Goal: Task Accomplishment & Management: Manage account settings

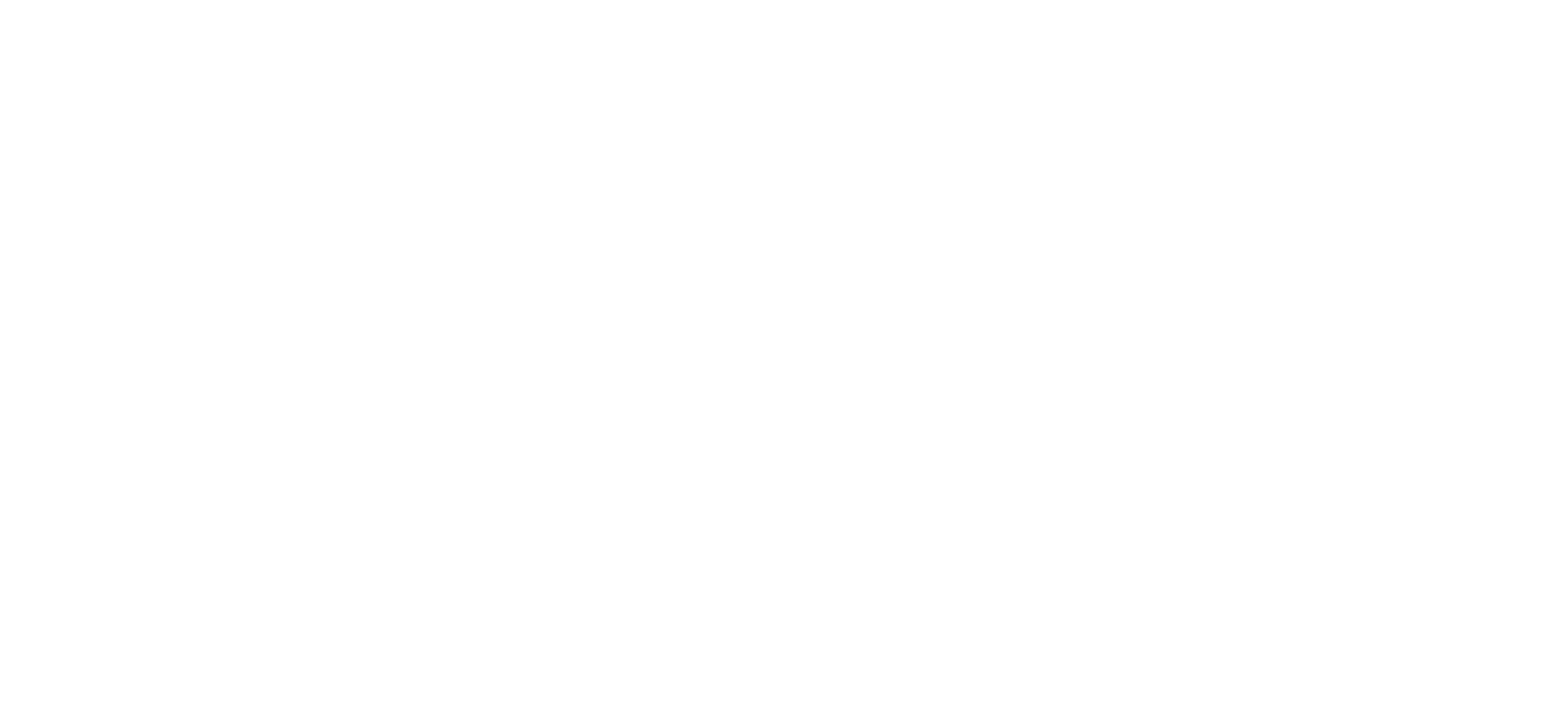
select select "*"
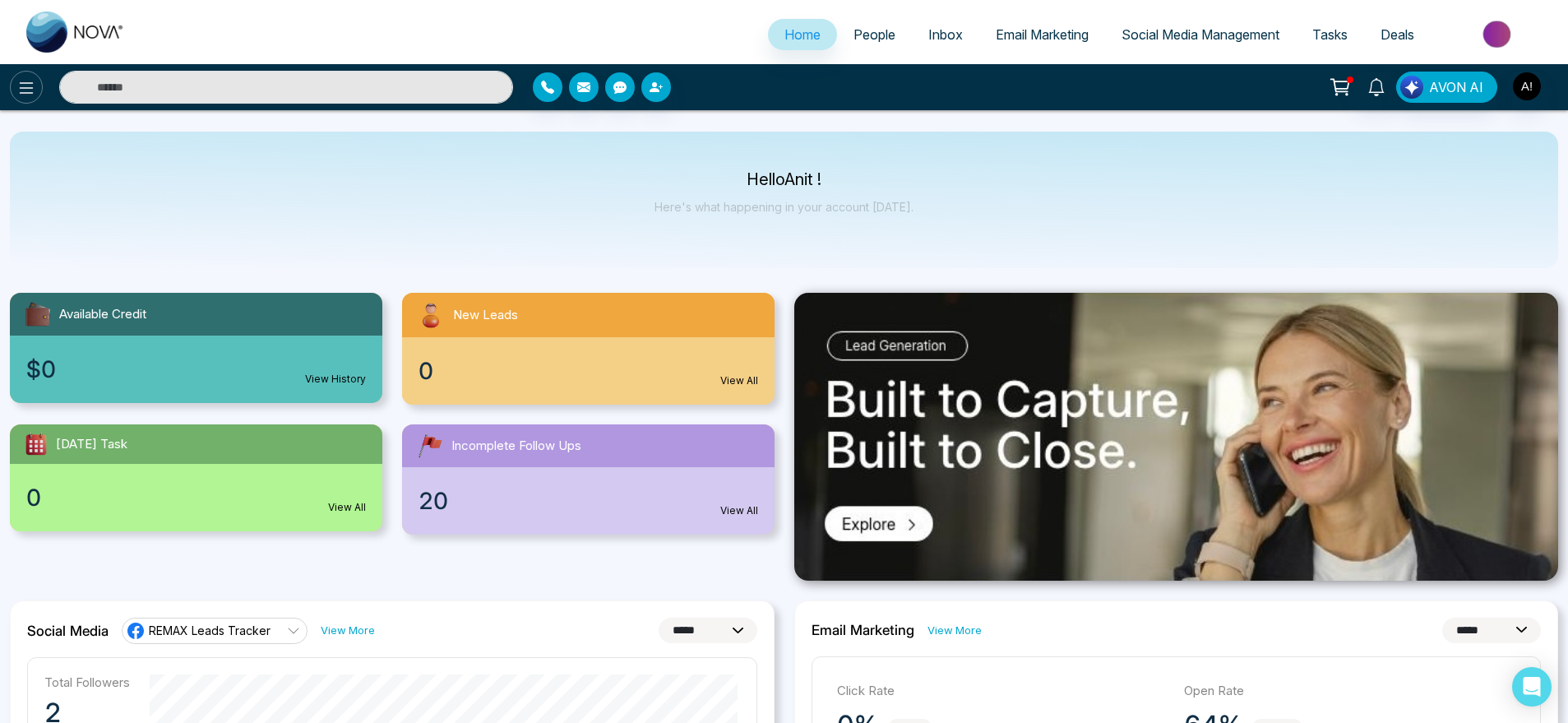
click at [19, 80] on icon at bounding box center [27, 89] width 20 height 20
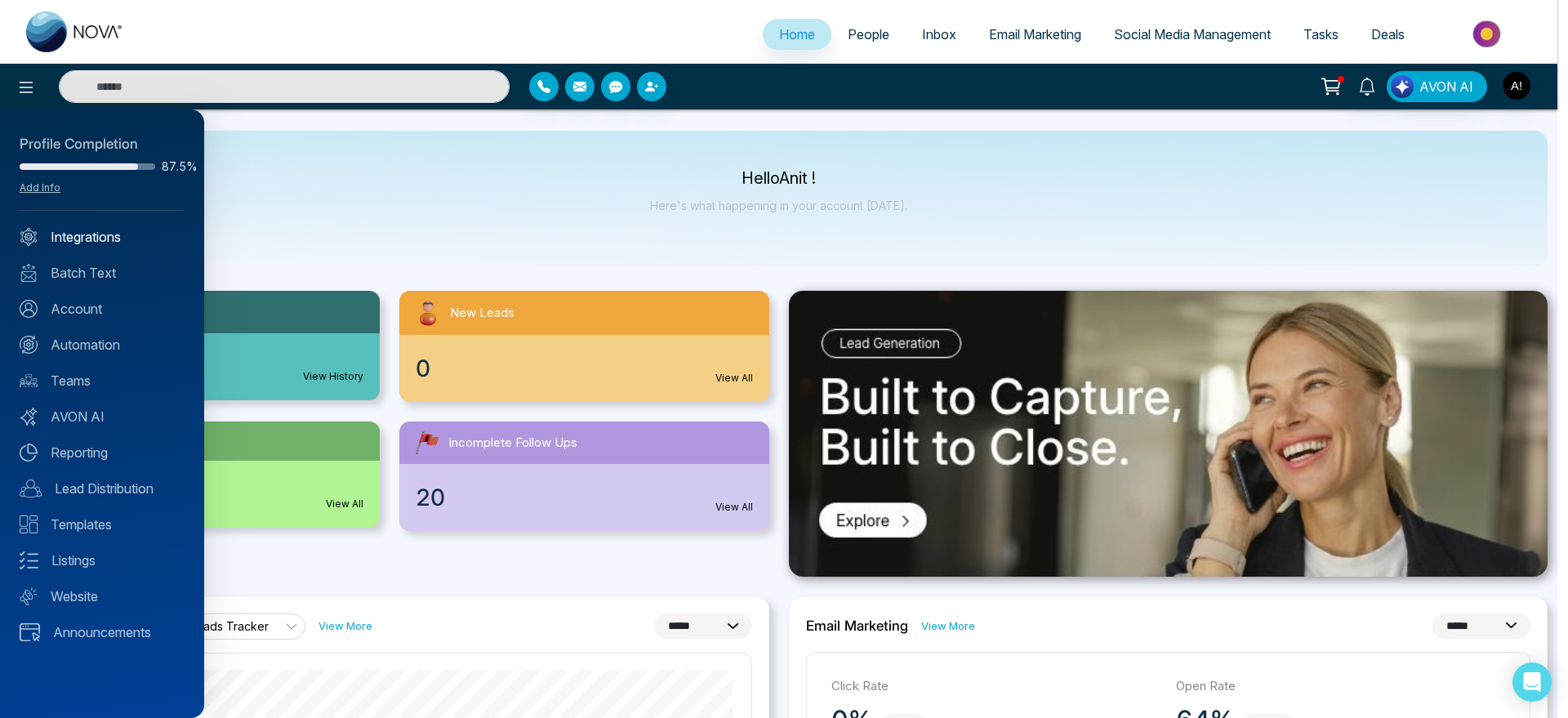
click at [121, 236] on link "Integrations" at bounding box center [102, 237] width 165 height 20
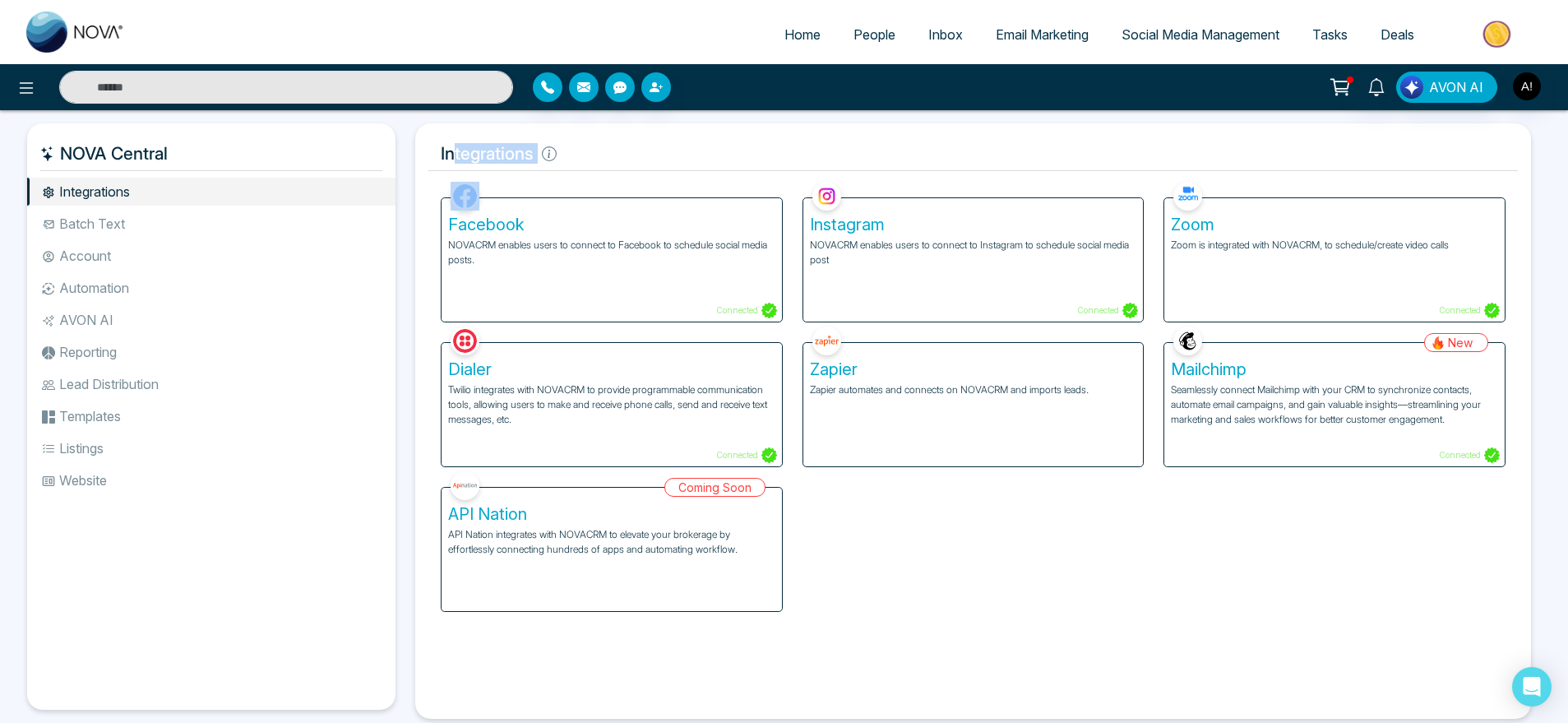
drag, startPoint x: 454, startPoint y: 142, endPoint x: 650, endPoint y: 191, distance: 202.0
click at [650, 191] on div "Integrations Facebook NOVACRM enables users to connect to Facebook to schedule …" at bounding box center [973, 421] width 1116 height 596
click at [650, 191] on div "Facebook NOVACRM enables users to connect to Facebook to schedule social media …" at bounding box center [611, 250] width 362 height 145
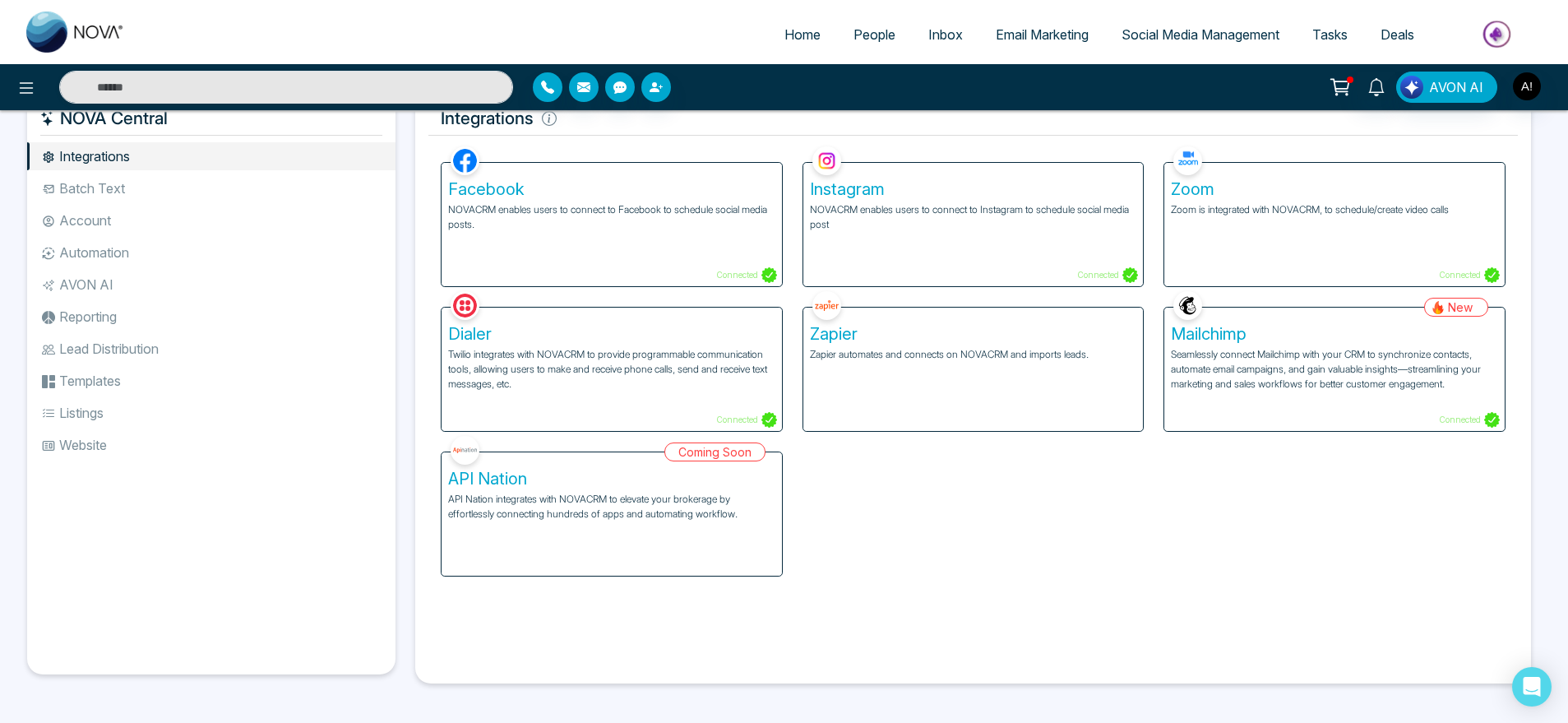
click at [553, 521] on div "Coming Soon API Nation API Nation integrates with NOVACRM to elevate your broke…" at bounding box center [611, 504] width 362 height 145
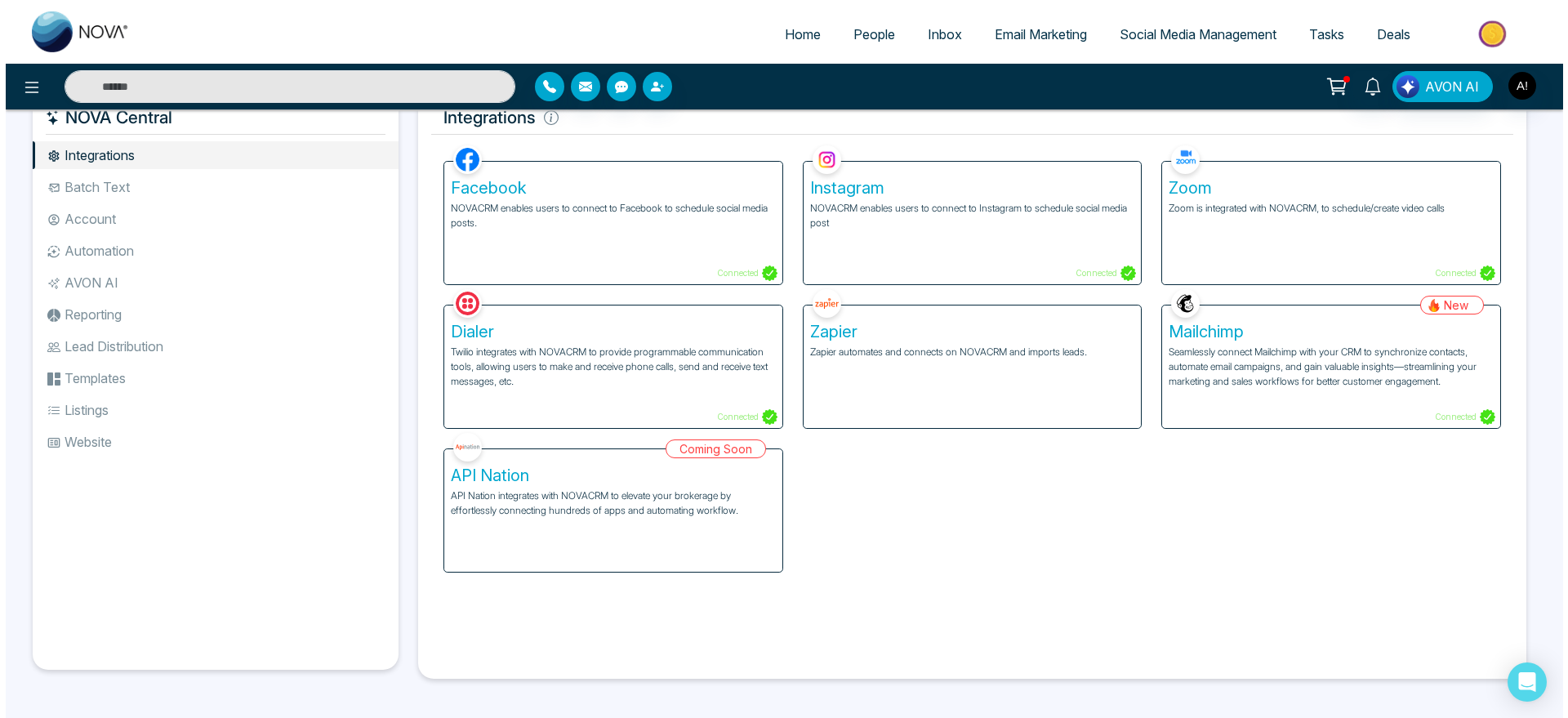
scroll to position [0, 0]
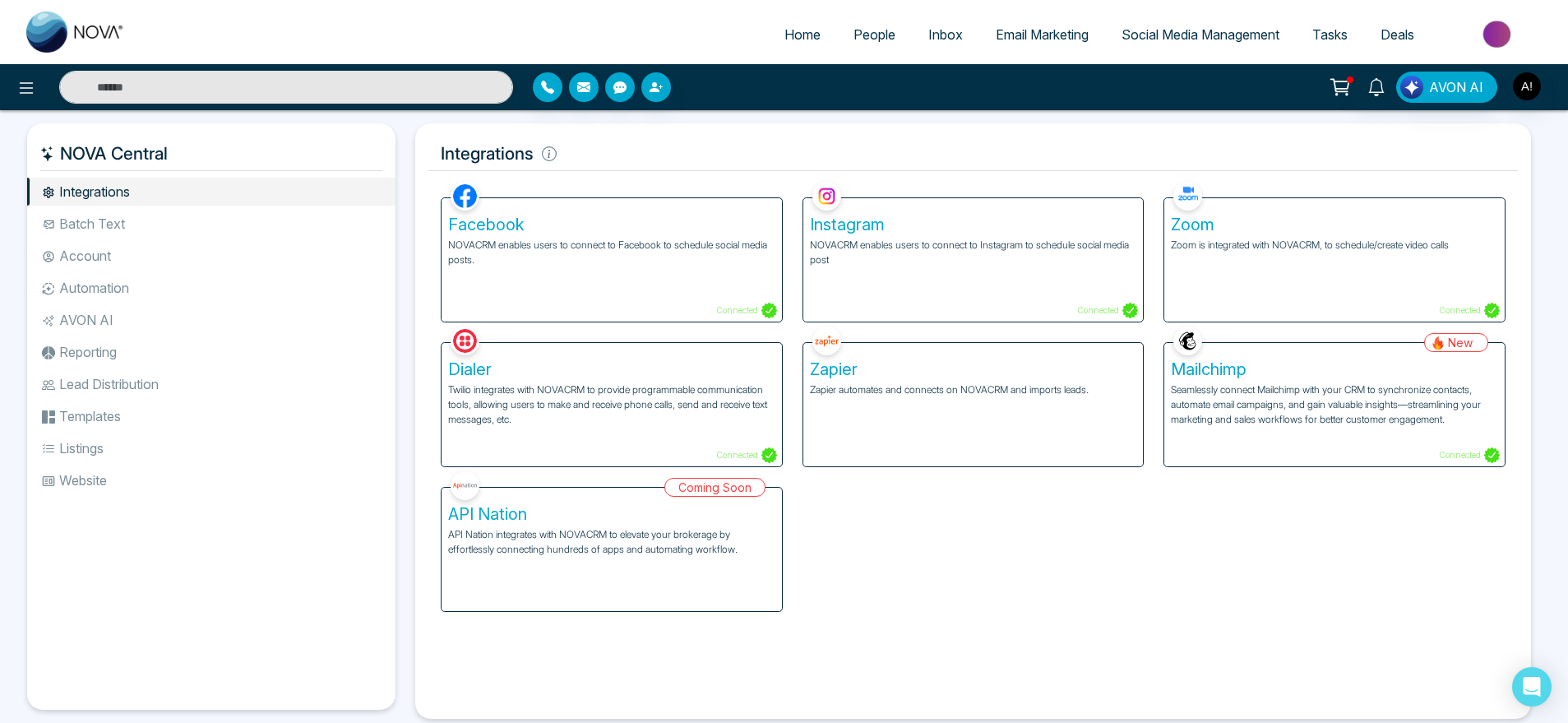
click at [798, 31] on span "Home" at bounding box center [802, 35] width 36 height 17
select select "*"
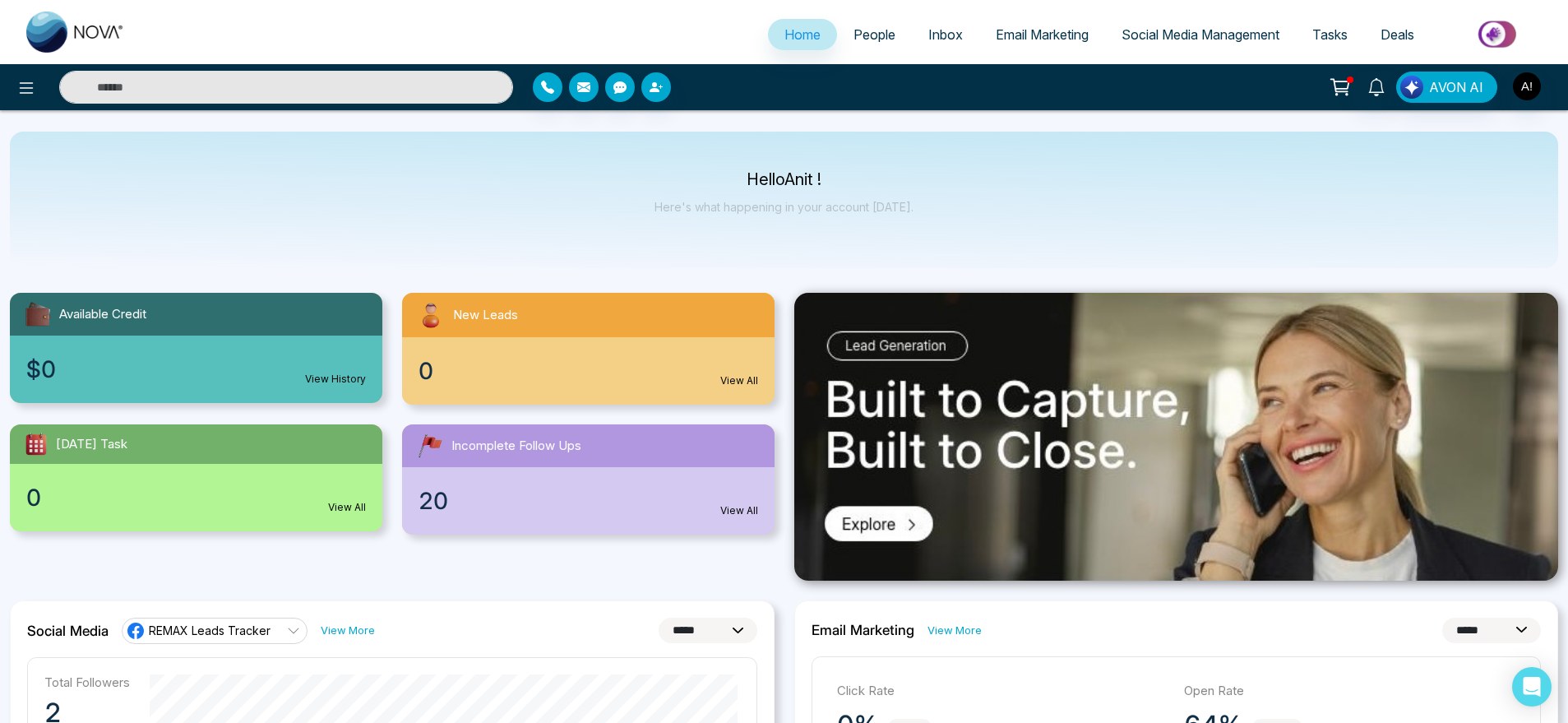
click at [356, 379] on link "View History" at bounding box center [335, 379] width 61 height 15
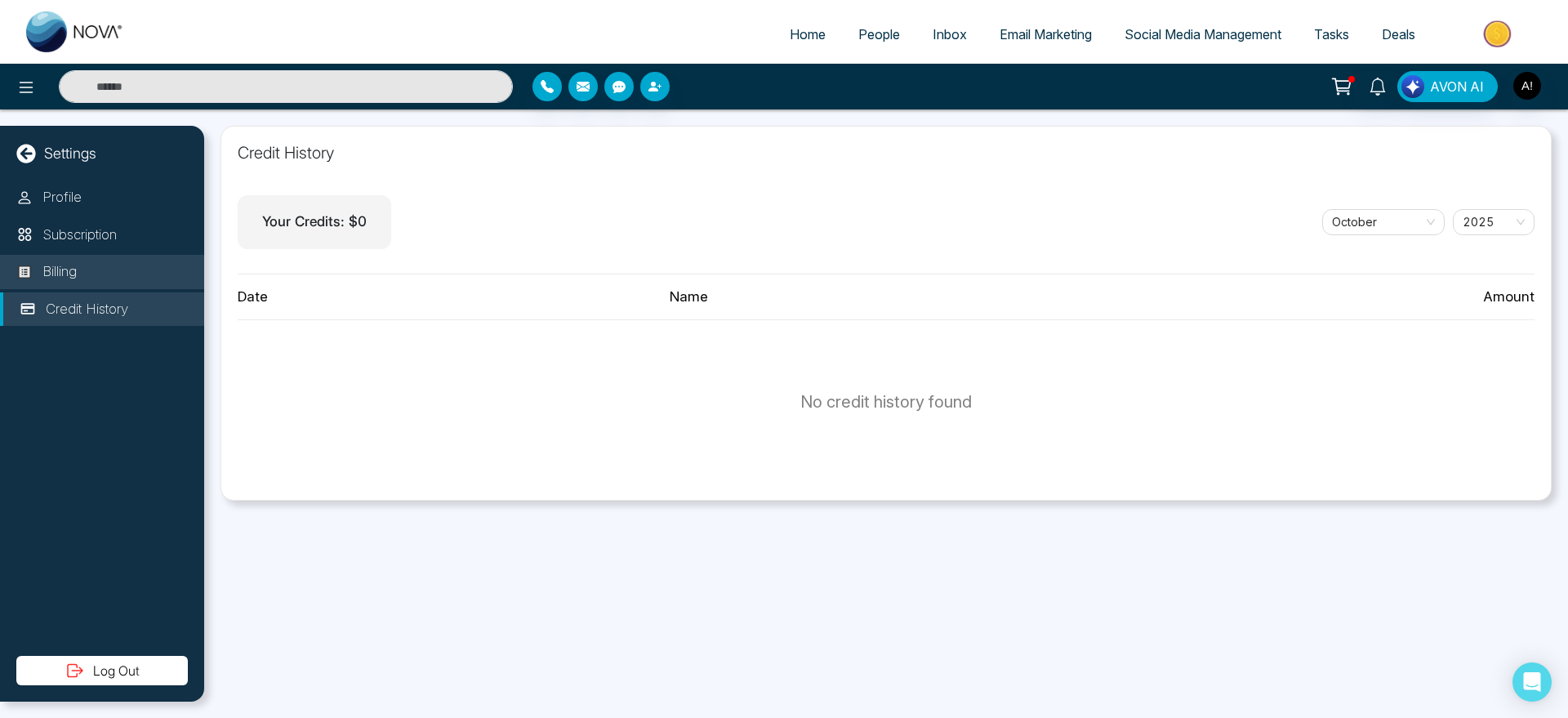
click at [66, 283] on li "Billing" at bounding box center [102, 271] width 204 height 34
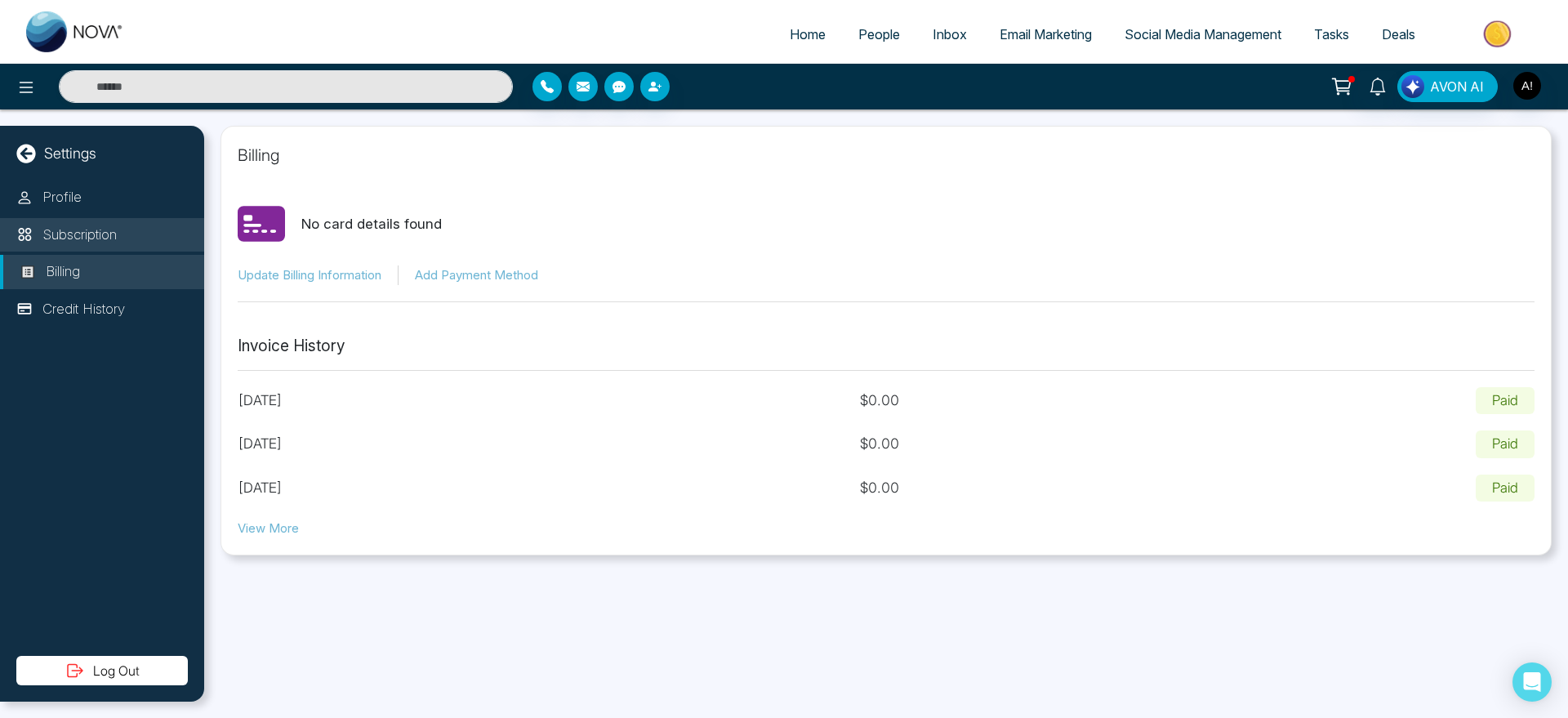
click at [87, 226] on p "Subscription" at bounding box center [80, 236] width 75 height 22
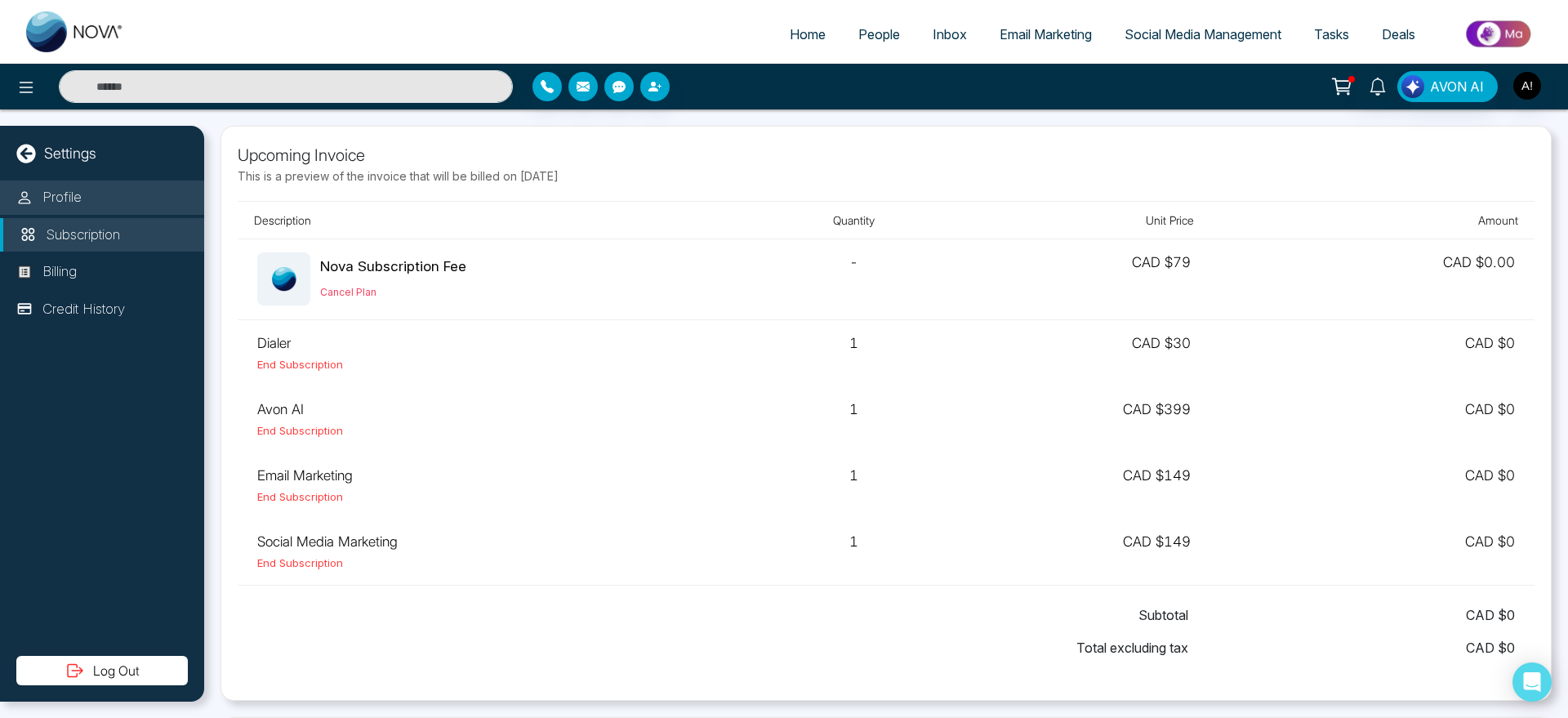
click at [92, 191] on li "Profile" at bounding box center [102, 198] width 204 height 34
select select "***"
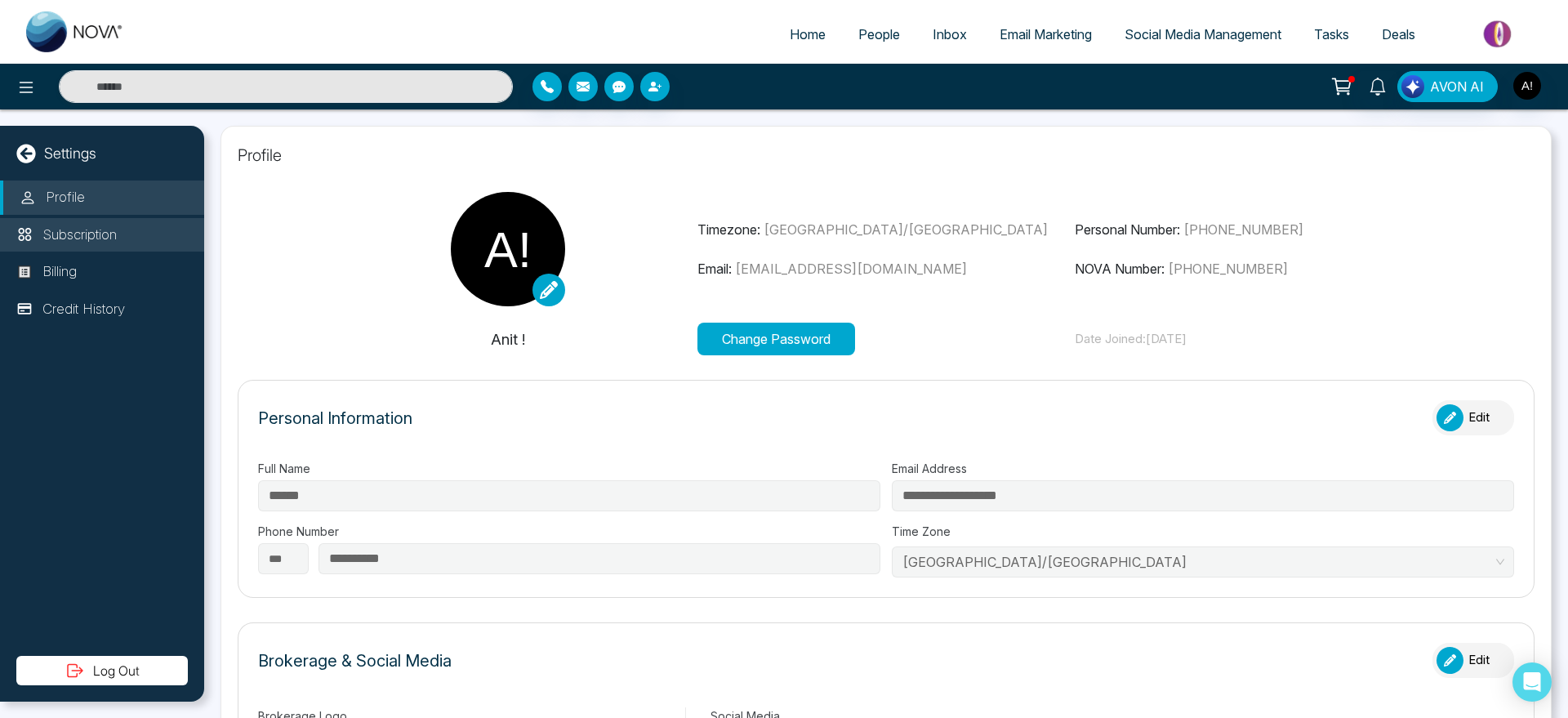
type input "********"
type input "*******"
type input "**********"
click at [80, 236] on p "Subscription" at bounding box center [80, 236] width 75 height 22
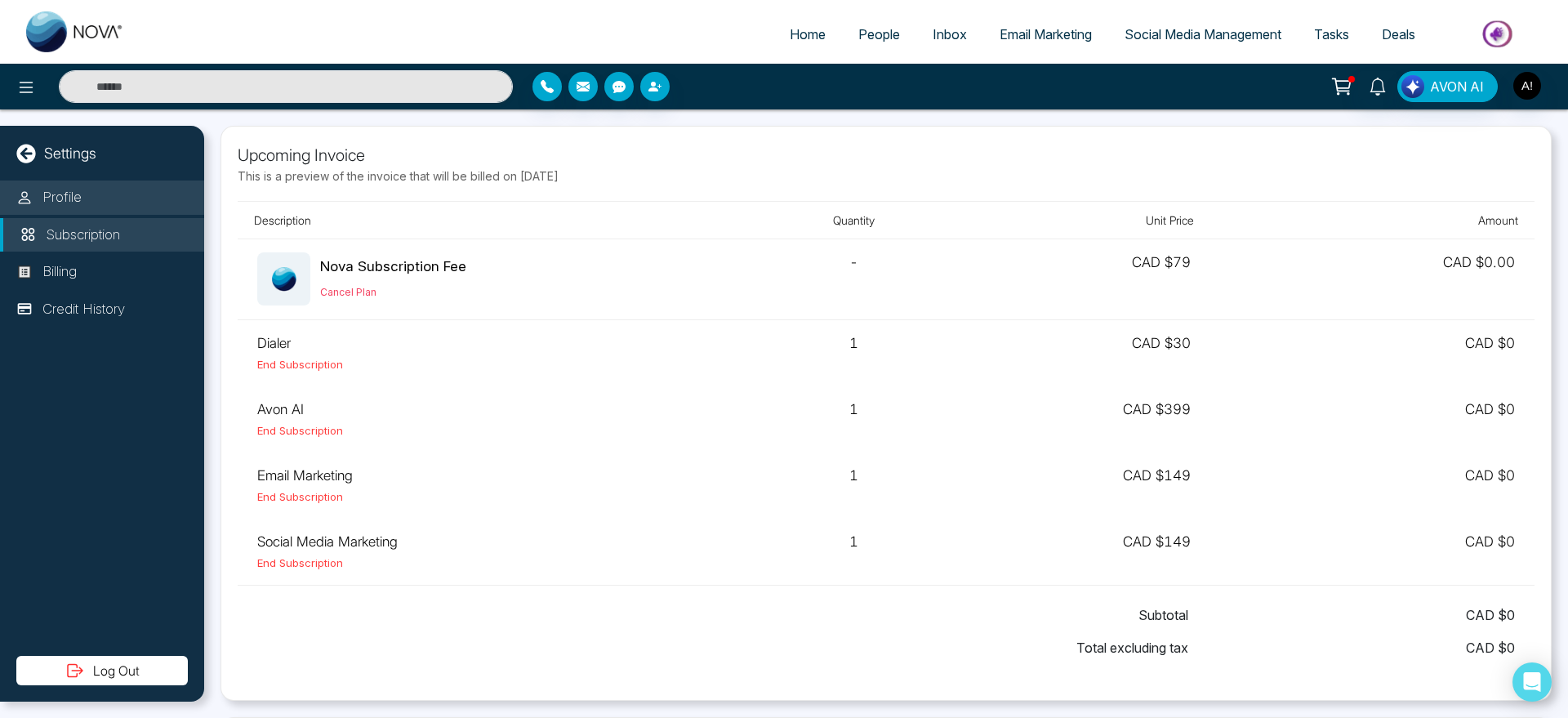
click at [35, 183] on li "Profile" at bounding box center [102, 198] width 204 height 34
select select "***"
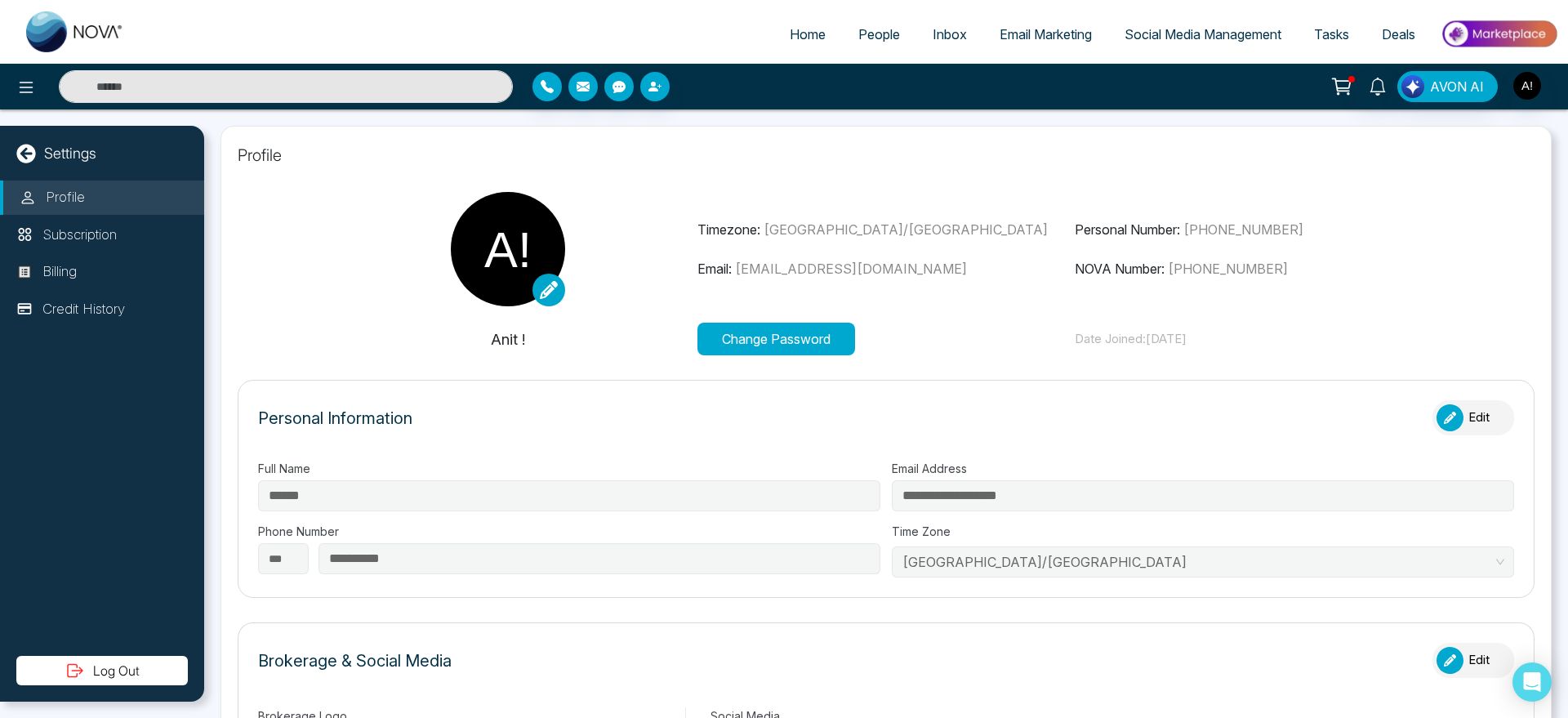
type input "********"
type input "*******"
type input "**********"
click at [543, 300] on link at bounding box center [548, 290] width 32 height 32
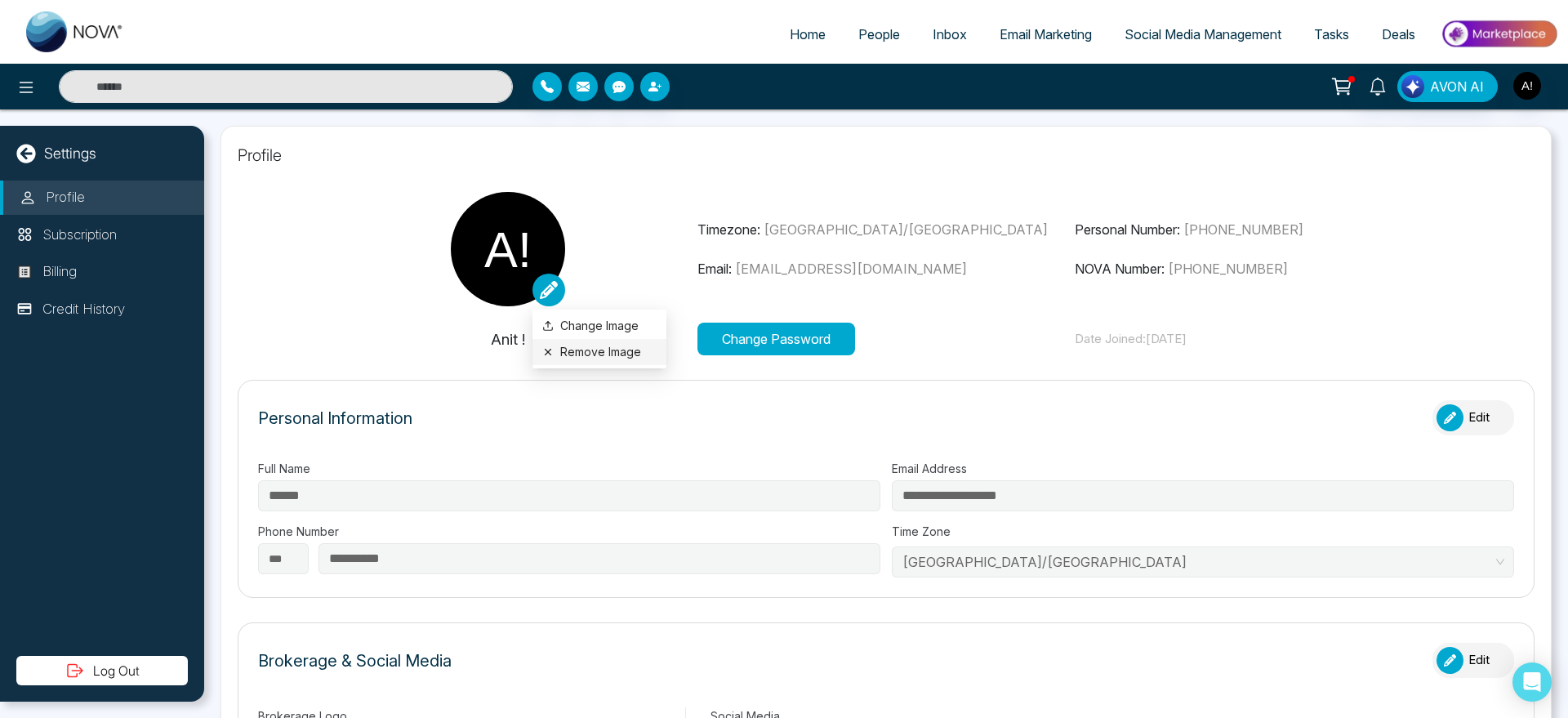
click at [604, 356] on button "Remove Image" at bounding box center [600, 352] width 114 height 18
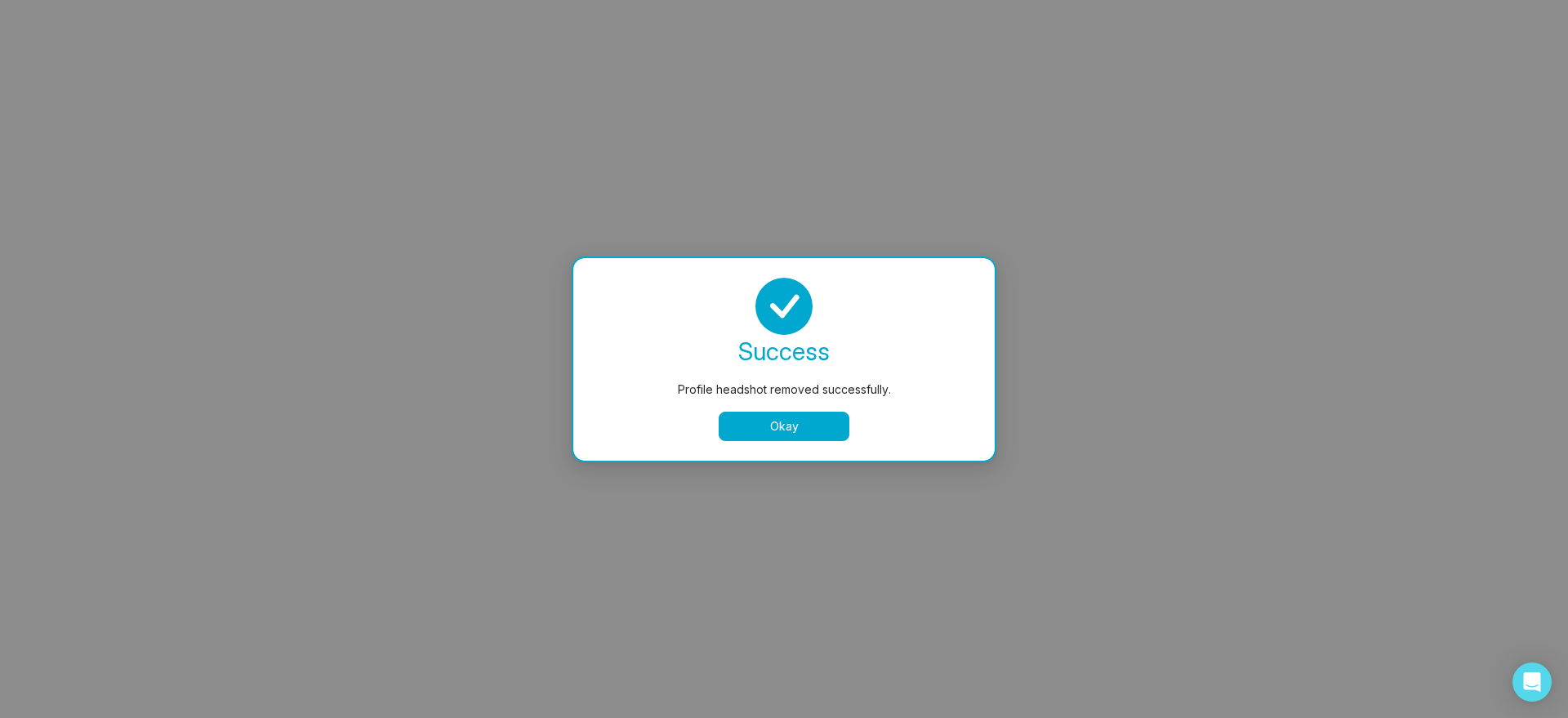
click at [754, 420] on button "Okay" at bounding box center [784, 426] width 131 height 29
select select
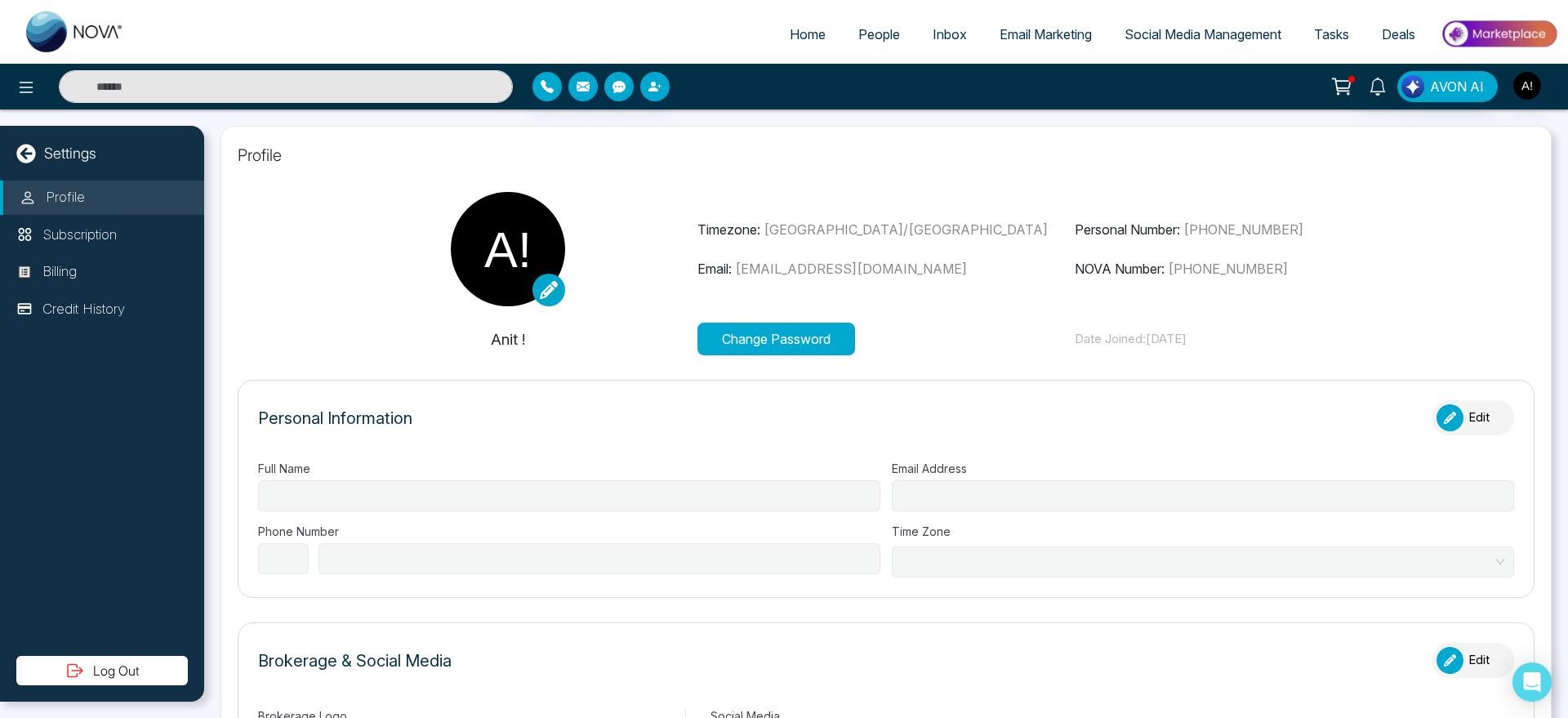
type input "******"
type input "**********"
select select "***"
type input "**********"
type input "********"
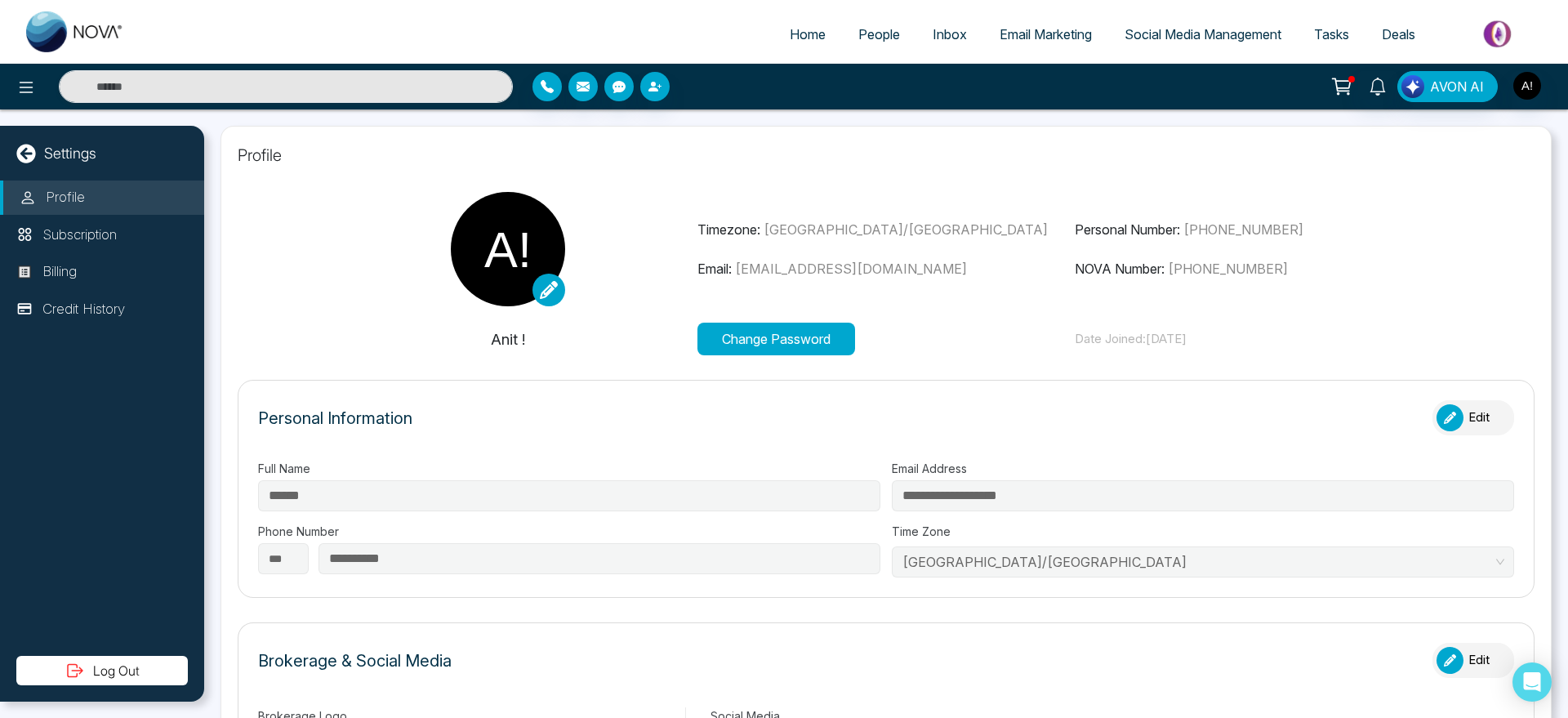
type input "*******"
type input "**********"
click at [792, 27] on span "Home" at bounding box center [807, 35] width 36 height 17
select select "*"
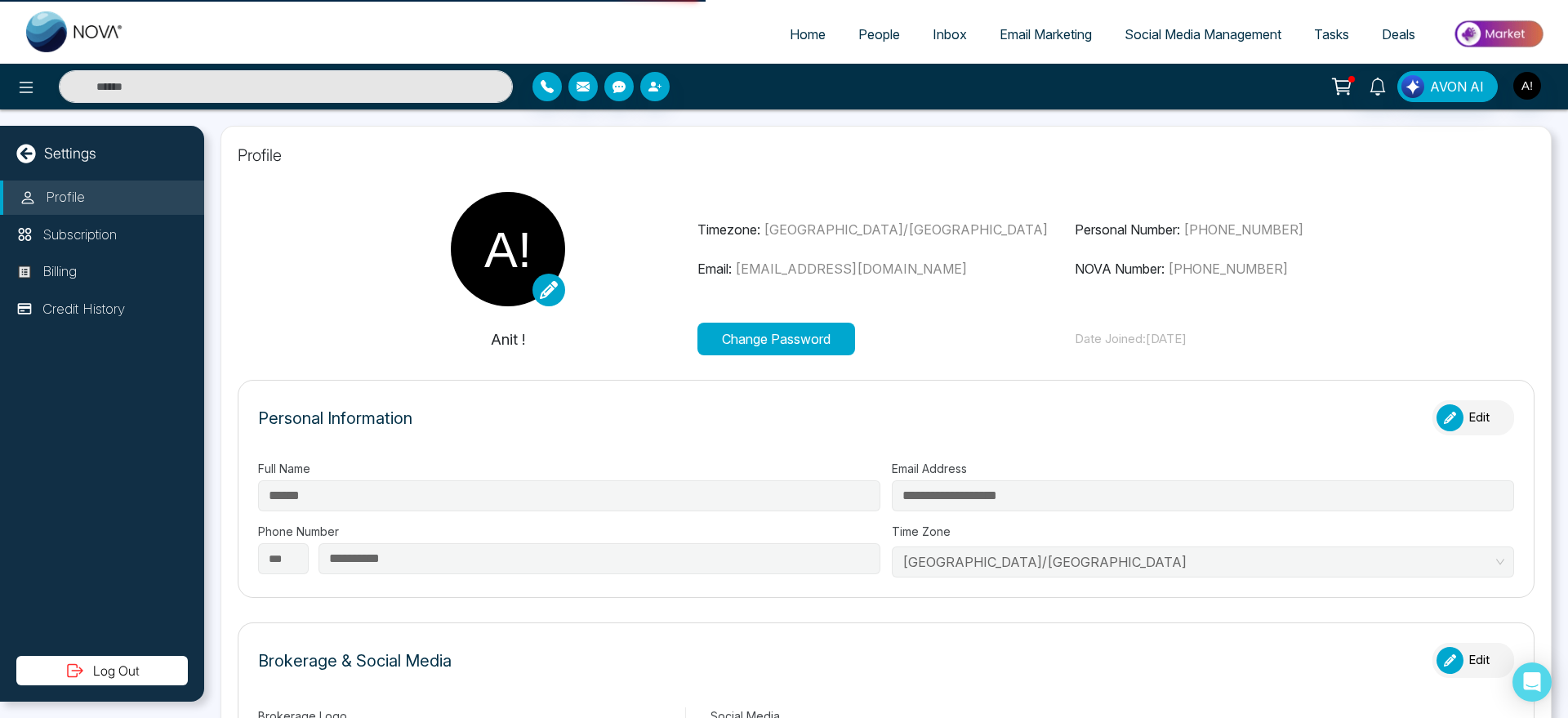
select select "*"
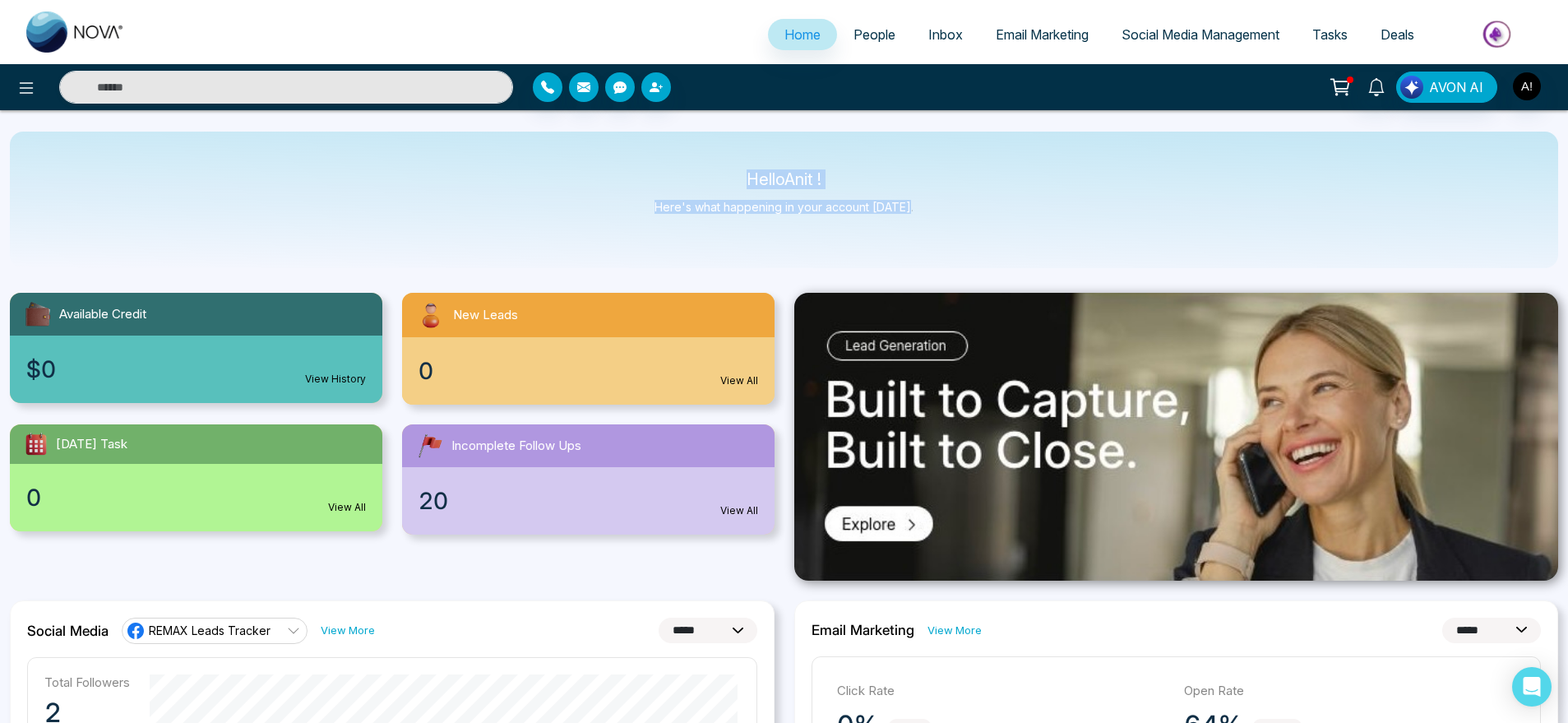
drag, startPoint x: 729, startPoint y: 178, endPoint x: 946, endPoint y: 206, distance: 218.8
click at [946, 206] on div "Hello Anit ! Here's what happening in your account [DATE]." at bounding box center [784, 200] width 1549 height 136
drag, startPoint x: 946, startPoint y: 206, endPoint x: 732, endPoint y: 120, distance: 230.6
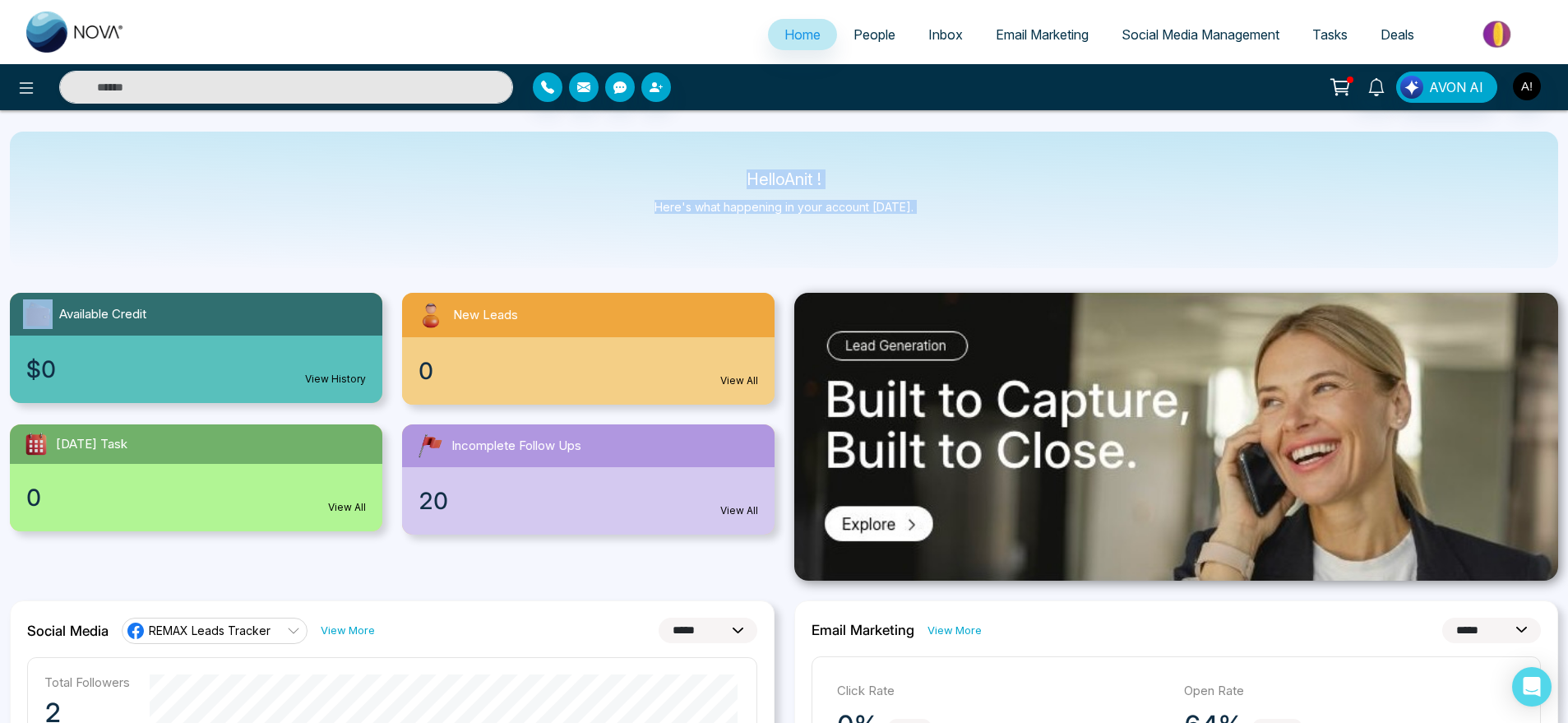
click at [20, 87] on icon at bounding box center [27, 88] width 14 height 12
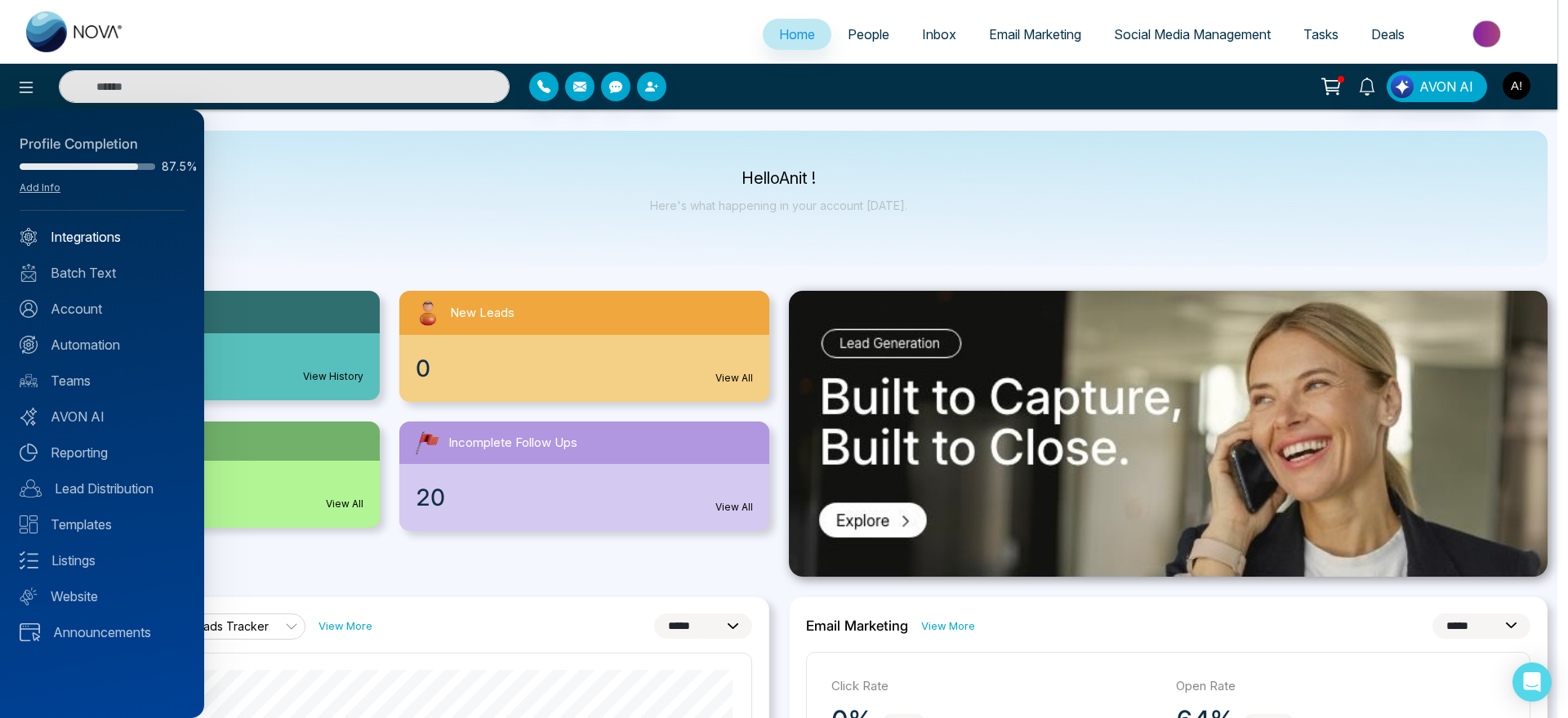
click at [64, 235] on link "Integrations" at bounding box center [102, 237] width 165 height 20
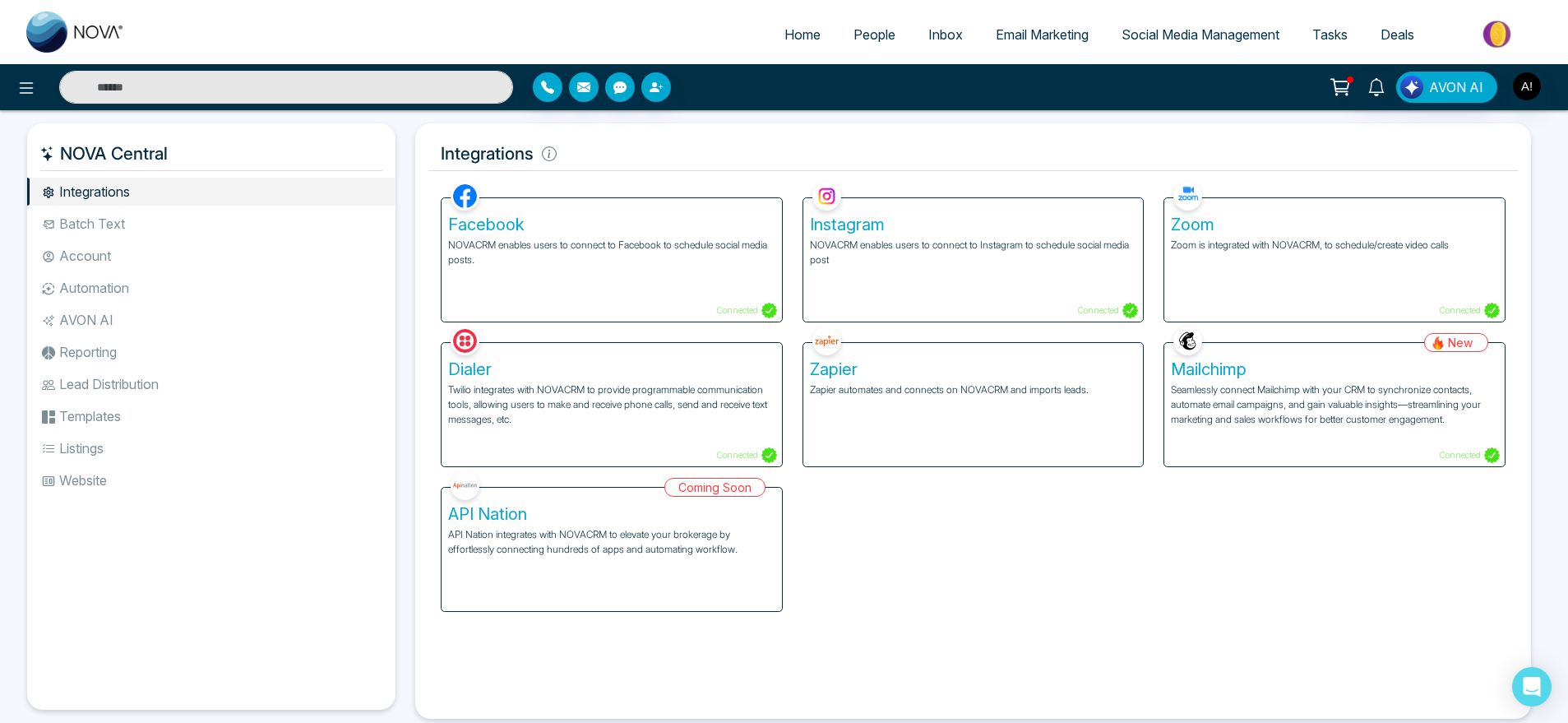
click at [647, 277] on div "Facebook NOVACRM enables users to connect to Facebook to schedule social media …" at bounding box center [612, 260] width 341 height 124
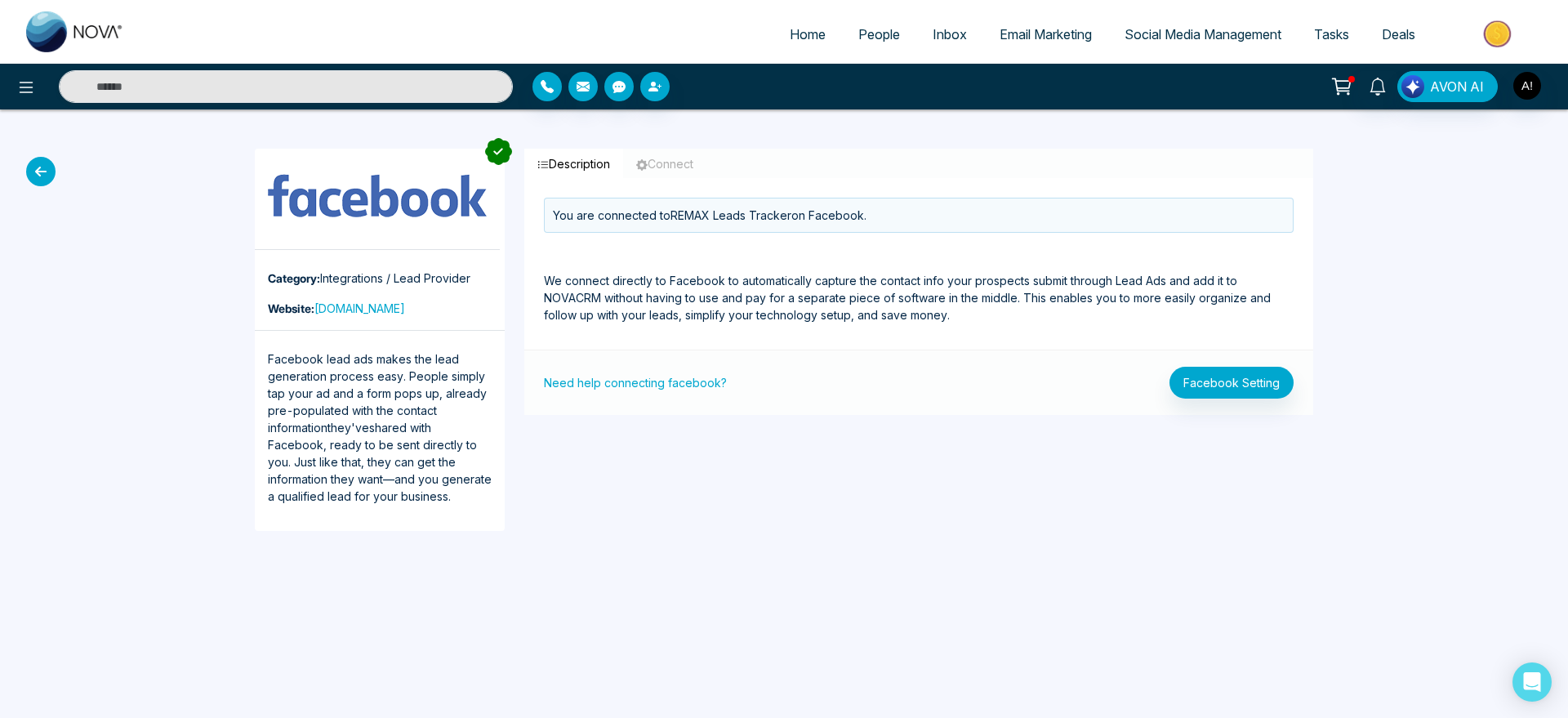
click at [684, 154] on button "Connect" at bounding box center [665, 164] width 83 height 30
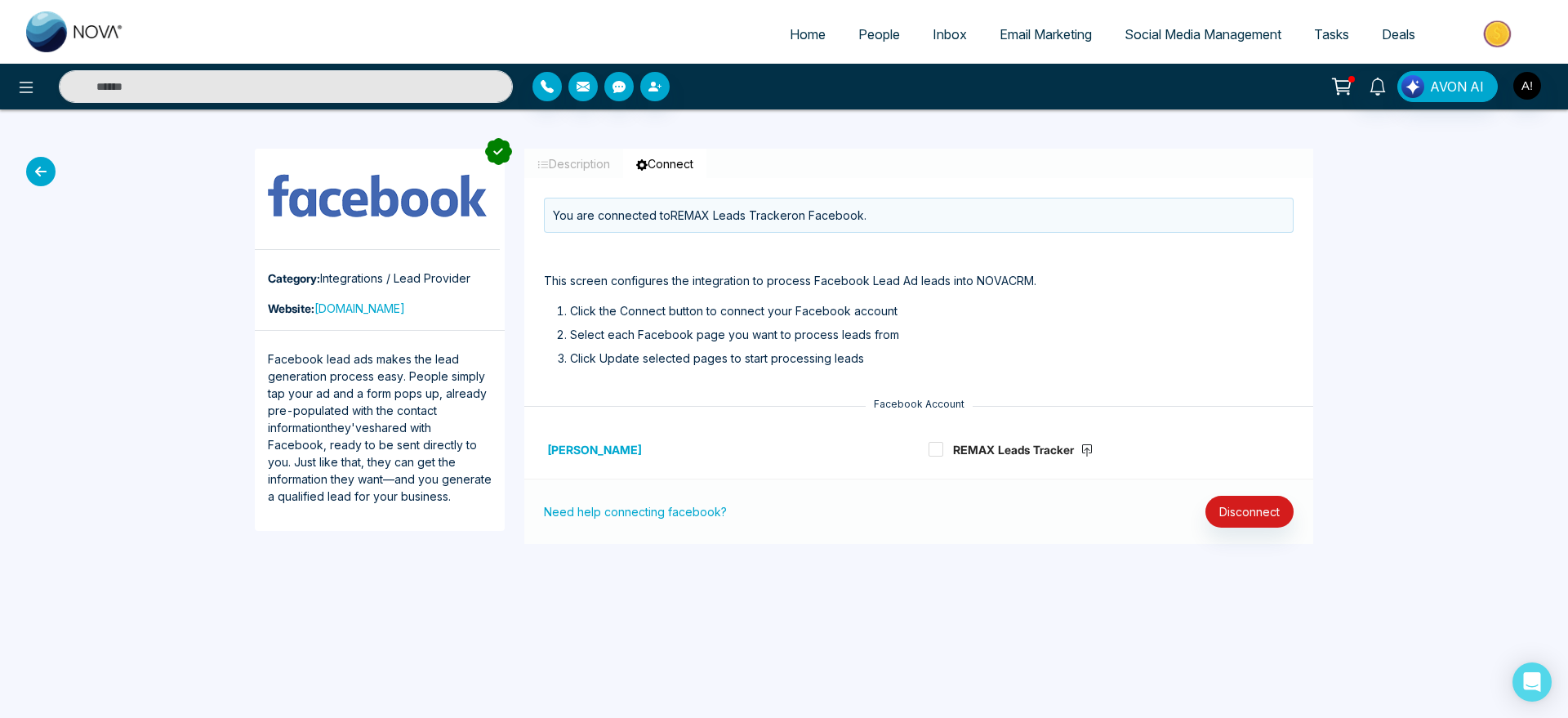
click at [583, 173] on button "Description" at bounding box center [573, 164] width 99 height 30
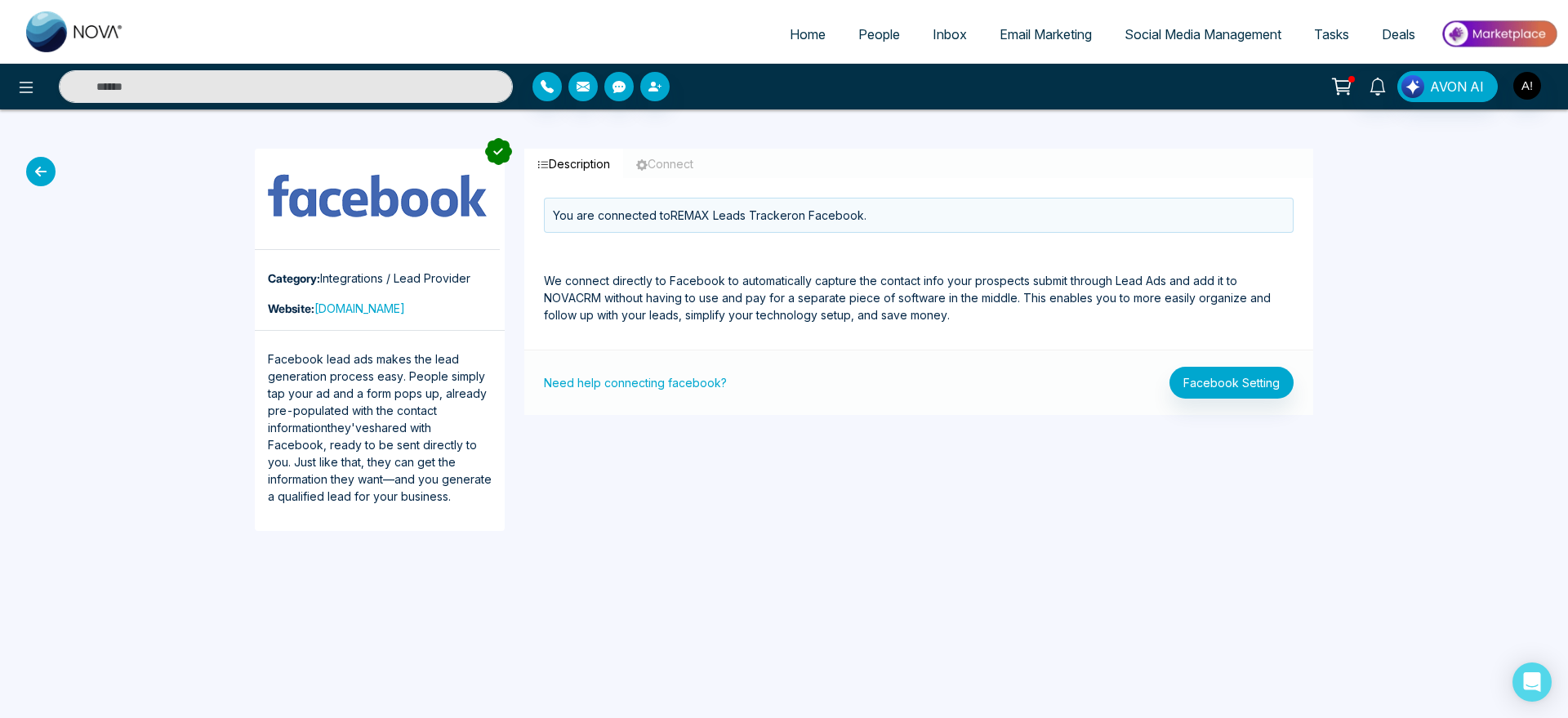
click at [41, 173] on icon at bounding box center [41, 171] width 29 height 29
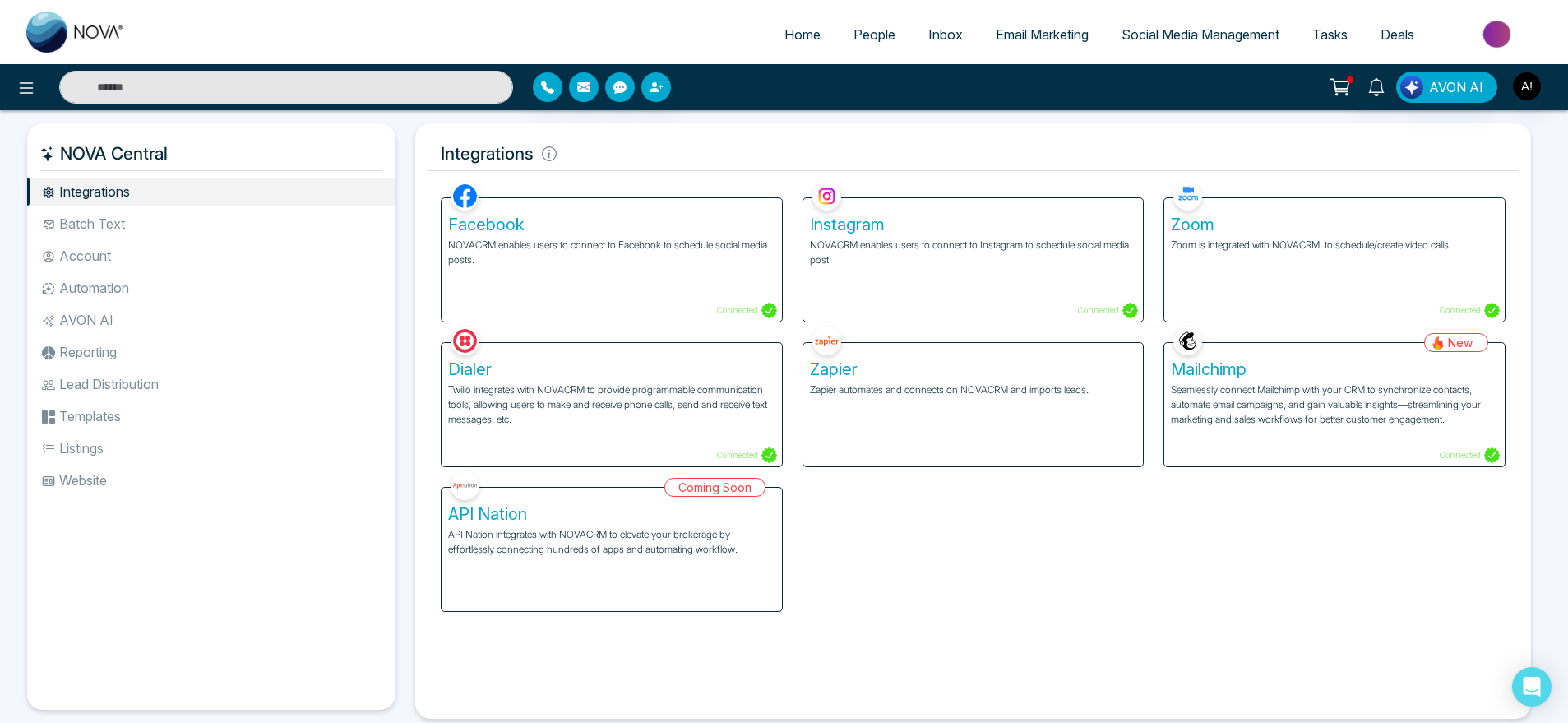
drag, startPoint x: 419, startPoint y: 155, endPoint x: 650, endPoint y: 135, distance: 231.9
click at [650, 135] on div "Integrations Facebook NOVACRM enables users to connect to Facebook to schedule …" at bounding box center [973, 421] width 1116 height 596
drag, startPoint x: 421, startPoint y: 145, endPoint x: 586, endPoint y: 155, distance: 165.3
click at [586, 155] on div "Integrations Facebook NOVACRM enables users to connect to Facebook to schedule …" at bounding box center [973, 421] width 1116 height 596
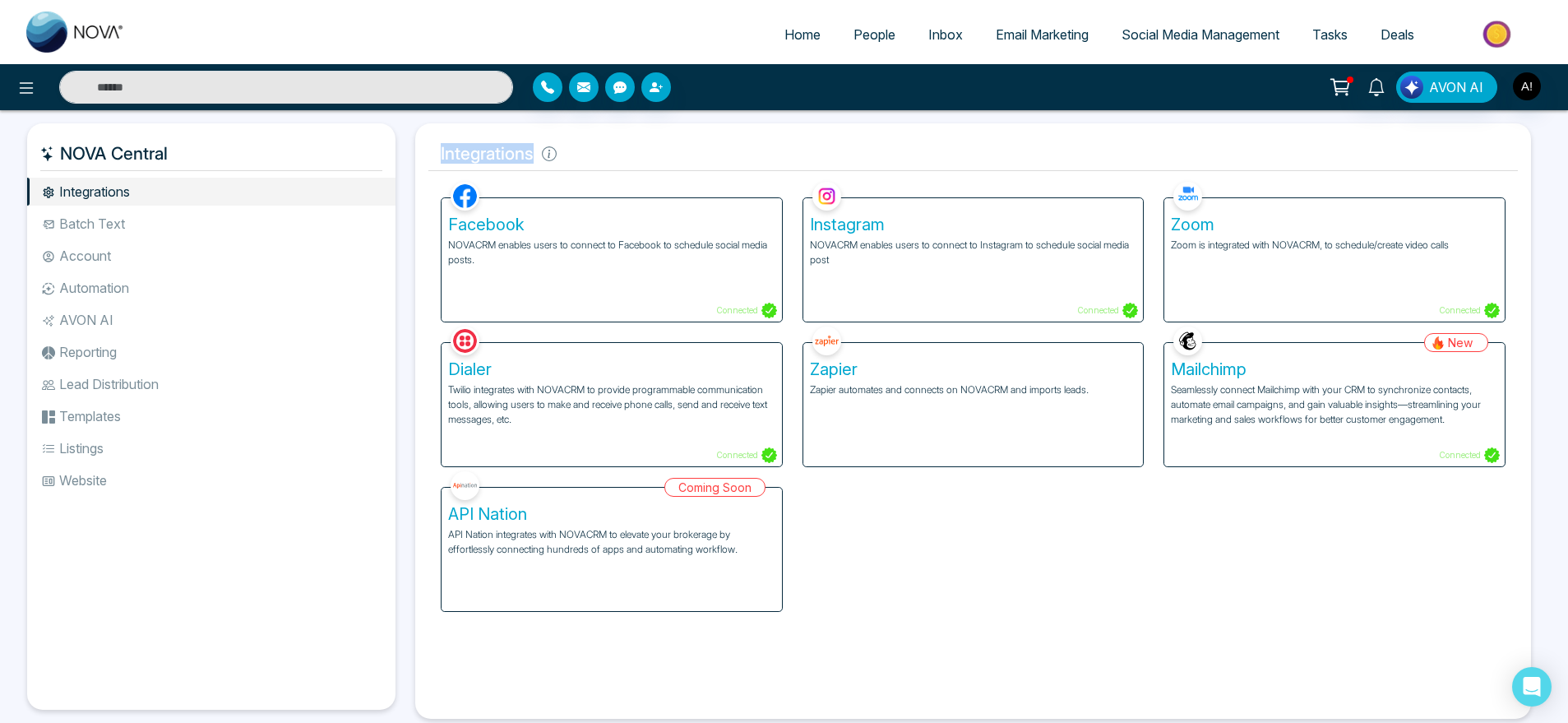
click at [586, 155] on h5 "Integrations" at bounding box center [973, 153] width 1089 height 34
drag, startPoint x: 430, startPoint y: 150, endPoint x: 589, endPoint y: 145, distance: 159.1
click at [589, 145] on h5 "Integrations" at bounding box center [973, 153] width 1089 height 34
drag, startPoint x: 432, startPoint y: 155, endPoint x: 613, endPoint y: 161, distance: 181.1
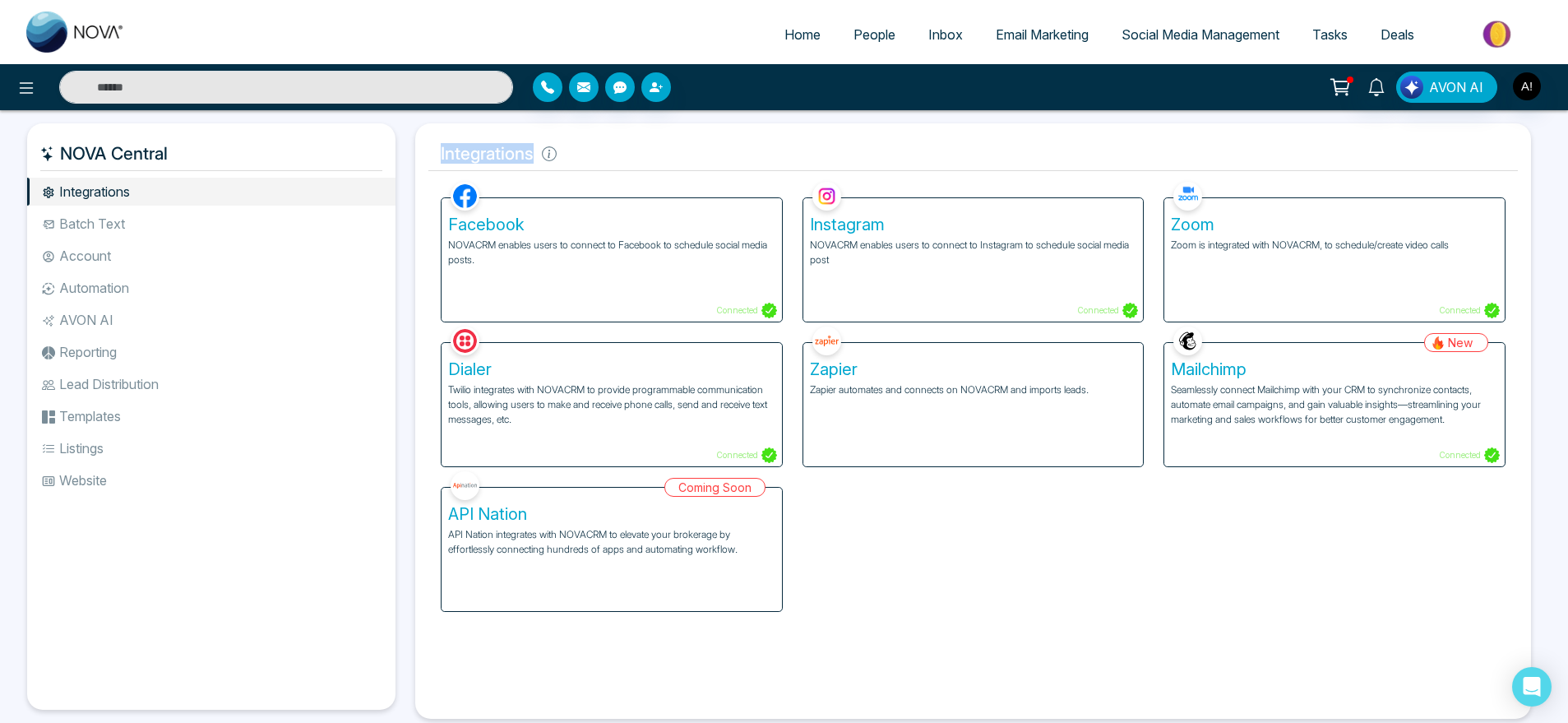
click at [613, 161] on h5 "Integrations" at bounding box center [973, 153] width 1089 height 34
click at [678, 291] on div "Facebook NOVACRM enables users to connect to Facebook to schedule social media …" at bounding box center [612, 260] width 341 height 124
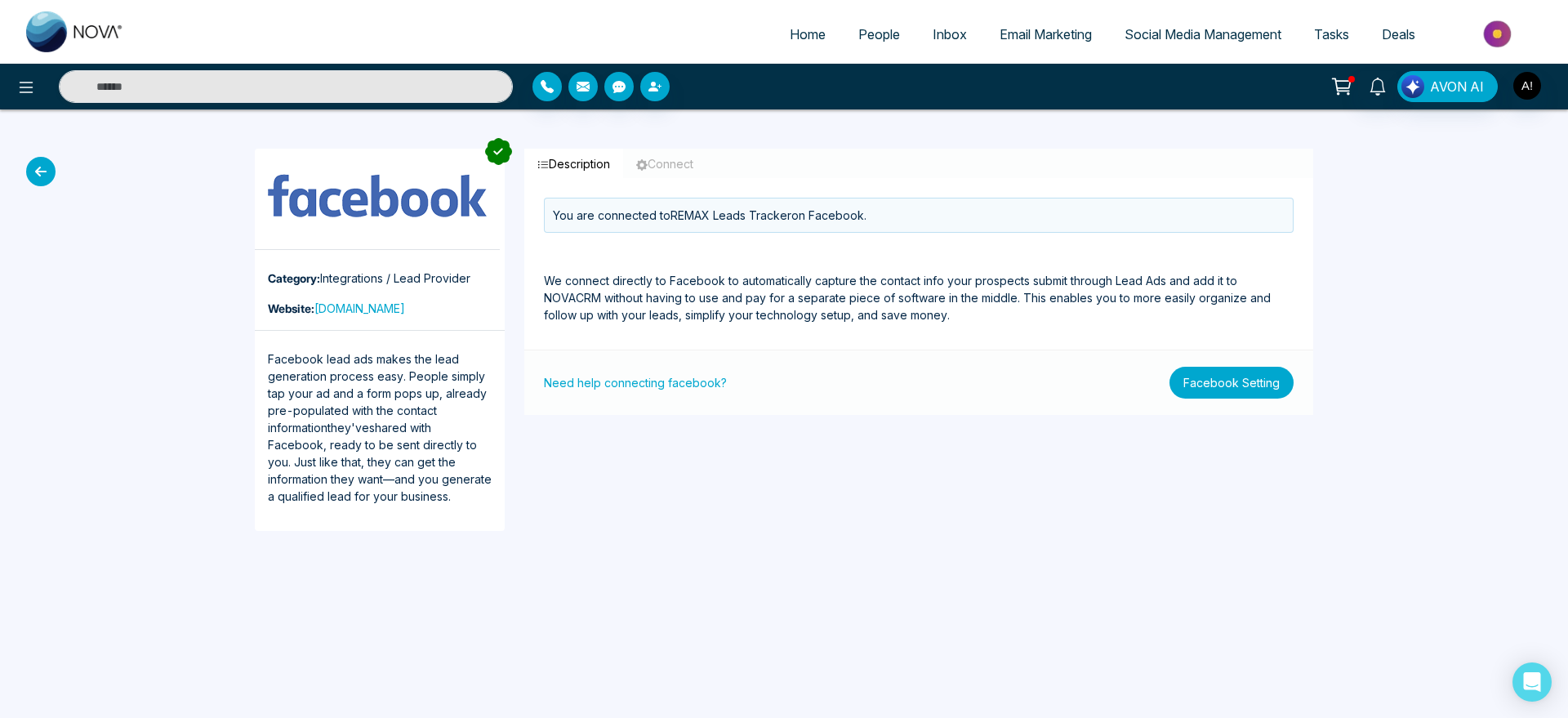
click at [1202, 382] on button "Facebook Setting" at bounding box center [1232, 383] width 124 height 32
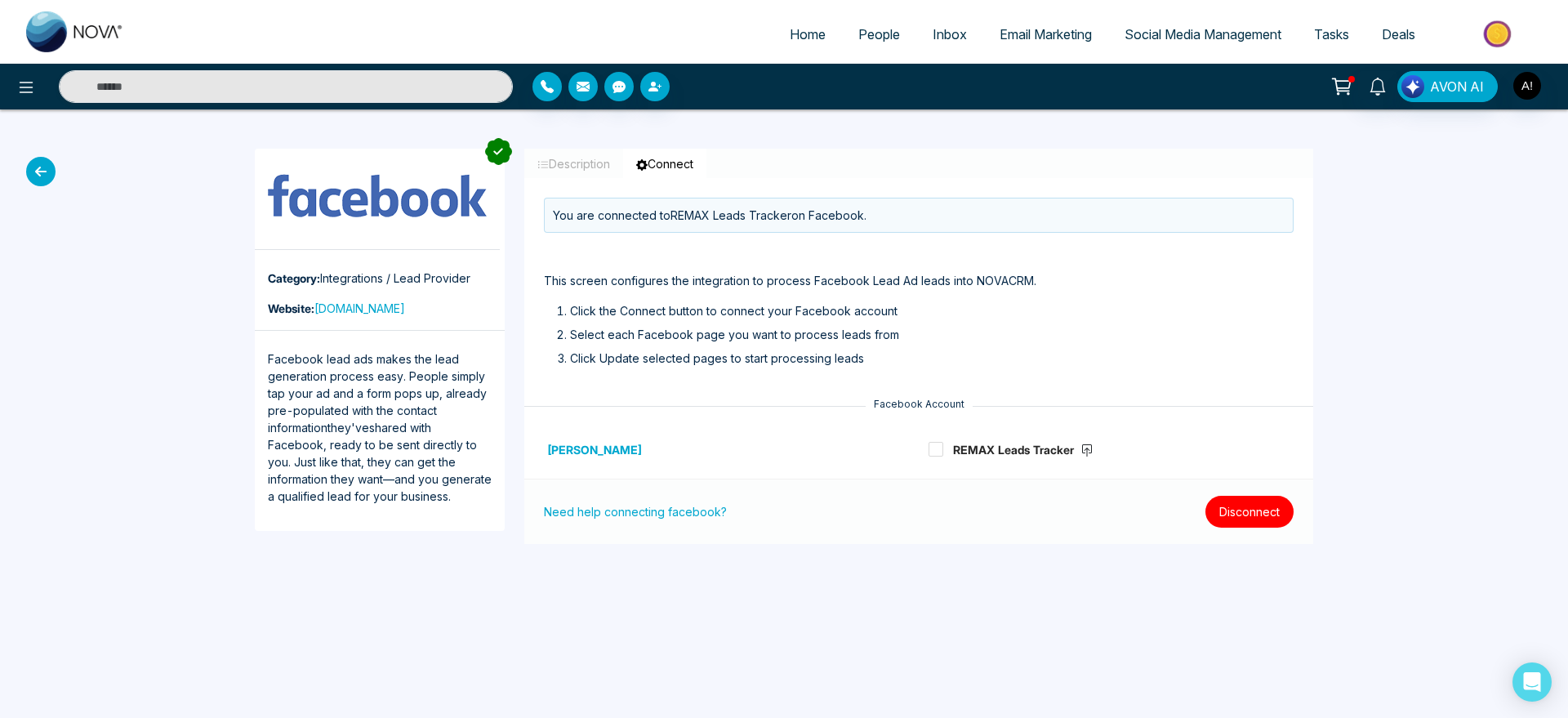
click at [1248, 501] on button "Disconnect" at bounding box center [1249, 512] width 88 height 32
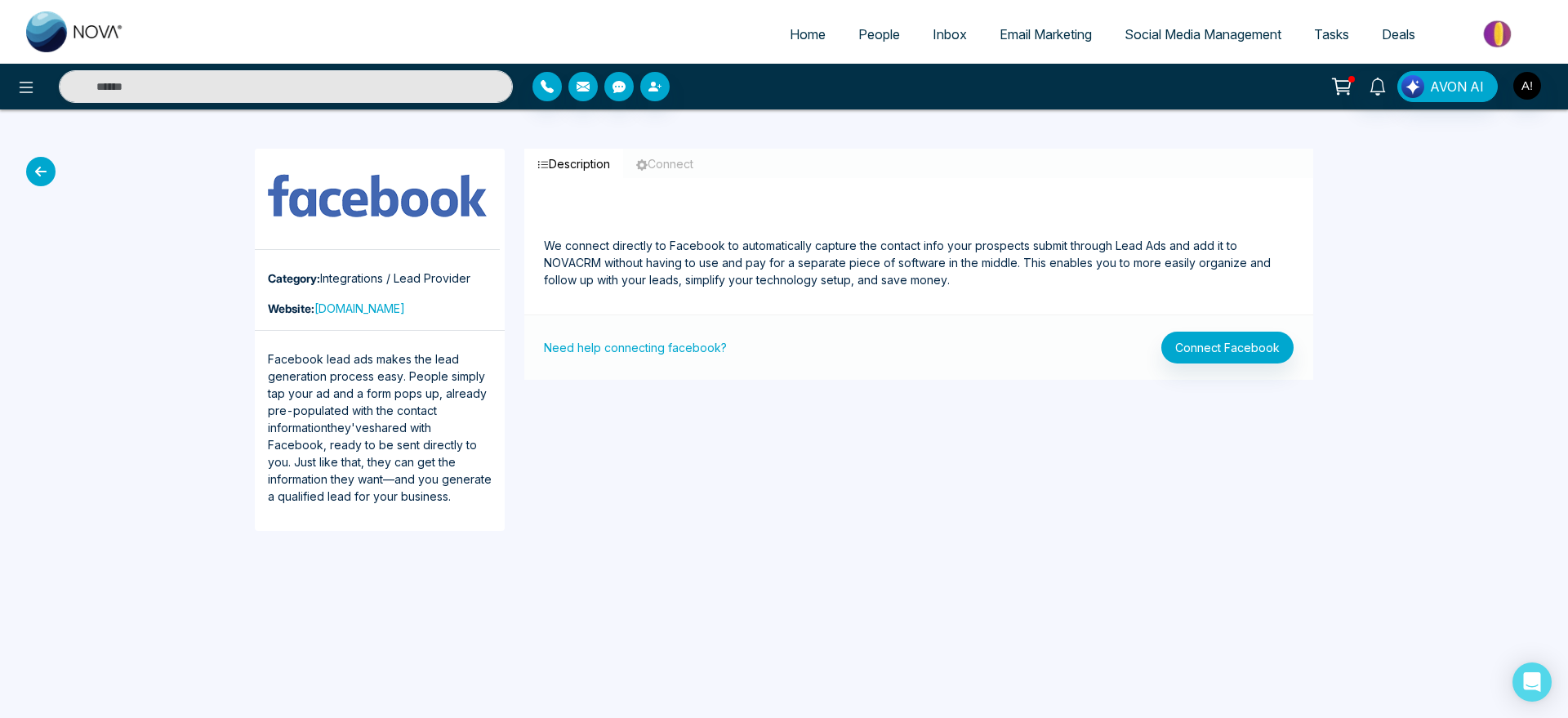
click at [796, 432] on div "Description Connect We connect directly to Facebook to automatically capture th…" at bounding box center [918, 339] width 809 height 383
click at [44, 174] on icon at bounding box center [41, 171] width 29 height 29
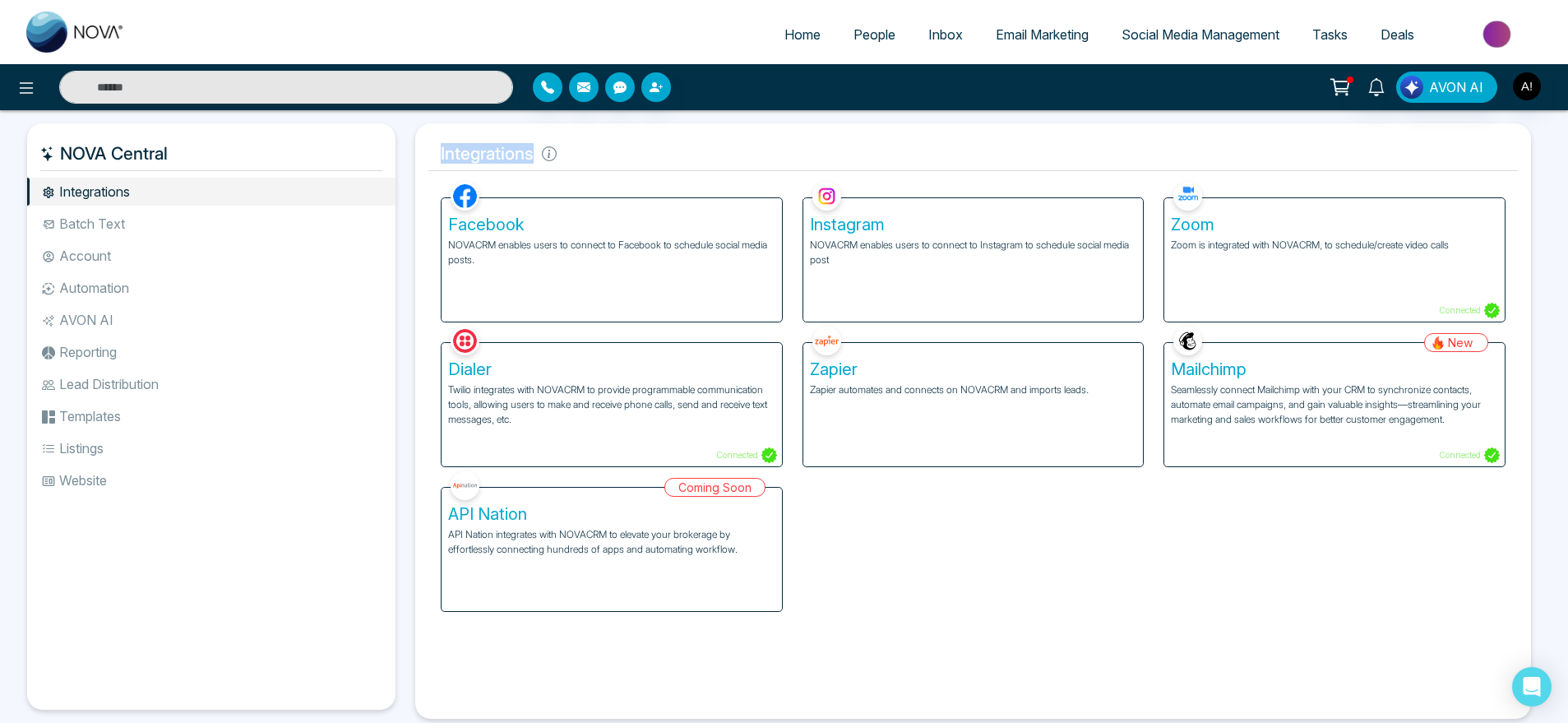
drag, startPoint x: 434, startPoint y: 147, endPoint x: 578, endPoint y: 148, distance: 144.0
click at [578, 148] on h5 "Integrations" at bounding box center [973, 153] width 1089 height 34
click at [1468, 180] on div "Zoom Zoom is integrated with NOVACRM, to schedule/create video calls Connected" at bounding box center [1334, 250] width 362 height 145
click at [1462, 230] on h5 "Zoom" at bounding box center [1335, 225] width 327 height 20
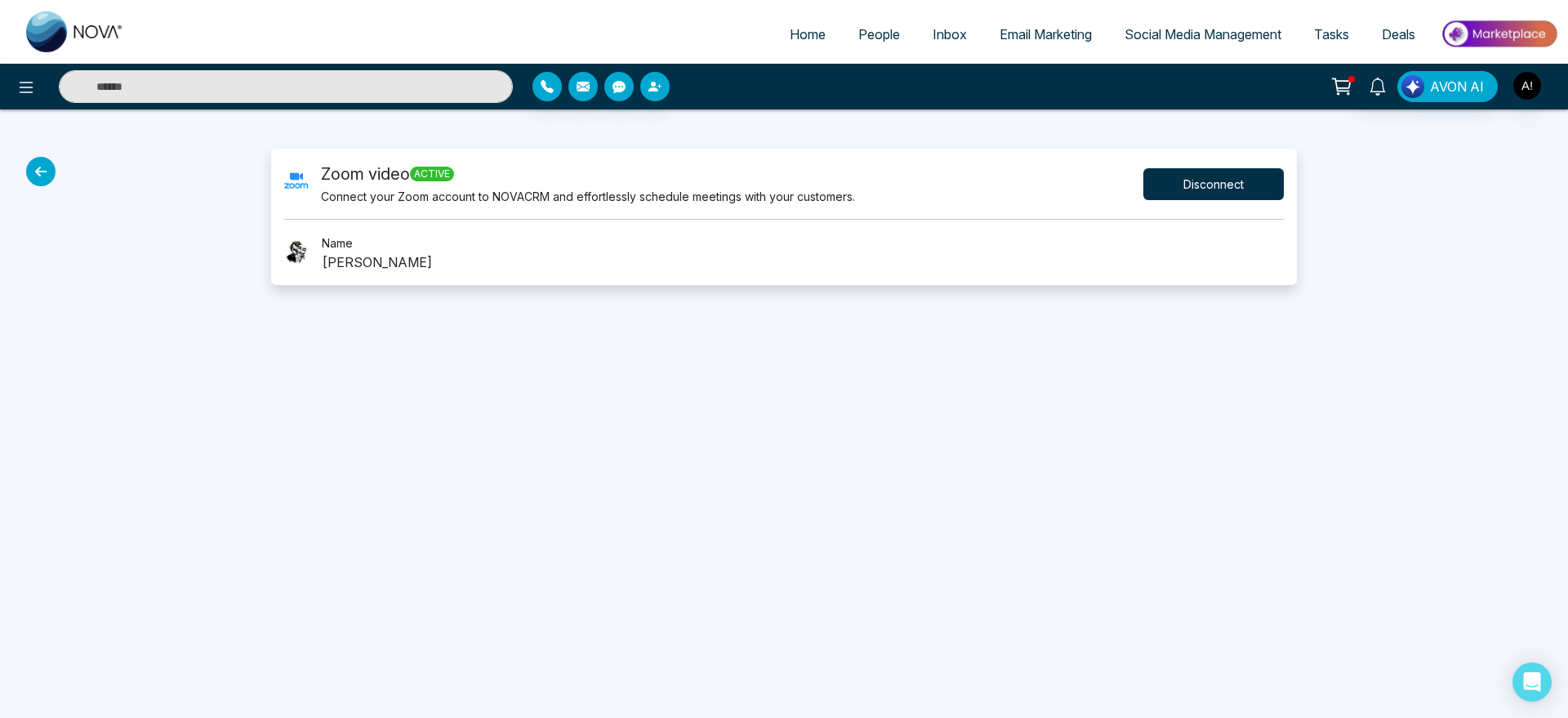
click at [1230, 187] on button "Disconnect" at bounding box center [1213, 184] width 140 height 32
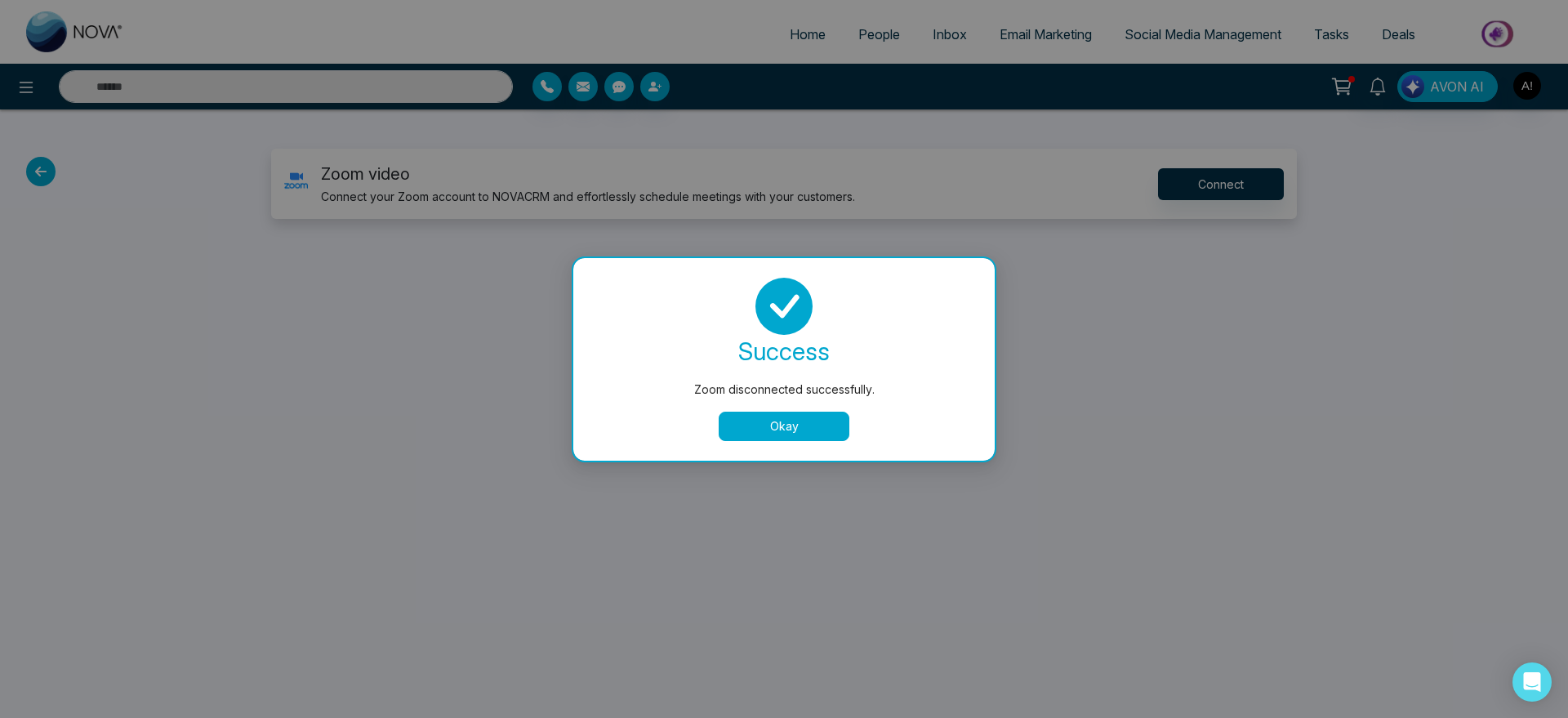
drag, startPoint x: 806, startPoint y: 444, endPoint x: 871, endPoint y: 420, distance: 69.3
click at [871, 420] on div "success Zoom disconnected successfully. Okay" at bounding box center [784, 359] width 421 height 203
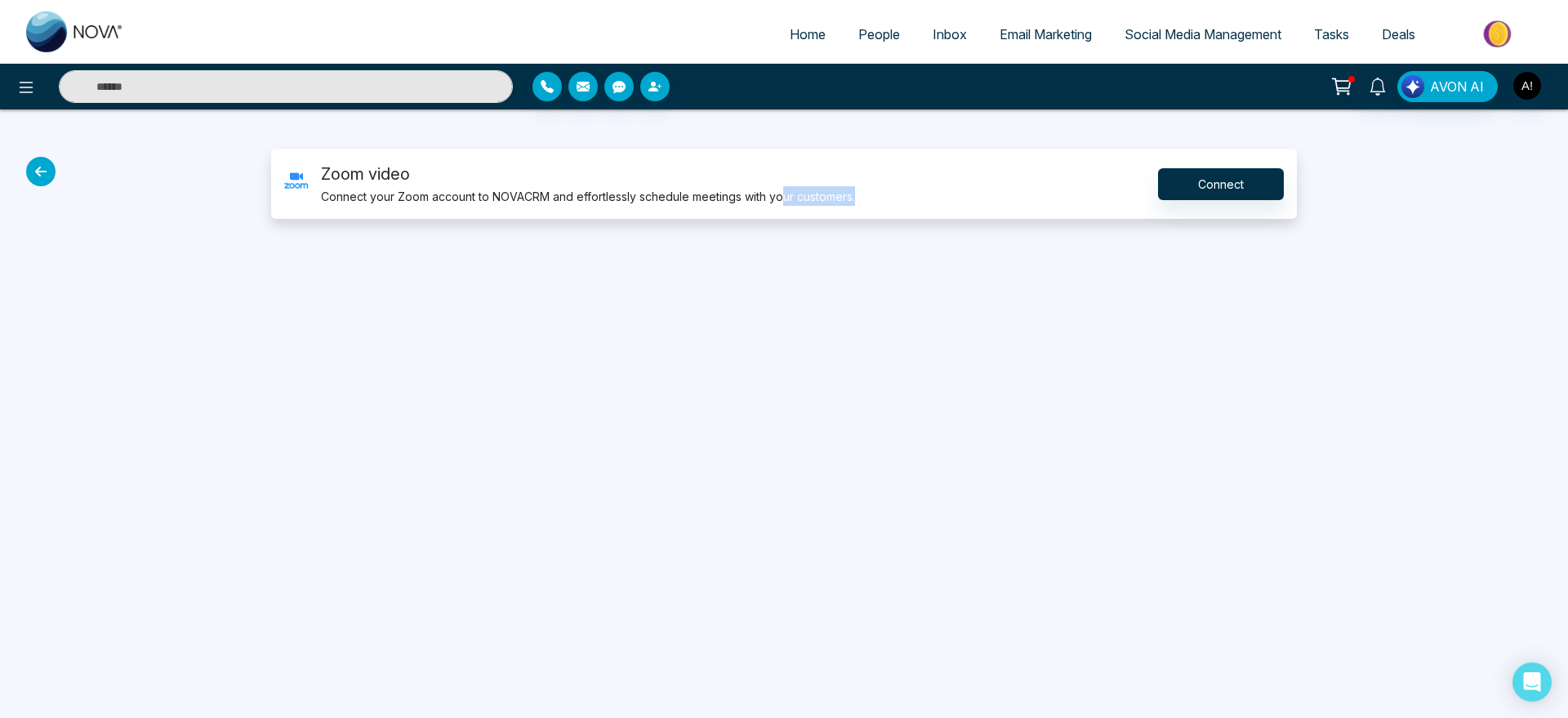
drag, startPoint x: 871, startPoint y: 420, endPoint x: 709, endPoint y: 444, distance: 163.8
click at [709, 444] on div "Home People Inbox Email Marketing Social Media Management Tasks Deals AVON AI Z…" at bounding box center [784, 359] width 1568 height 718
click at [42, 174] on icon at bounding box center [41, 171] width 29 height 29
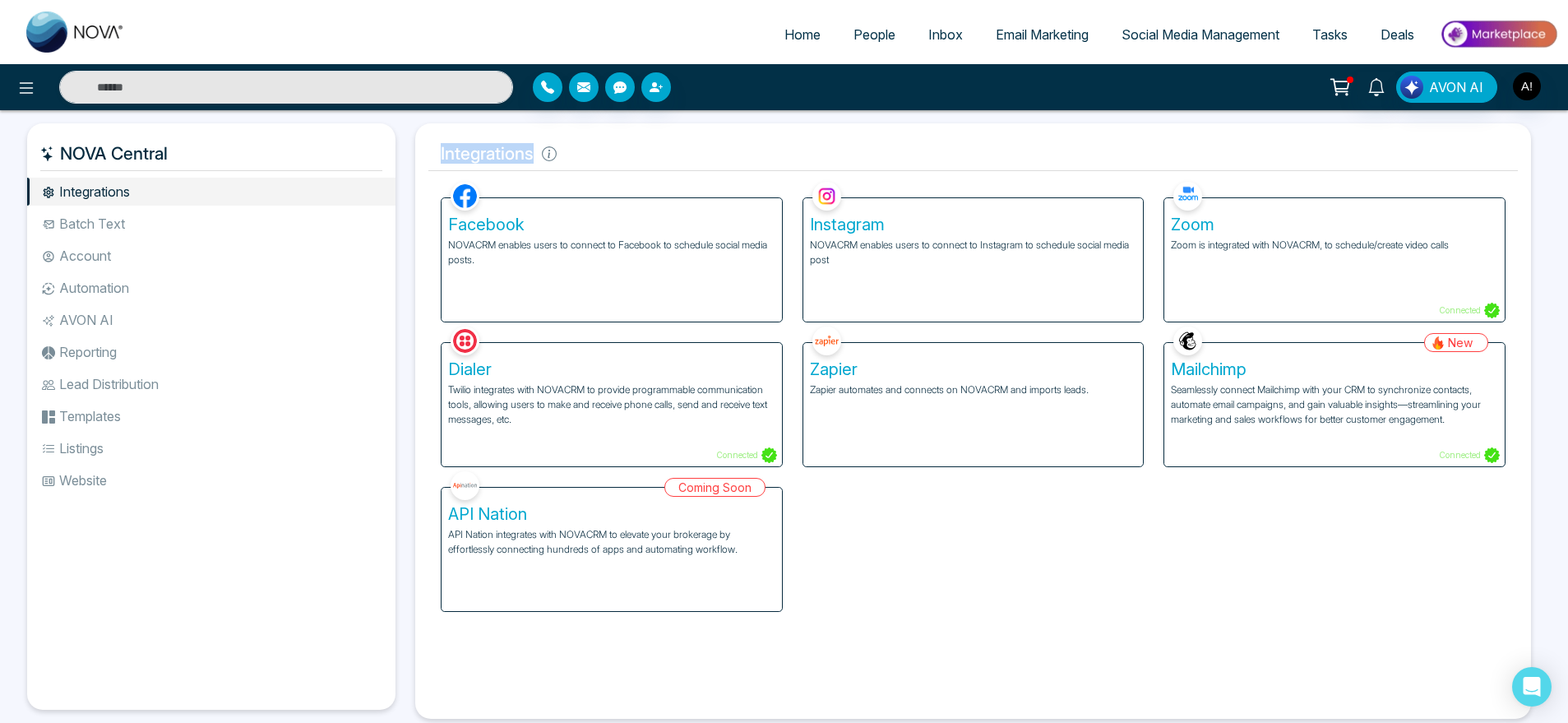
drag, startPoint x: 422, startPoint y: 144, endPoint x: 719, endPoint y: 140, distance: 297.0
click at [719, 140] on div "Integrations Facebook NOVACRM enables users to connect to Facebook to schedule …" at bounding box center [973, 421] width 1116 height 596
click at [719, 140] on h5 "Integrations" at bounding box center [973, 153] width 1089 height 34
drag, startPoint x: 620, startPoint y: 340, endPoint x: 707, endPoint y: 297, distance: 97.0
click at [707, 297] on div "Facebook NOVACRM enables users to connect to Facebook to schedule social media …" at bounding box center [973, 395] width 1084 height 435
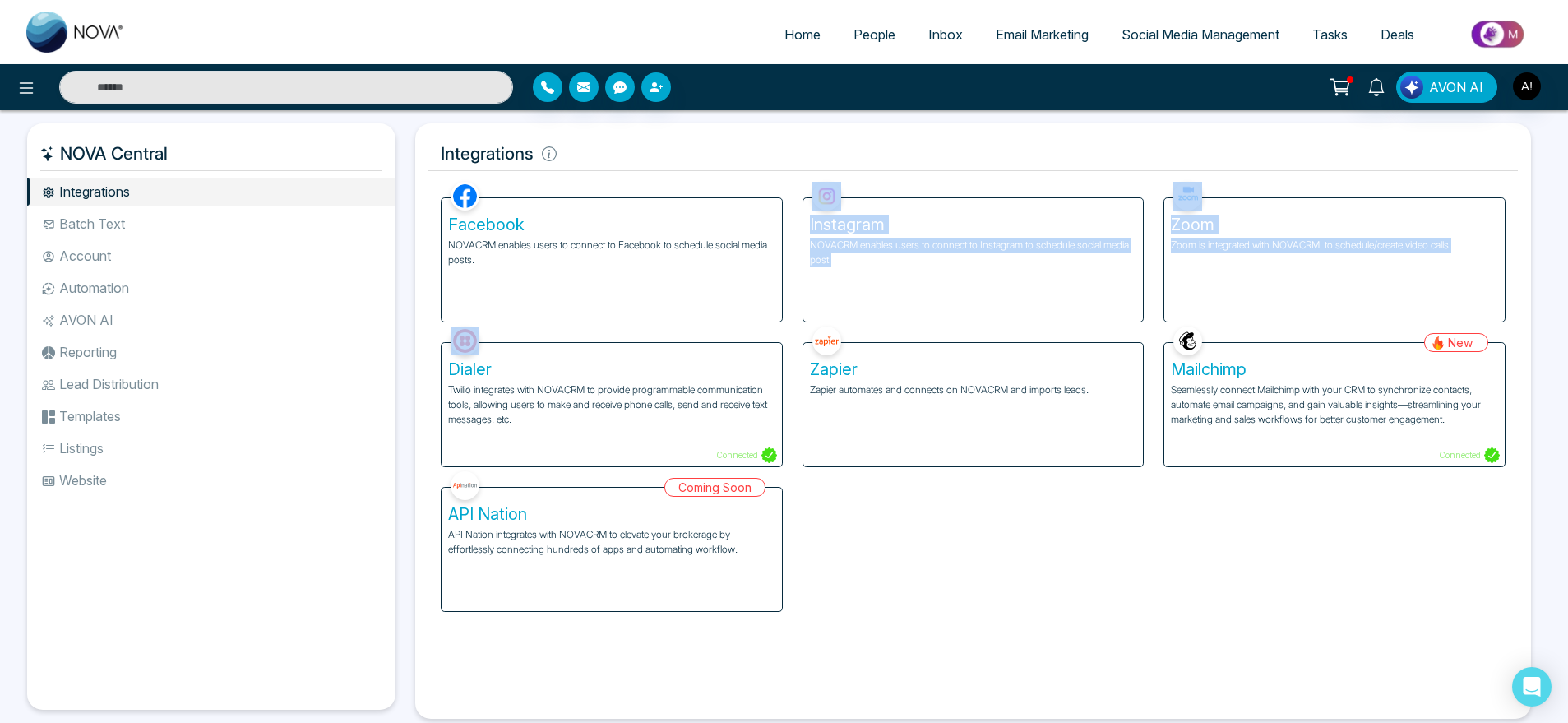
click at [707, 297] on div "Facebook NOVACRM enables users to connect to Facebook to schedule social media …" at bounding box center [612, 260] width 341 height 124
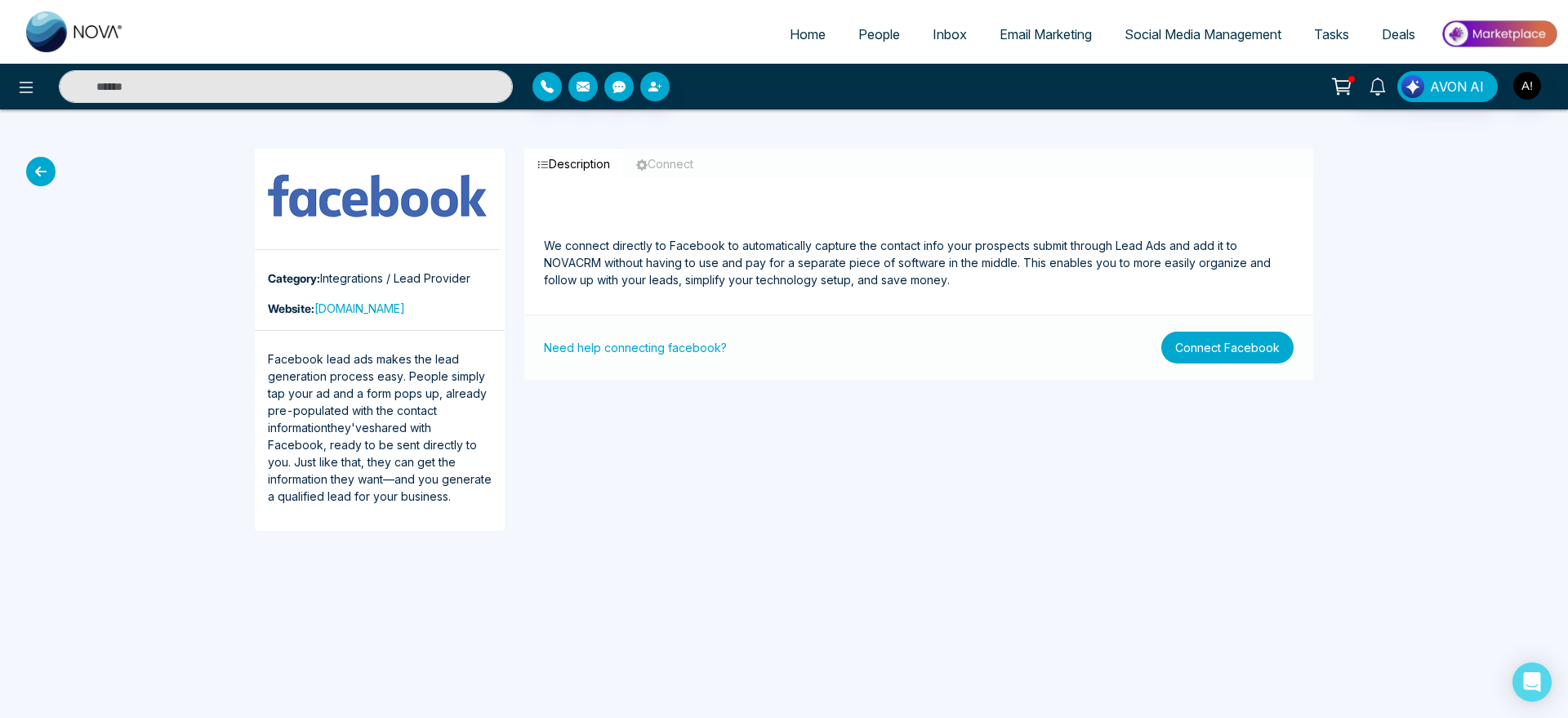
click at [1245, 354] on button "Connect Facebook" at bounding box center [1227, 348] width 132 height 32
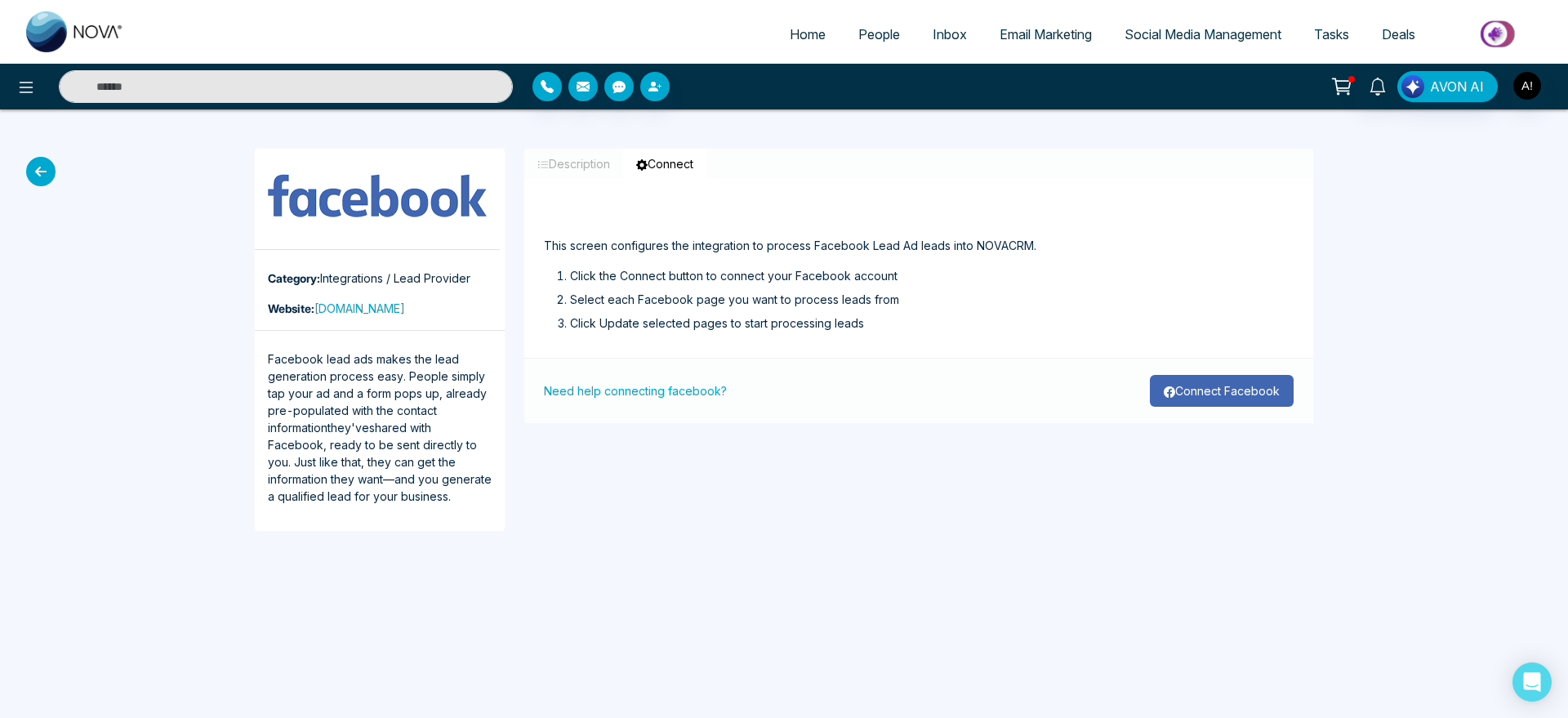
click at [1227, 388] on button "Connect Facebook" at bounding box center [1221, 391] width 144 height 32
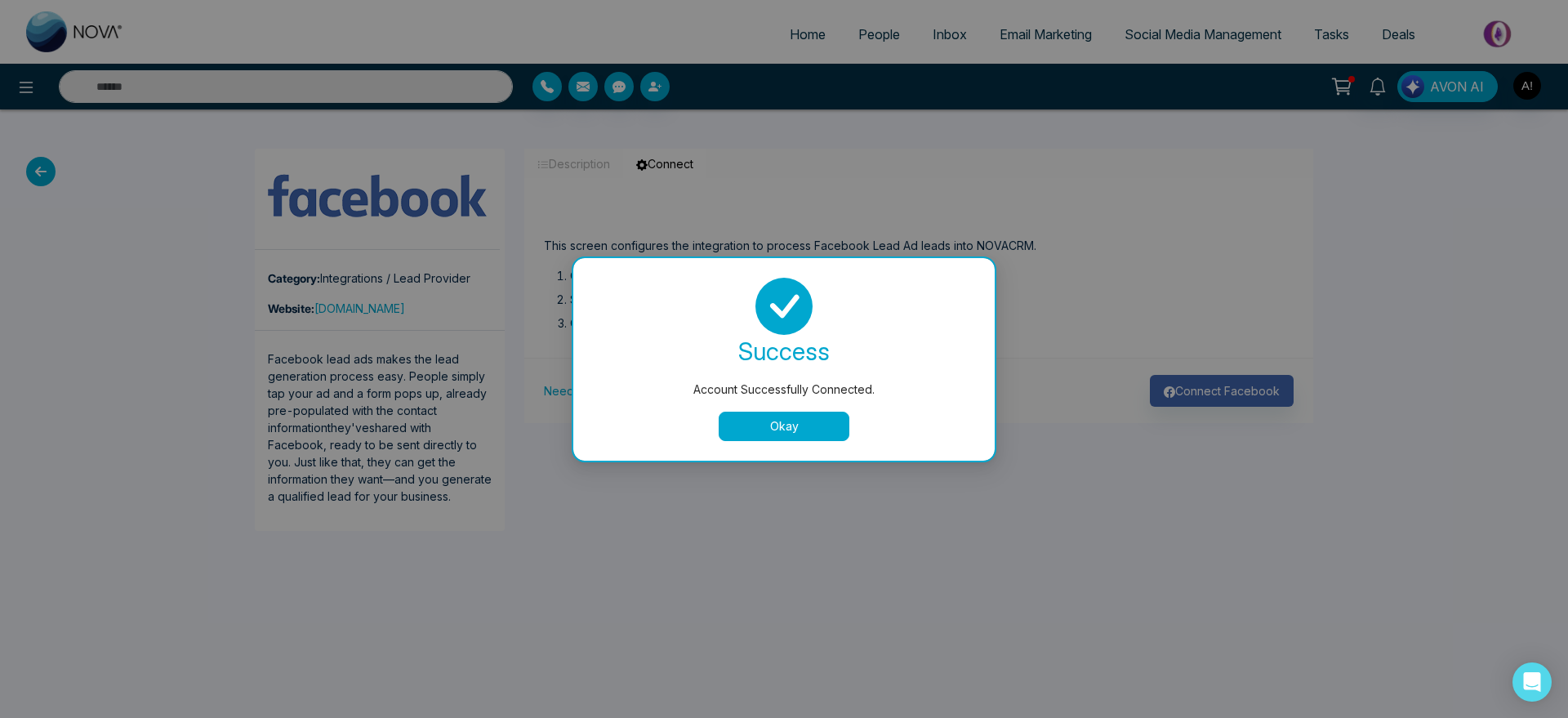
click at [801, 422] on button "Okay" at bounding box center [784, 426] width 131 height 29
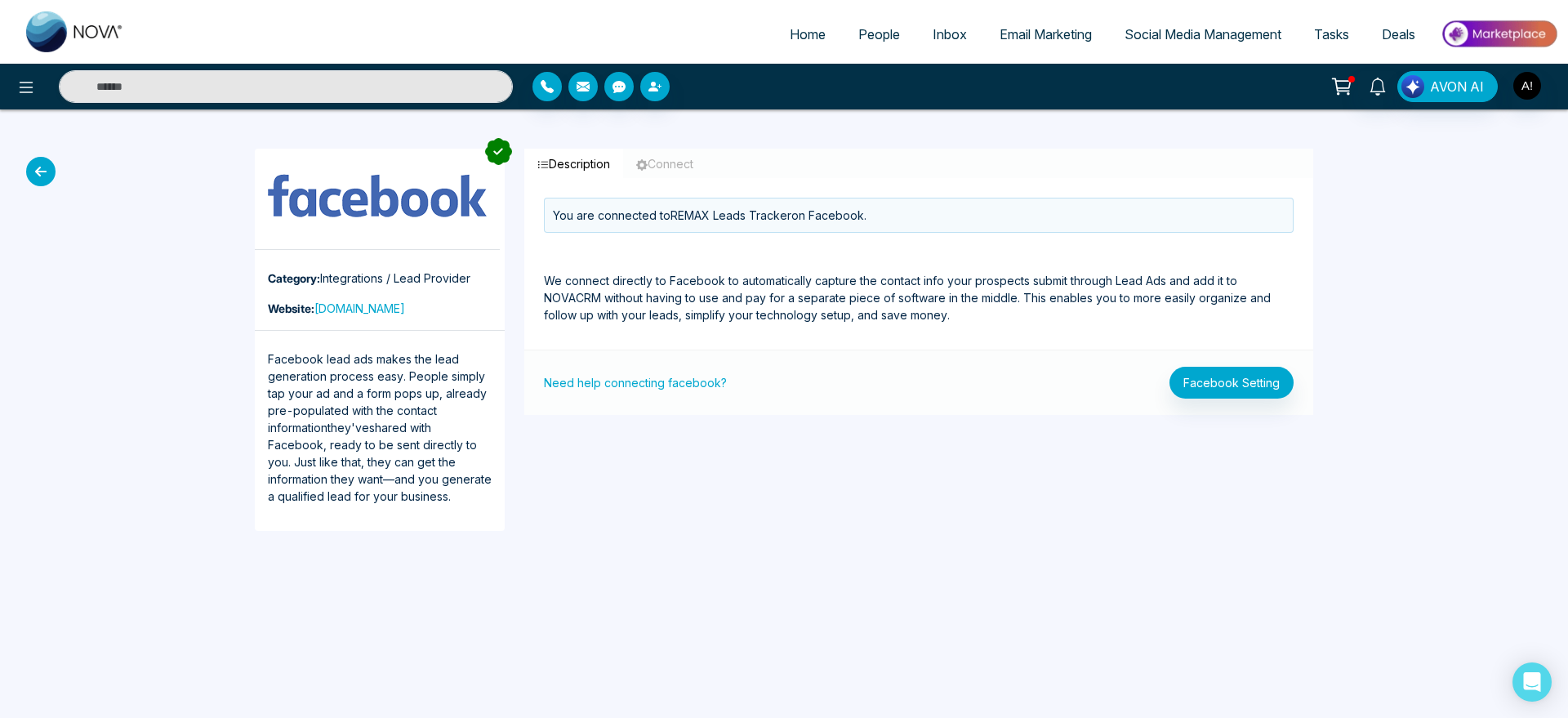
click at [27, 168] on icon at bounding box center [41, 171] width 29 height 29
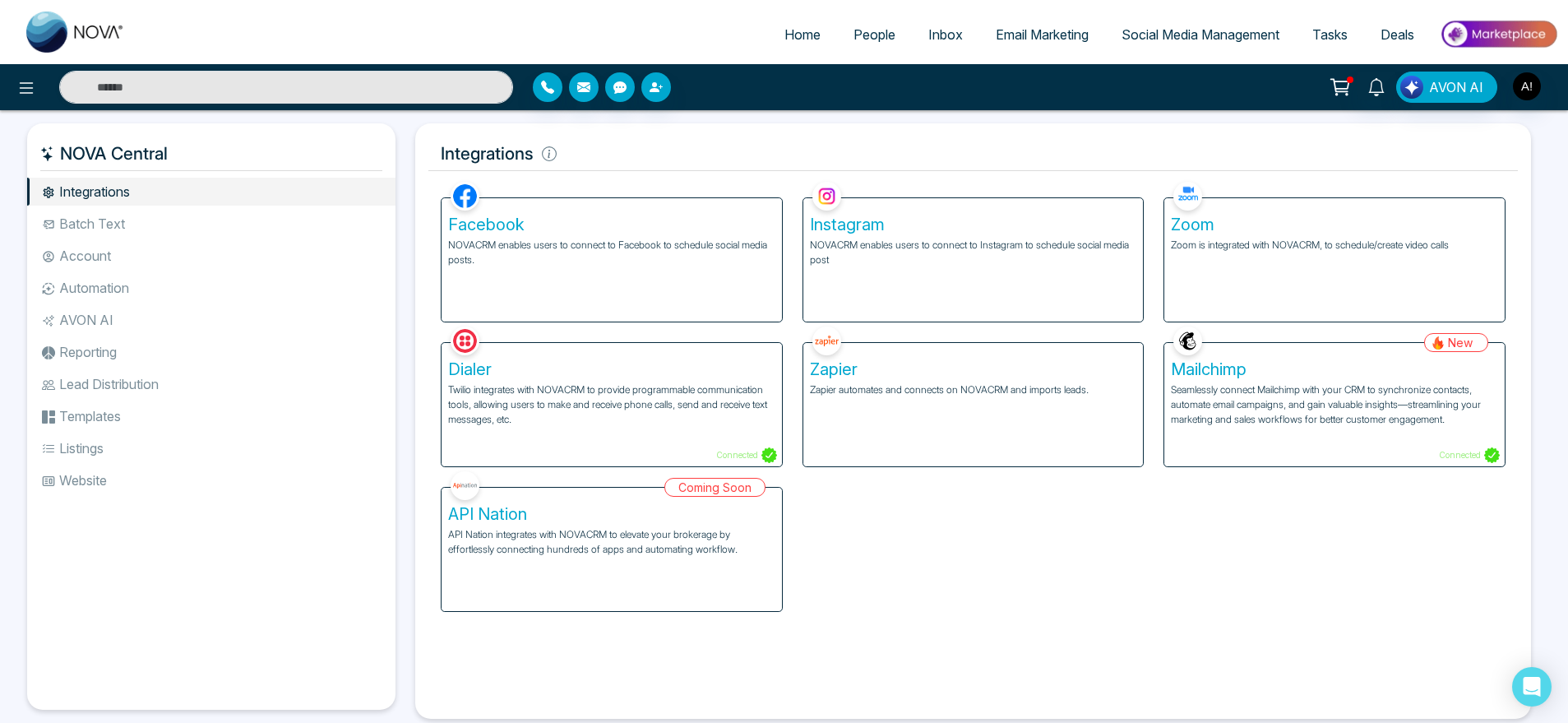
click at [730, 270] on div "Facebook NOVACRM enables users to connect to Facebook to schedule social media …" at bounding box center [612, 260] width 341 height 124
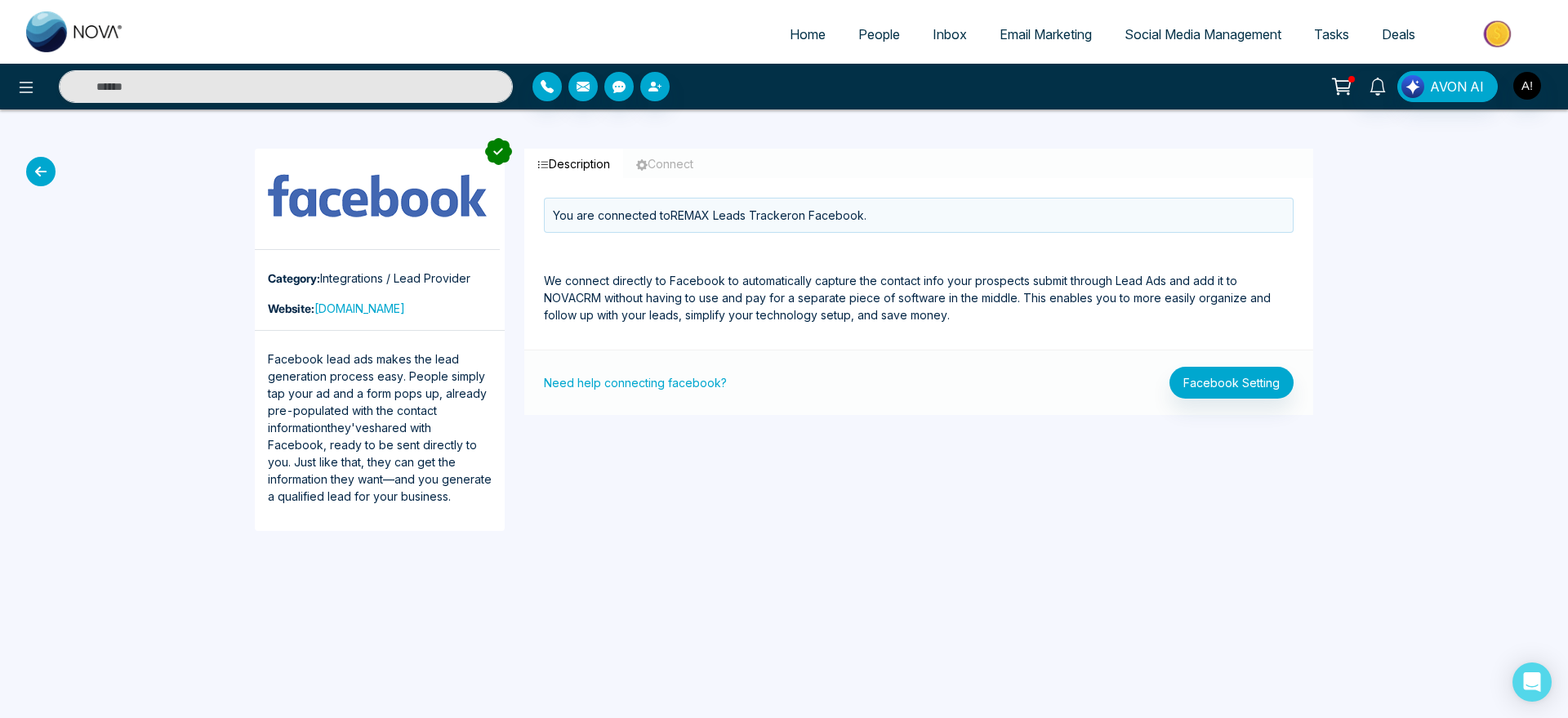
drag, startPoint x: 22, startPoint y: 169, endPoint x: 42, endPoint y: 172, distance: 20.2
click at [42, 172] on div "Category: Integrations / Lead Provider Website: [DOMAIN_NAME] Facebook lead ads…" at bounding box center [784, 339] width 1568 height 461
click at [42, 172] on icon at bounding box center [41, 171] width 29 height 29
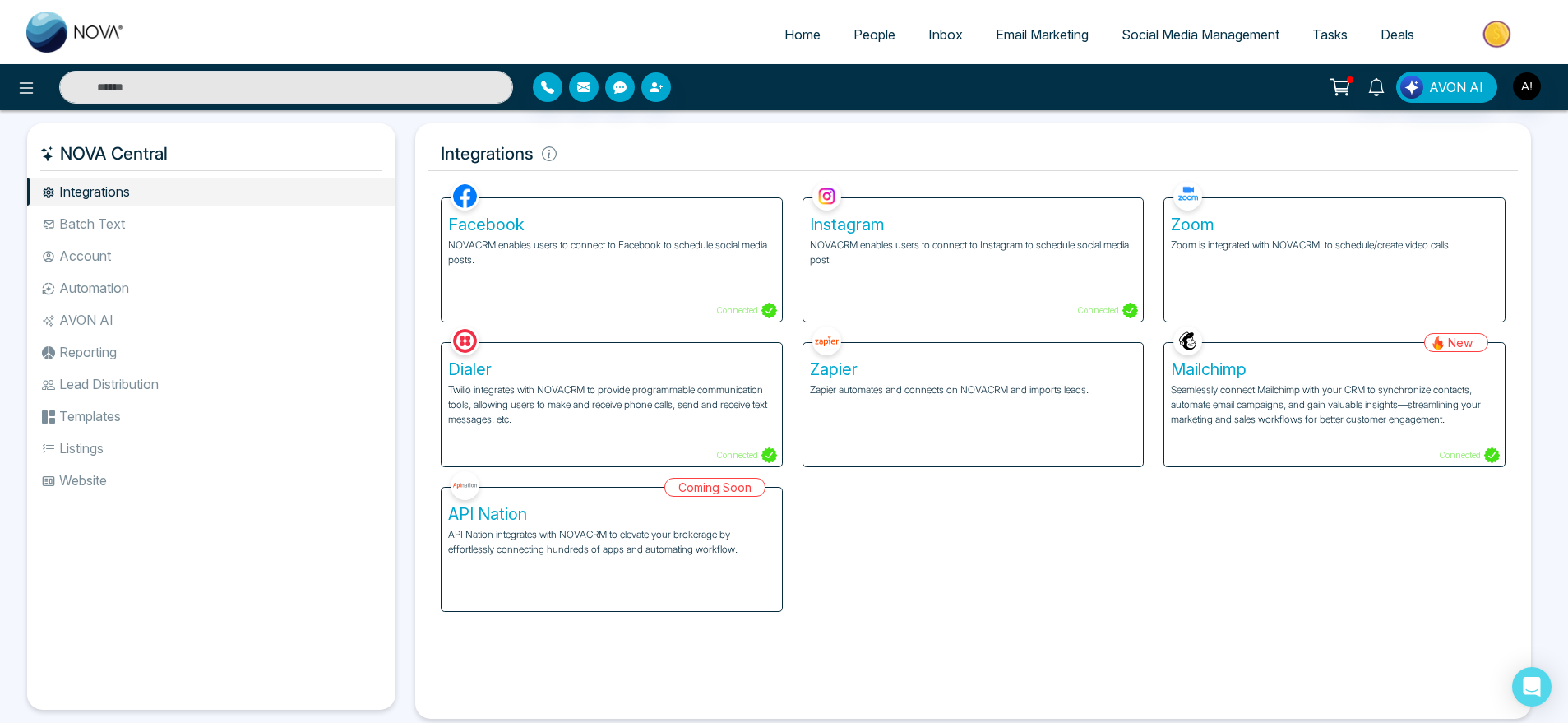
click at [1337, 268] on div "Zoom Zoom is integrated with NOVACRM, to schedule/create video calls" at bounding box center [1335, 260] width 341 height 124
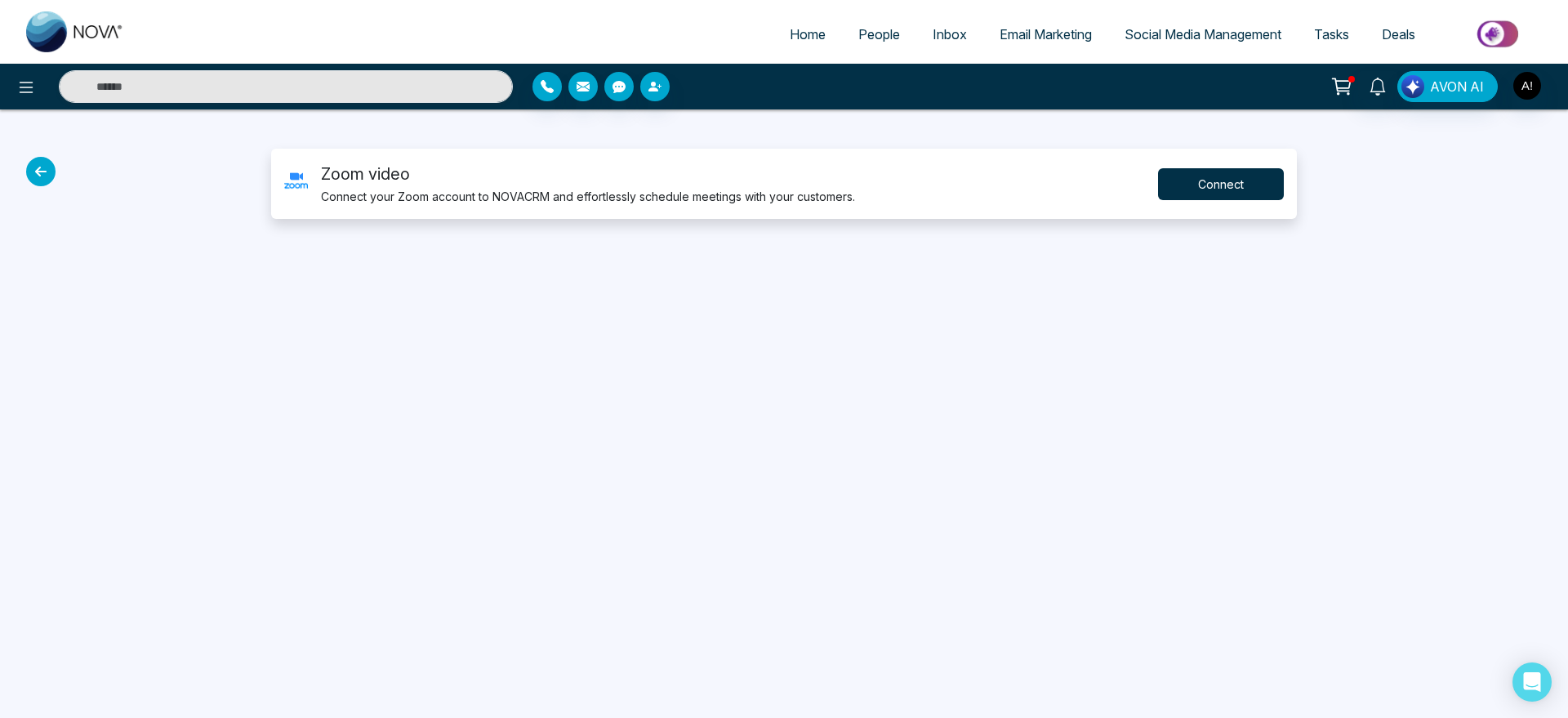
click at [1184, 191] on button "Connect" at bounding box center [1221, 184] width 126 height 32
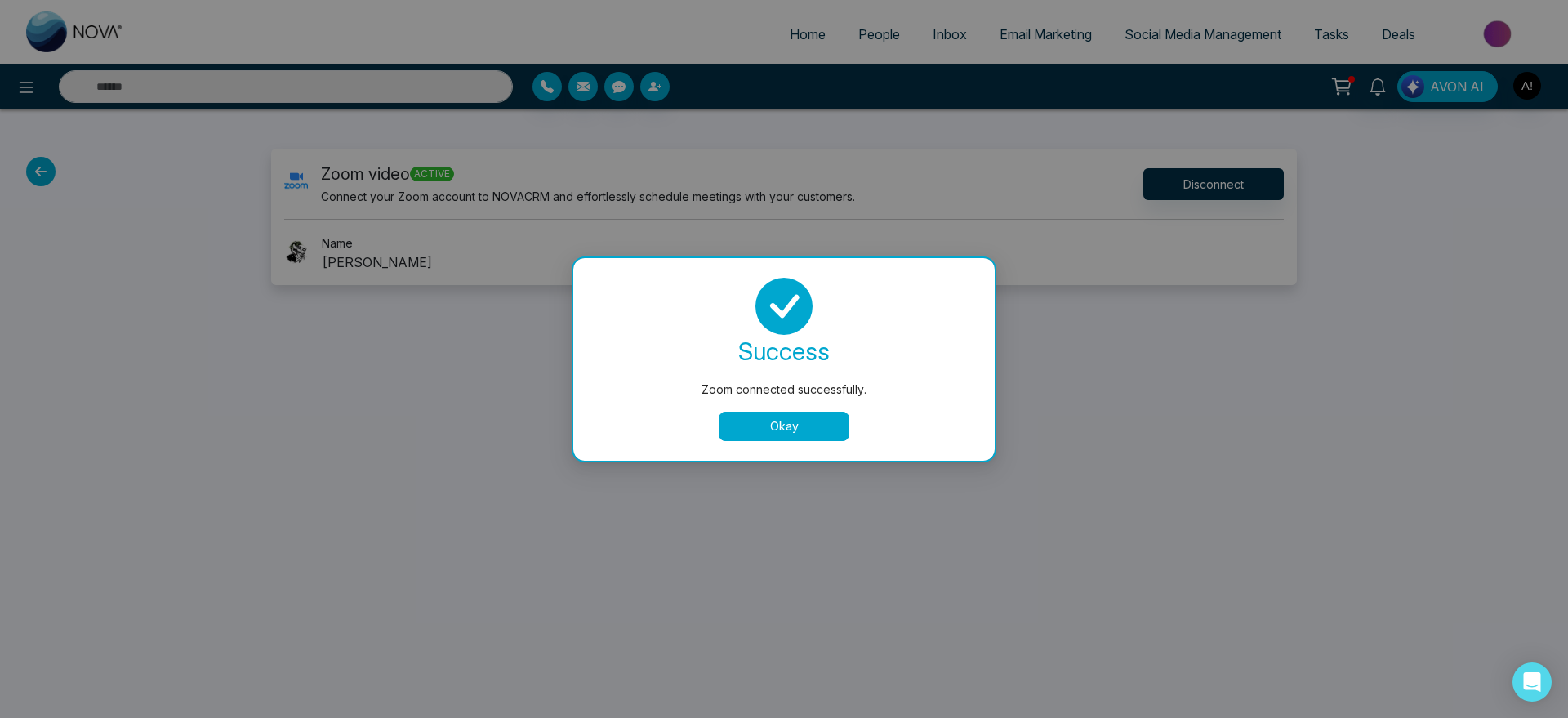
click at [806, 421] on button "Okay" at bounding box center [784, 426] width 131 height 29
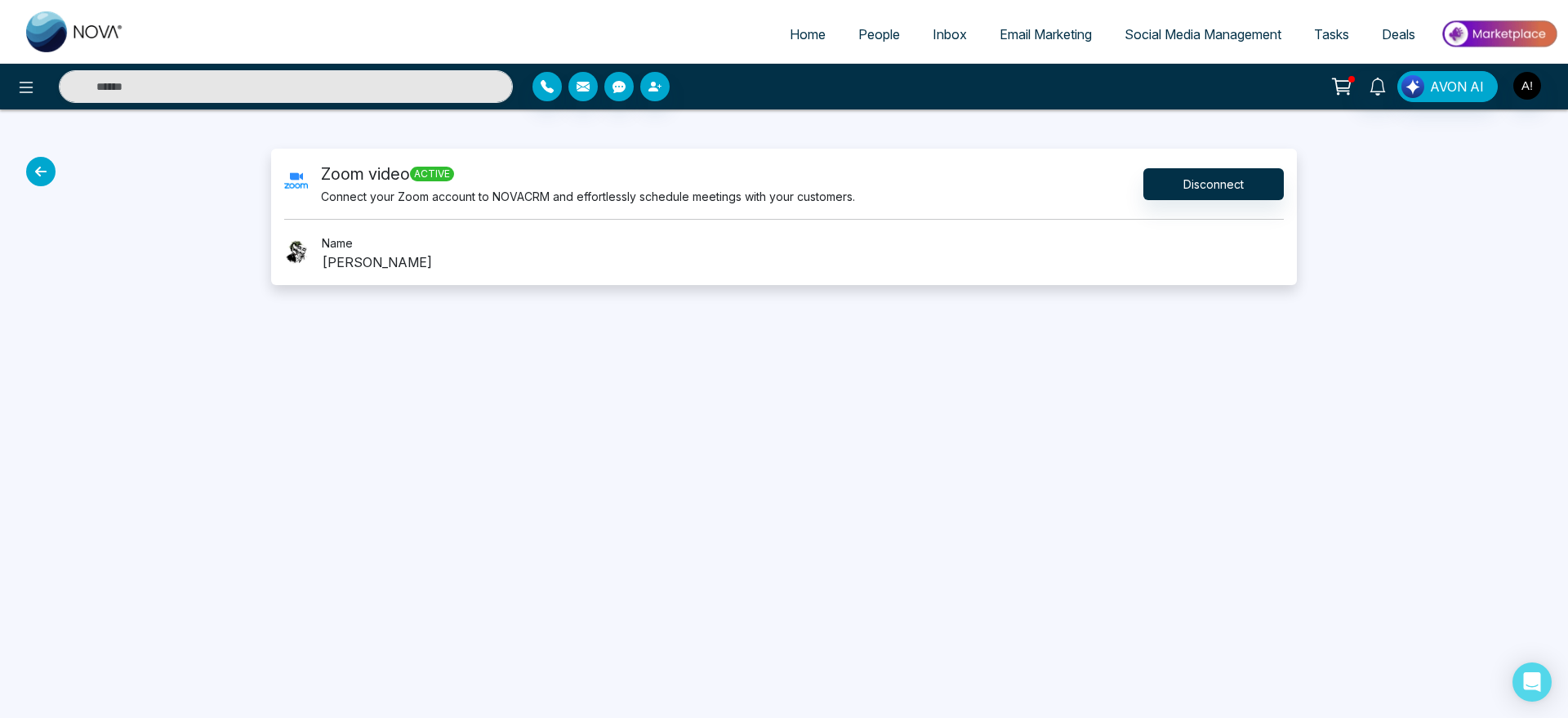
click at [42, 175] on icon at bounding box center [41, 171] width 29 height 29
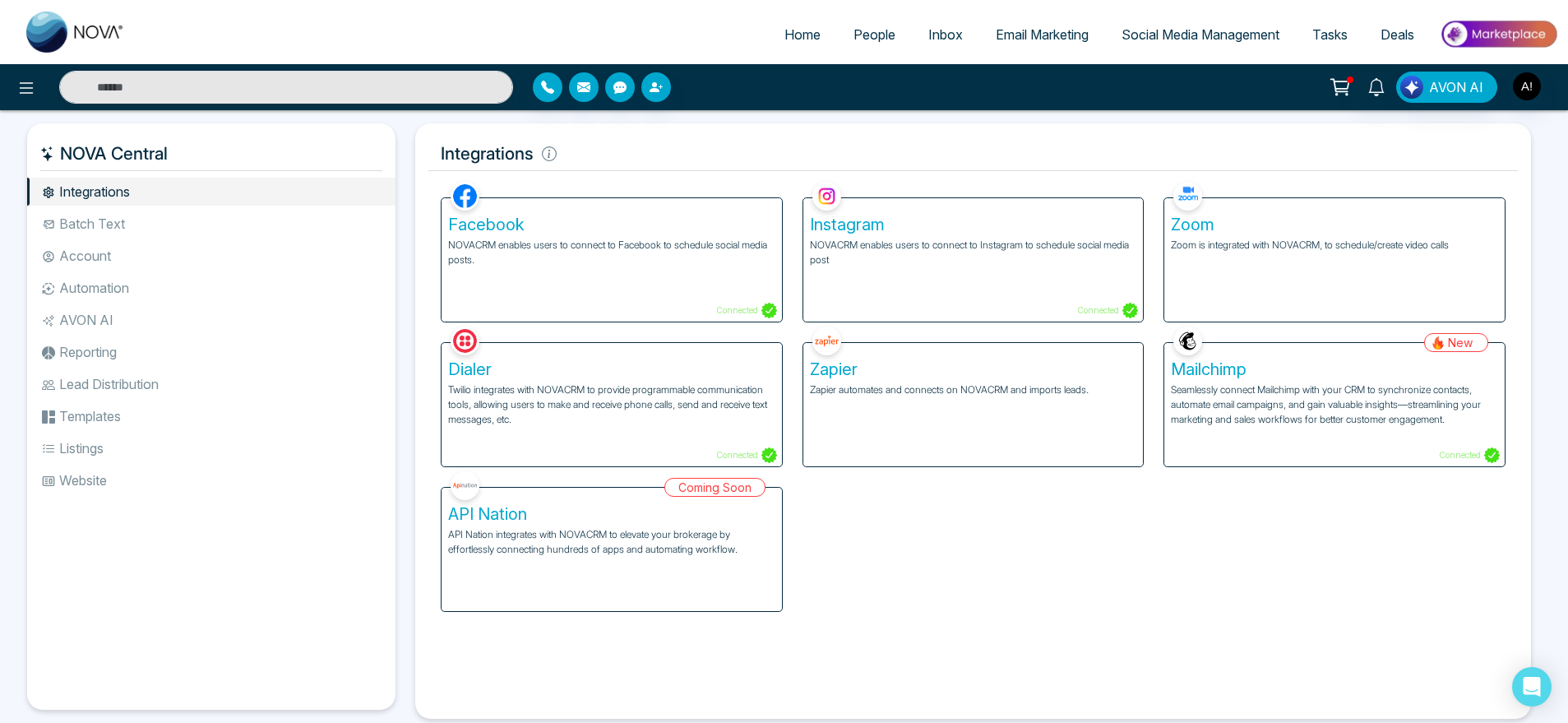
click at [1040, 430] on div "Zapier Zapier automates and connects on NOVACRM and imports leads." at bounding box center [974, 405] width 341 height 124
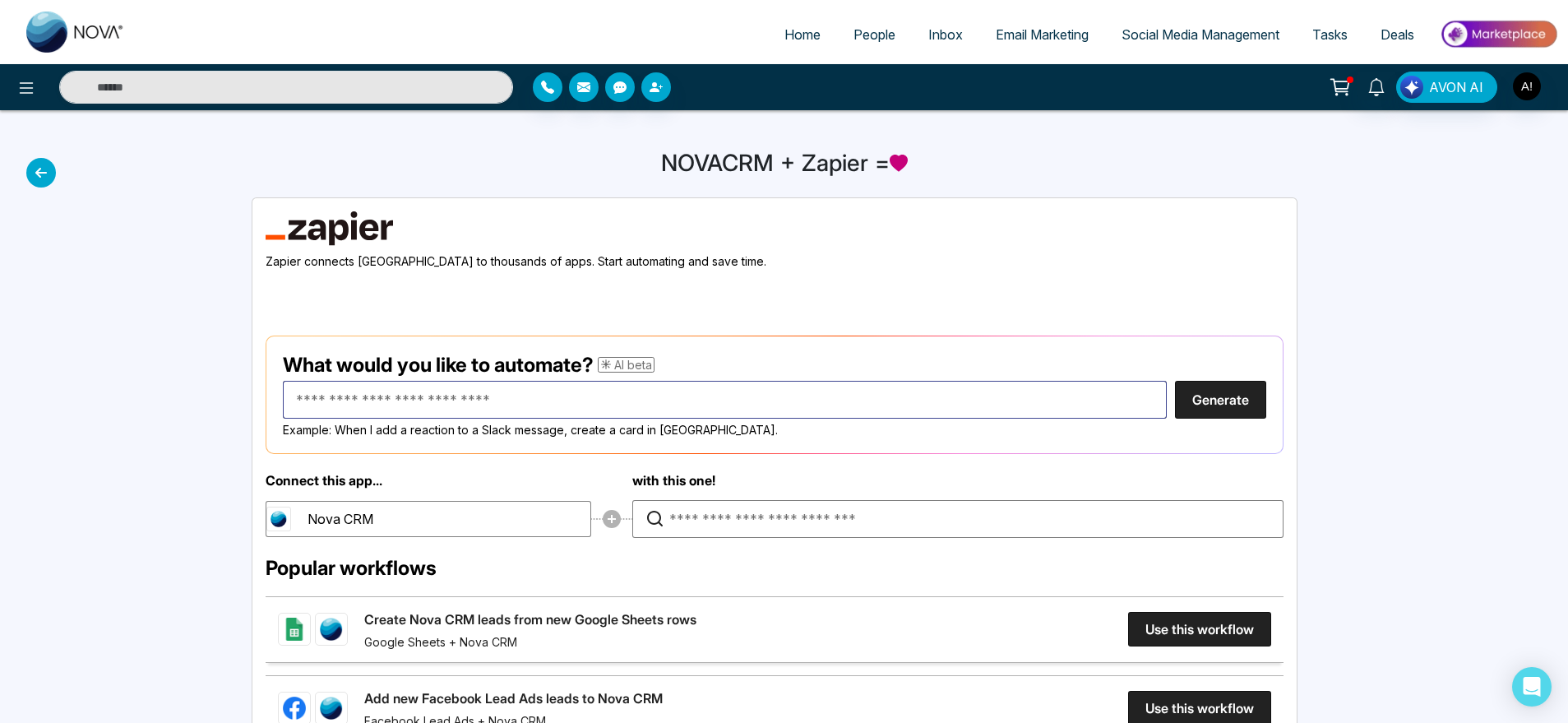
click at [454, 404] on input "text" at bounding box center [725, 400] width 884 height 38
click at [30, 168] on icon at bounding box center [41, 172] width 29 height 29
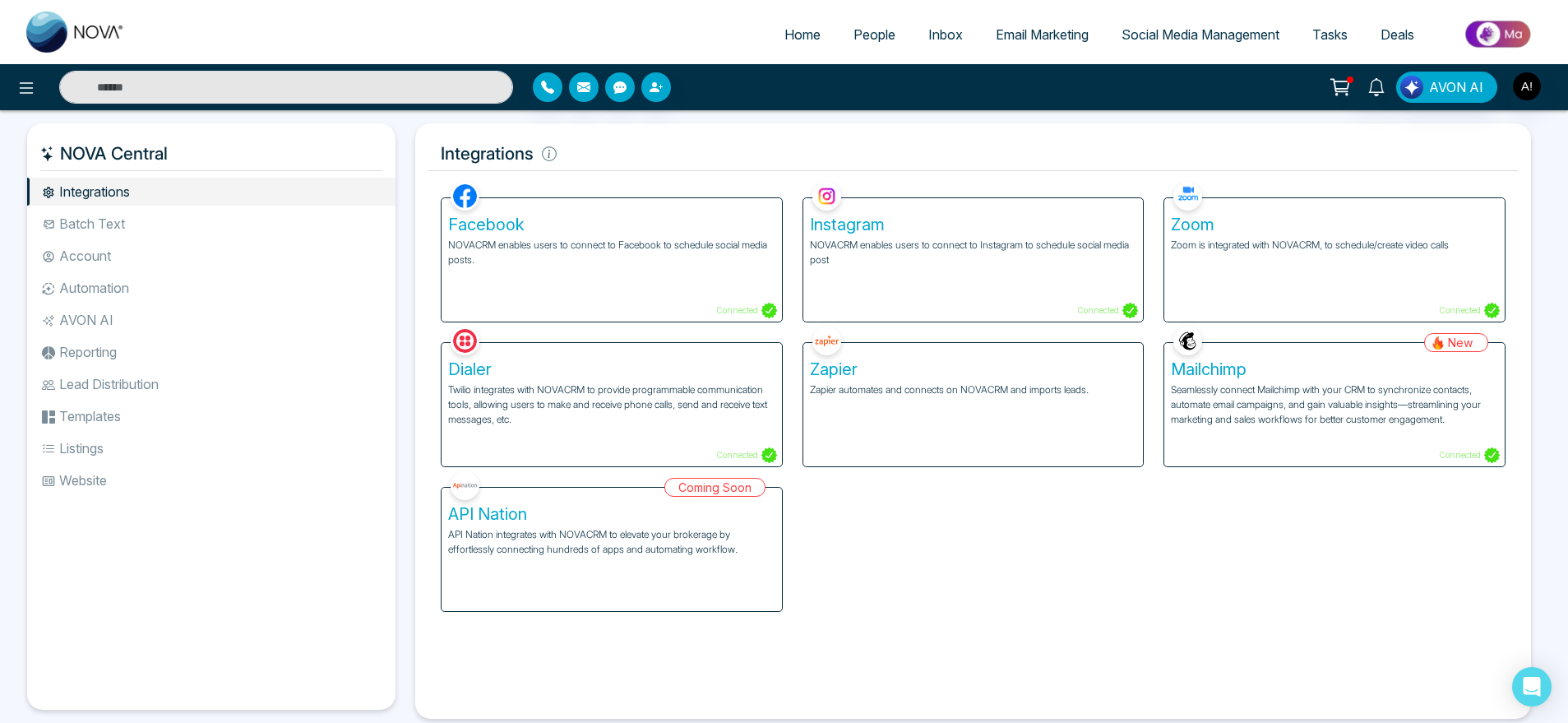
click at [1253, 401] on p "Seamlessly connect Mailchimp with your CRM to synchronize contacts, automate em…" at bounding box center [1335, 405] width 327 height 44
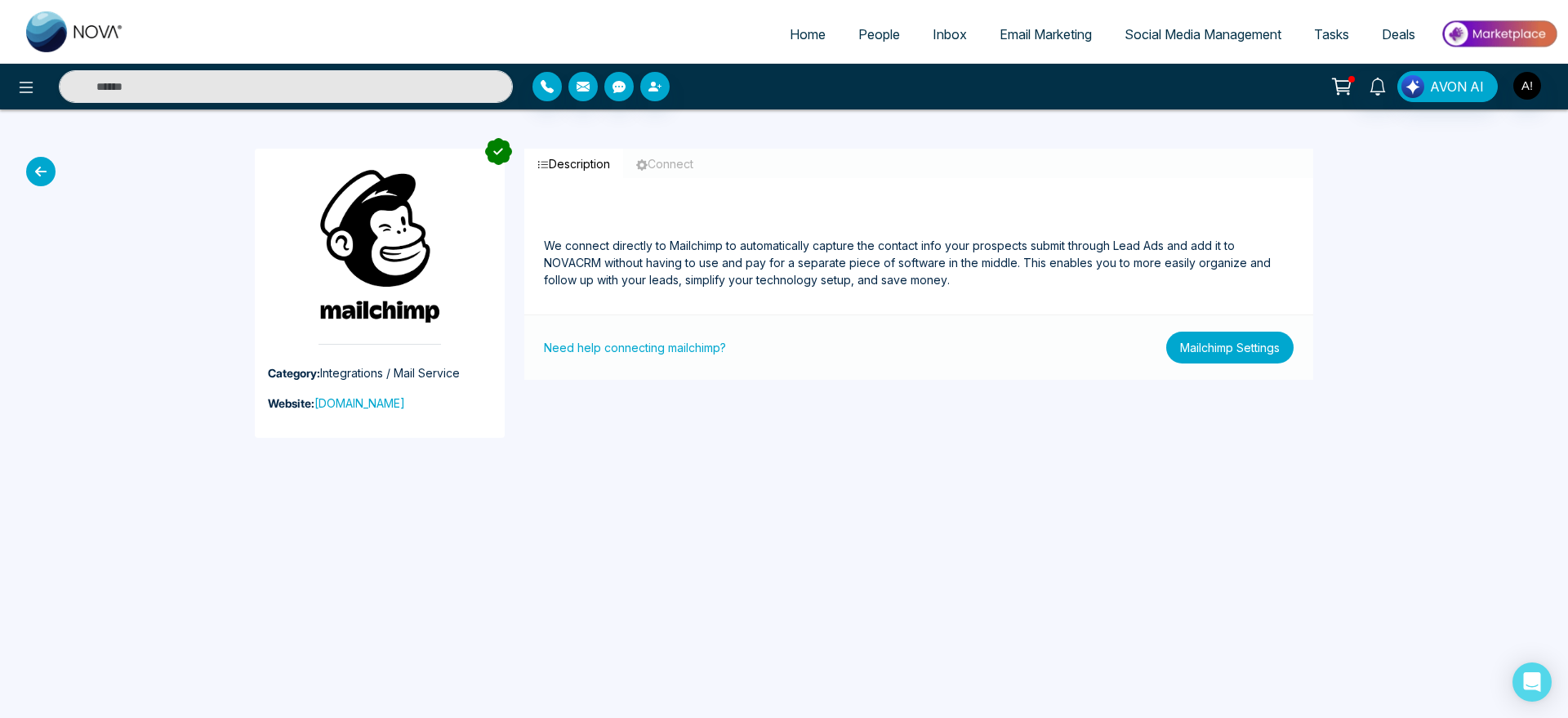
click at [1248, 354] on button "Mailchimp Settings" at bounding box center [1230, 348] width 128 height 32
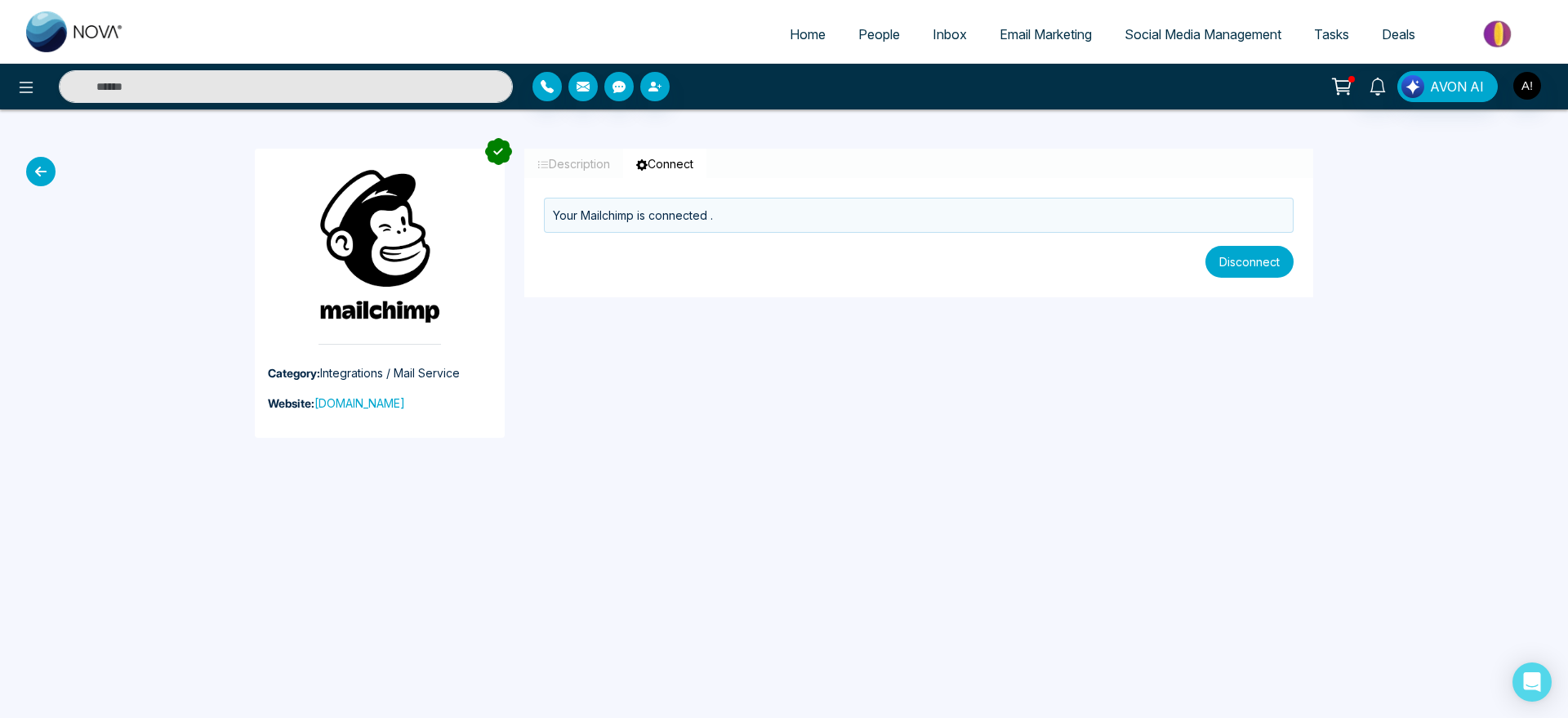
click at [1254, 253] on button "Disconnect" at bounding box center [1249, 261] width 88 height 32
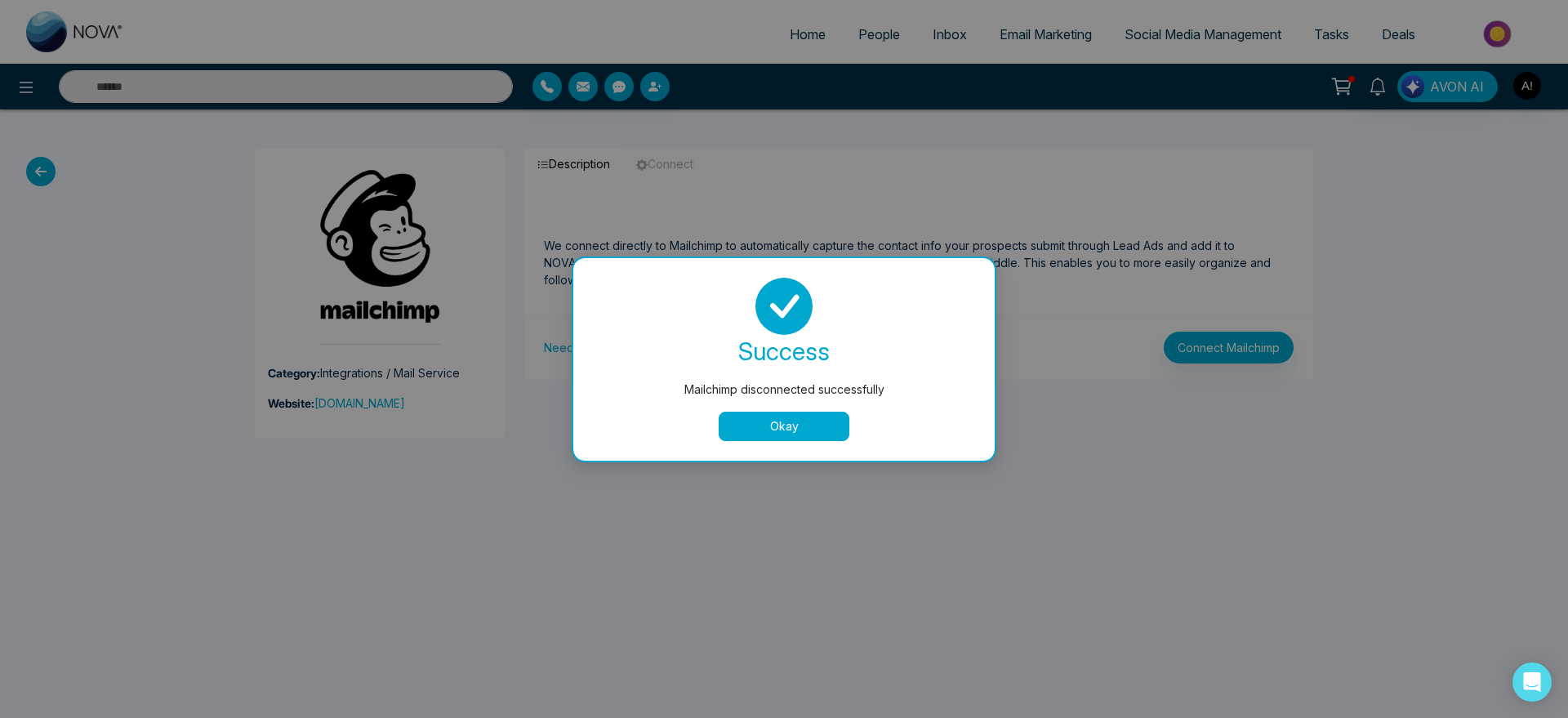
click at [765, 437] on button "Okay" at bounding box center [784, 426] width 131 height 29
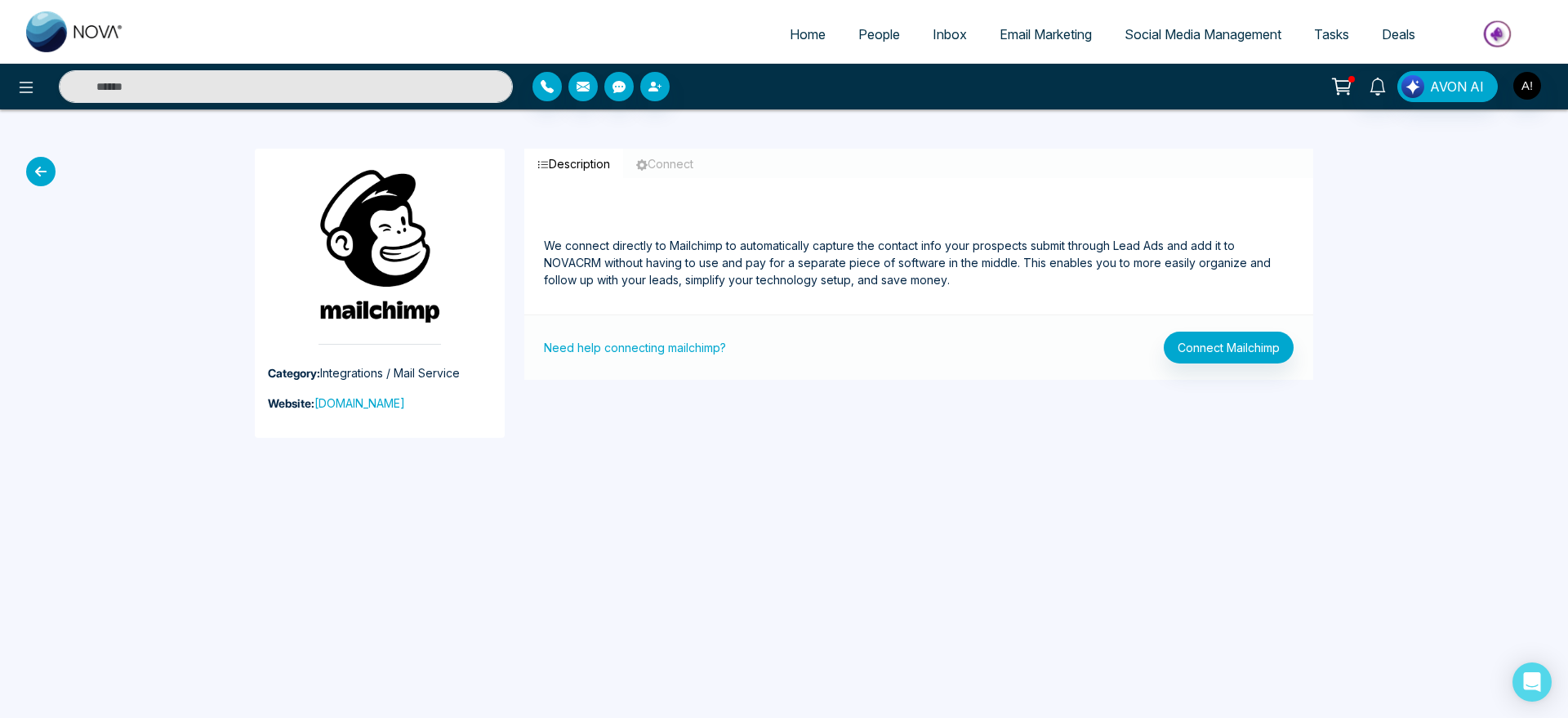
click at [46, 173] on icon at bounding box center [41, 171] width 29 height 29
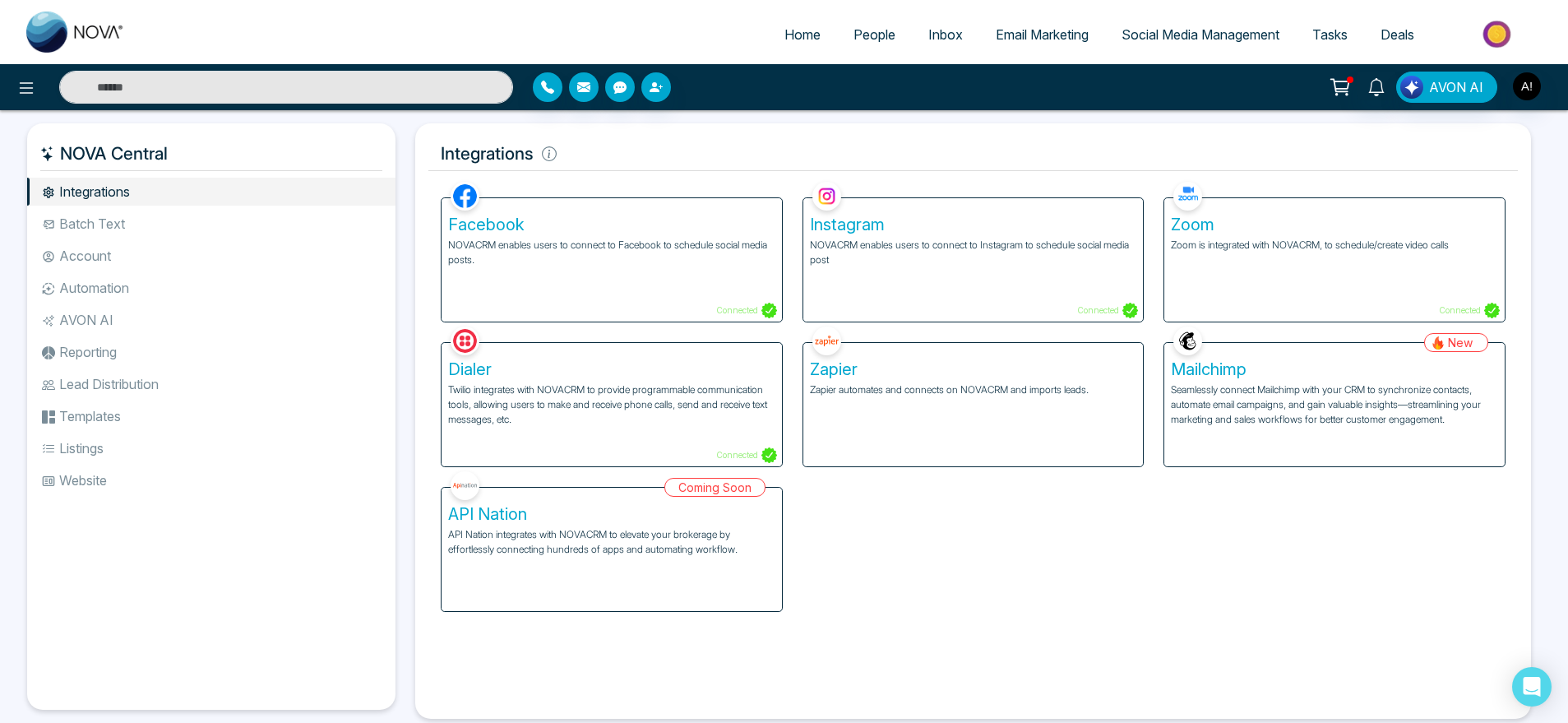
click at [1352, 377] on h5 "Mailchimp" at bounding box center [1335, 369] width 327 height 20
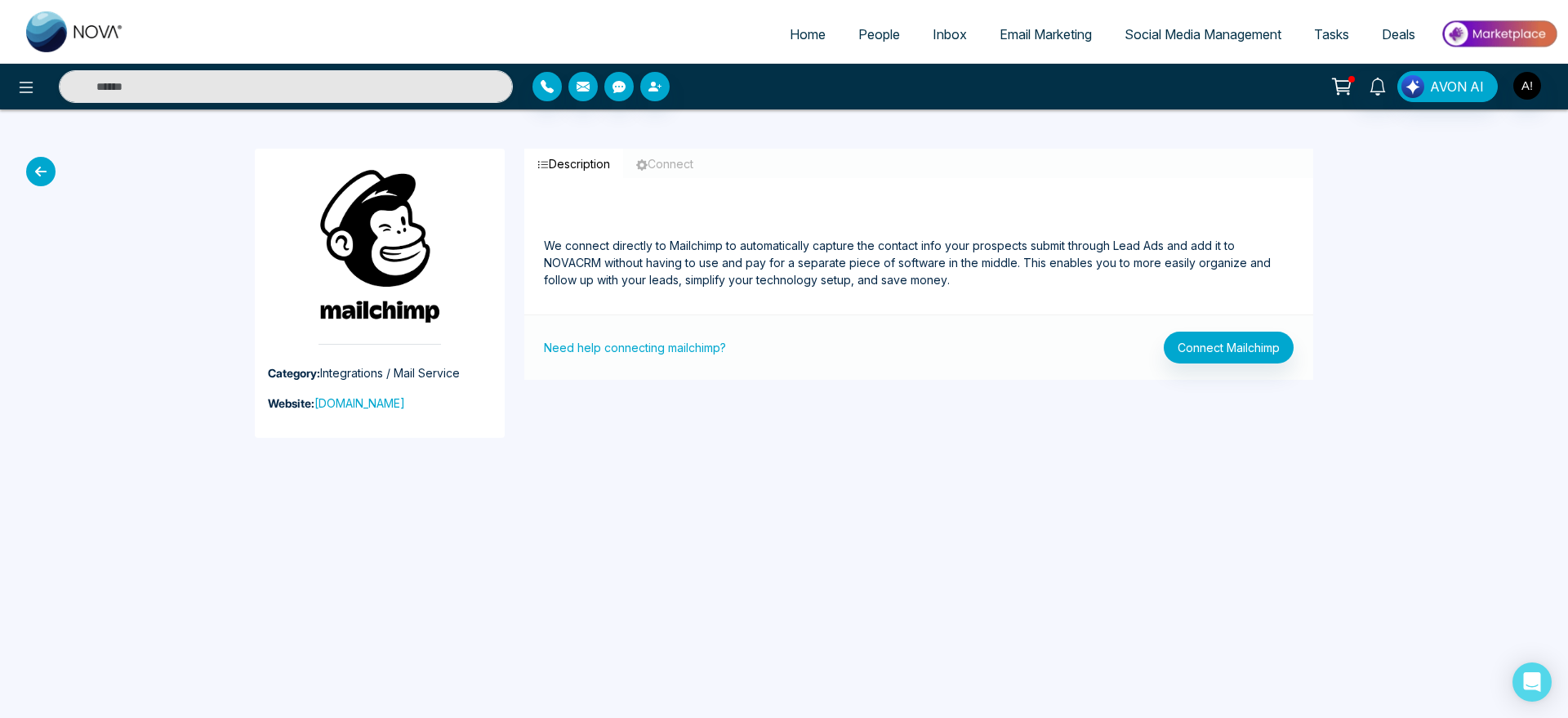
click at [39, 169] on icon at bounding box center [41, 171] width 29 height 29
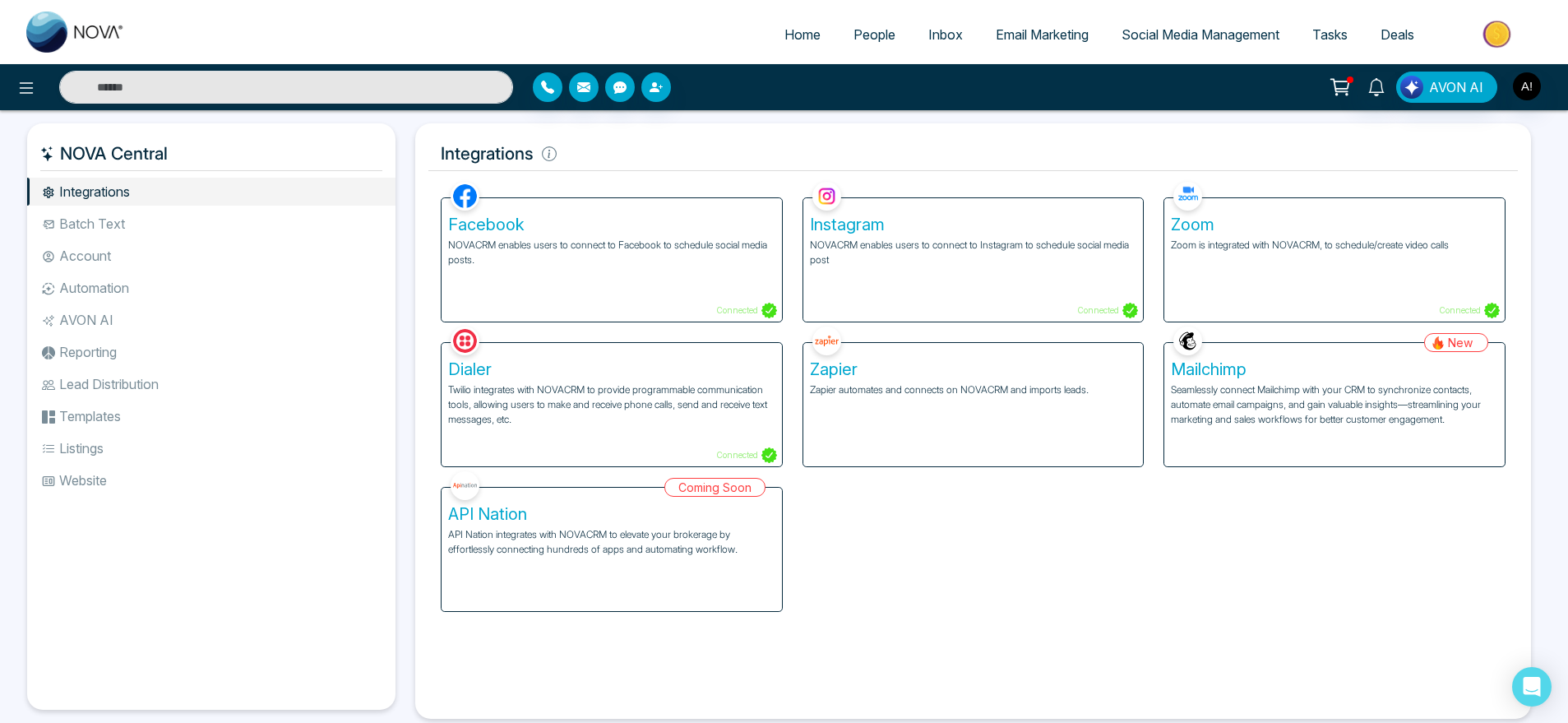
click at [586, 575] on div "Coming Soon API Nation API Nation integrates with NOVACRM to elevate your broke…" at bounding box center [611, 539] width 362 height 145
click at [199, 227] on li "Batch Text" at bounding box center [211, 223] width 368 height 28
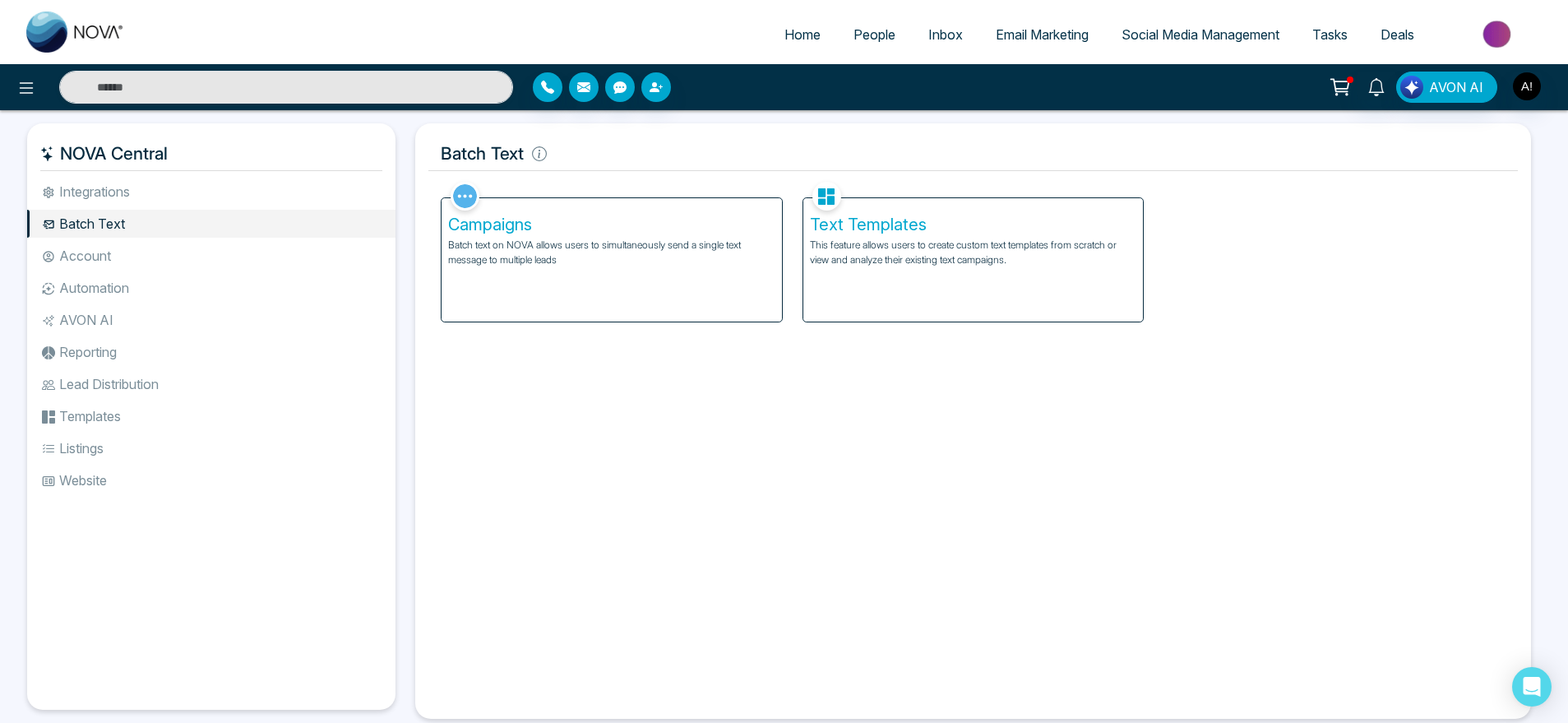
click at [99, 263] on li "Account" at bounding box center [211, 255] width 368 height 28
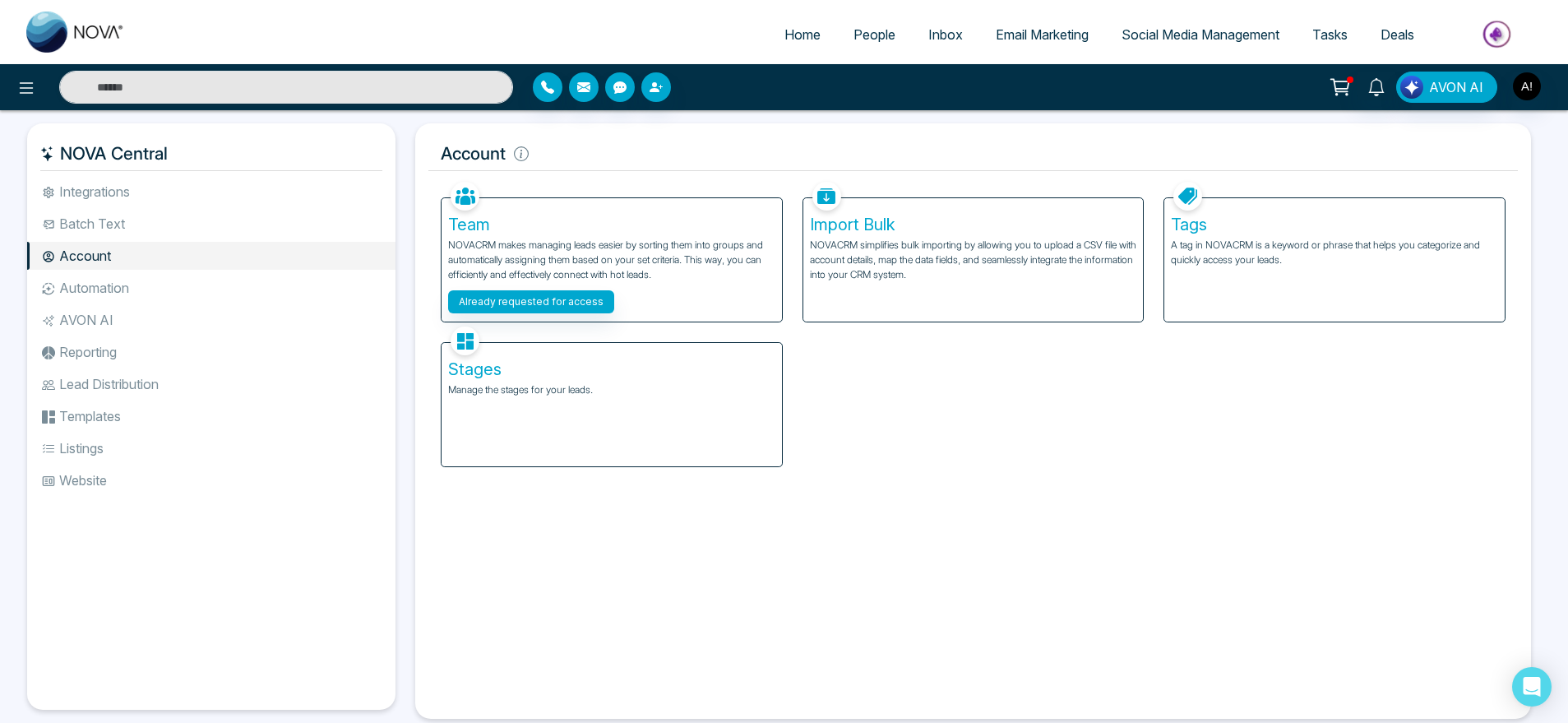
click at [1263, 252] on p "A tag in NOVACRM is a keyword or phrase that helps you categorize and quickly a…" at bounding box center [1335, 252] width 327 height 29
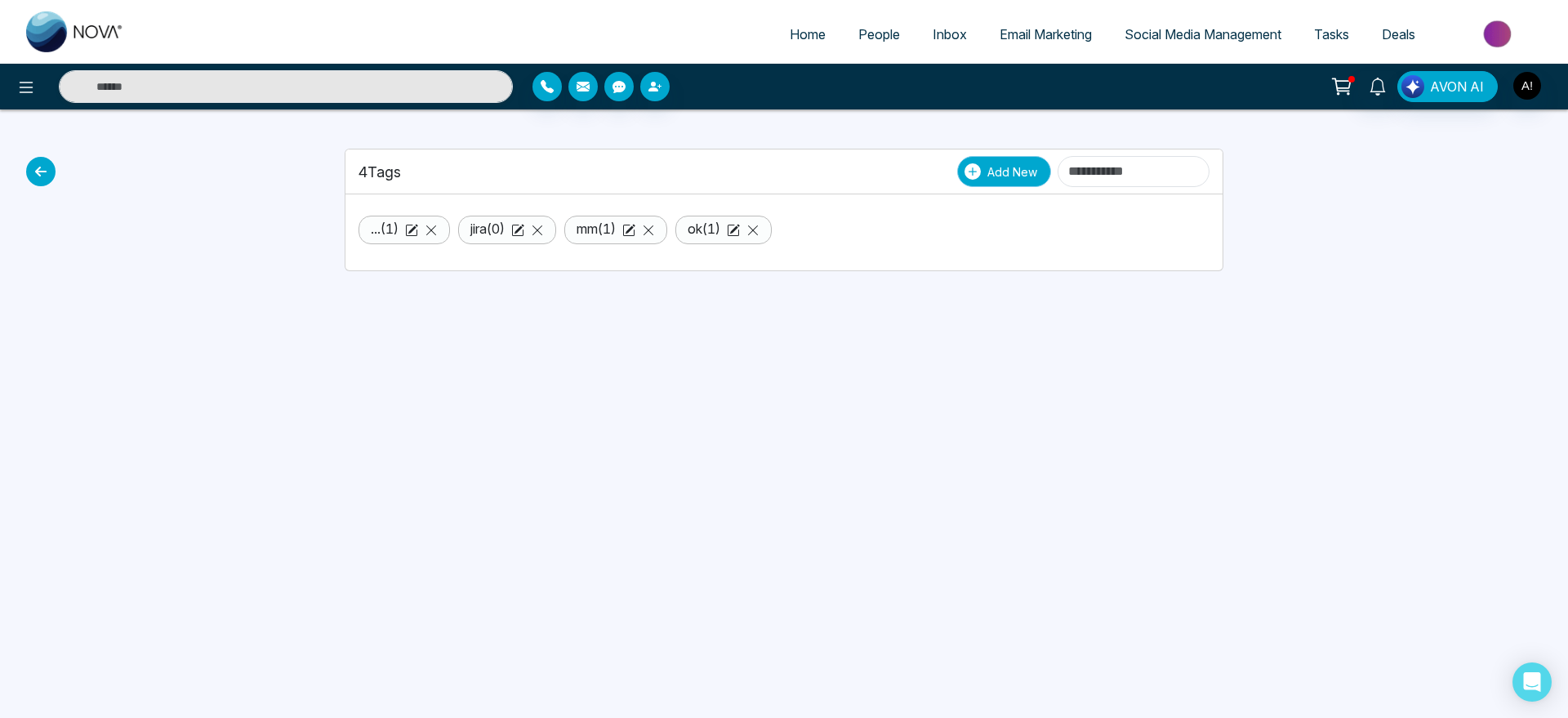
click at [957, 167] on button "Add New" at bounding box center [1004, 171] width 94 height 31
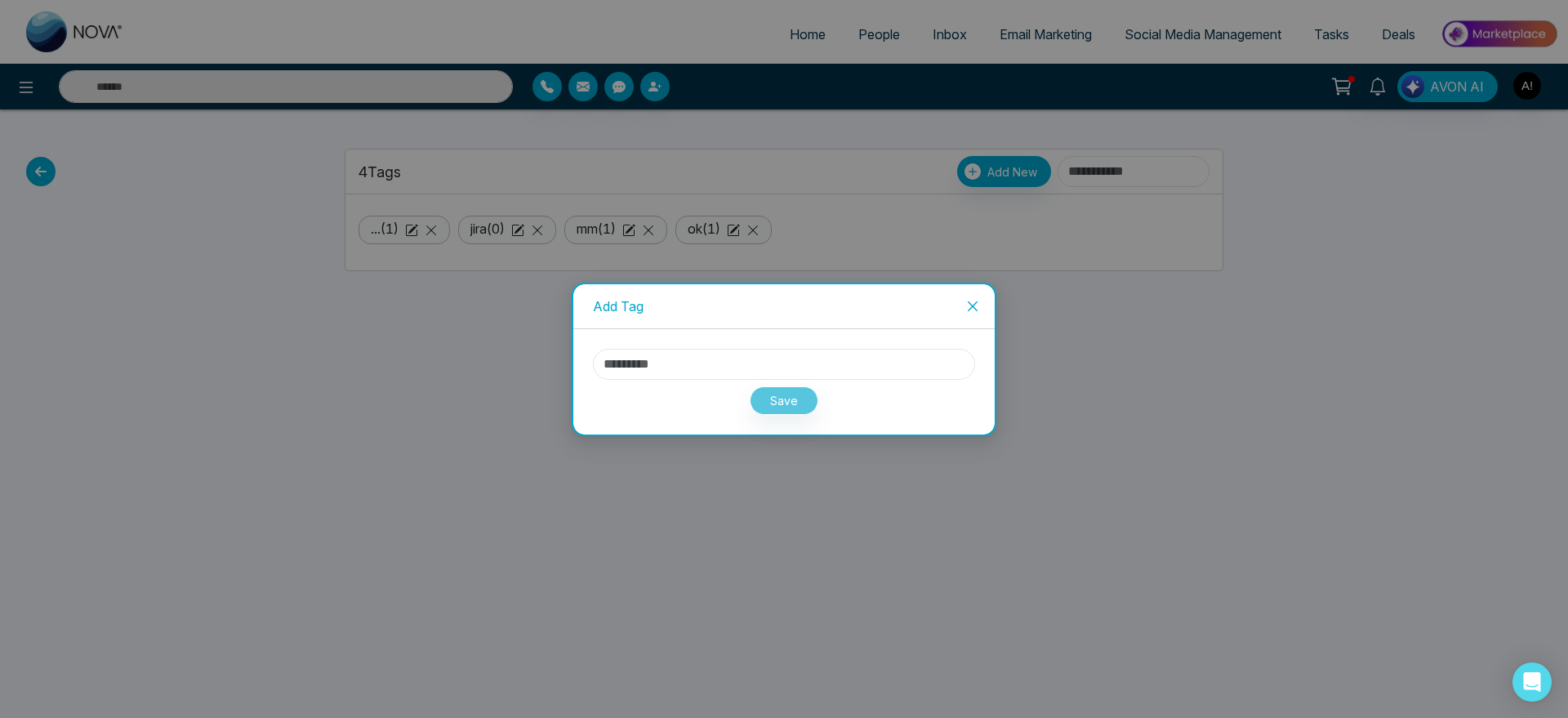
click at [645, 365] on input "text" at bounding box center [784, 364] width 382 height 31
type input "******"
click at [793, 411] on button "Save" at bounding box center [784, 401] width 69 height 28
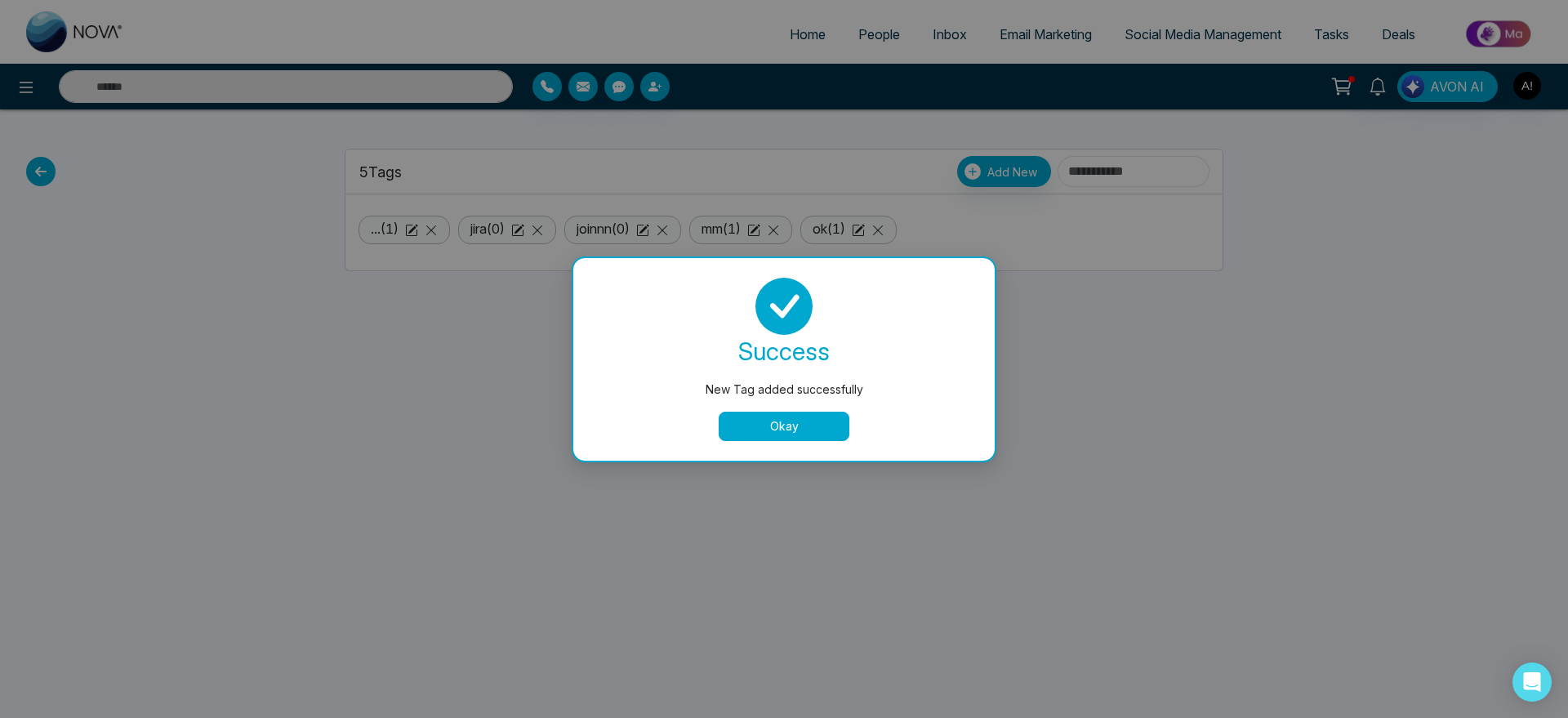
click at [785, 426] on button "Okay" at bounding box center [784, 426] width 131 height 29
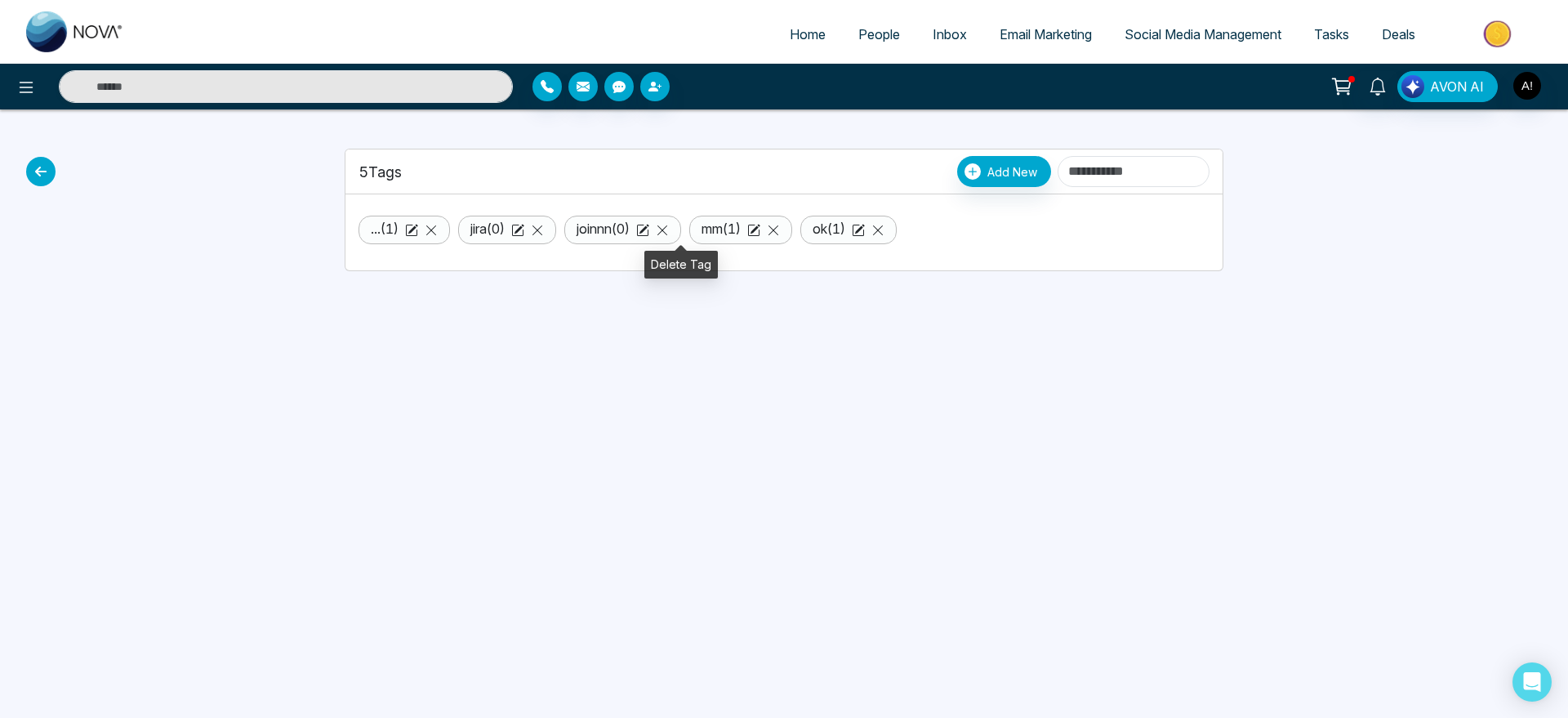
click at [669, 232] on icon at bounding box center [662, 231] width 13 height 13
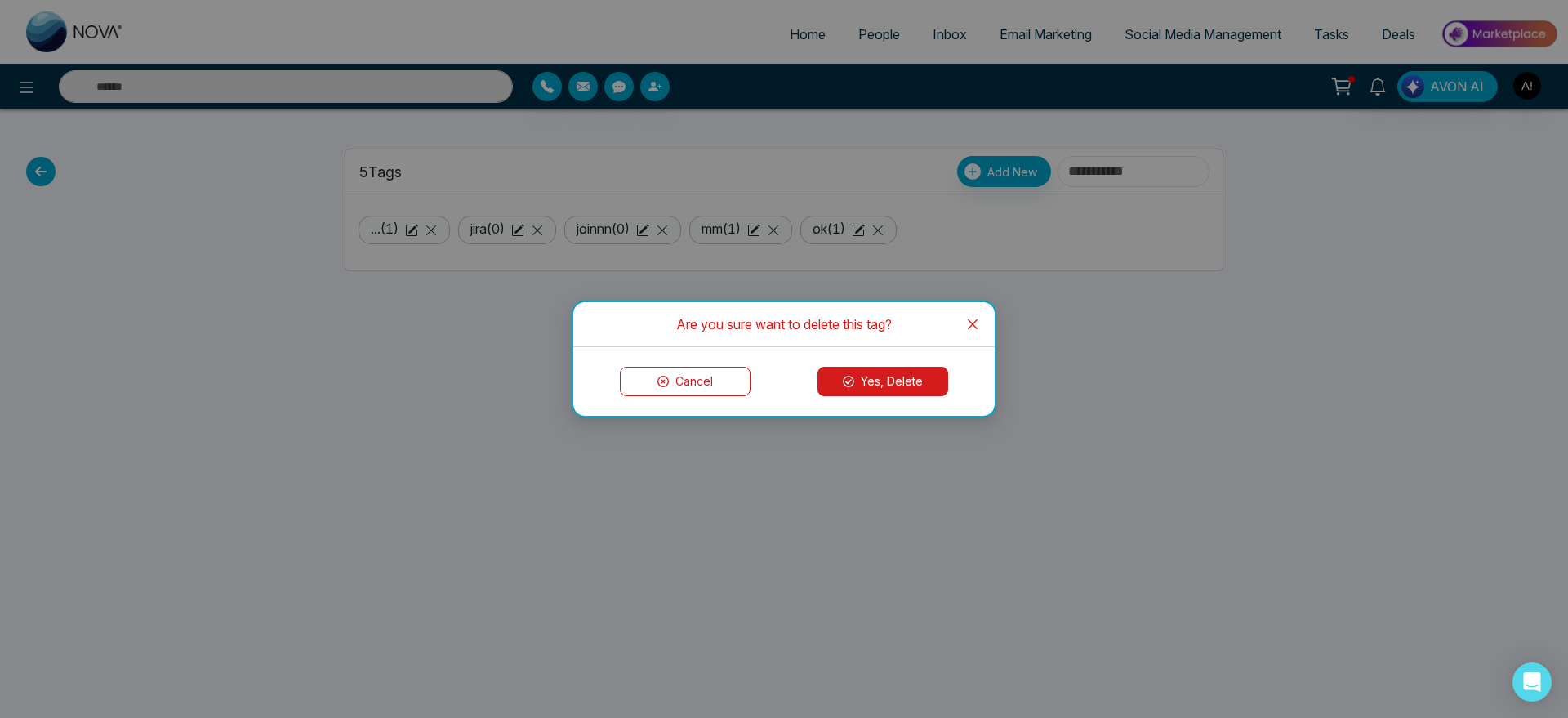
click at [840, 372] on button "Yes, Delete" at bounding box center [883, 381] width 131 height 29
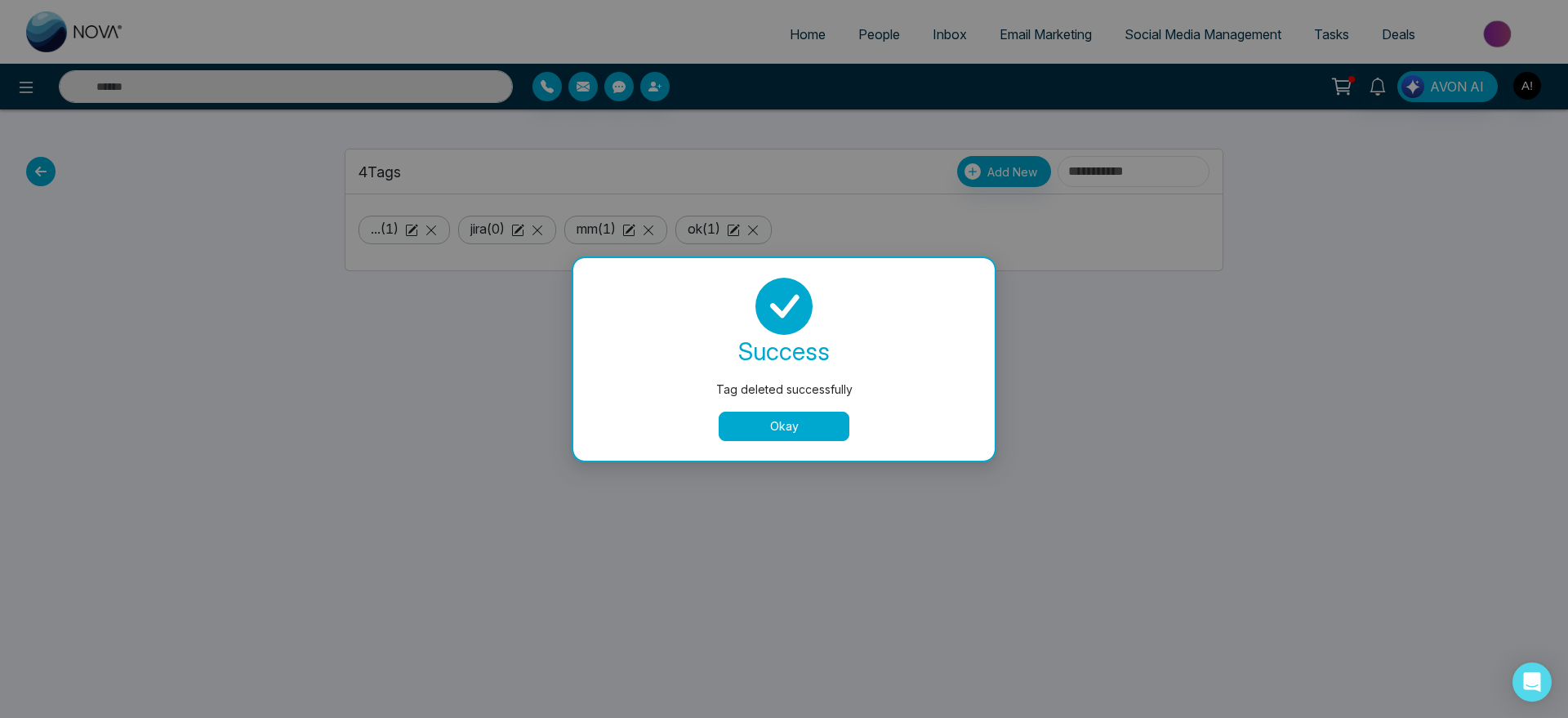
click at [803, 430] on button "Okay" at bounding box center [784, 426] width 131 height 29
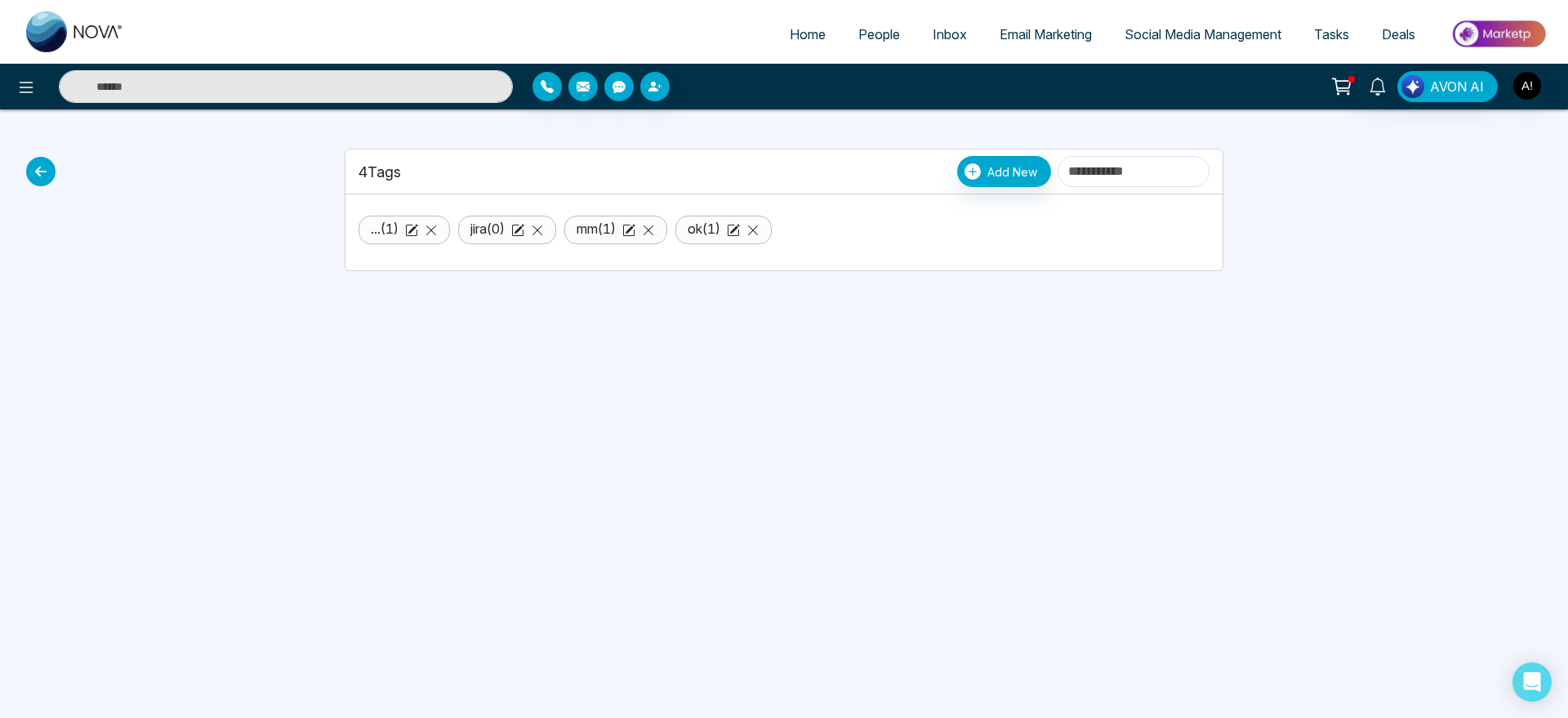
click at [46, 174] on icon at bounding box center [41, 171] width 29 height 29
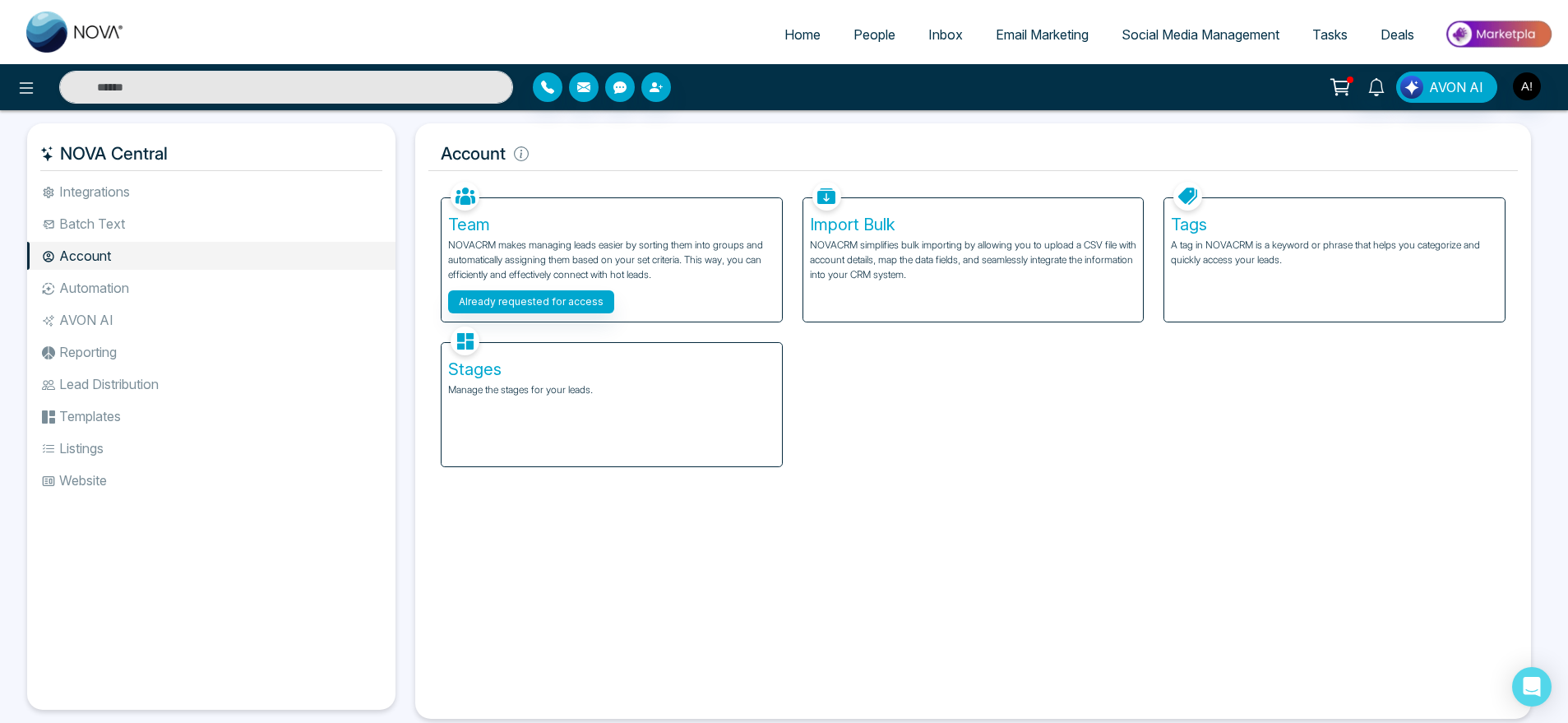
click at [758, 349] on div "Stages Manage the stages for your leads." at bounding box center [612, 405] width 341 height 124
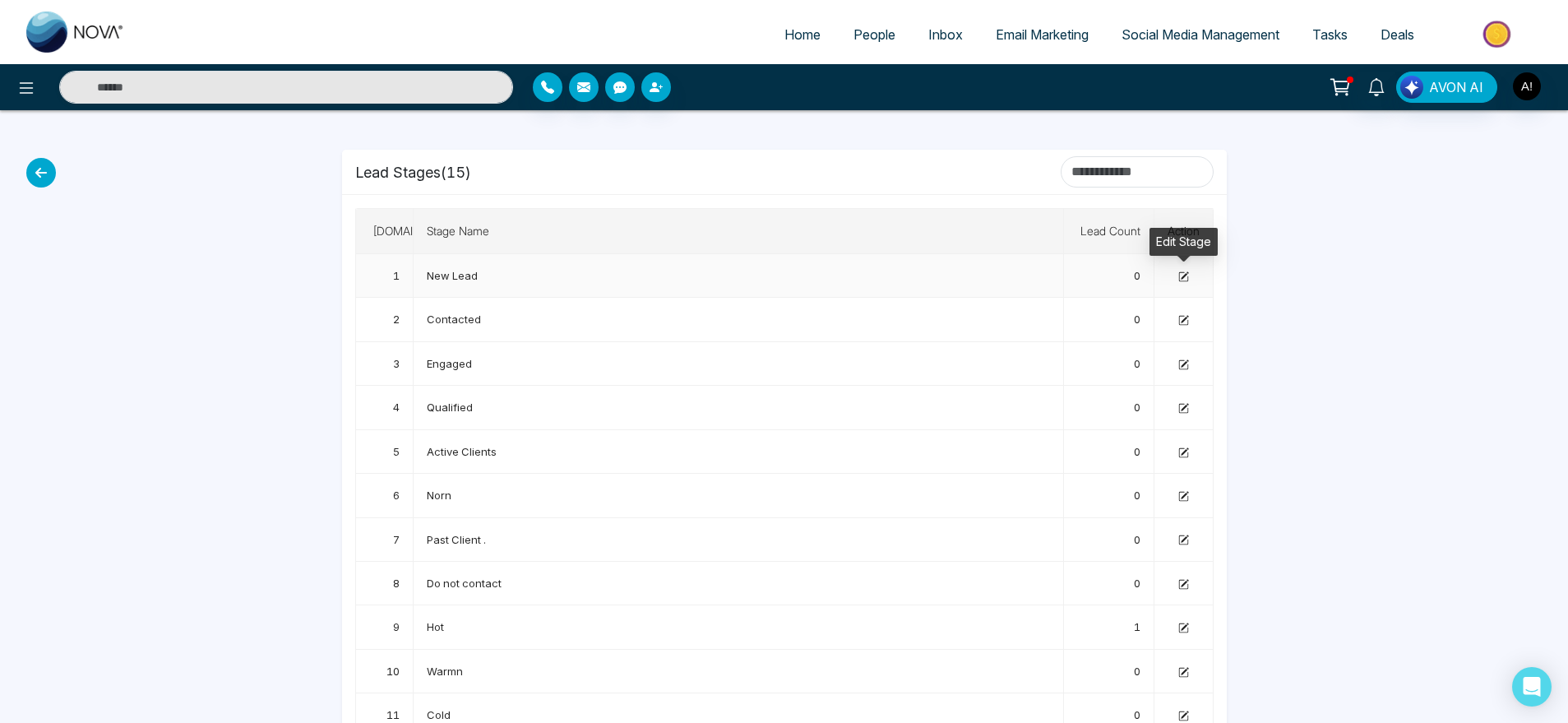
click at [1182, 278] on icon at bounding box center [1185, 275] width 8 height 8
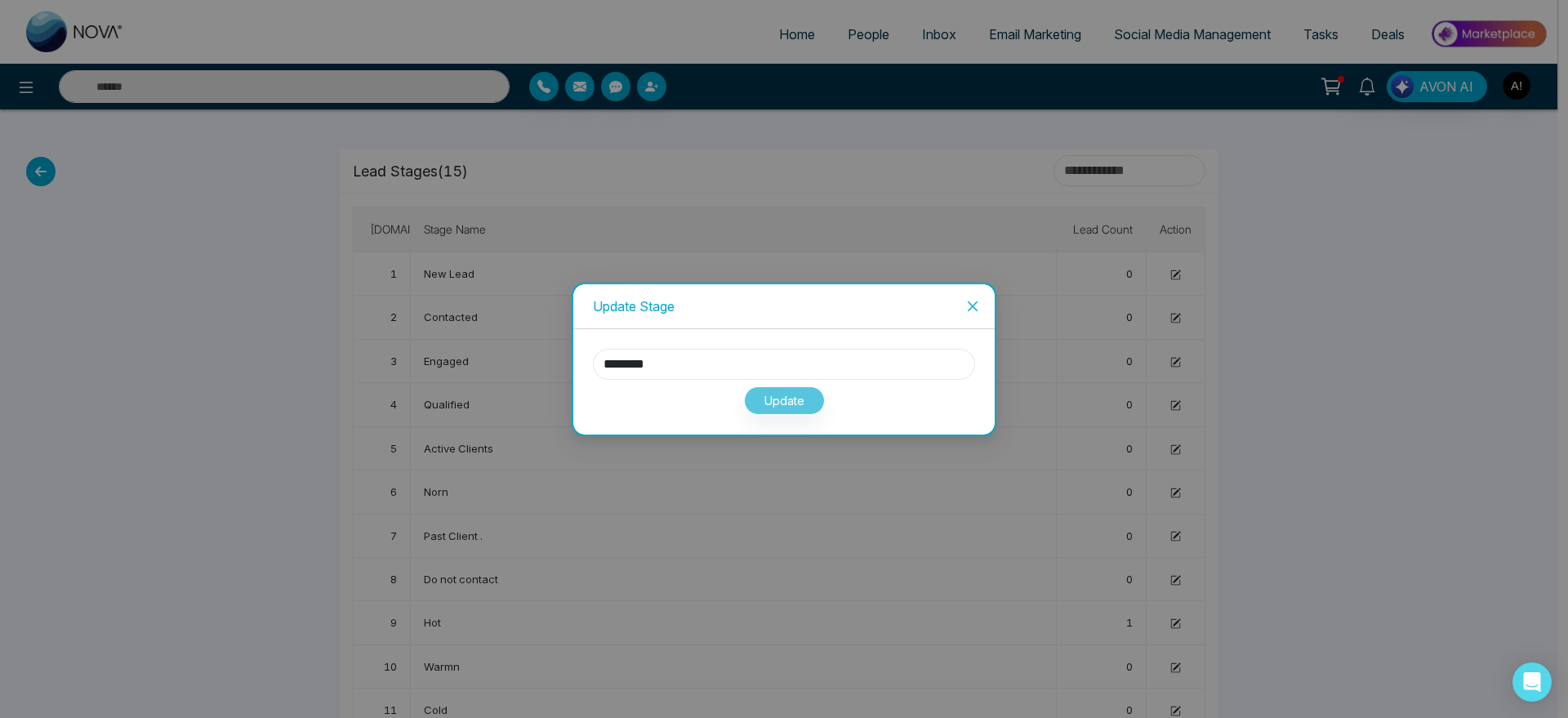
click at [712, 368] on input "********" at bounding box center [784, 364] width 382 height 31
click at [634, 361] on input "********" at bounding box center [784, 364] width 382 height 31
click at [647, 360] on input "**********" at bounding box center [784, 364] width 382 height 31
type input "**********"
click at [797, 398] on button "Update" at bounding box center [784, 401] width 80 height 28
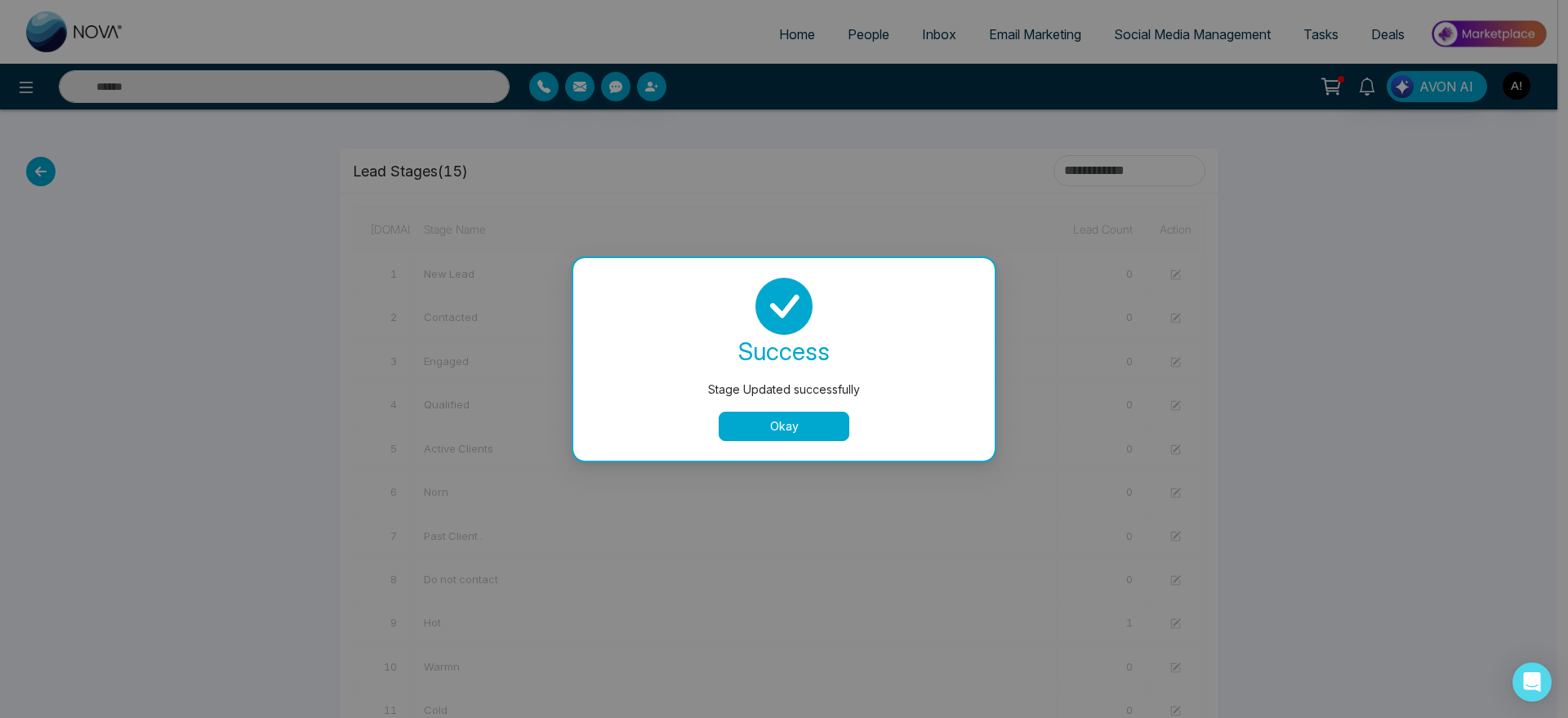
click at [793, 420] on button "Okay" at bounding box center [784, 426] width 131 height 29
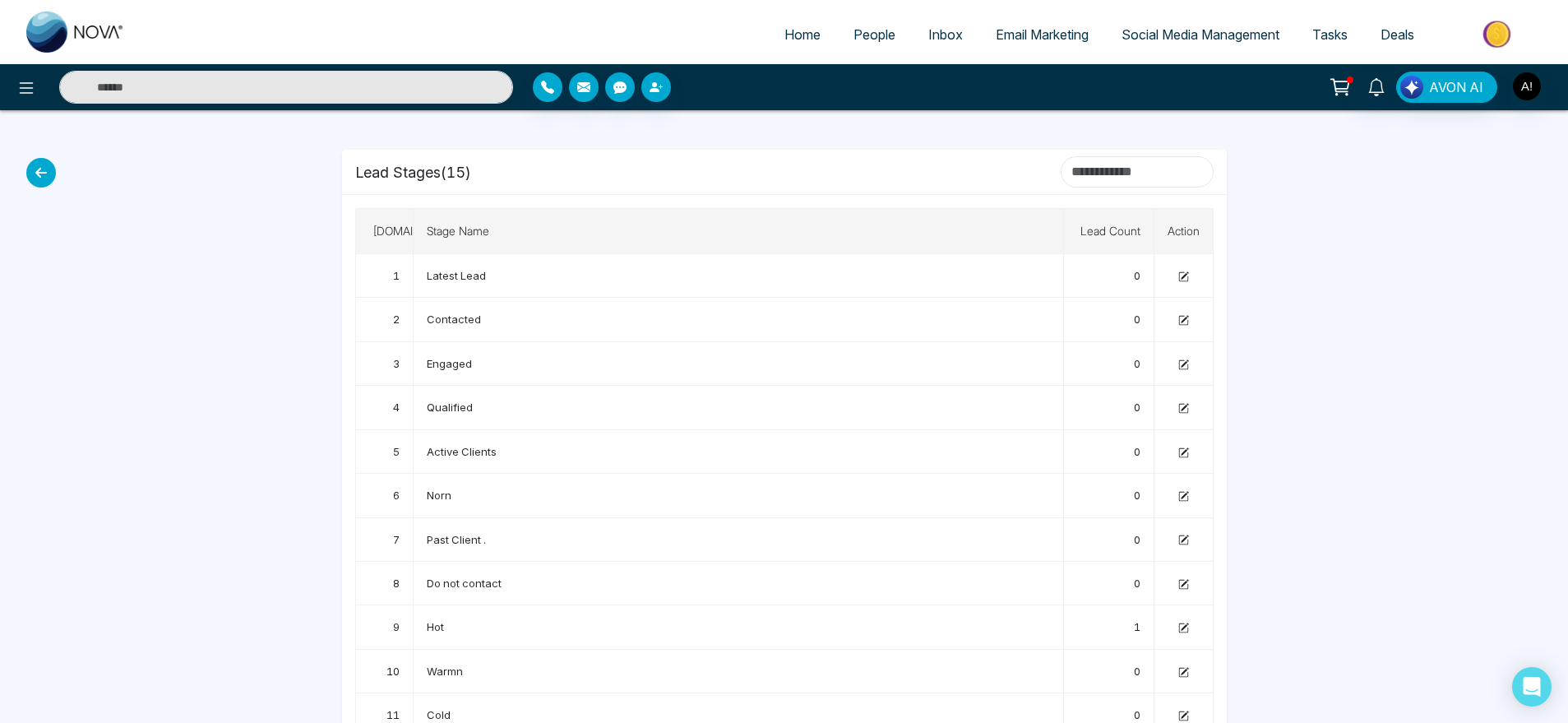
click at [1083, 161] on input at bounding box center [1137, 171] width 153 height 31
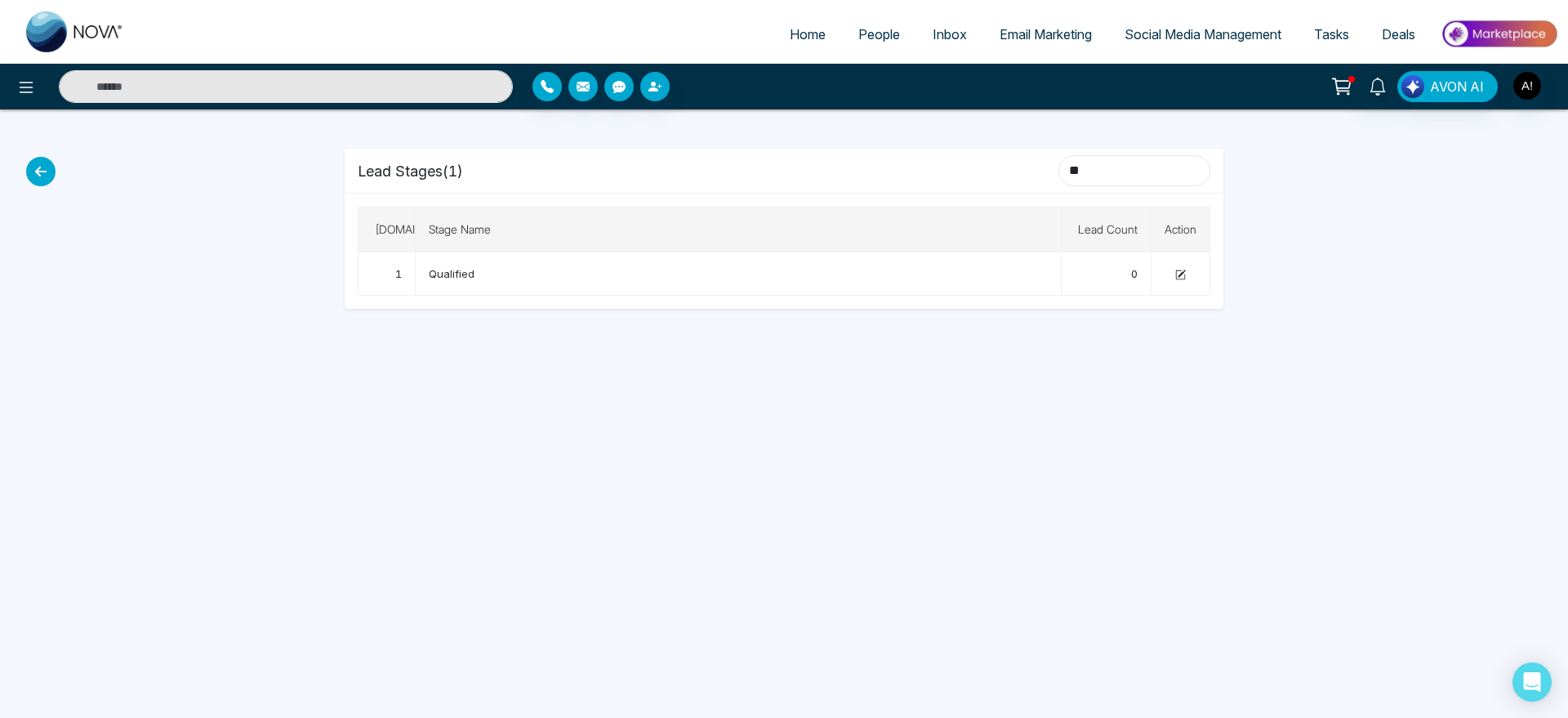
type input "*"
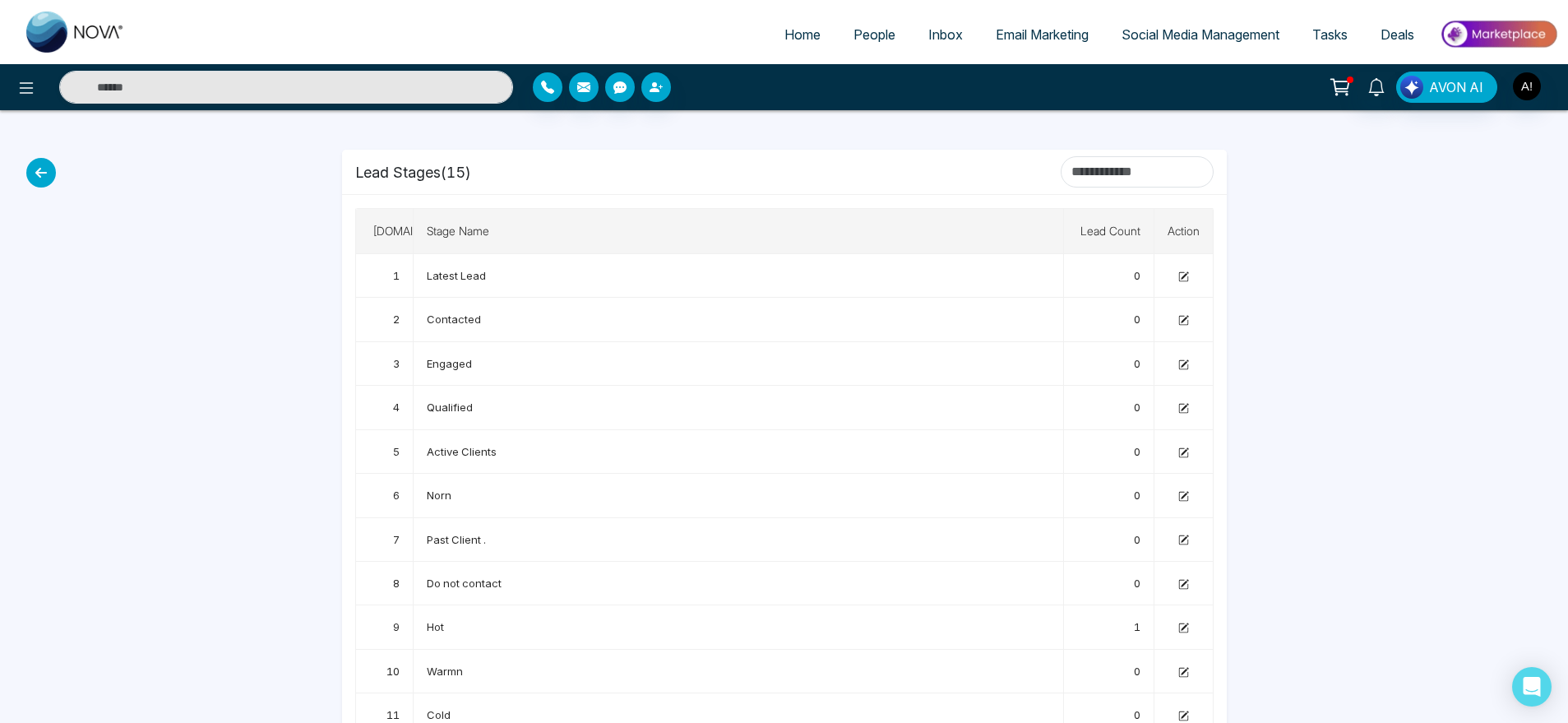
click at [42, 170] on icon at bounding box center [41, 172] width 29 height 29
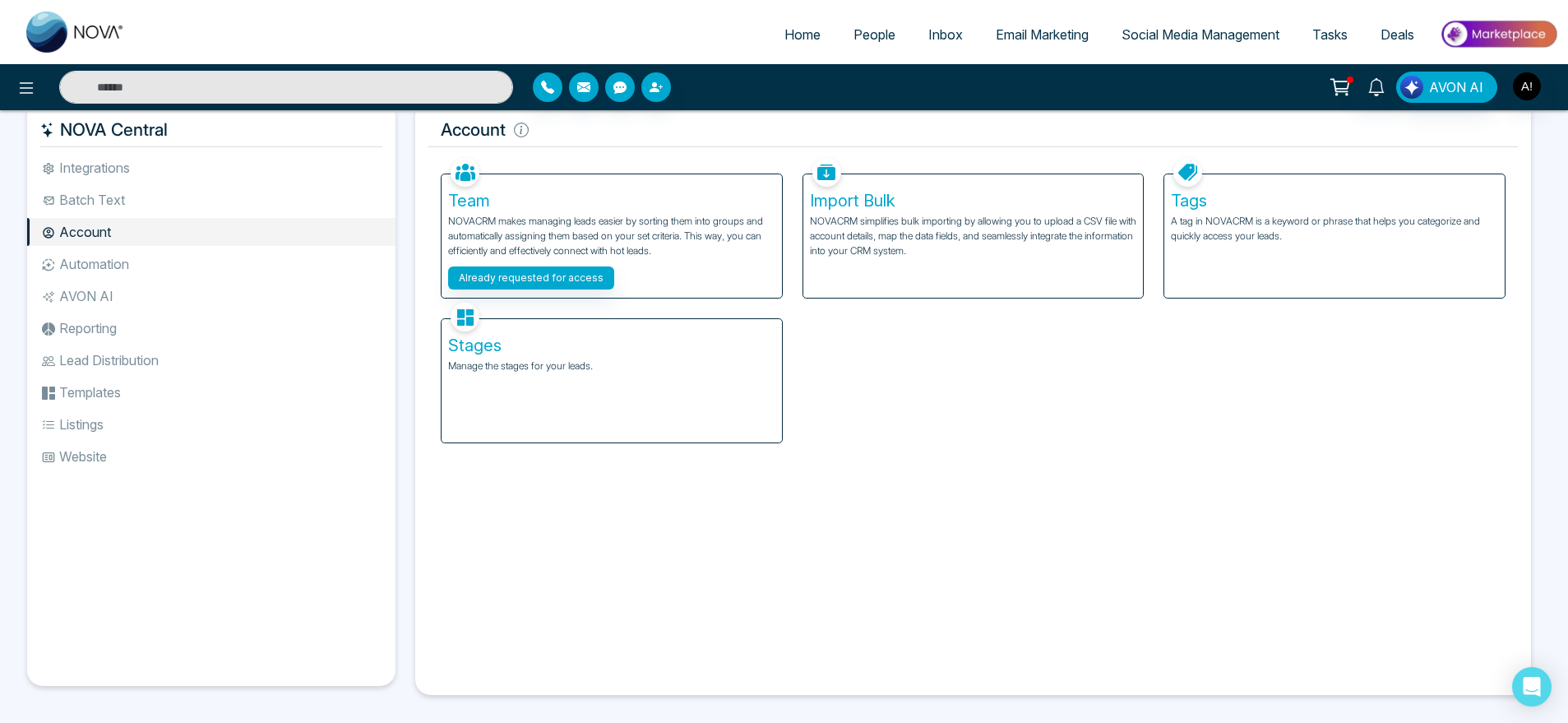
scroll to position [28, 0]
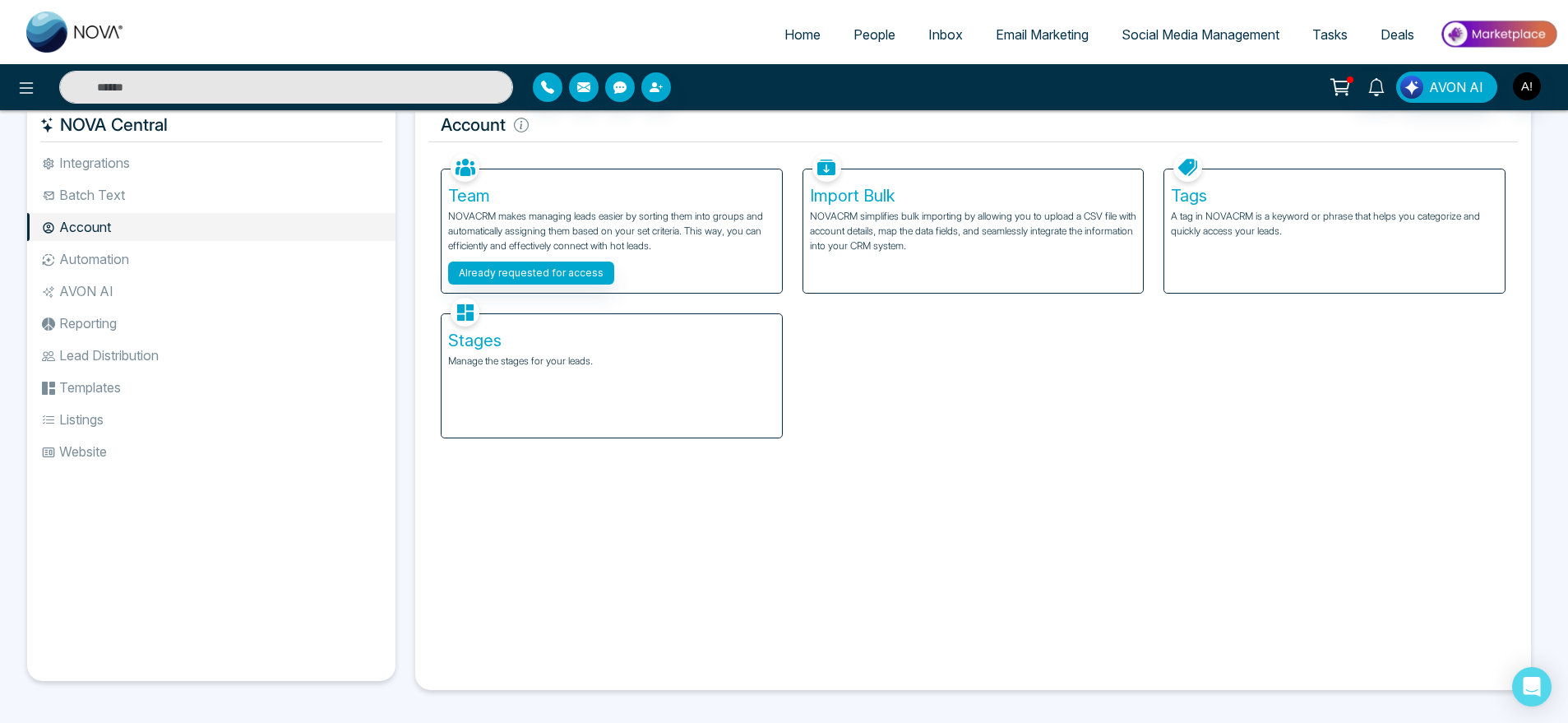
click at [641, 365] on p "Manage the stages for your leads." at bounding box center [612, 361] width 327 height 15
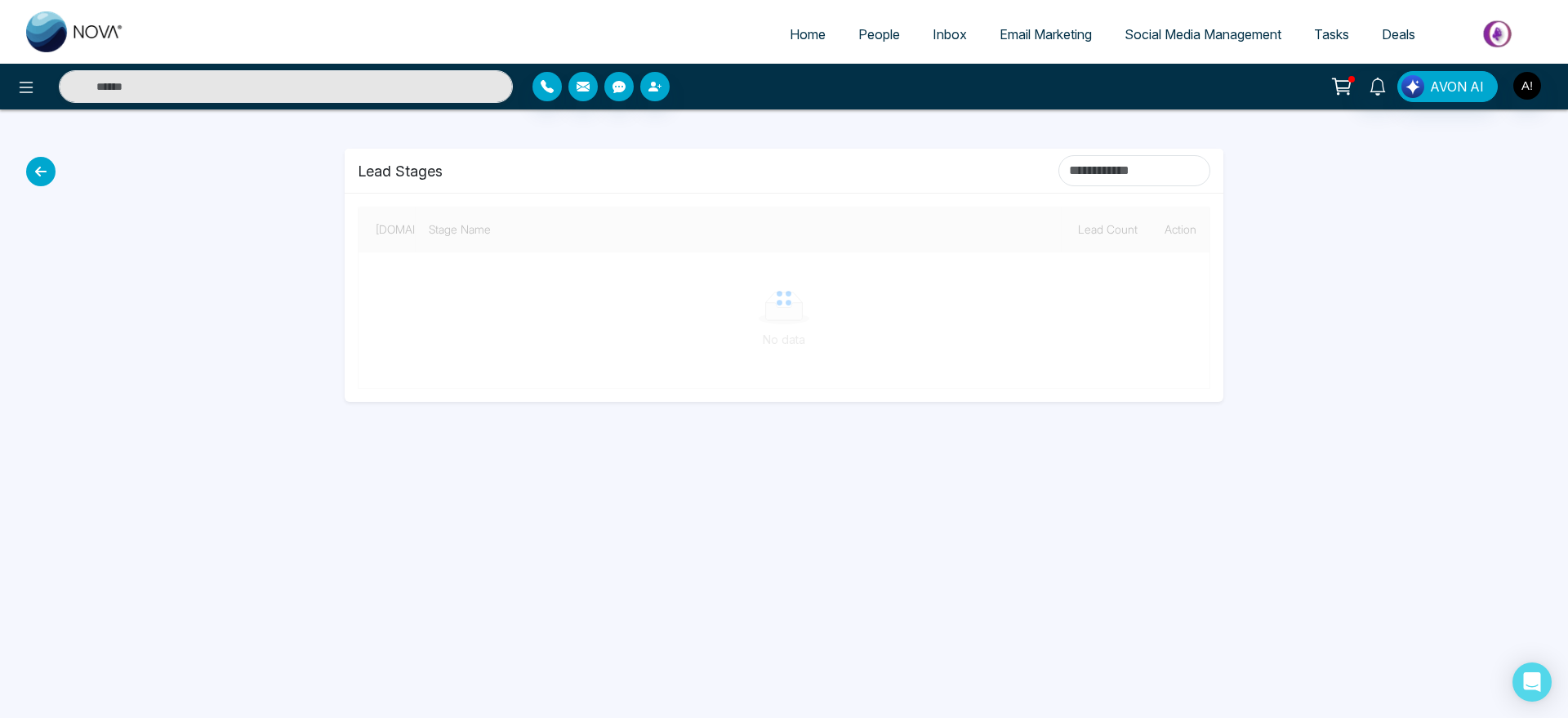
click at [40, 163] on icon at bounding box center [41, 171] width 29 height 29
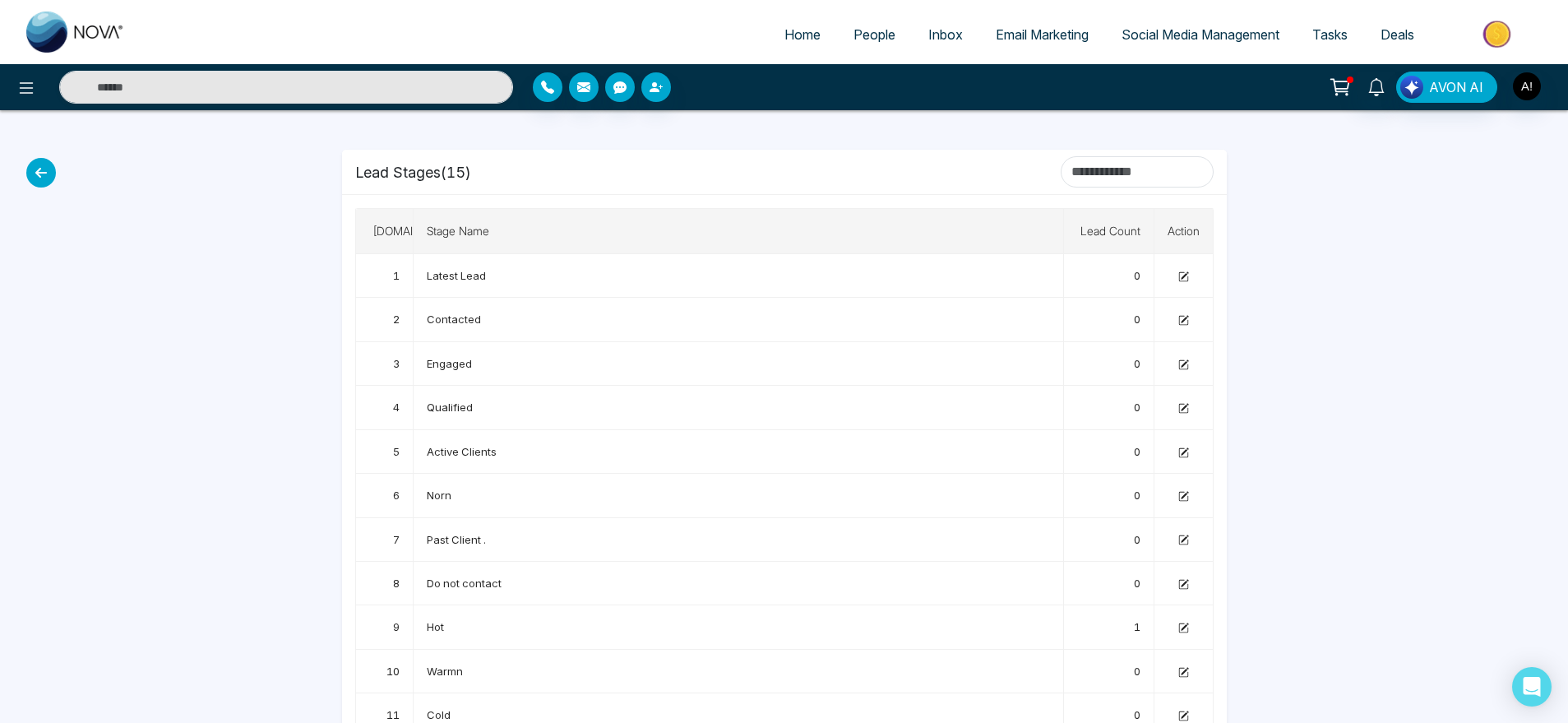
click at [41, 174] on icon at bounding box center [41, 172] width 29 height 29
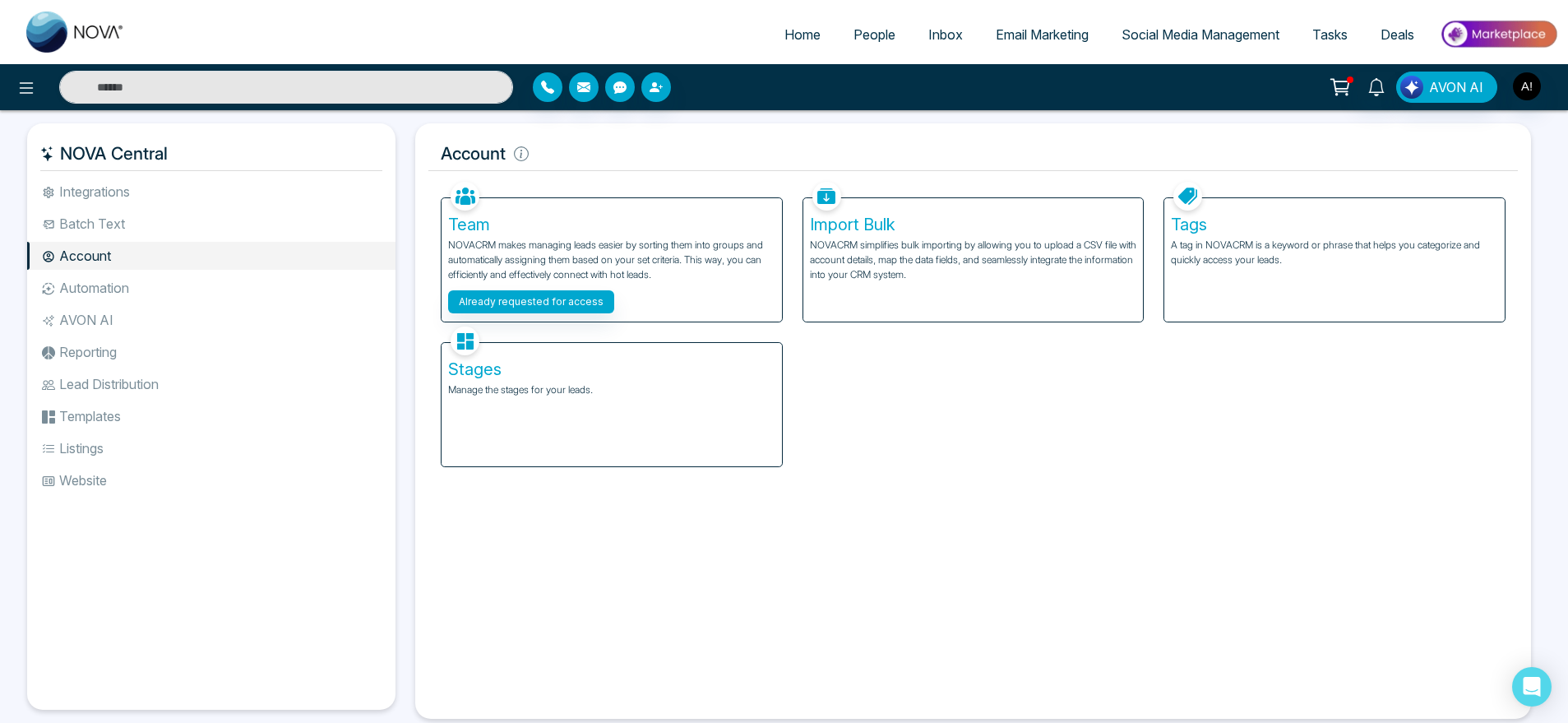
click at [946, 310] on div "Import Bulk NOVACRM simplifies bulk importing by allowing you to upload a CSV f…" at bounding box center [974, 260] width 341 height 124
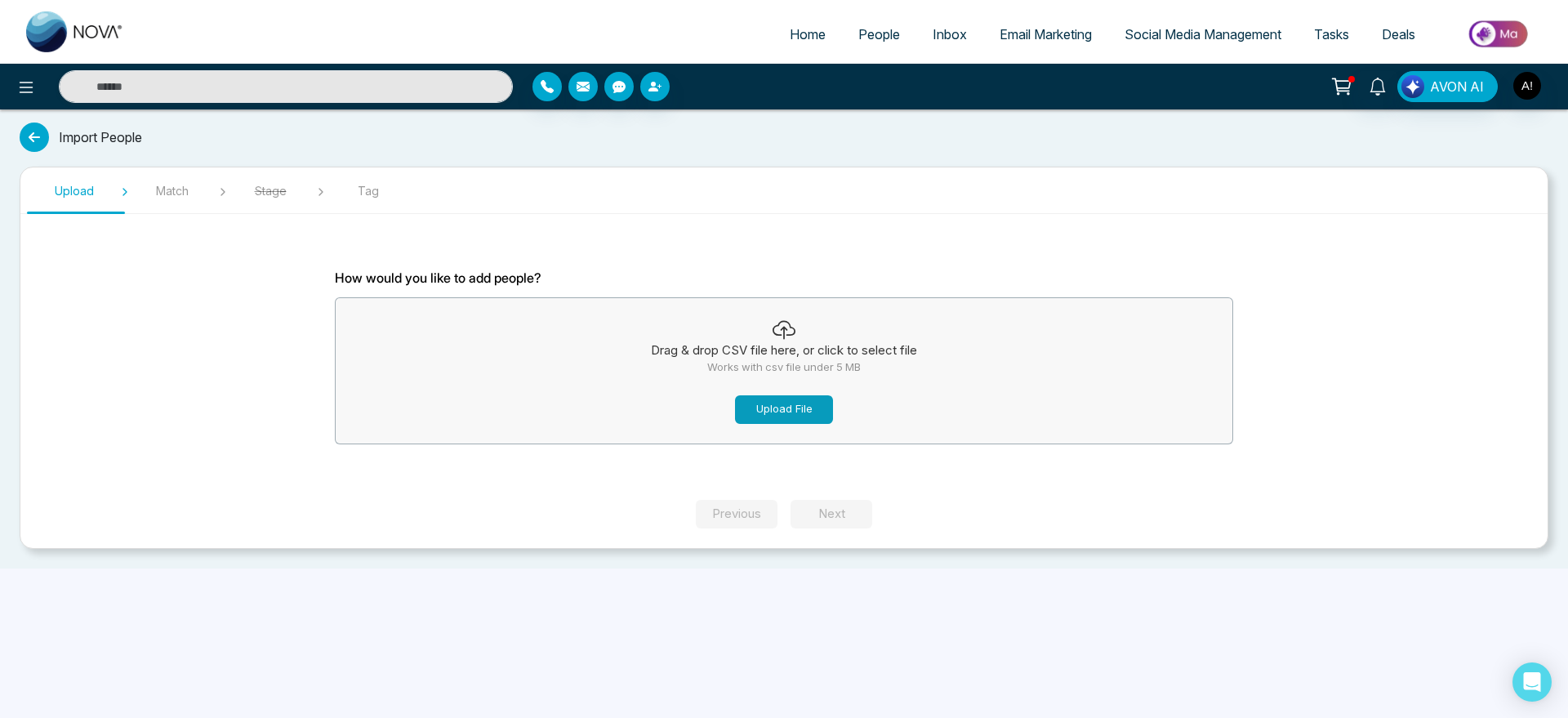
click at [803, 421] on button "Upload File" at bounding box center [784, 409] width 98 height 28
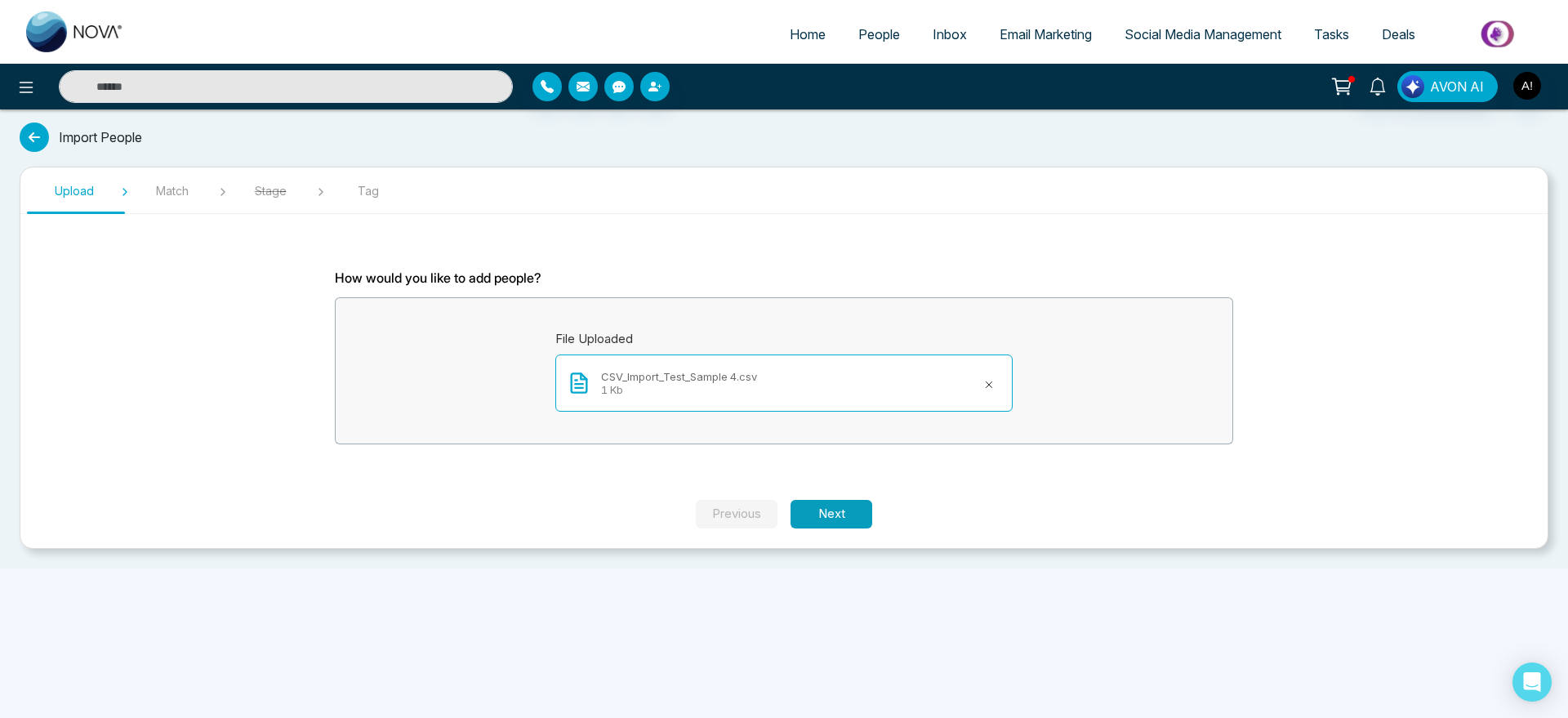
click at [816, 506] on button "Next" at bounding box center [831, 514] width 81 height 28
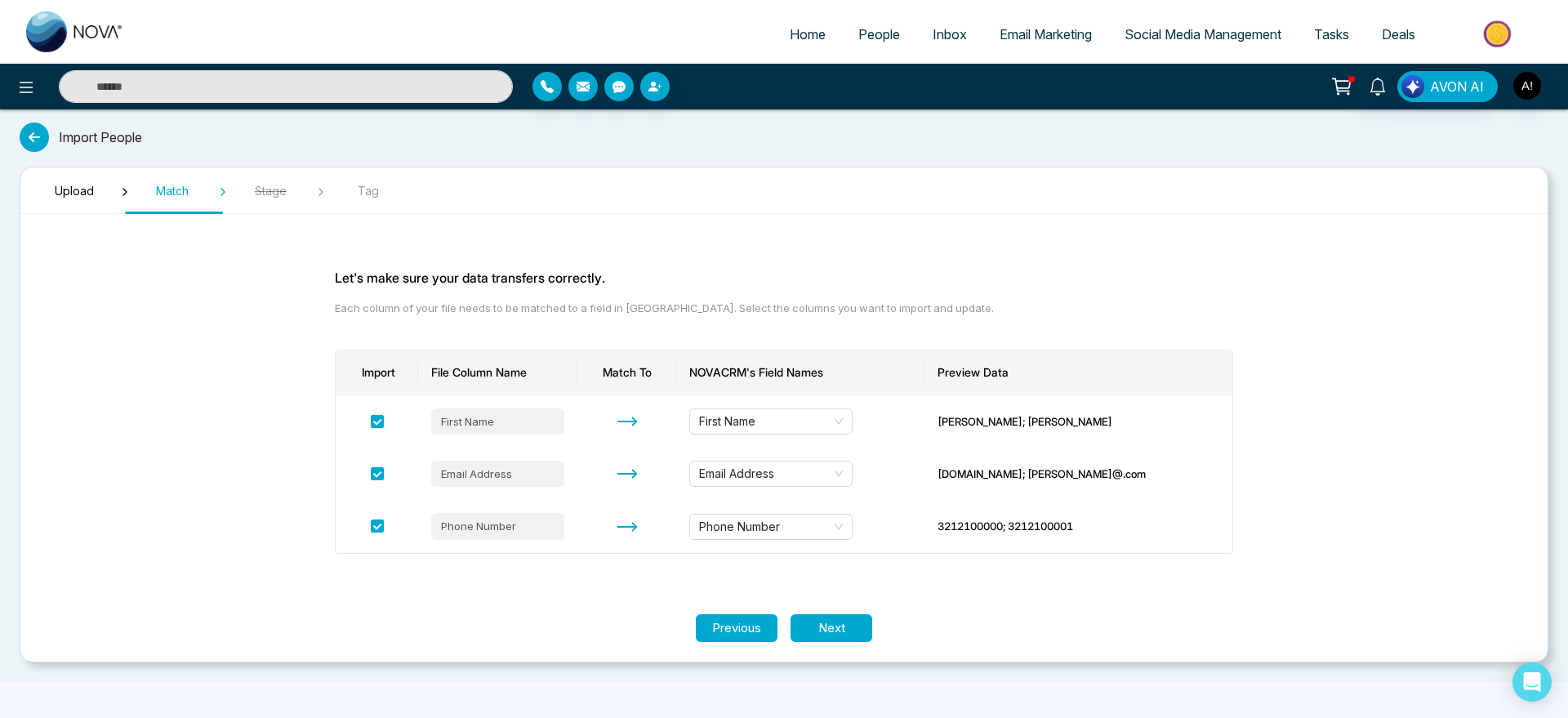
click at [835, 611] on section "Let's make sure your data transfers correctly. Each column of your file needs t…" at bounding box center [783, 421] width 980 height 388
click at [847, 628] on button "Next" at bounding box center [831, 628] width 81 height 28
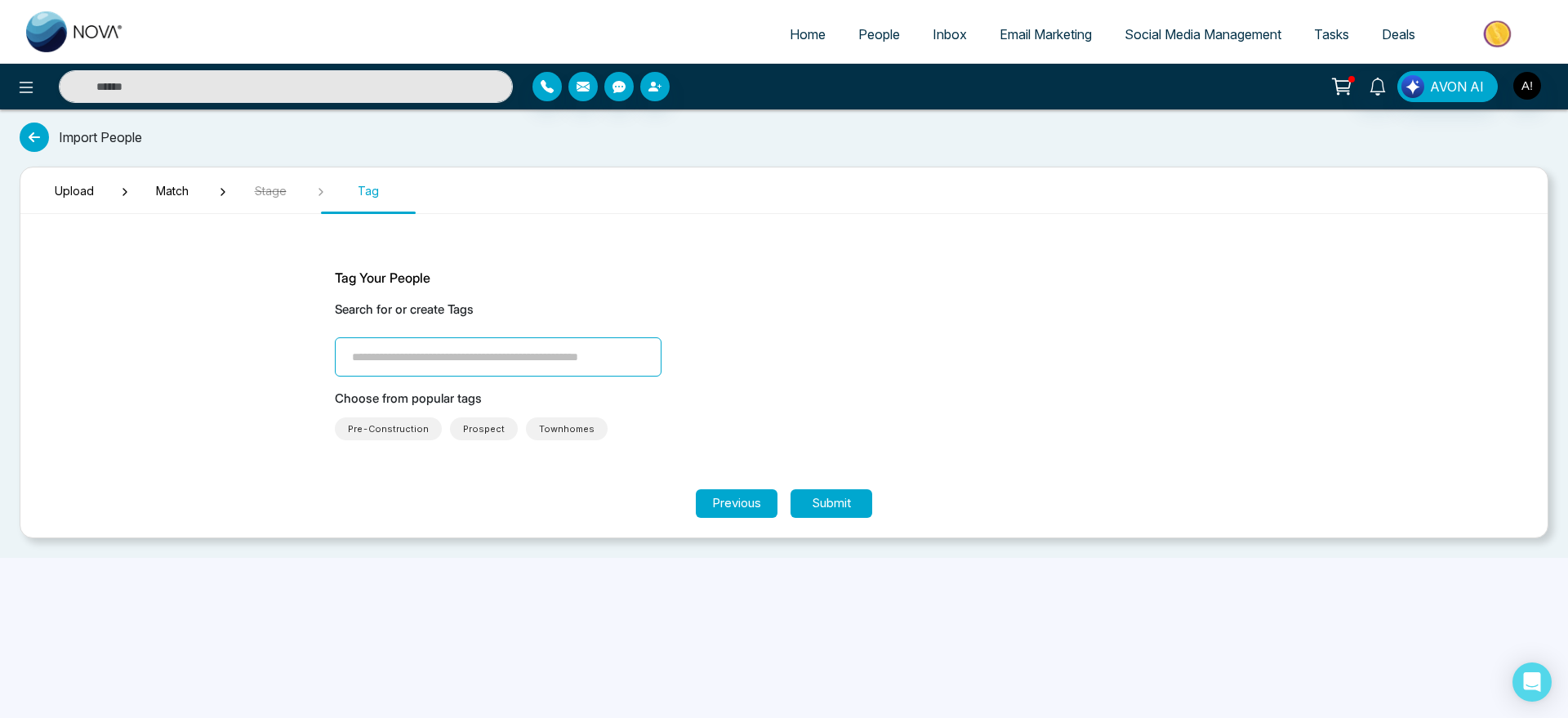
click at [499, 353] on input "search" at bounding box center [499, 357] width 327 height 39
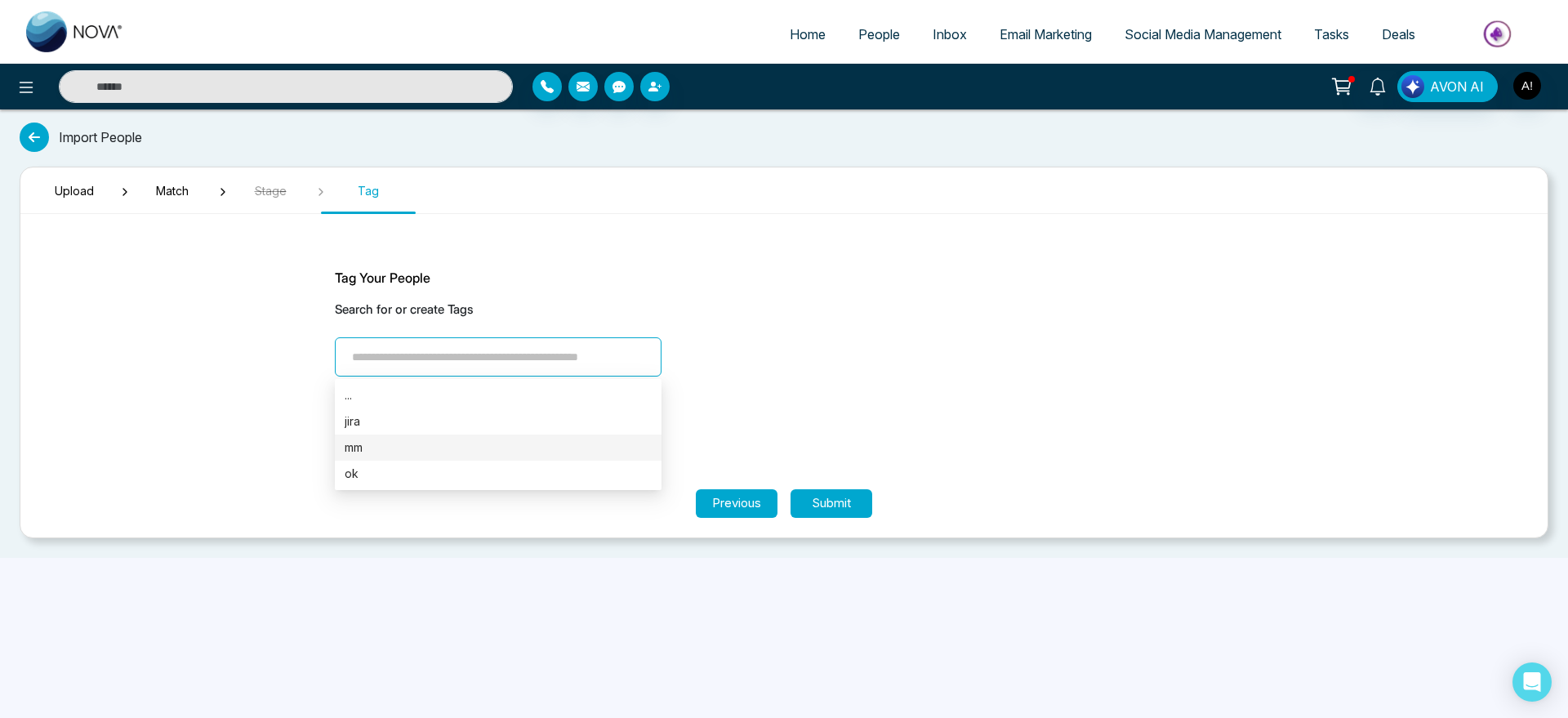
click at [497, 444] on div "mm" at bounding box center [498, 448] width 307 height 18
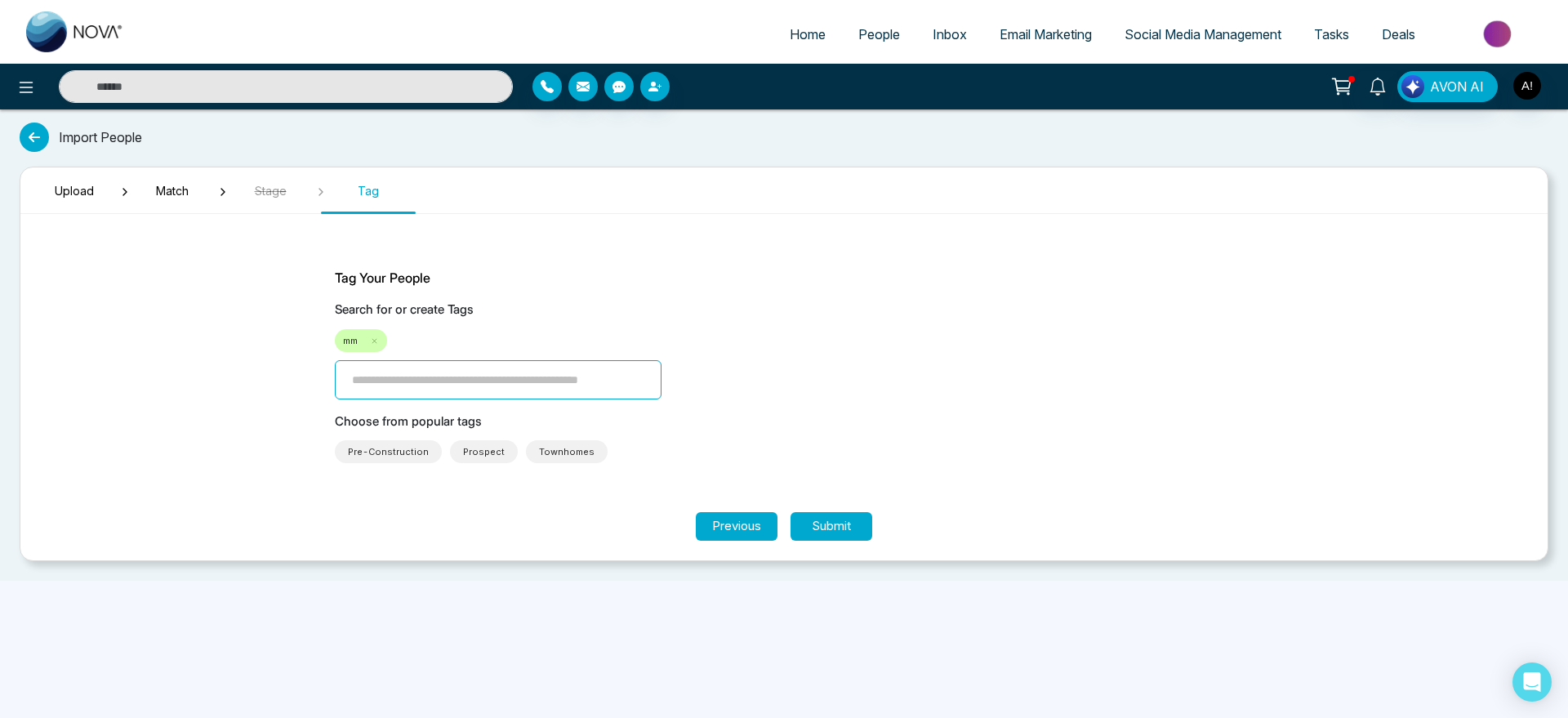
type input "*"
type input "****"
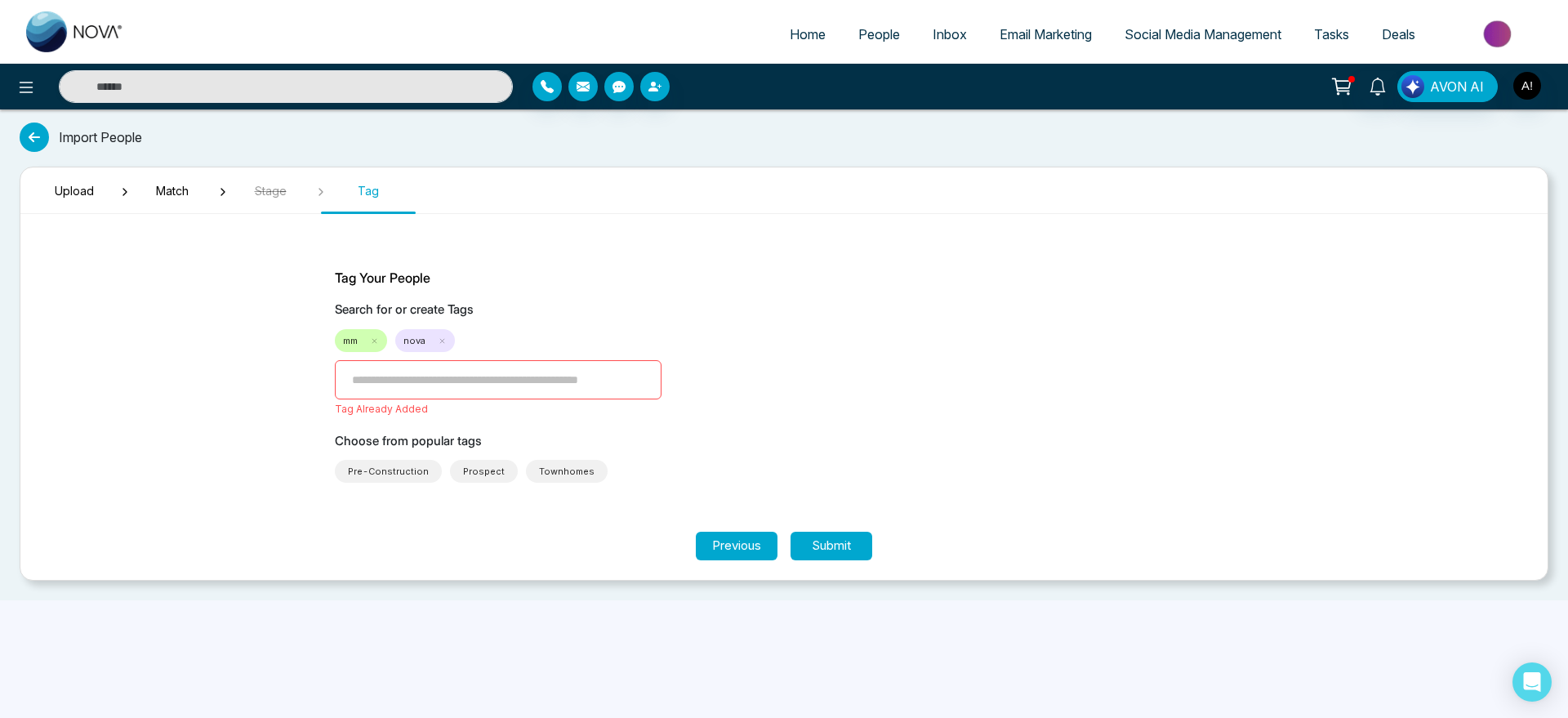
click at [992, 425] on div "Tag Your People Search for or create Tags mm nova Tag Already Added Choose from…" at bounding box center [784, 375] width 898 height 215
click at [845, 541] on button "Submit" at bounding box center [831, 546] width 81 height 28
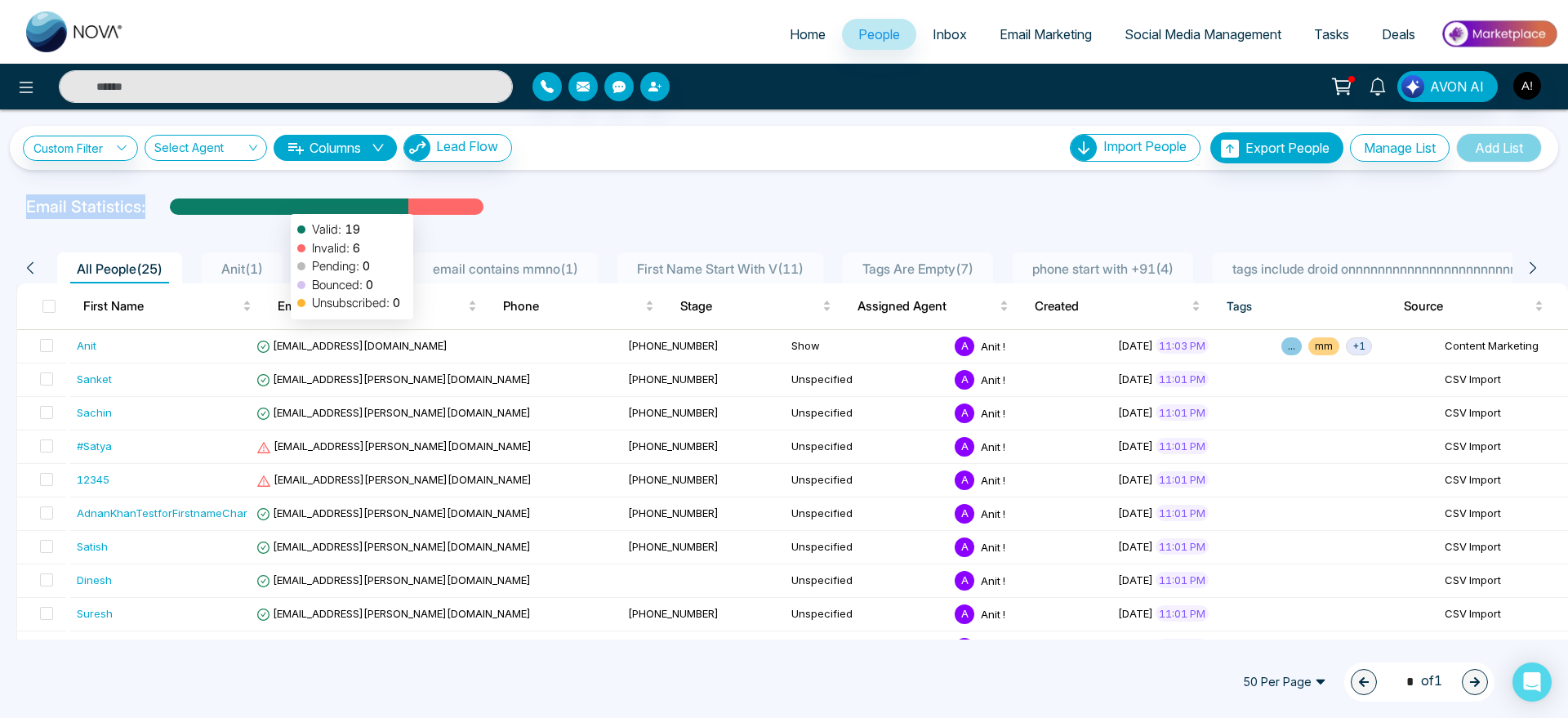
drag, startPoint x: 0, startPoint y: 208, endPoint x: 353, endPoint y: 204, distance: 353.0
click at [353, 204] on div "Email Statistics: Valid: 19 Invalid: 6 Pending: 0 Bounced: 0 Unsubscribed: 0" at bounding box center [784, 207] width 1568 height 25
click at [628, 175] on div "Custom Filter Choose a filters Cancel Apply Select Agent Columns Lead Flow Impo…" at bounding box center [784, 374] width 1568 height 530
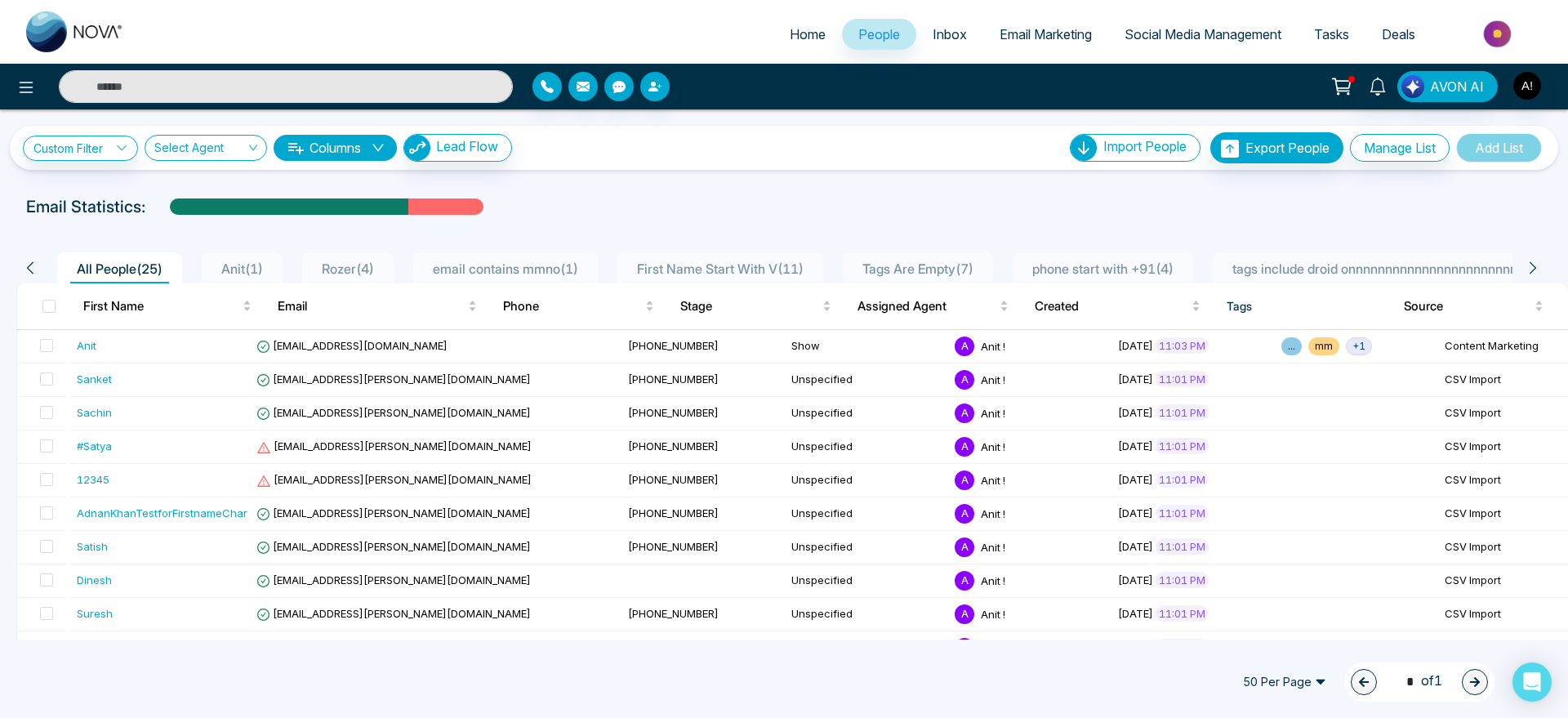
click at [680, 138] on div "Custom Filter Choose a filters Cancel Apply Select Agent Columns Lead Flow Impo…" at bounding box center [784, 147] width 1522 height 31
click at [372, 147] on button "Columns" at bounding box center [335, 148] width 124 height 27
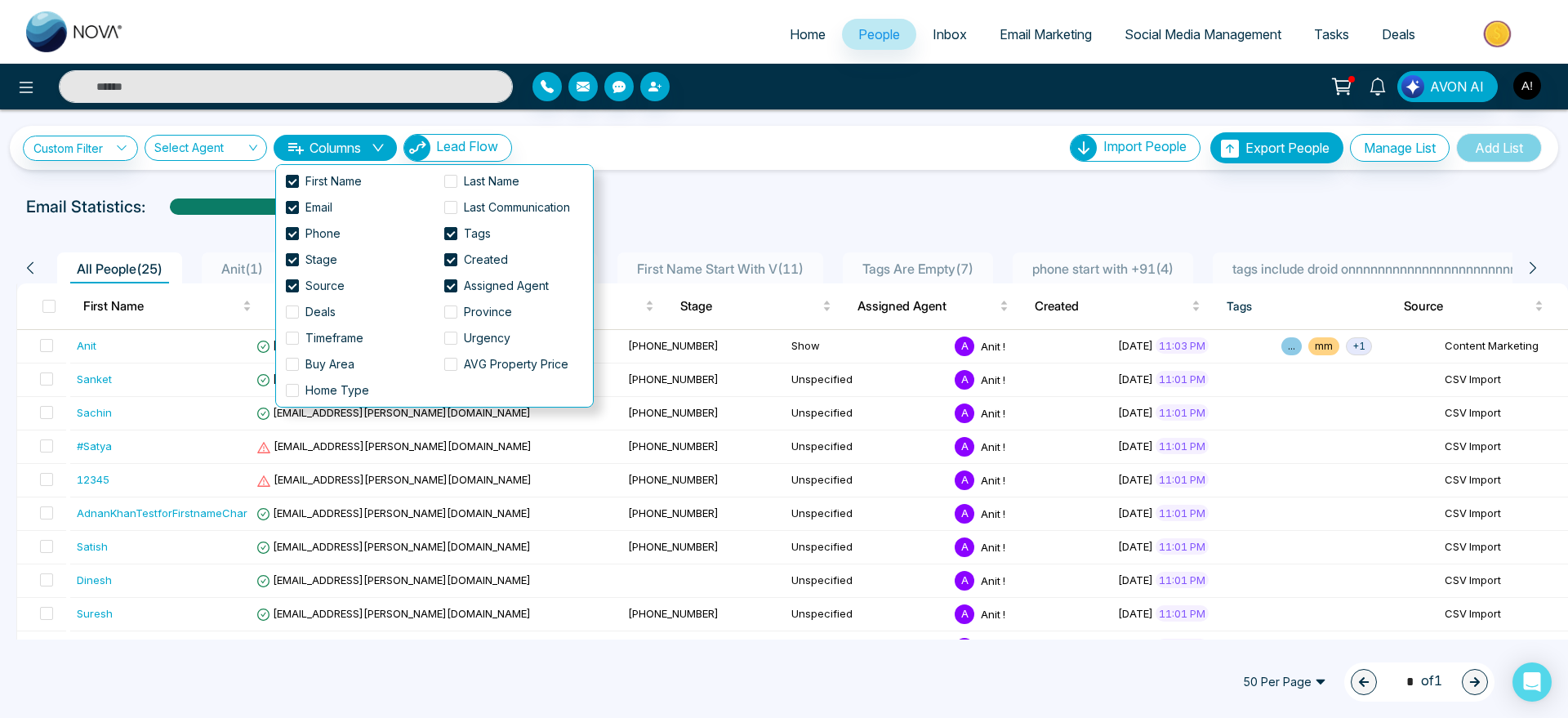
click at [372, 147] on button "Columns" at bounding box center [335, 148] width 124 height 27
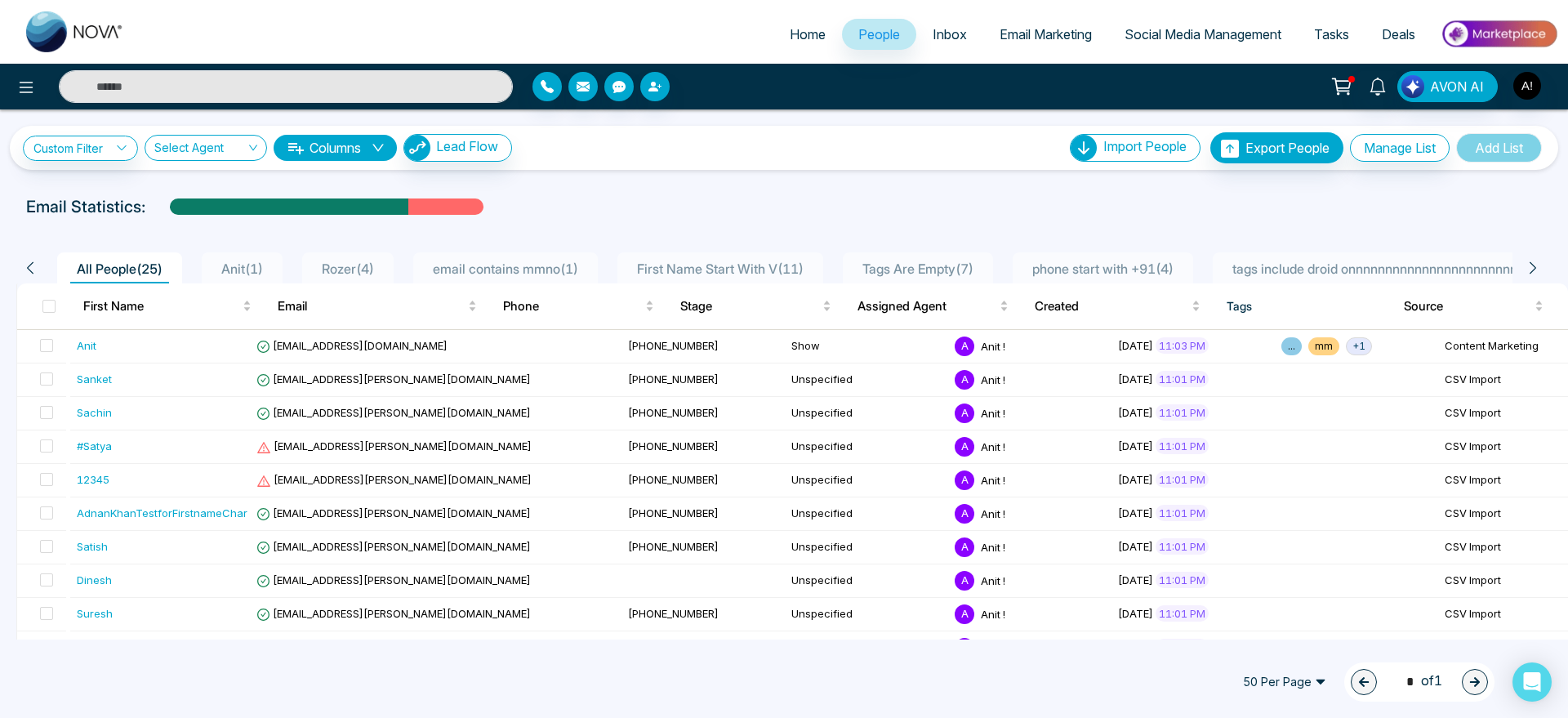
click at [620, 182] on div "Custom Filter Choose a filters Cancel Apply Select Agent Columns Lead Flow Impo…" at bounding box center [784, 374] width 1568 height 530
drag, startPoint x: 12, startPoint y: 203, endPoint x: 512, endPoint y: 228, distance: 500.6
click at [512, 228] on div "Custom Filter Choose a filters Cancel Apply Select Agent Columns Lead Flow Impo…" at bounding box center [784, 374] width 1568 height 530
click at [649, 212] on div "Email Statistics:" at bounding box center [528, 207] width 1004 height 25
click at [644, 195] on div "Email Statistics:" at bounding box center [528, 207] width 1004 height 25
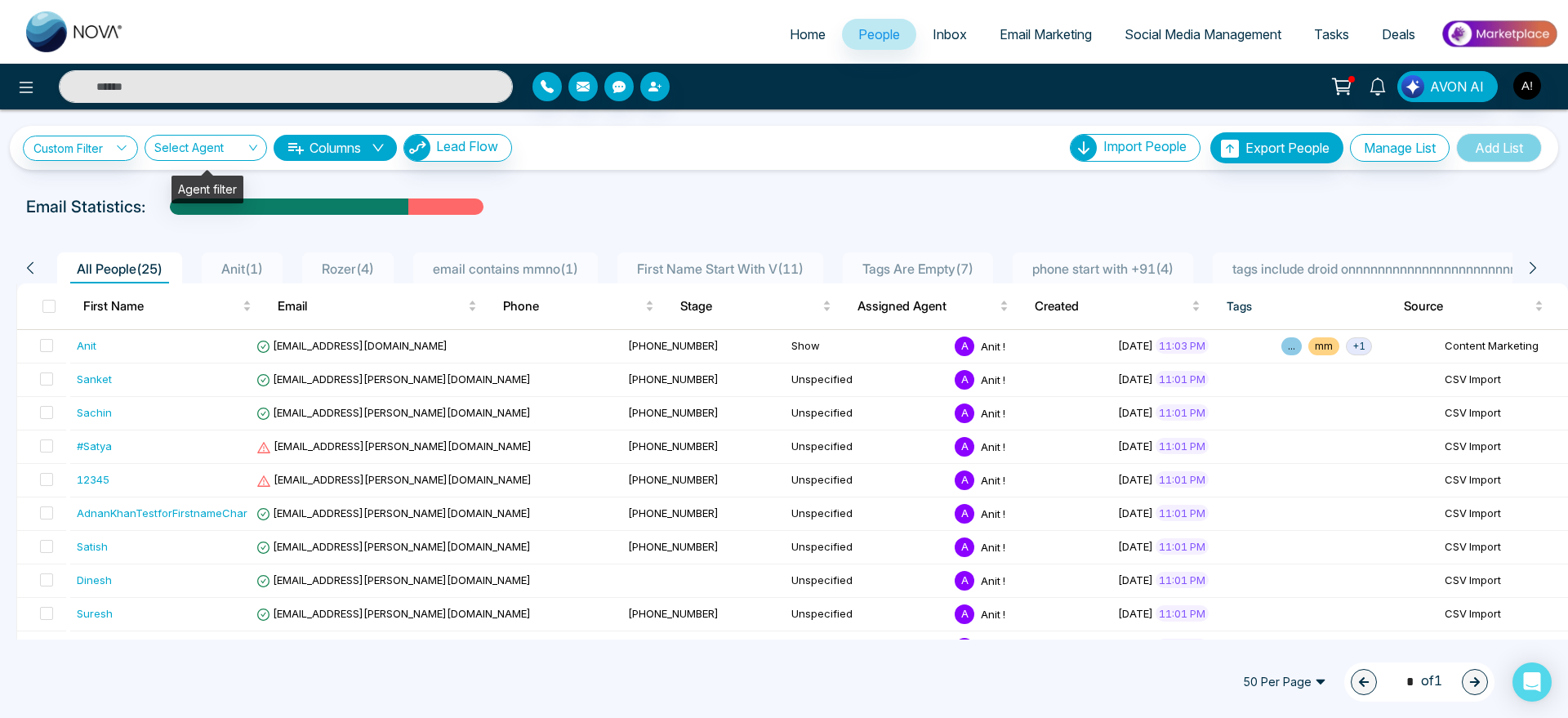
click at [176, 159] on input "search" at bounding box center [200, 150] width 91 height 31
drag, startPoint x: 69, startPoint y: 120, endPoint x: 28, endPoint y: 83, distance: 55.2
click at [28, 83] on div "Home People Inbox Email Marketing Social Media Management Tasks Deals AVON AI C…" at bounding box center [784, 359] width 1568 height 718
click at [28, 83] on icon at bounding box center [27, 88] width 20 height 20
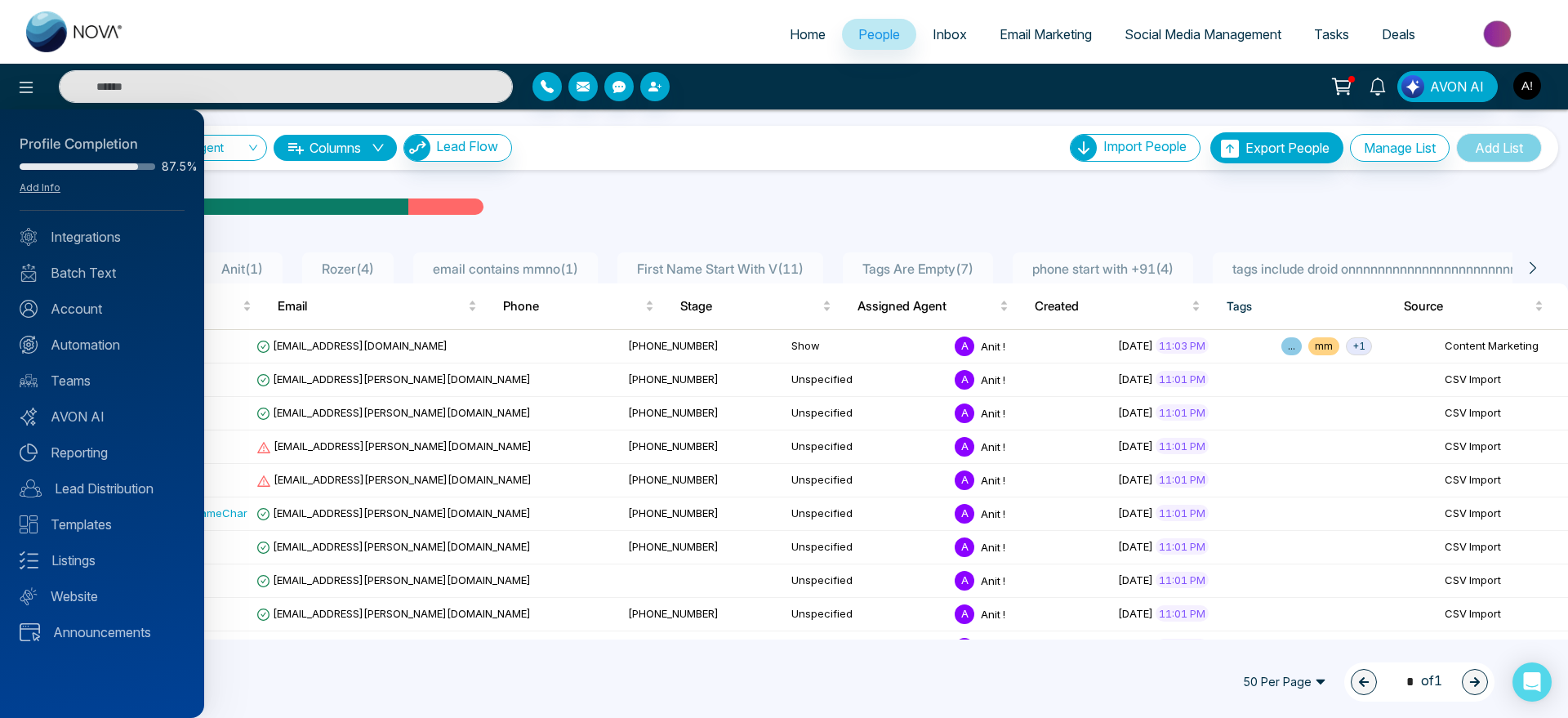
click at [720, 223] on div at bounding box center [784, 359] width 1568 height 718
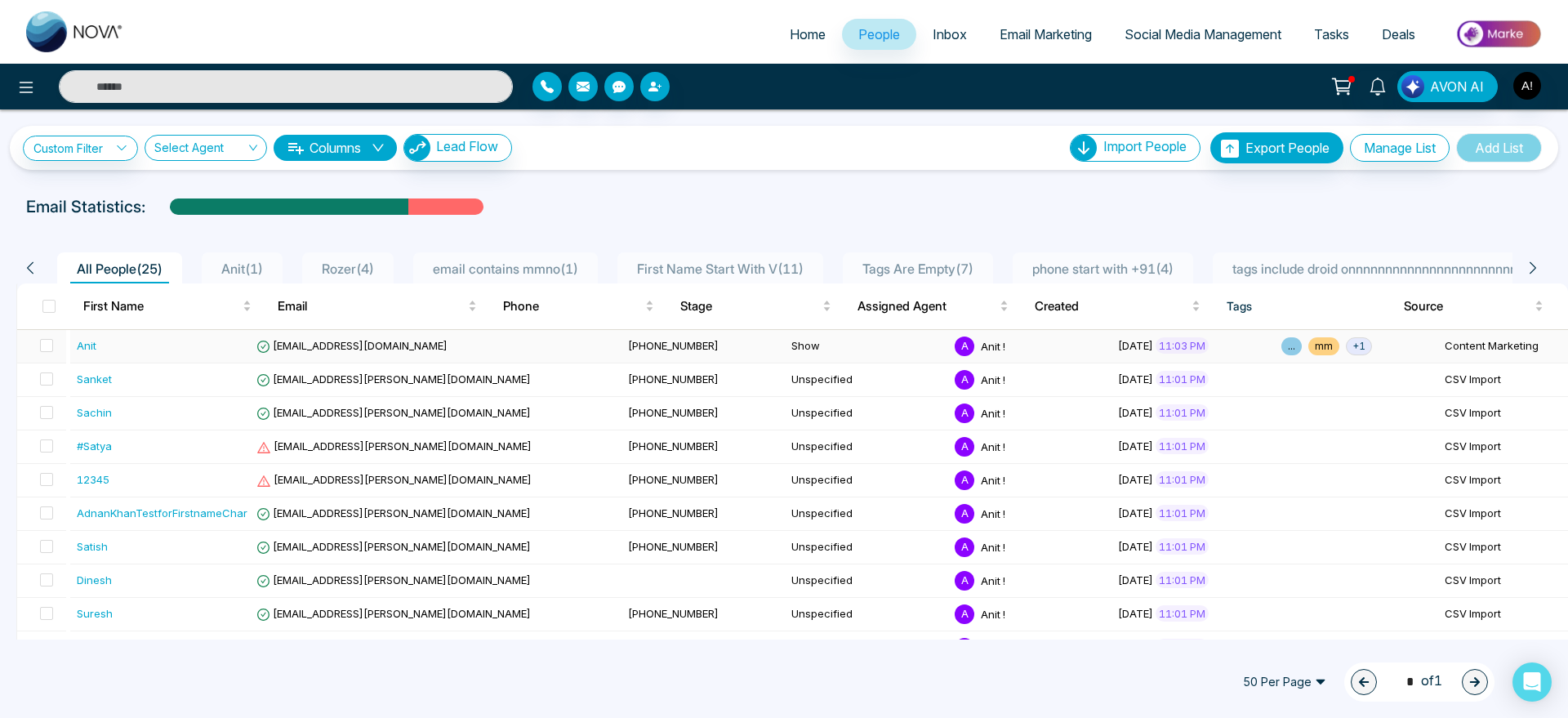
click at [1346, 342] on span "+ 1" at bounding box center [1359, 347] width 27 height 18
click at [1132, 194] on li "Check CSV Status" at bounding box center [1137, 206] width 126 height 27
click at [1084, 194] on li "Check CSV Status" at bounding box center [1137, 206] width 126 height 27
click at [1118, 208] on link "Check CSV Status" at bounding box center [1136, 207] width 110 height 17
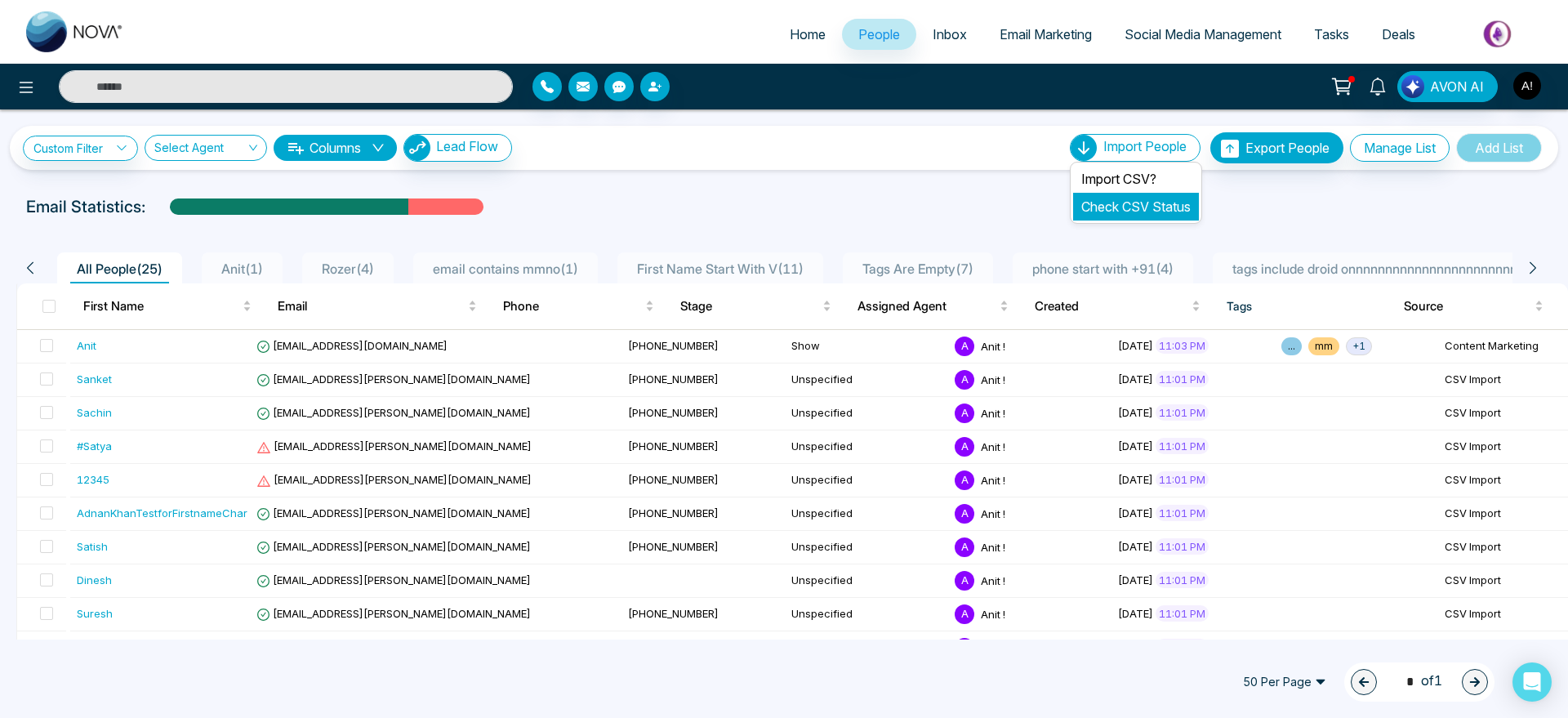
click at [1118, 208] on link "Check CSV Status" at bounding box center [1136, 207] width 110 height 17
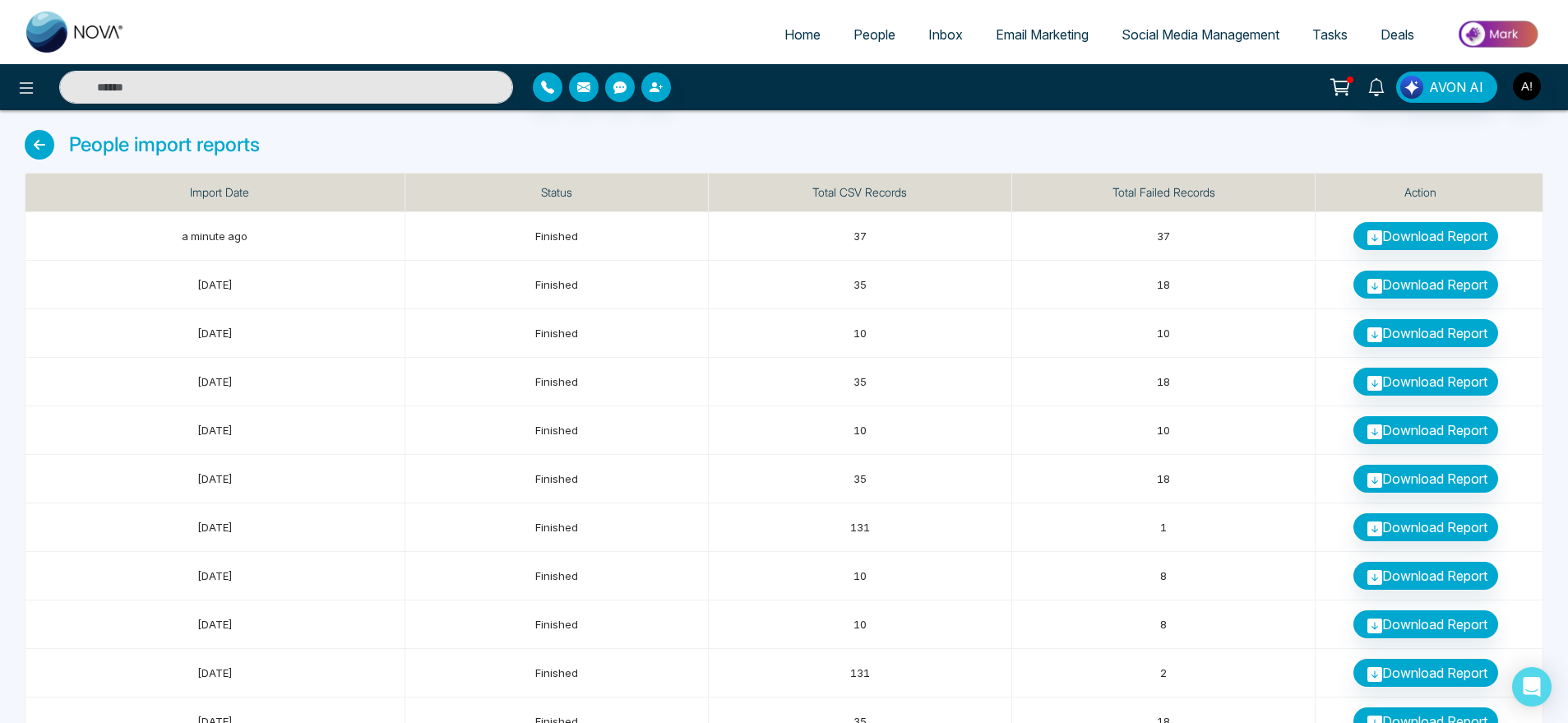
click at [53, 144] on icon at bounding box center [39, 145] width 29 height 29
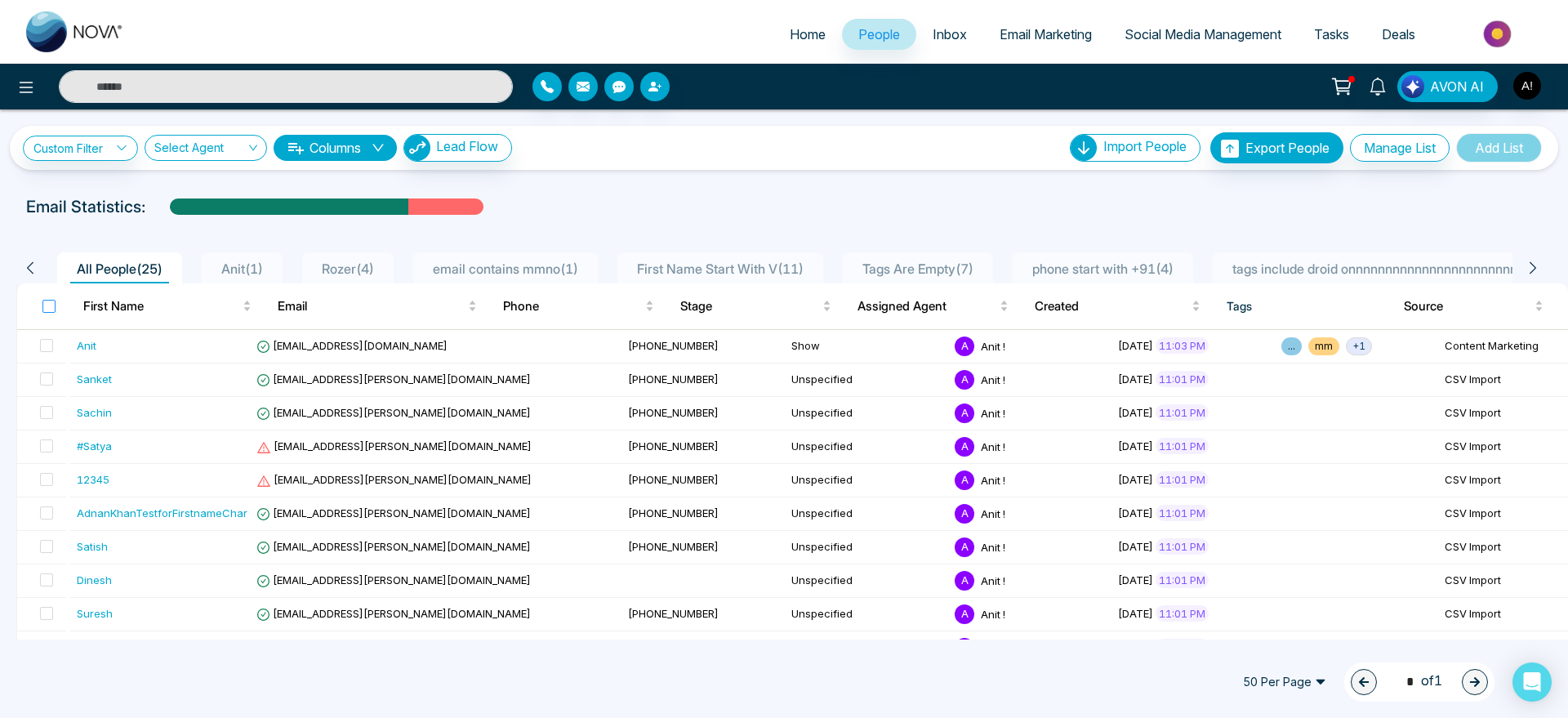
click at [53, 297] on label at bounding box center [49, 306] width 13 height 18
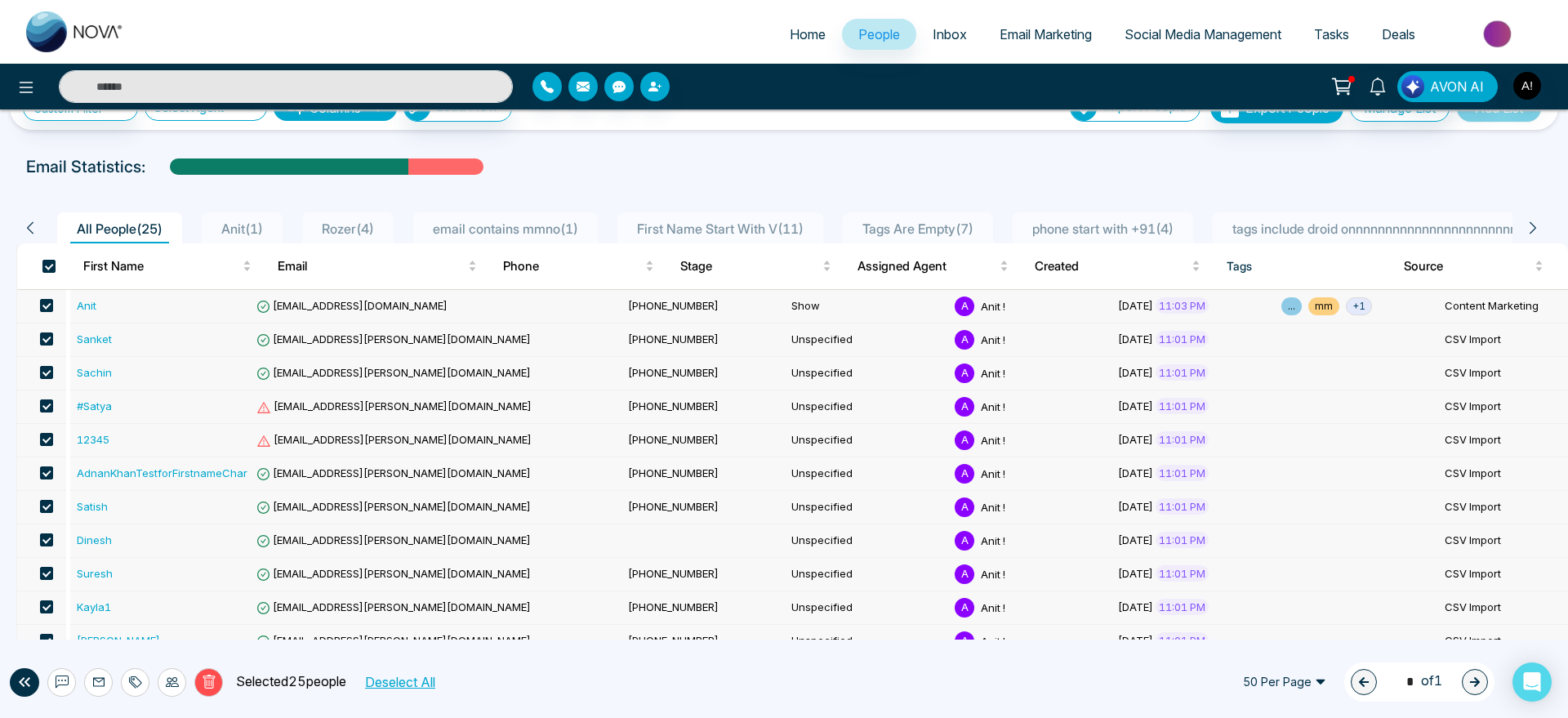
scroll to position [77, 0]
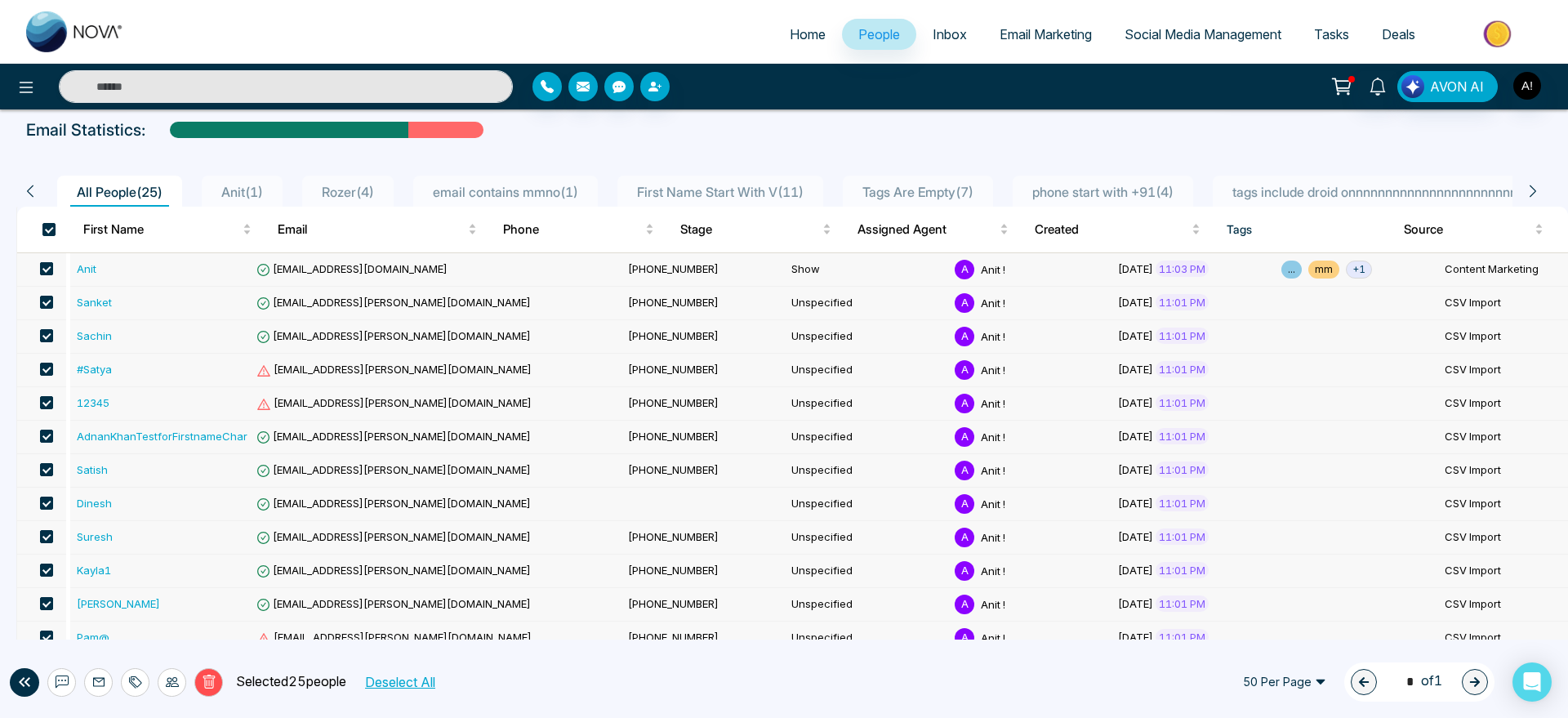
click at [51, 269] on span at bounding box center [46, 269] width 13 height 13
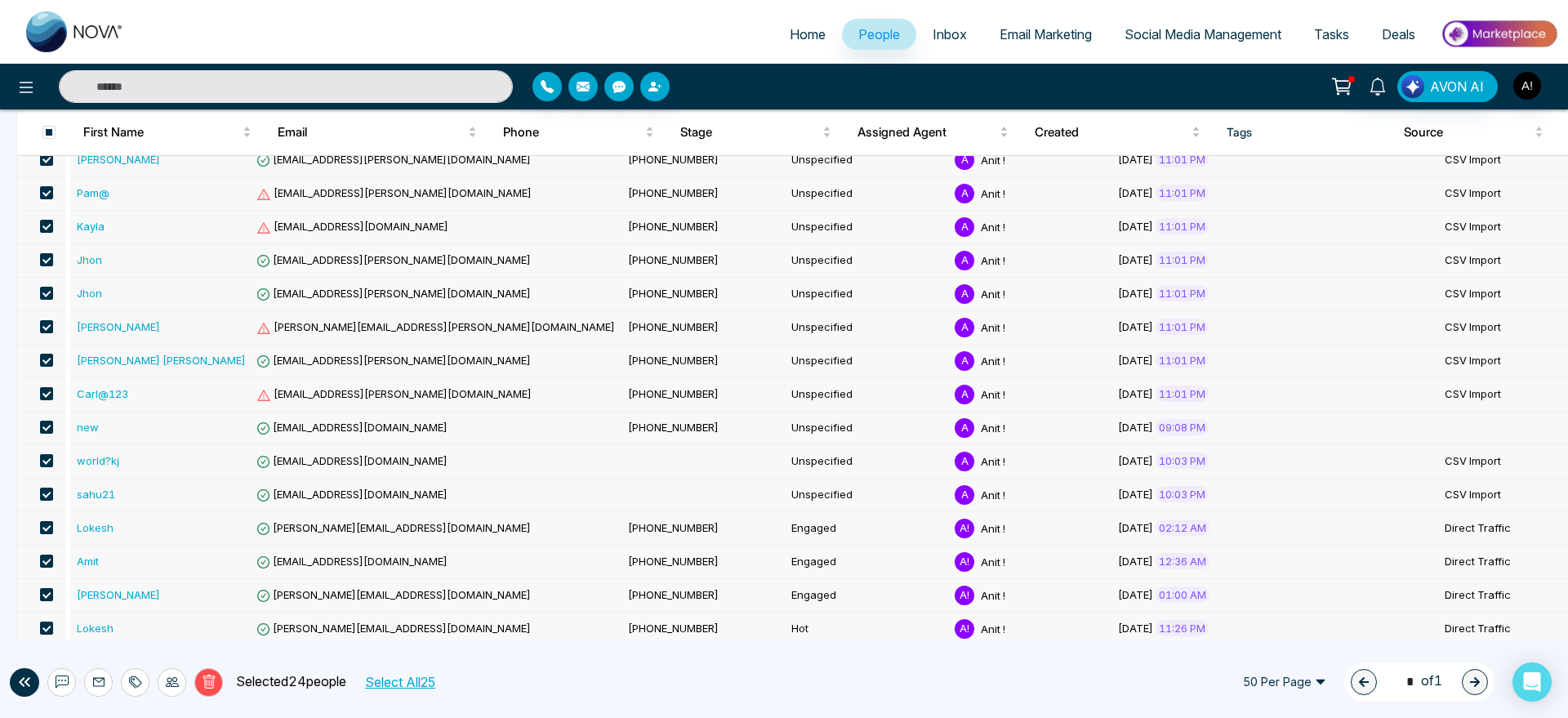
scroll to position [529, 0]
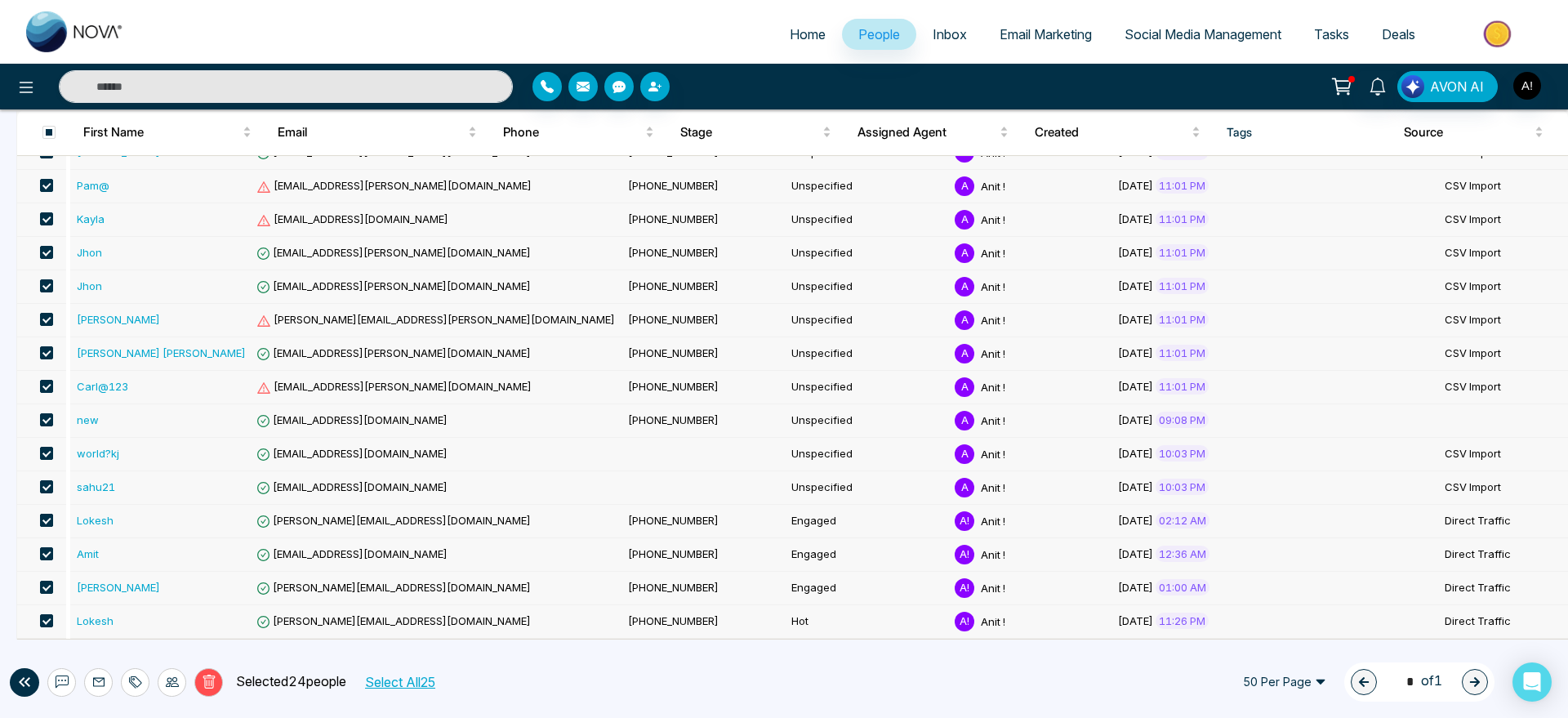
click at [52, 518] on span at bounding box center [46, 520] width 13 height 13
click at [42, 579] on label at bounding box center [41, 589] width 23 height 18
click at [47, 624] on span at bounding box center [46, 621] width 13 height 13
click at [50, 519] on span at bounding box center [46, 520] width 13 height 13
click at [44, 515] on span at bounding box center [46, 520] width 13 height 13
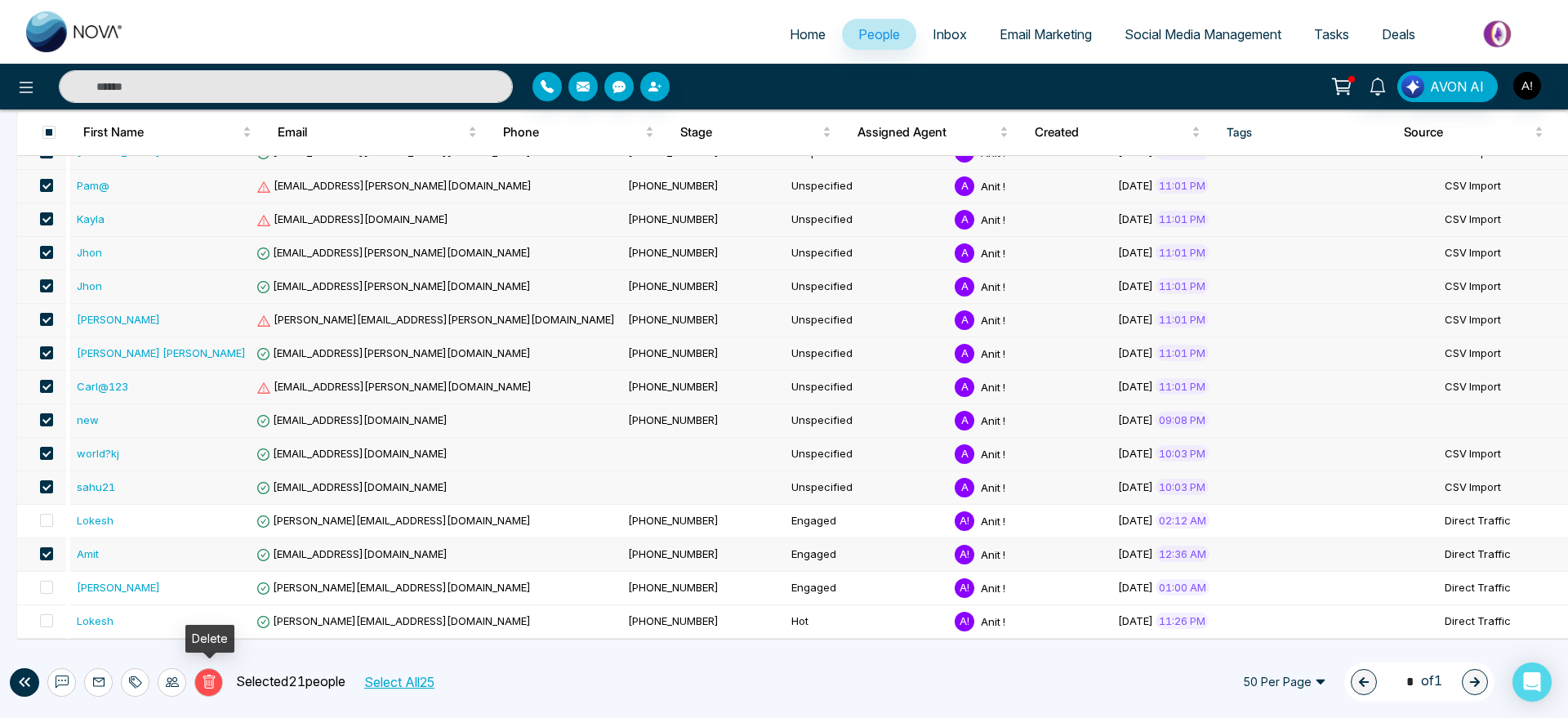
click at [210, 690] on button "Delete" at bounding box center [208, 682] width 28 height 28
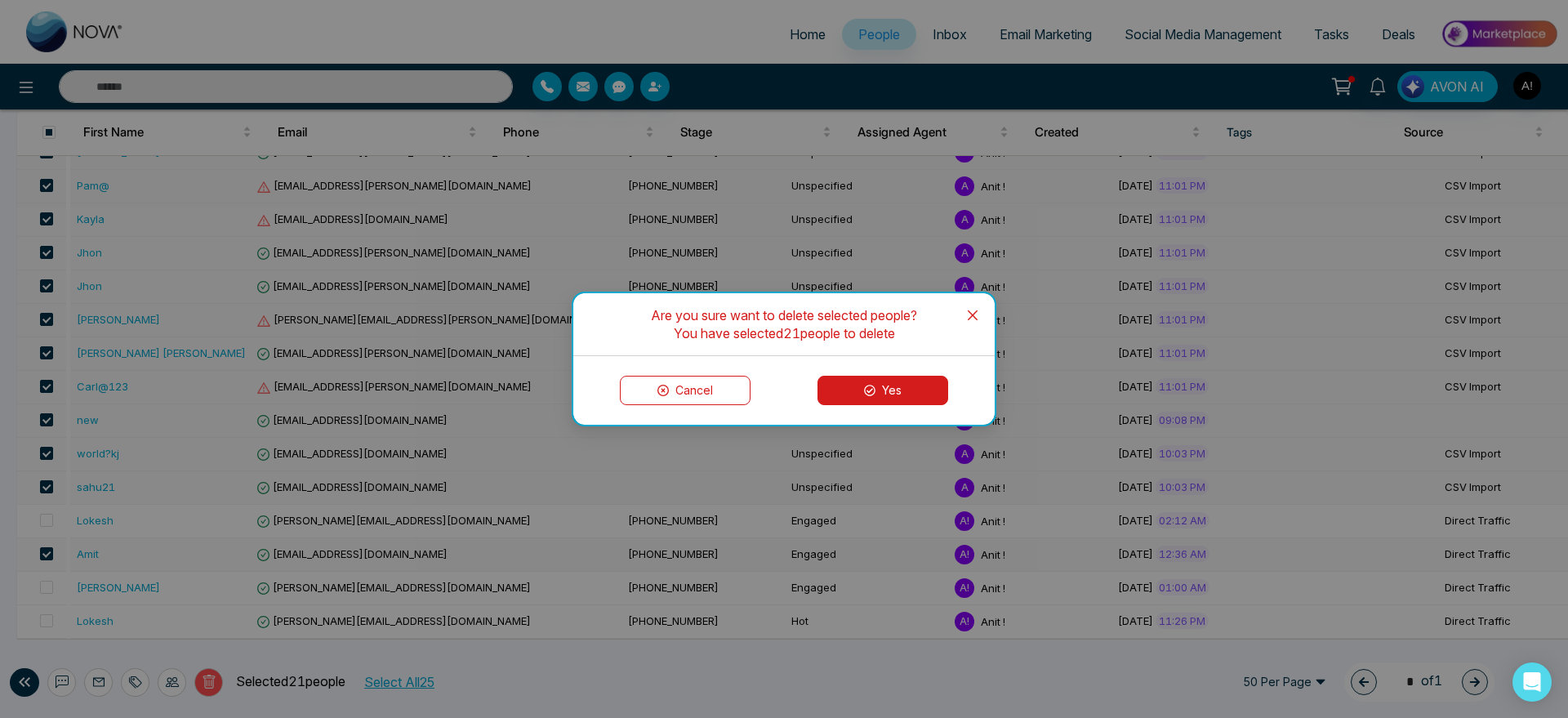
click at [889, 398] on button "Yes" at bounding box center [883, 390] width 131 height 29
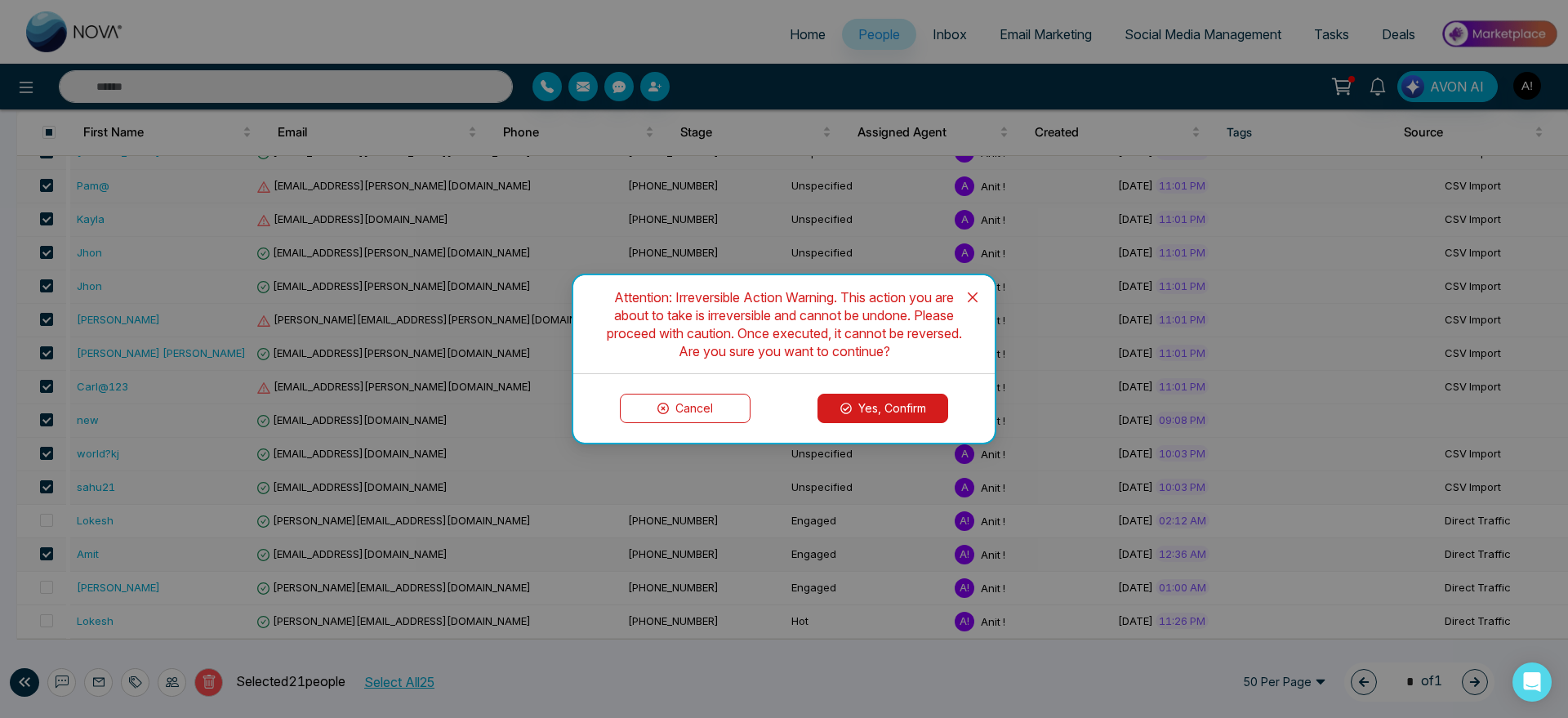
click at [886, 408] on button "Yes, Confirm" at bounding box center [883, 408] width 131 height 29
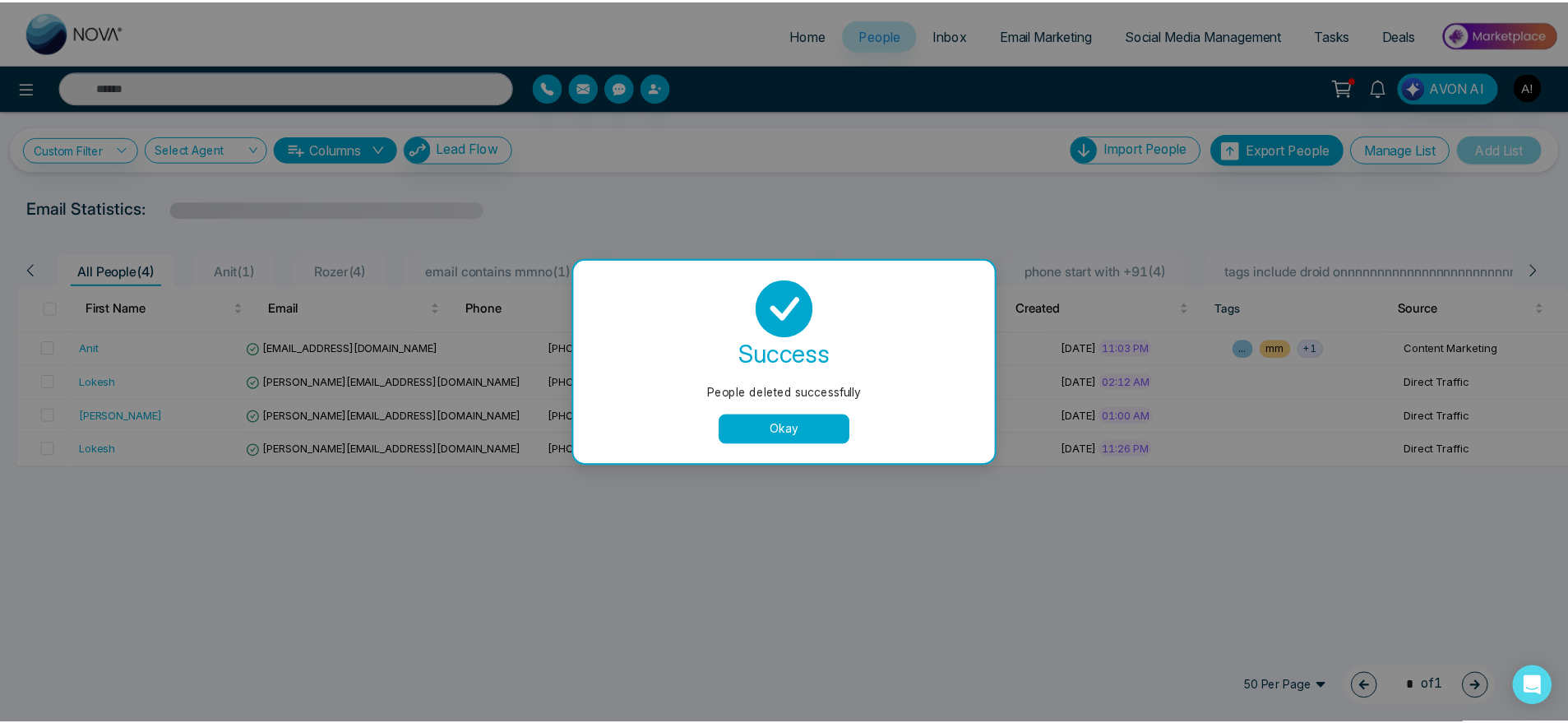
scroll to position [0, 0]
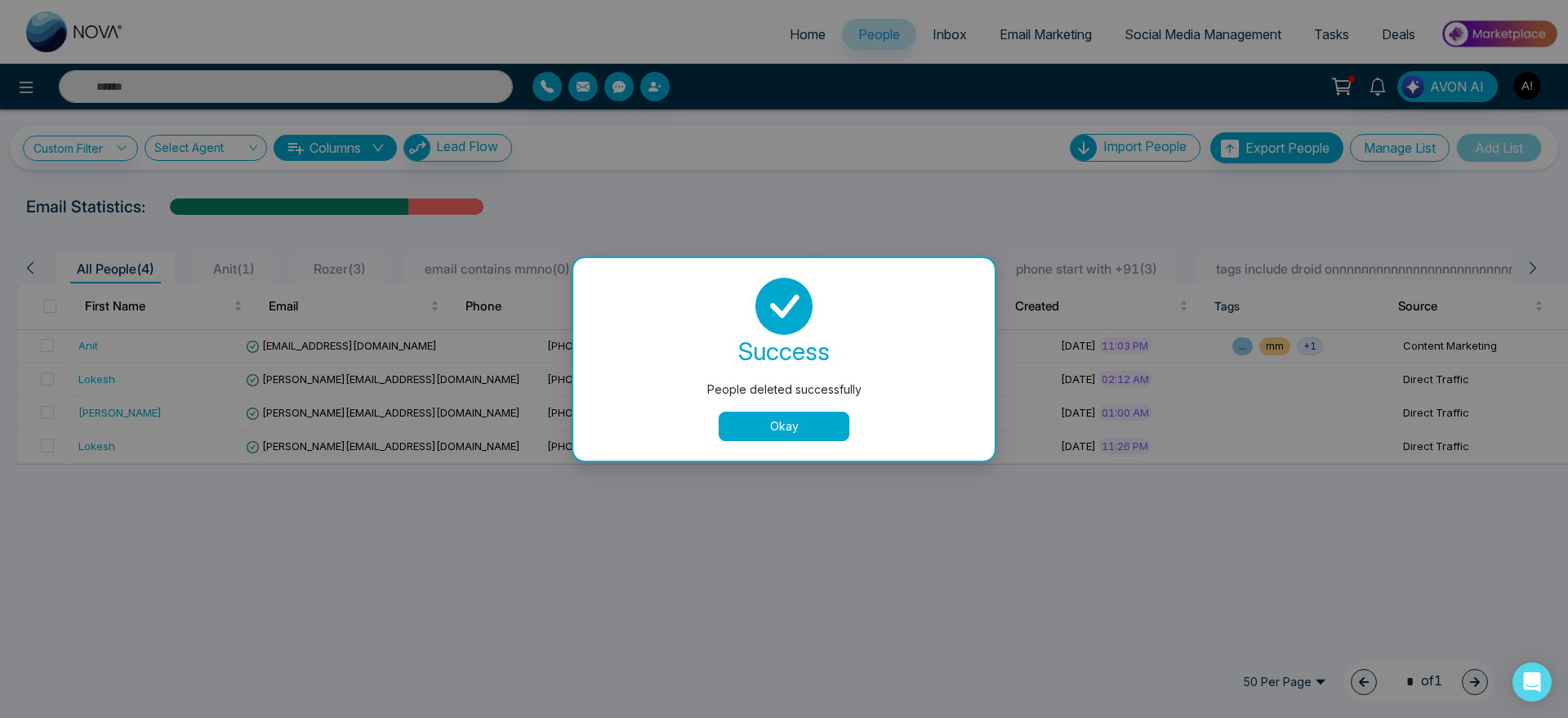
click at [793, 419] on button "Okay" at bounding box center [784, 426] width 131 height 29
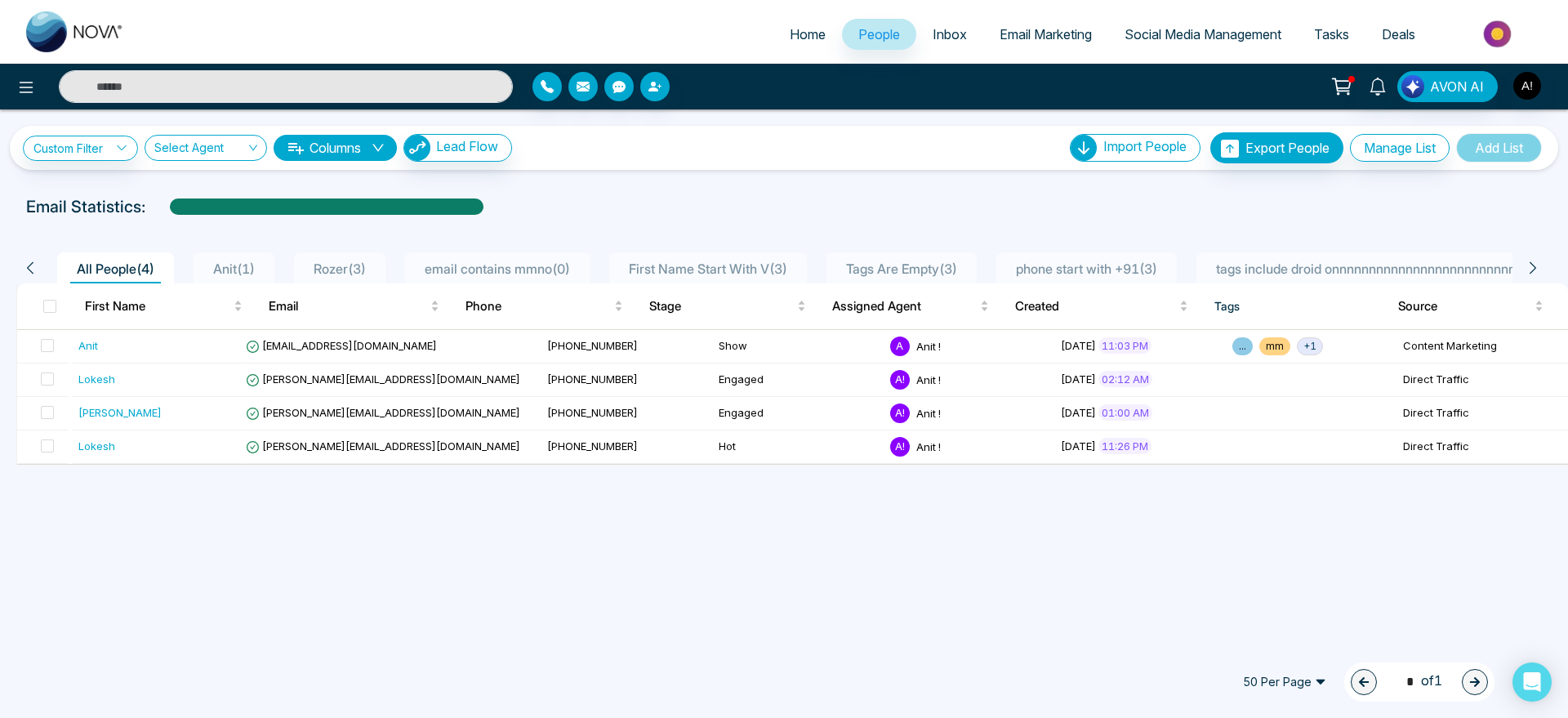
click at [93, 135] on div "Custom Filter Choose a filters Cancel Apply" at bounding box center [80, 148] width 115 height 26
click at [28, 82] on icon at bounding box center [27, 88] width 20 height 20
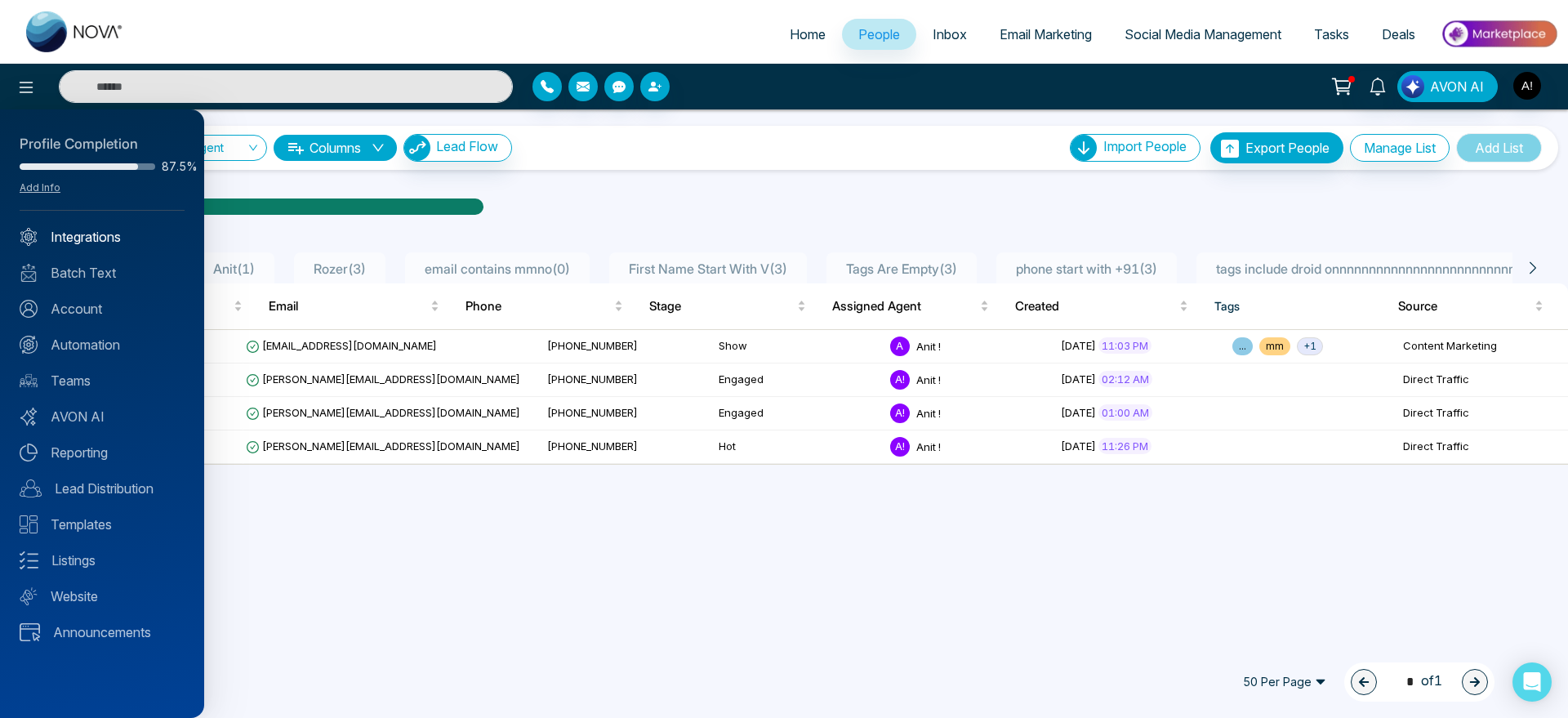
click at [79, 229] on link "Integrations" at bounding box center [102, 237] width 165 height 20
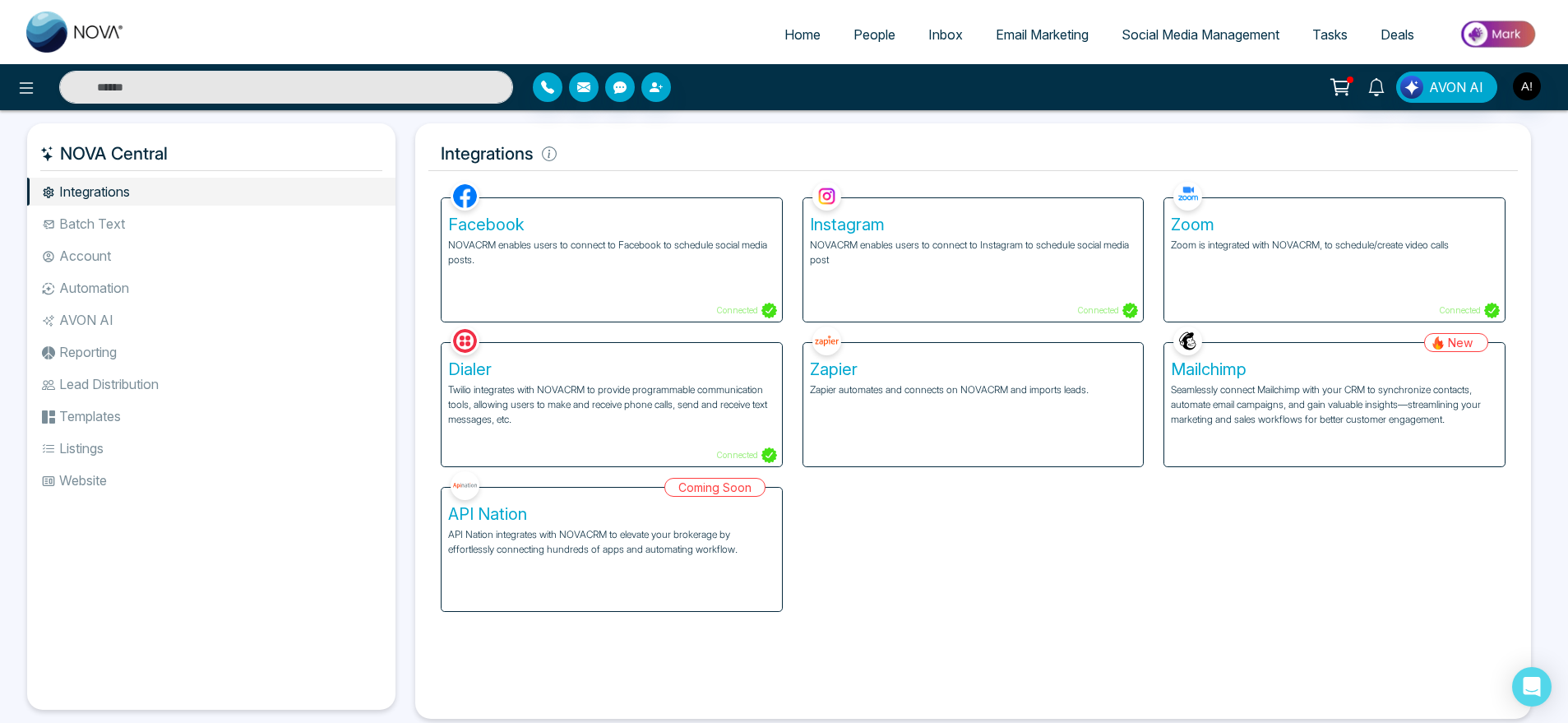
click at [126, 226] on li "Batch Text" at bounding box center [211, 223] width 368 height 28
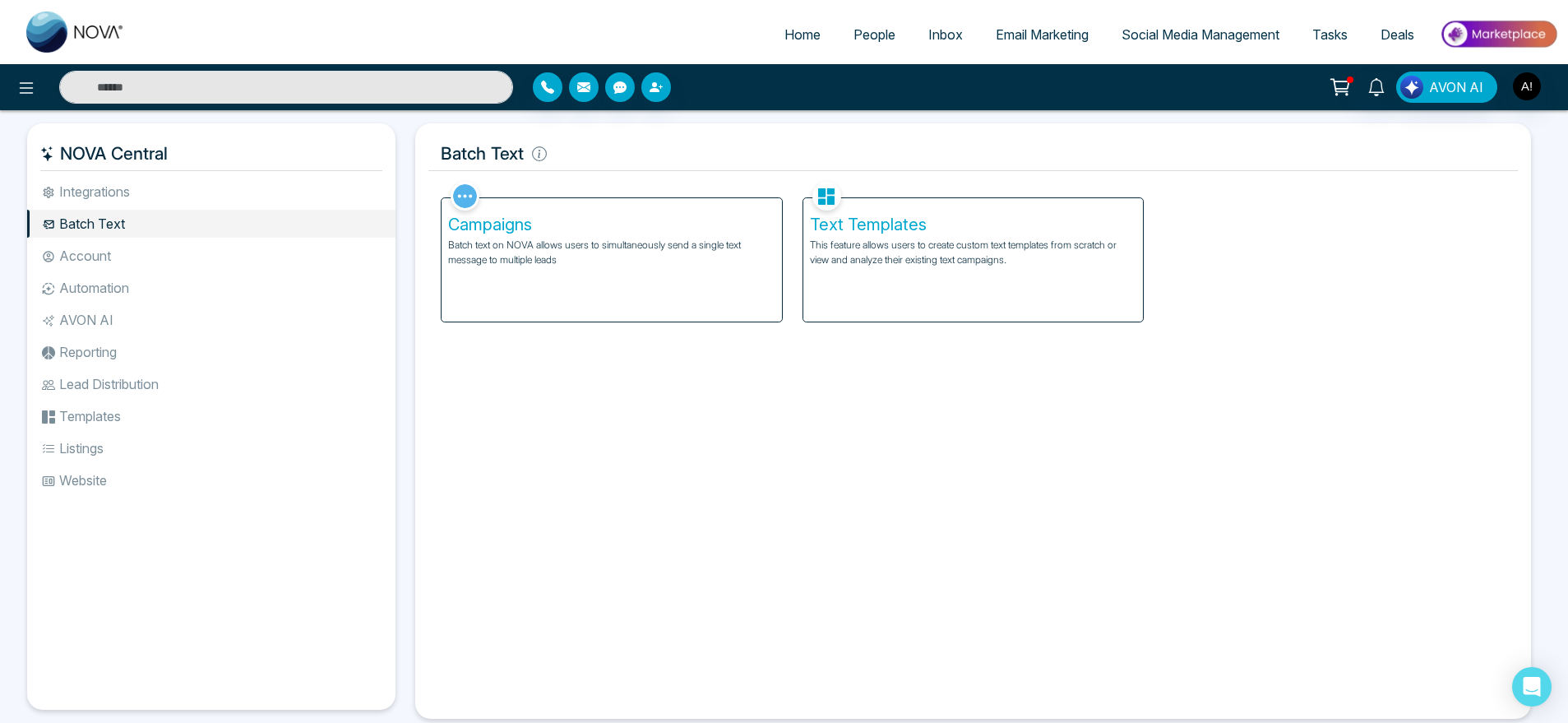
click at [129, 257] on li "Account" at bounding box center [211, 255] width 368 height 28
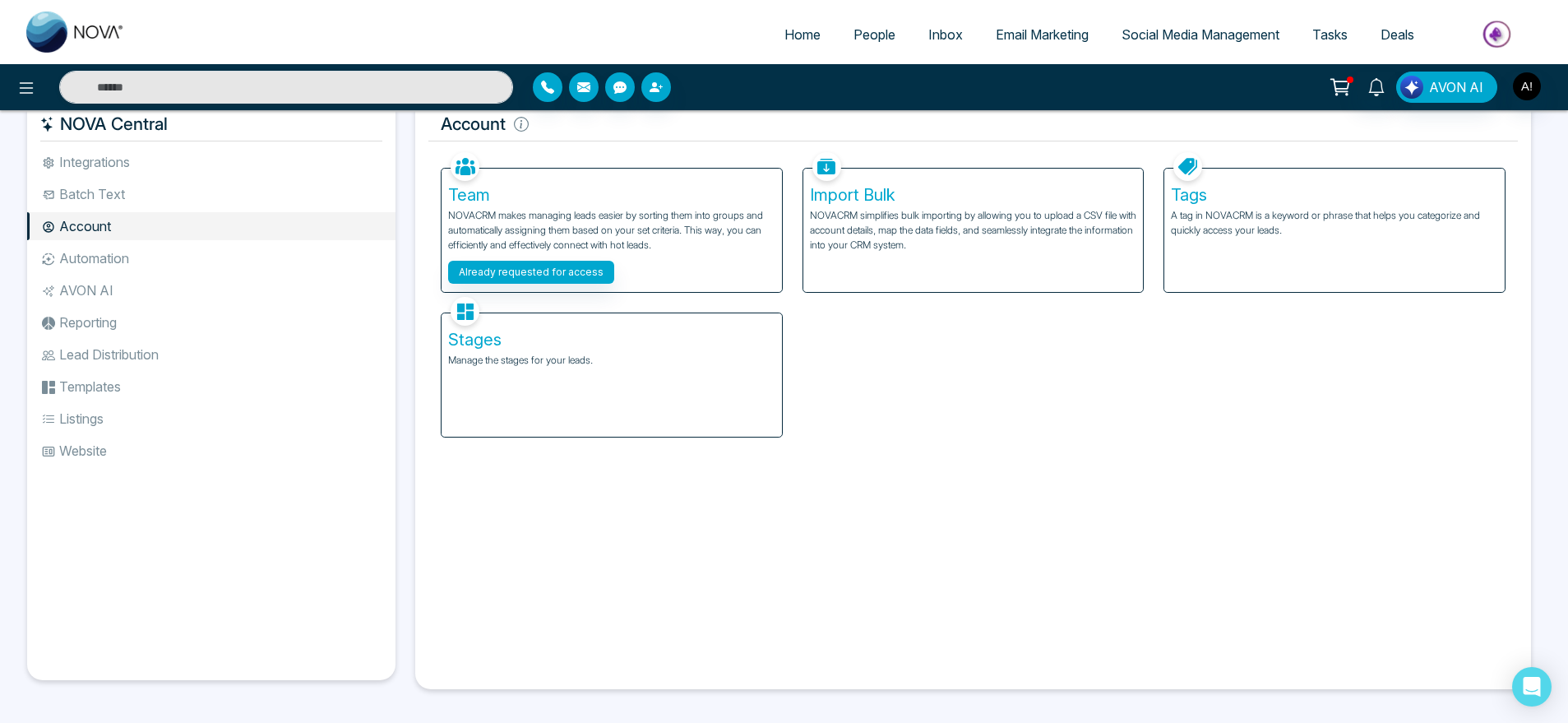
scroll to position [35, 0]
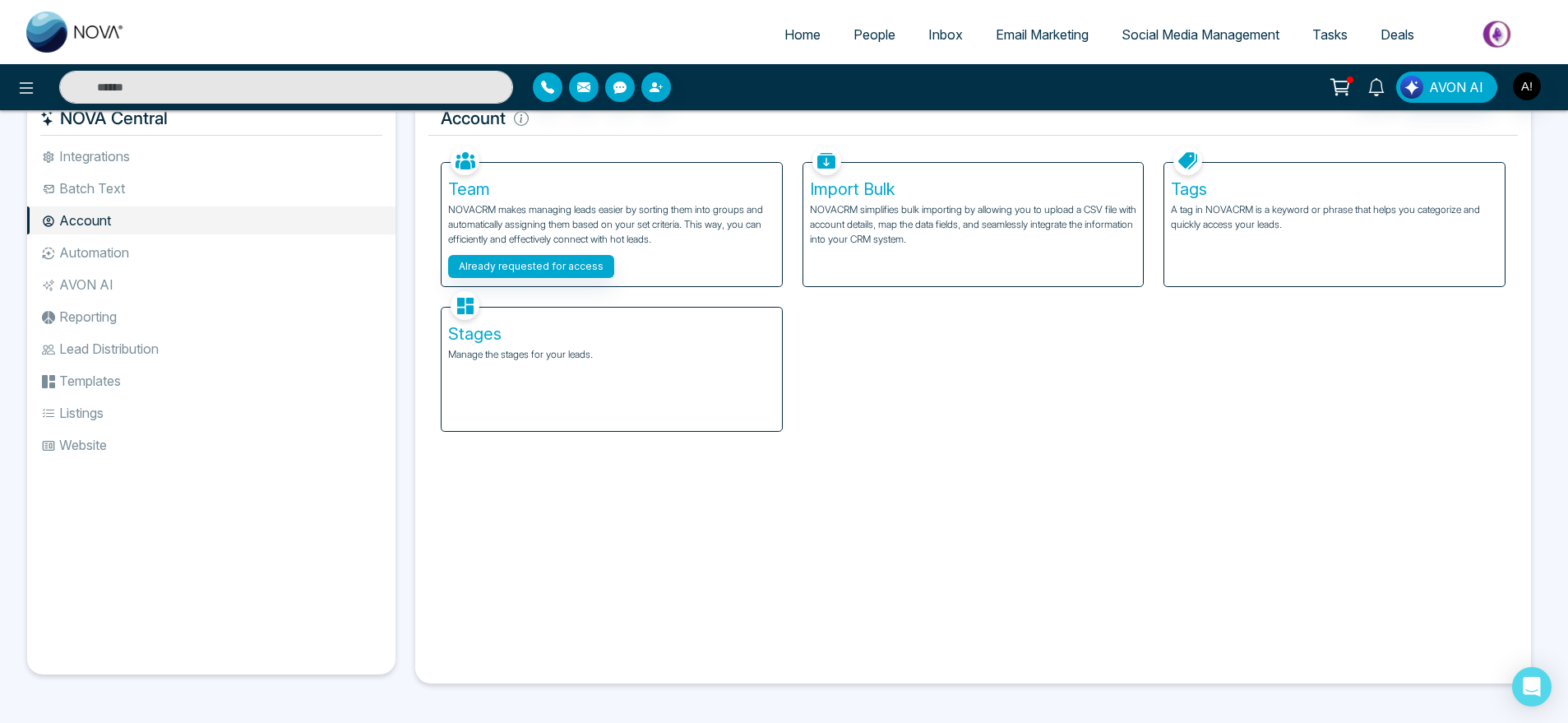
click at [149, 241] on li "Automation" at bounding box center [211, 252] width 368 height 28
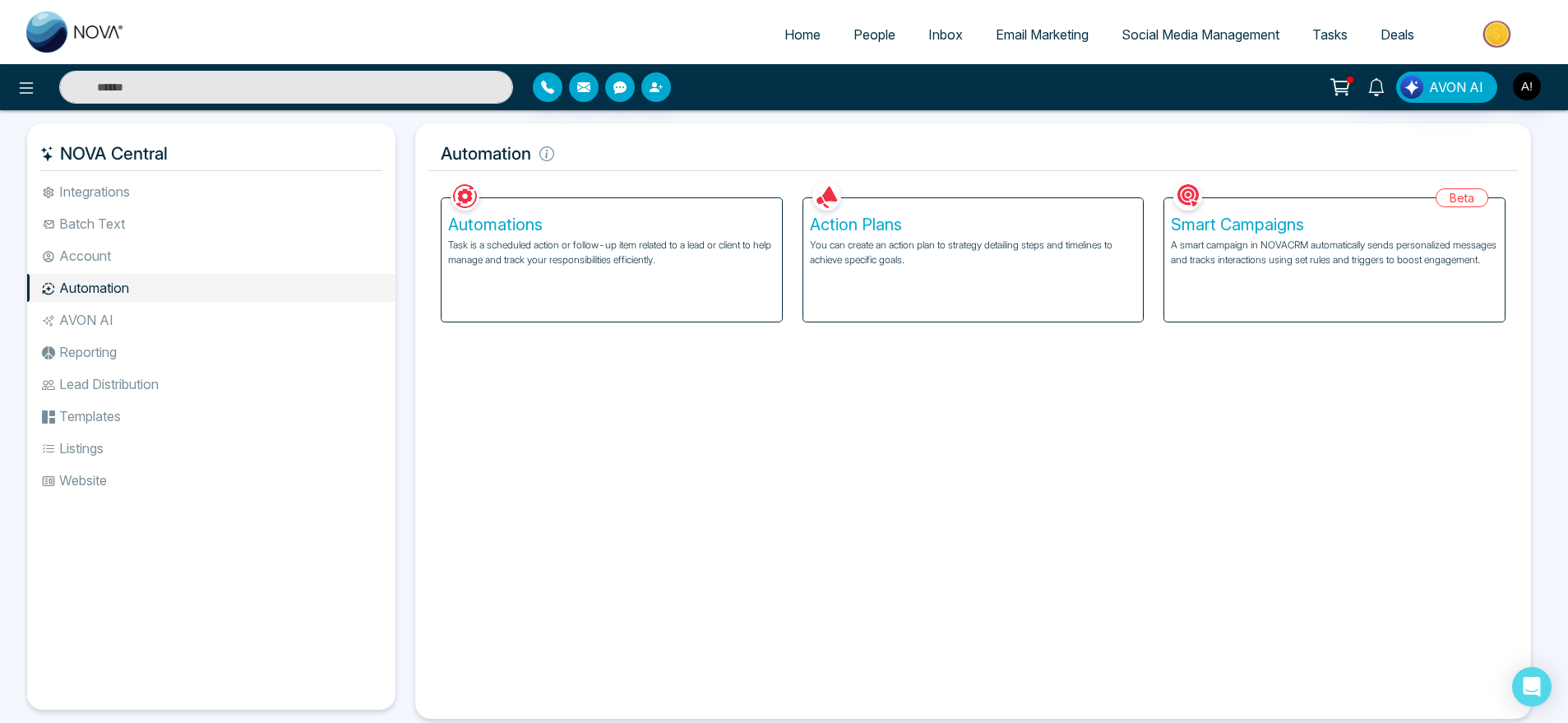
click at [996, 239] on p "You can create an action plan to strategy detailing steps and timelines to achi…" at bounding box center [974, 252] width 327 height 29
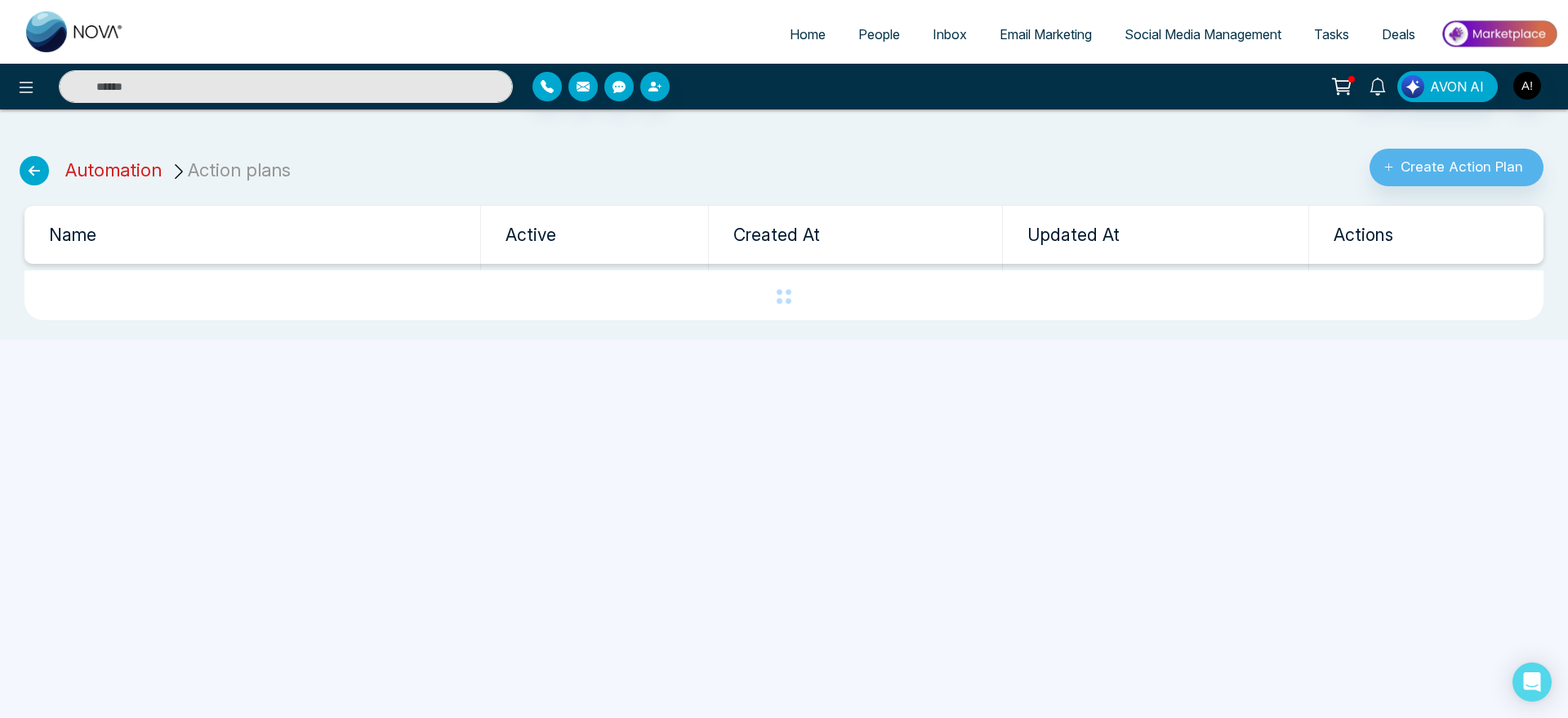
click at [95, 164] on link "Automation" at bounding box center [114, 170] width 96 height 22
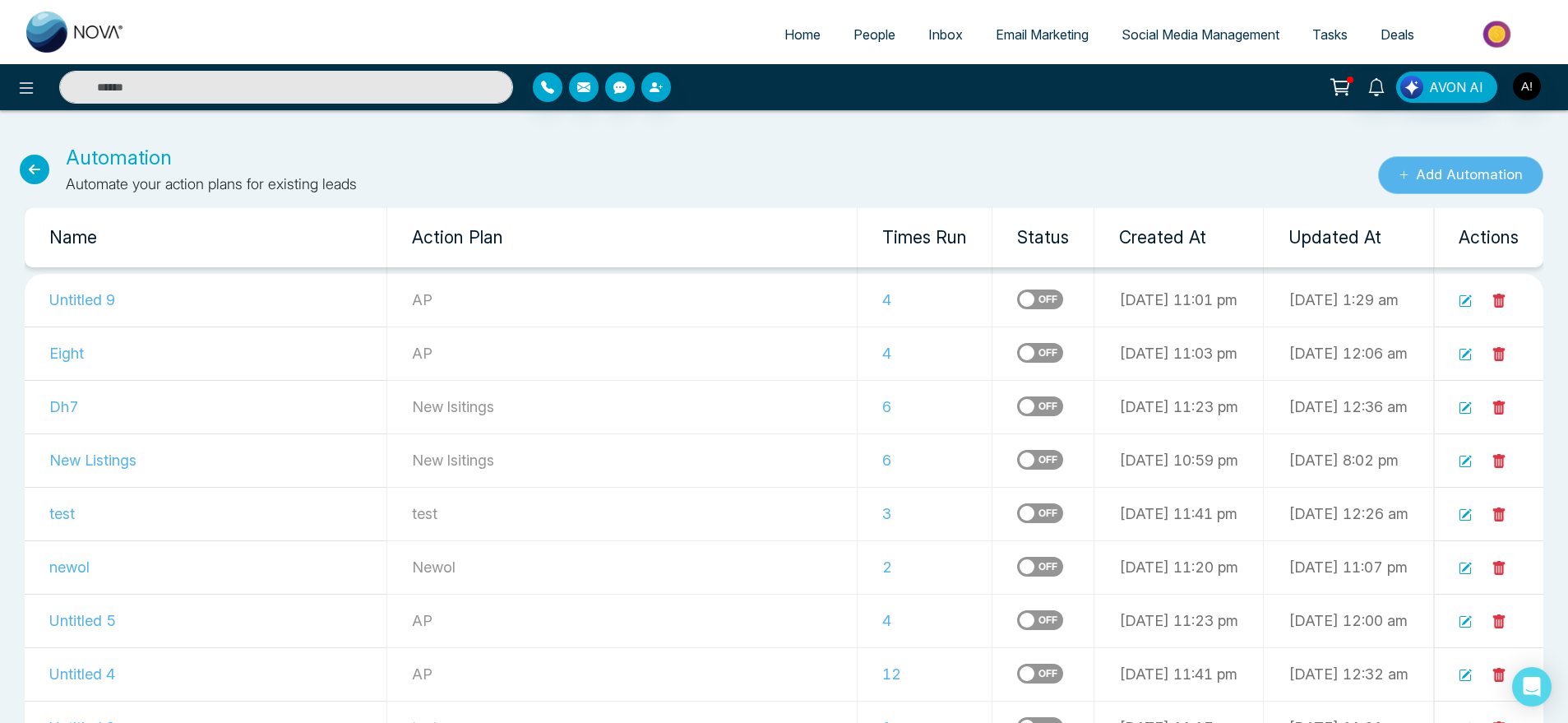
click at [1504, 162] on button "Add Automation" at bounding box center [1461, 175] width 165 height 38
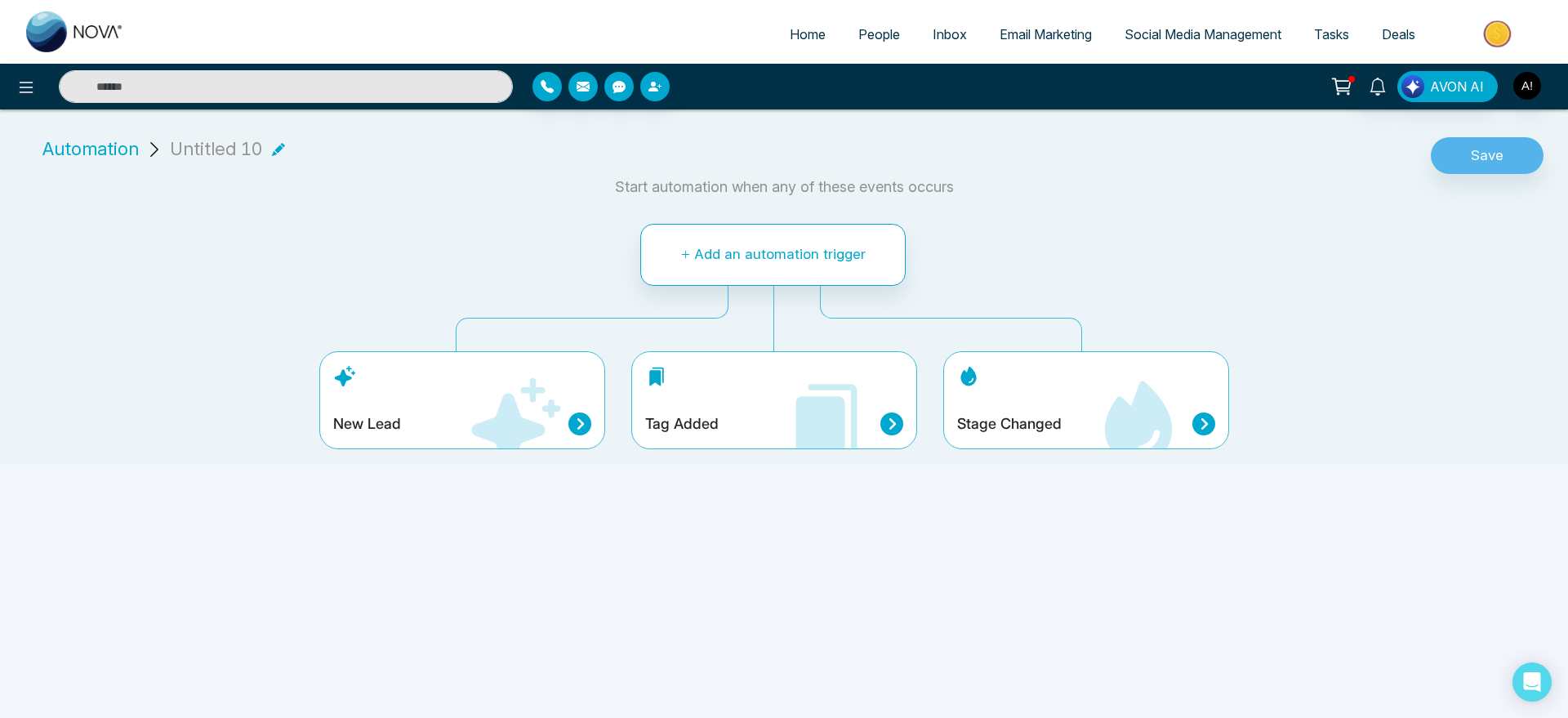
click at [272, 154] on icon at bounding box center [279, 149] width 13 height 13
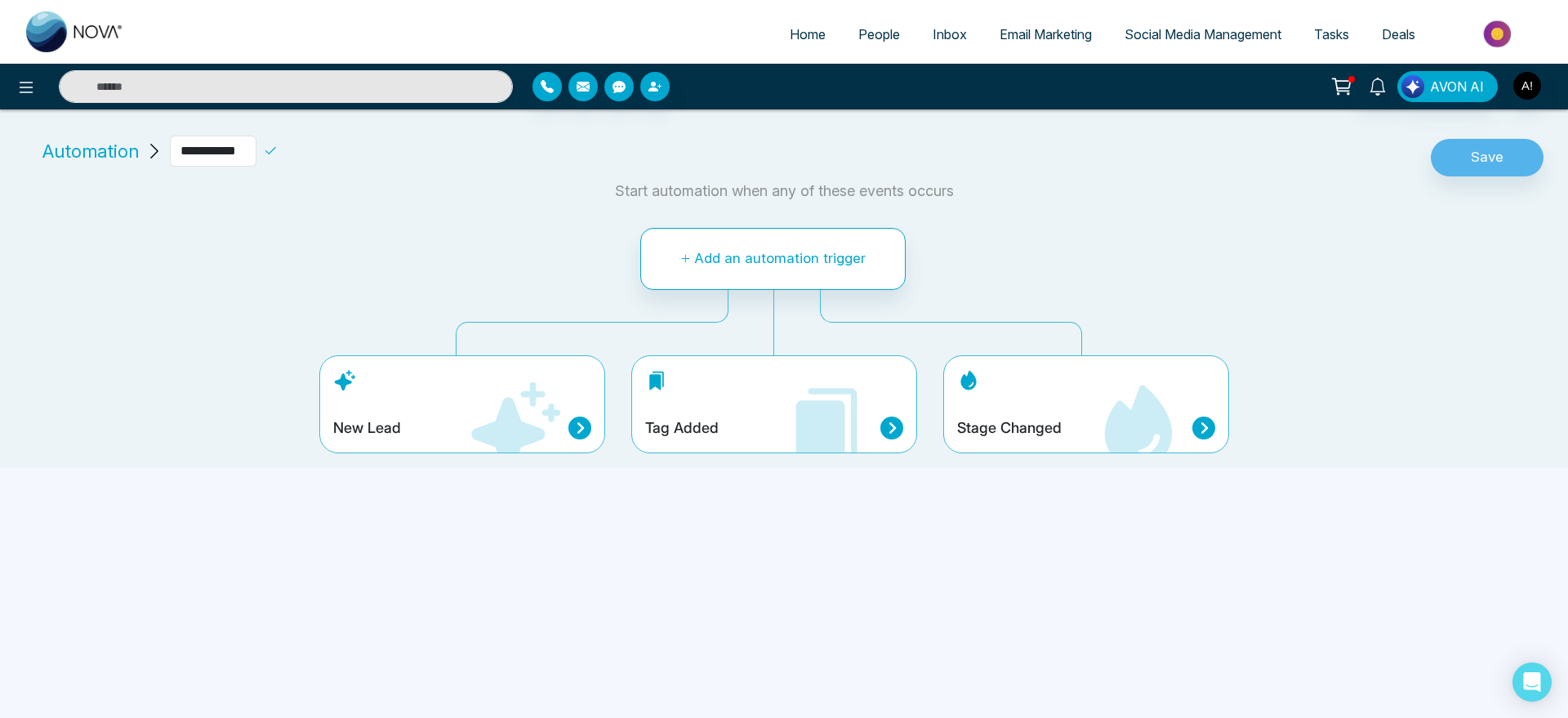
click at [71, 149] on span "Automation" at bounding box center [90, 151] width 96 height 27
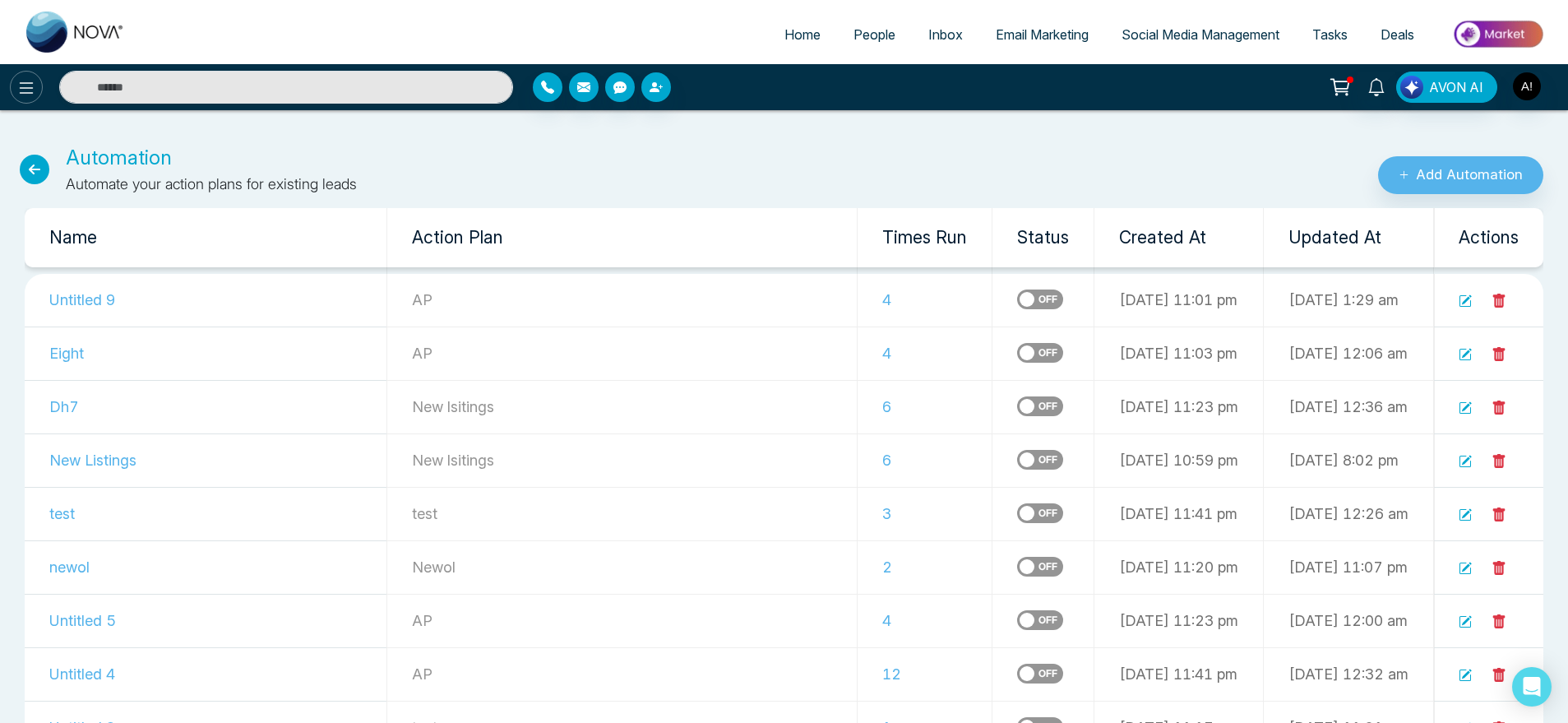
click at [30, 89] on icon at bounding box center [27, 89] width 20 height 20
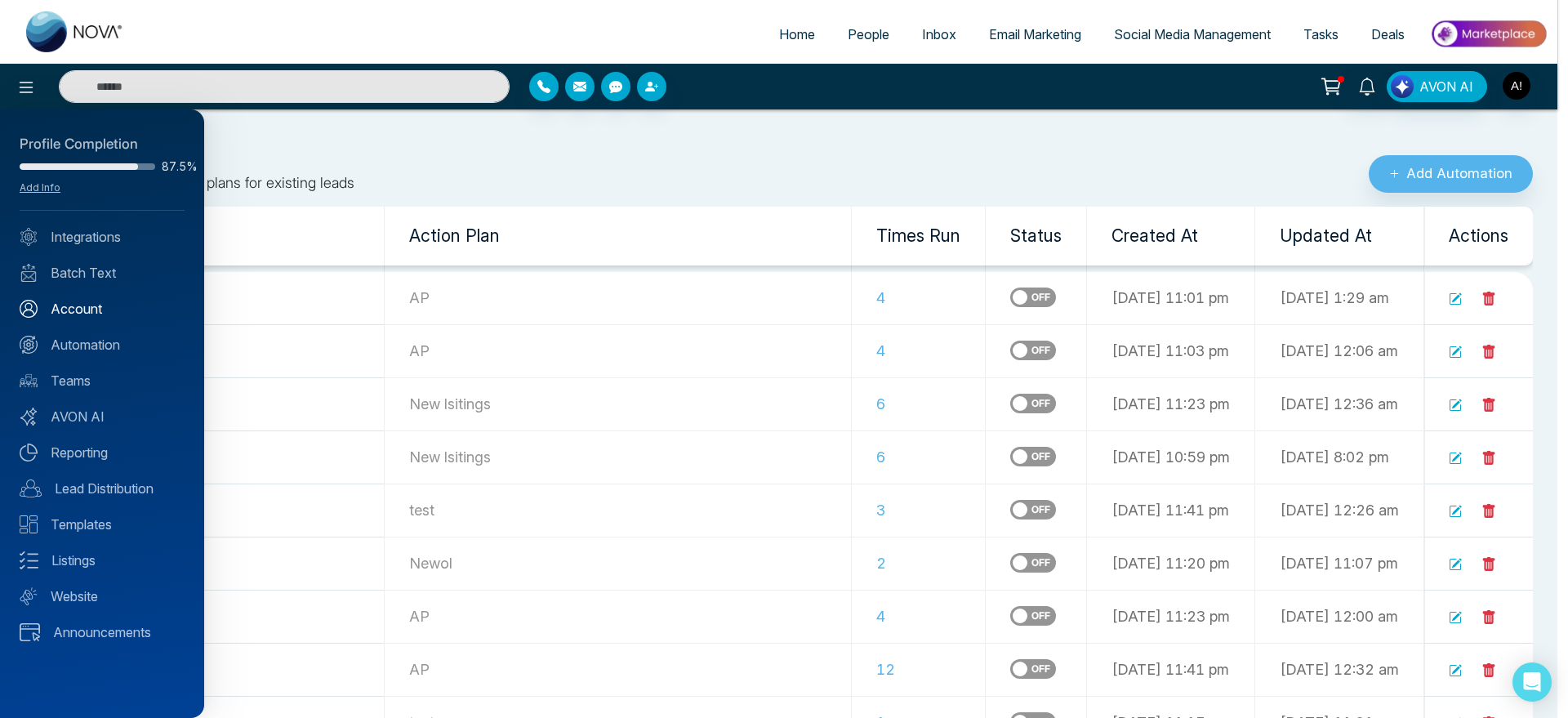
click at [98, 307] on link "Account" at bounding box center [102, 309] width 165 height 20
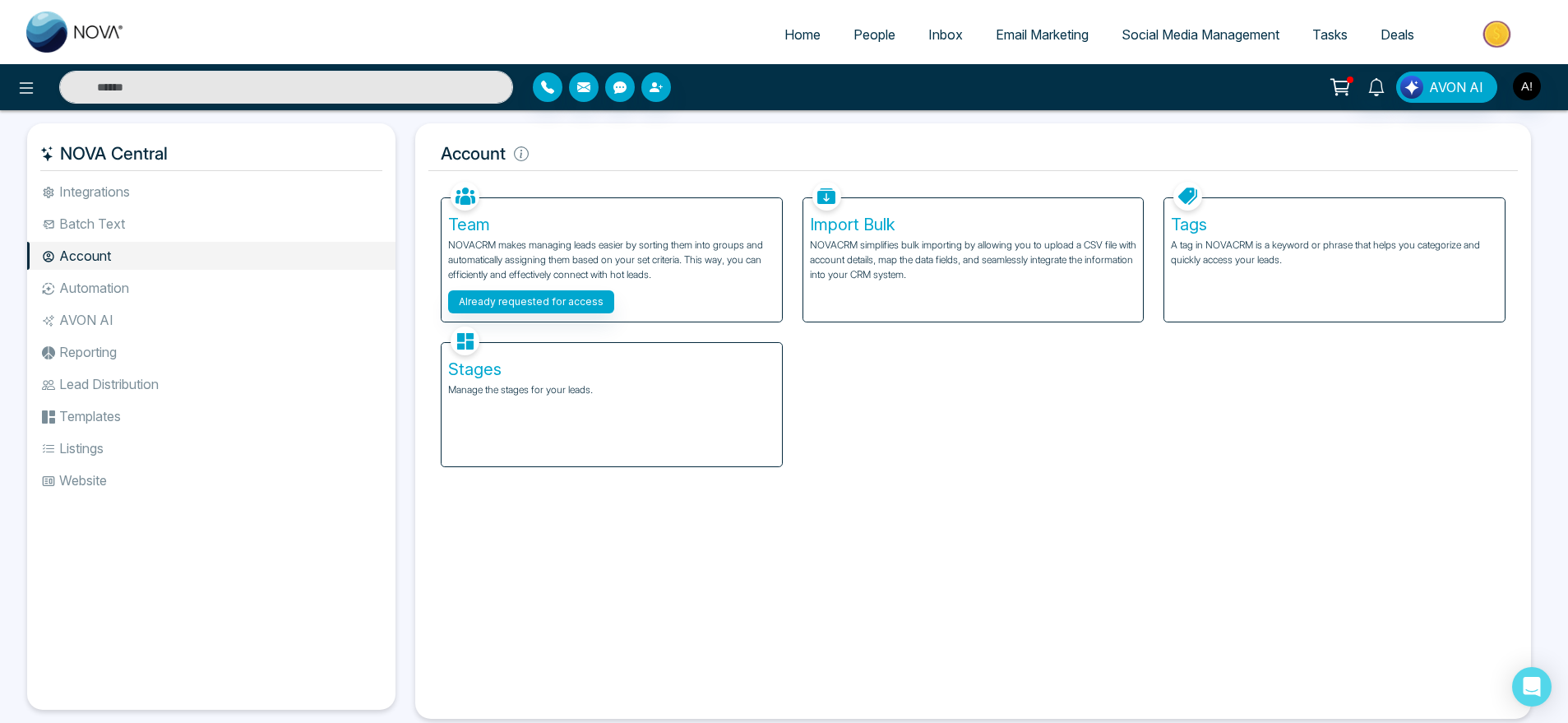
click at [121, 292] on li "Automation" at bounding box center [211, 288] width 368 height 28
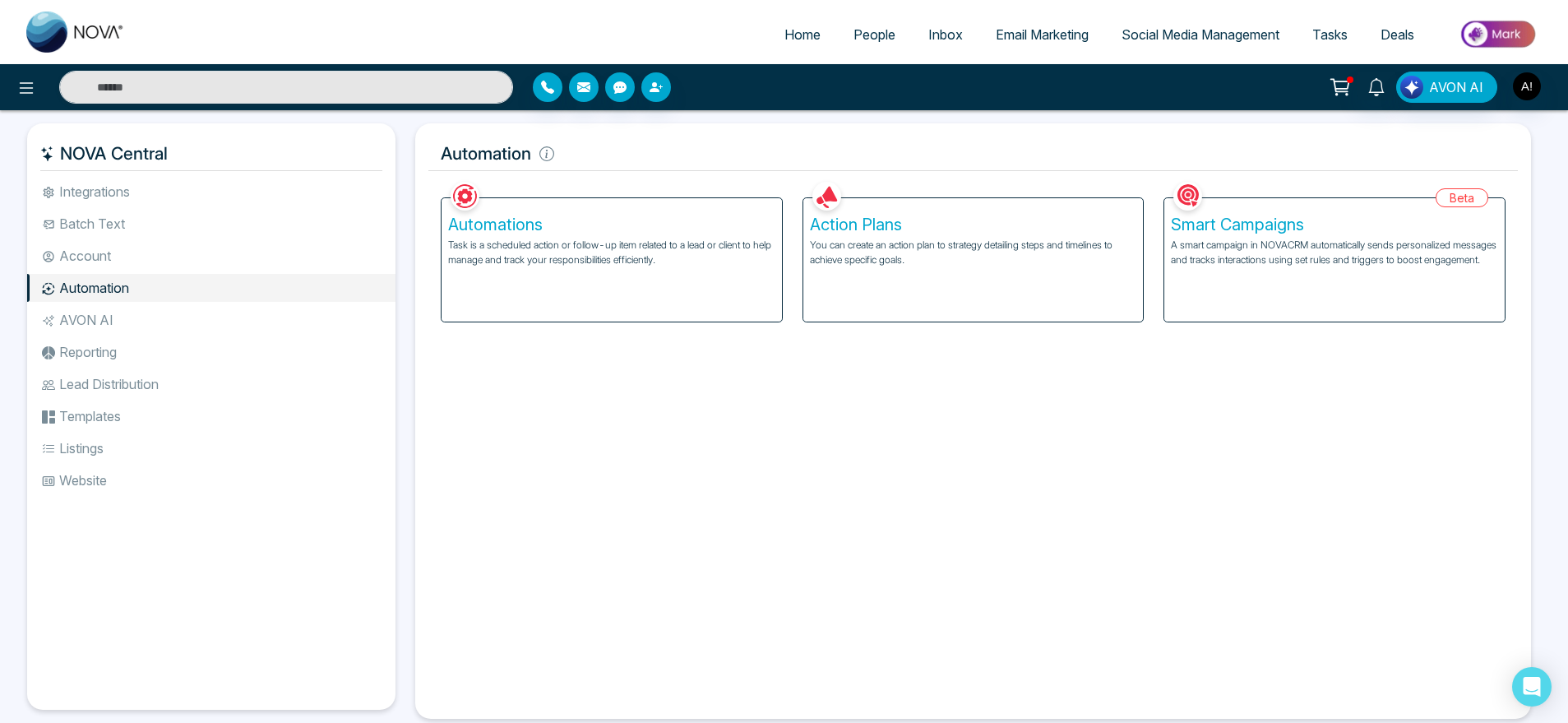
click at [137, 198] on li "Integrations" at bounding box center [211, 191] width 368 height 28
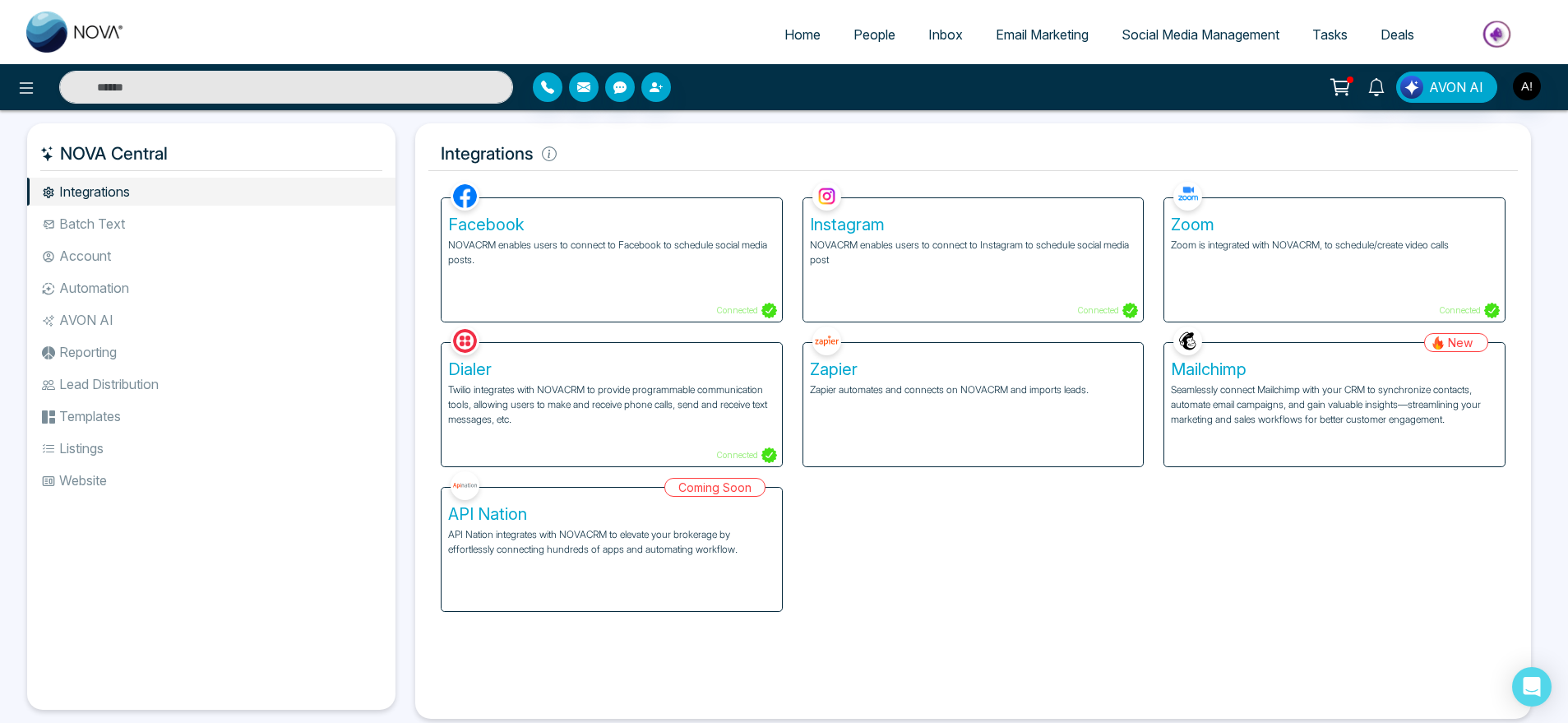
drag, startPoint x: 56, startPoint y: 153, endPoint x: 252, endPoint y: 151, distance: 196.0
click at [252, 151] on h5 "NOVA Central" at bounding box center [211, 153] width 343 height 34
drag, startPoint x: 252, startPoint y: 151, endPoint x: 224, endPoint y: 159, distance: 29.1
click at [224, 159] on h5 "NOVA Central" at bounding box center [211, 153] width 343 height 34
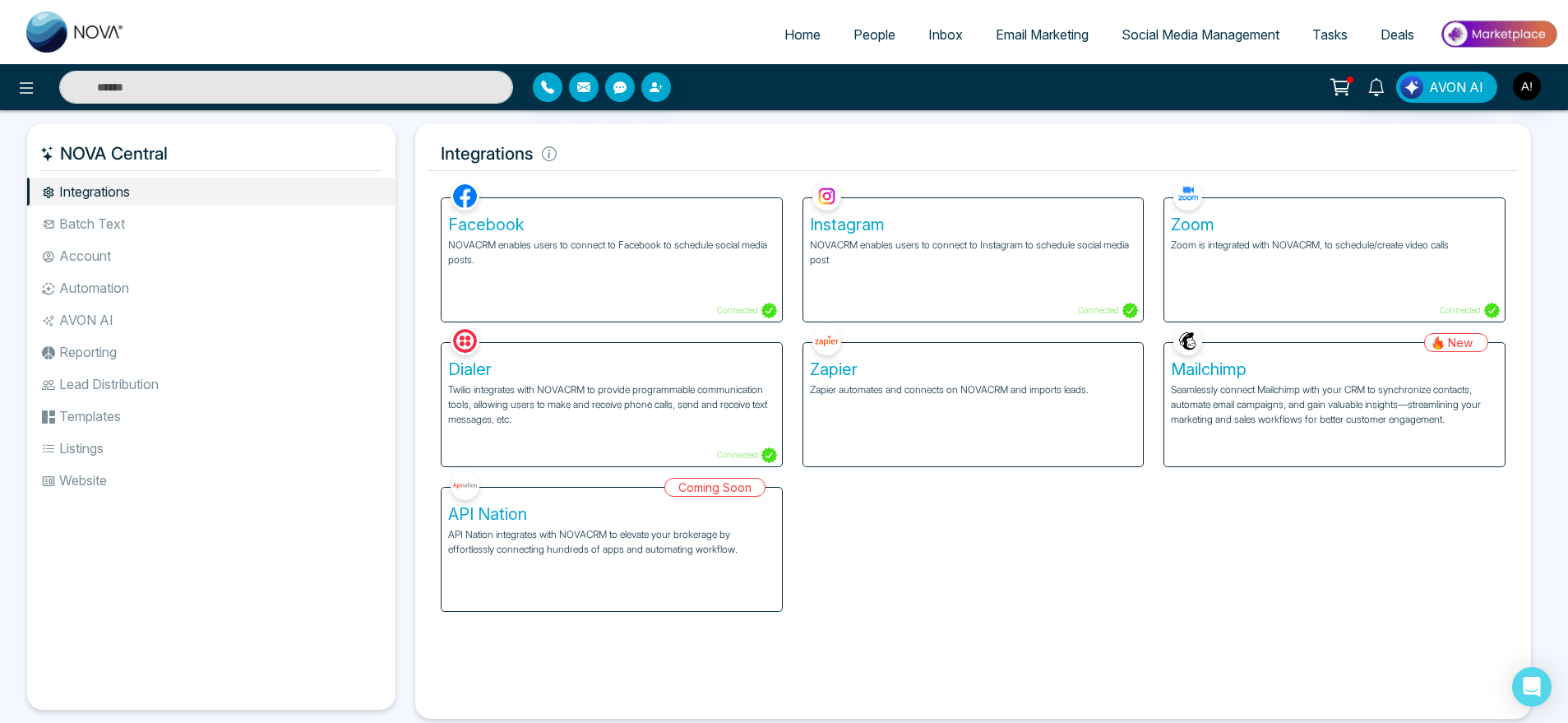
click at [224, 159] on h5 "NOVA Central" at bounding box center [211, 153] width 343 height 34
drag, startPoint x: 224, startPoint y: 159, endPoint x: 127, endPoint y: 150, distance: 97.4
click at [127, 150] on h5 "NOVA Central" at bounding box center [211, 153] width 343 height 34
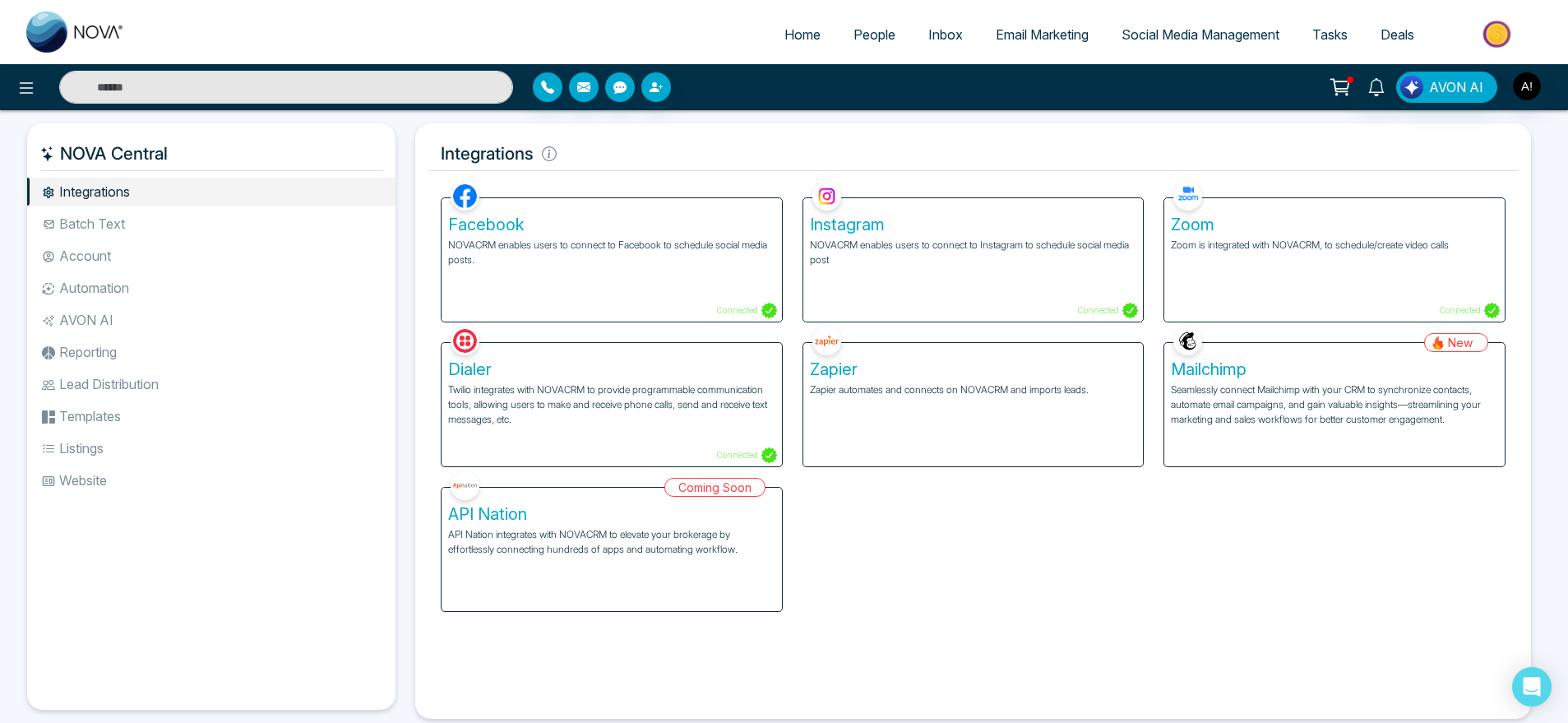
click at [127, 150] on h5 "NOVA Central" at bounding box center [211, 153] width 343 height 34
click at [209, 149] on h5 "NOVA Central" at bounding box center [211, 153] width 343 height 34
drag, startPoint x: 443, startPoint y: 153, endPoint x: 568, endPoint y: 168, distance: 125.9
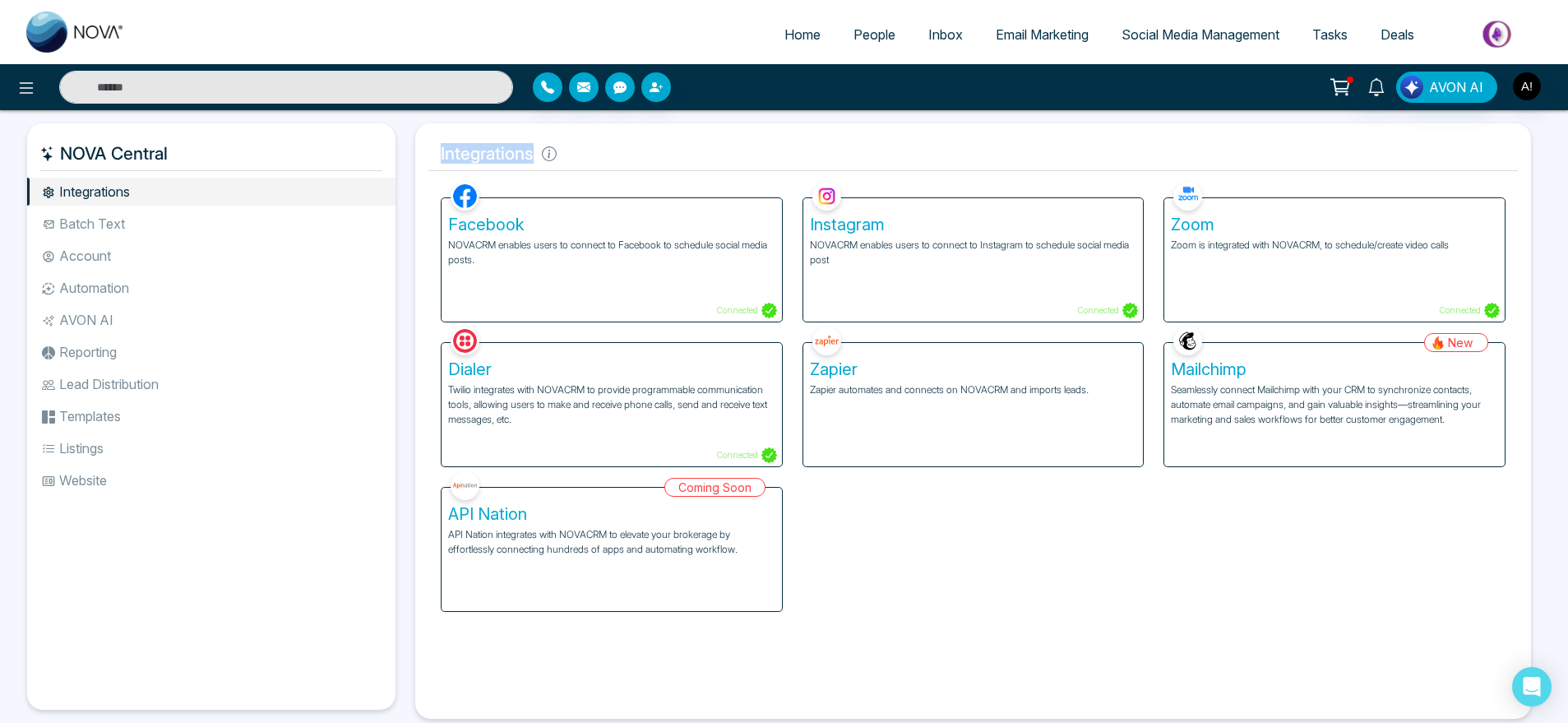
click at [568, 168] on h5 "Integrations" at bounding box center [973, 153] width 1089 height 34
drag, startPoint x: 568, startPoint y: 168, endPoint x: 555, endPoint y: 146, distance: 25.6
click at [555, 146] on h5 "Integrations" at bounding box center [973, 153] width 1089 height 34
drag, startPoint x: 537, startPoint y: 154, endPoint x: 407, endPoint y: 157, distance: 130.0
click at [407, 157] on div "Integrations Facebook NOVACRM enables users to connect to Facebook to schedule …" at bounding box center [972, 421] width 1135 height 596
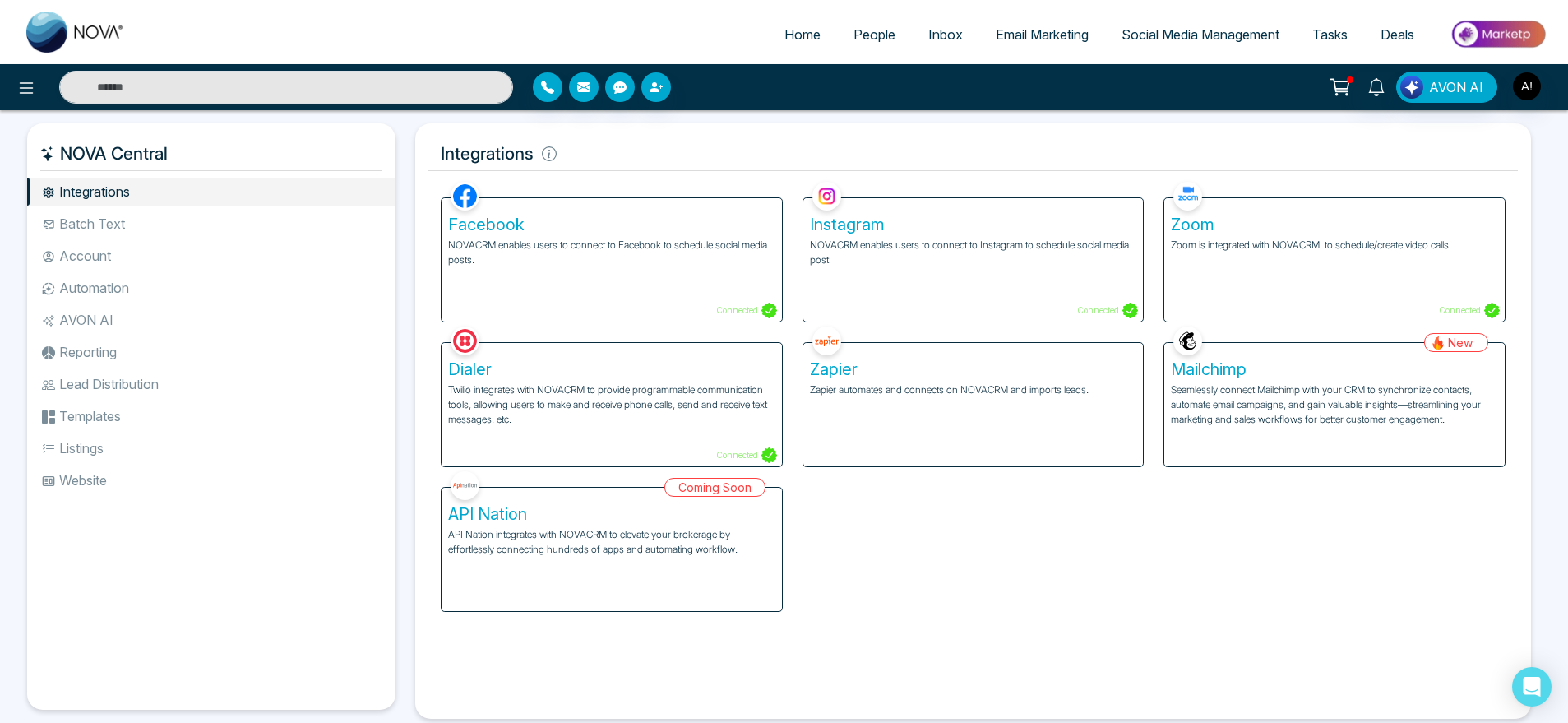
click at [555, 165] on h5 "Integrations" at bounding box center [973, 153] width 1089 height 34
drag, startPoint x: 439, startPoint y: 141, endPoint x: 652, endPoint y: 159, distance: 213.8
click at [652, 159] on h5 "Integrations" at bounding box center [973, 153] width 1089 height 34
click at [145, 214] on li "Batch Text" at bounding box center [211, 223] width 368 height 28
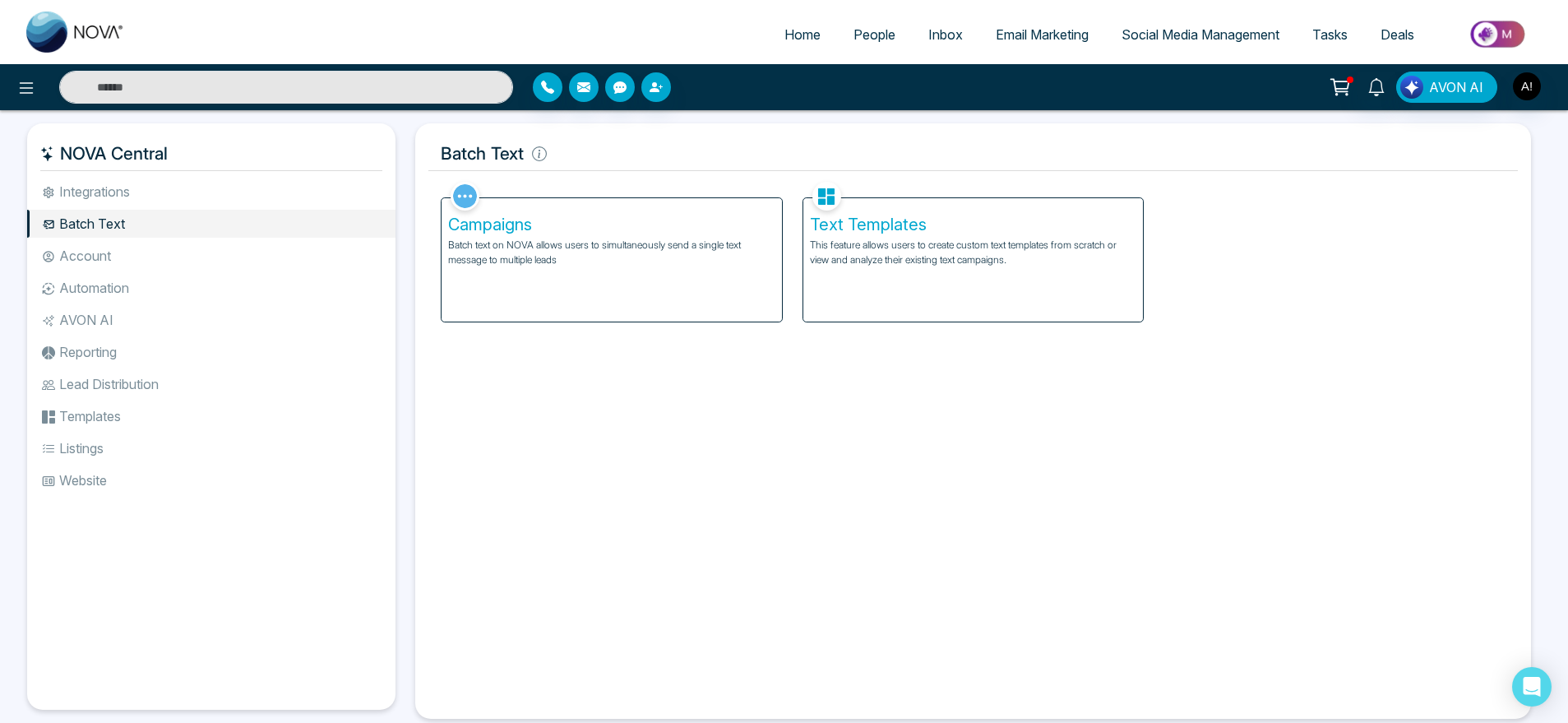
click at [101, 253] on li "Account" at bounding box center [211, 255] width 368 height 28
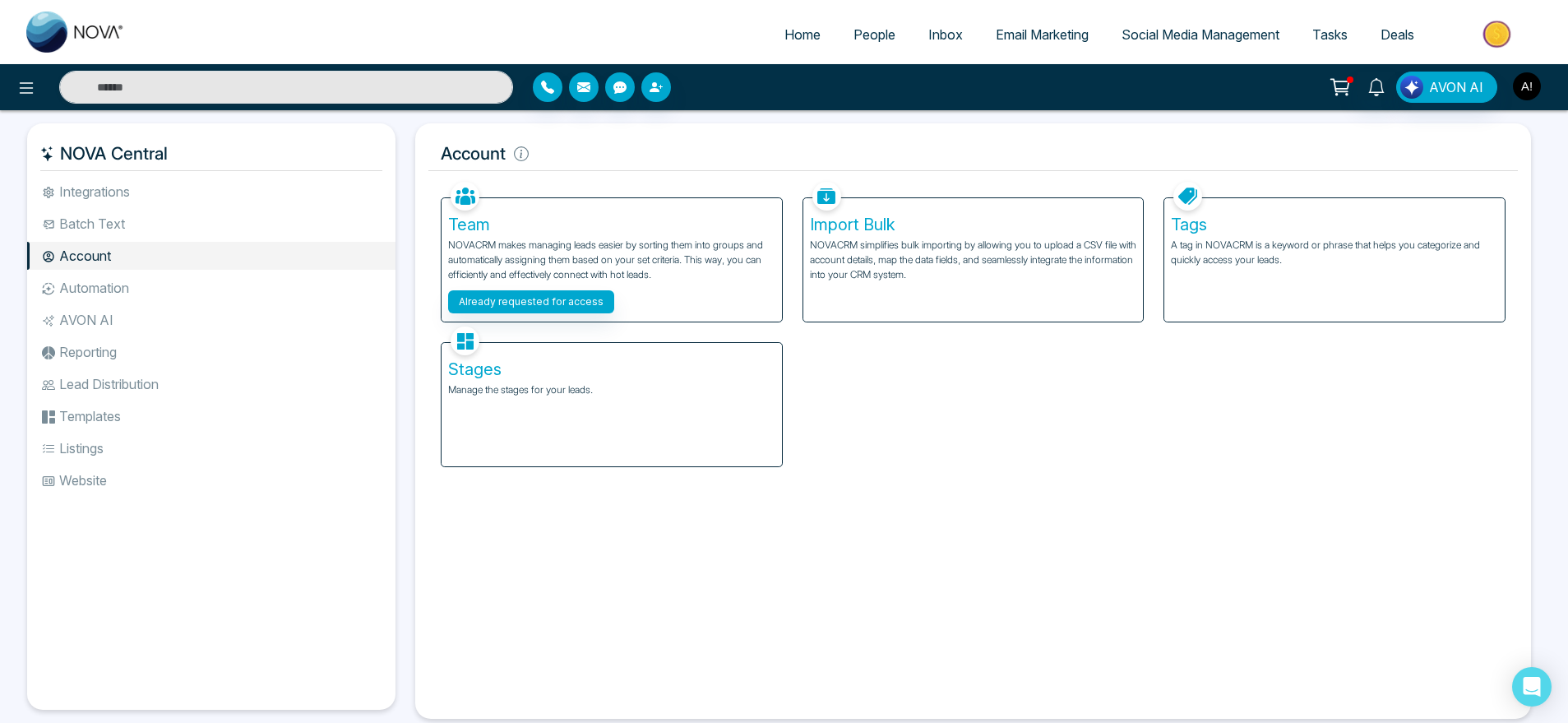
click at [1517, 86] on img "button" at bounding box center [1526, 86] width 28 height 28
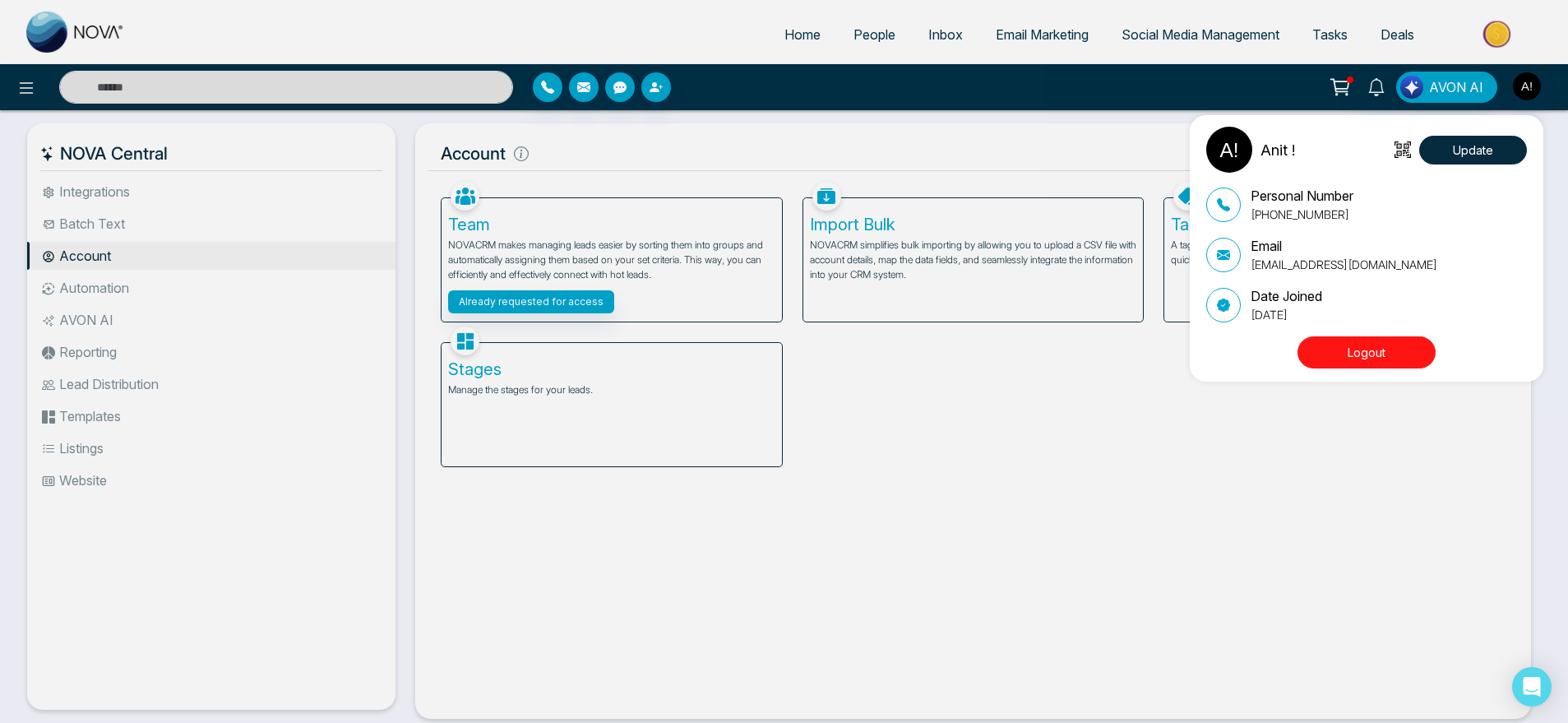
click at [982, 137] on div "Anit ! Update Personal Number [PHONE_NUMBER] Email [EMAIL_ADDRESS][DOMAIN_NAME]…" at bounding box center [784, 361] width 1568 height 723
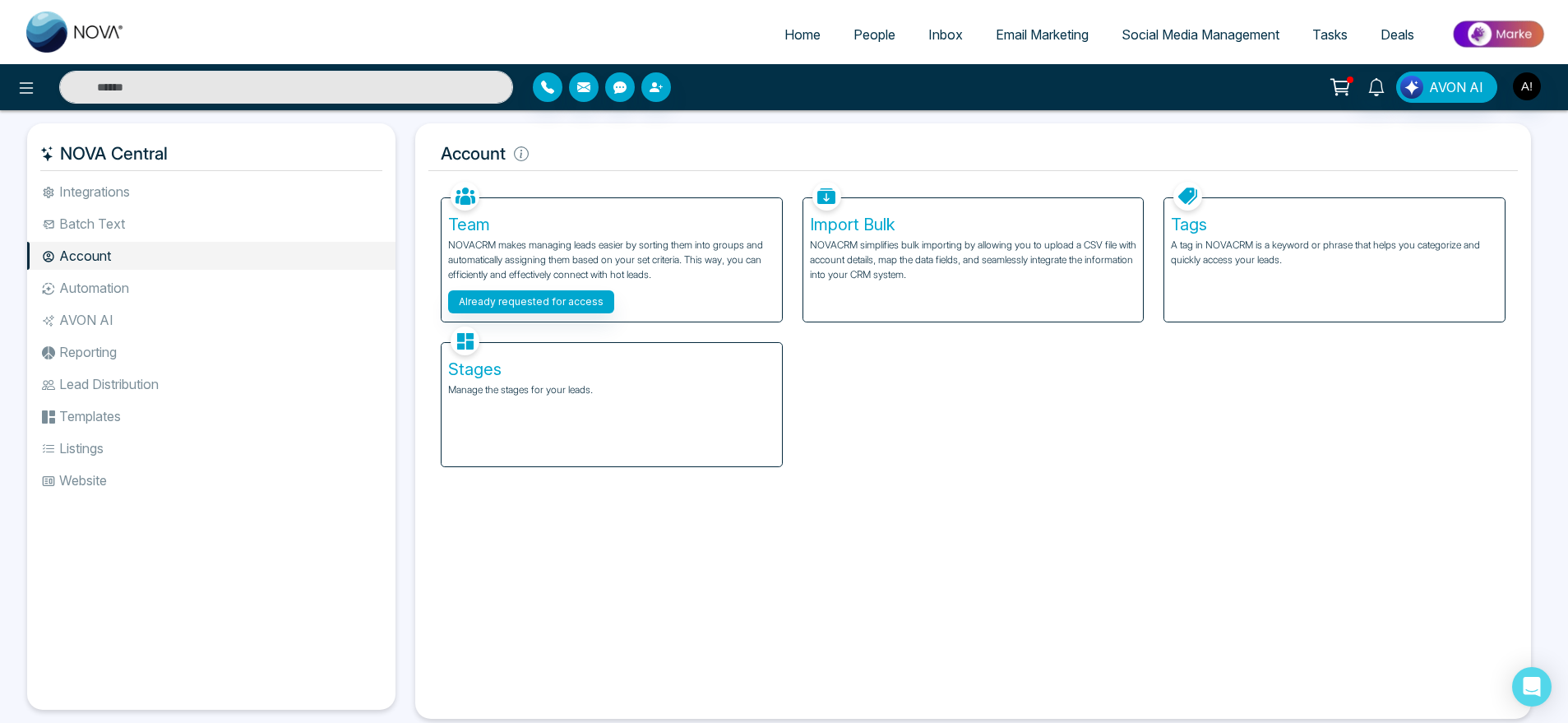
click at [1522, 103] on div "AVON AI" at bounding box center [784, 87] width 1568 height 33
click at [1533, 86] on img "button" at bounding box center [1526, 86] width 28 height 28
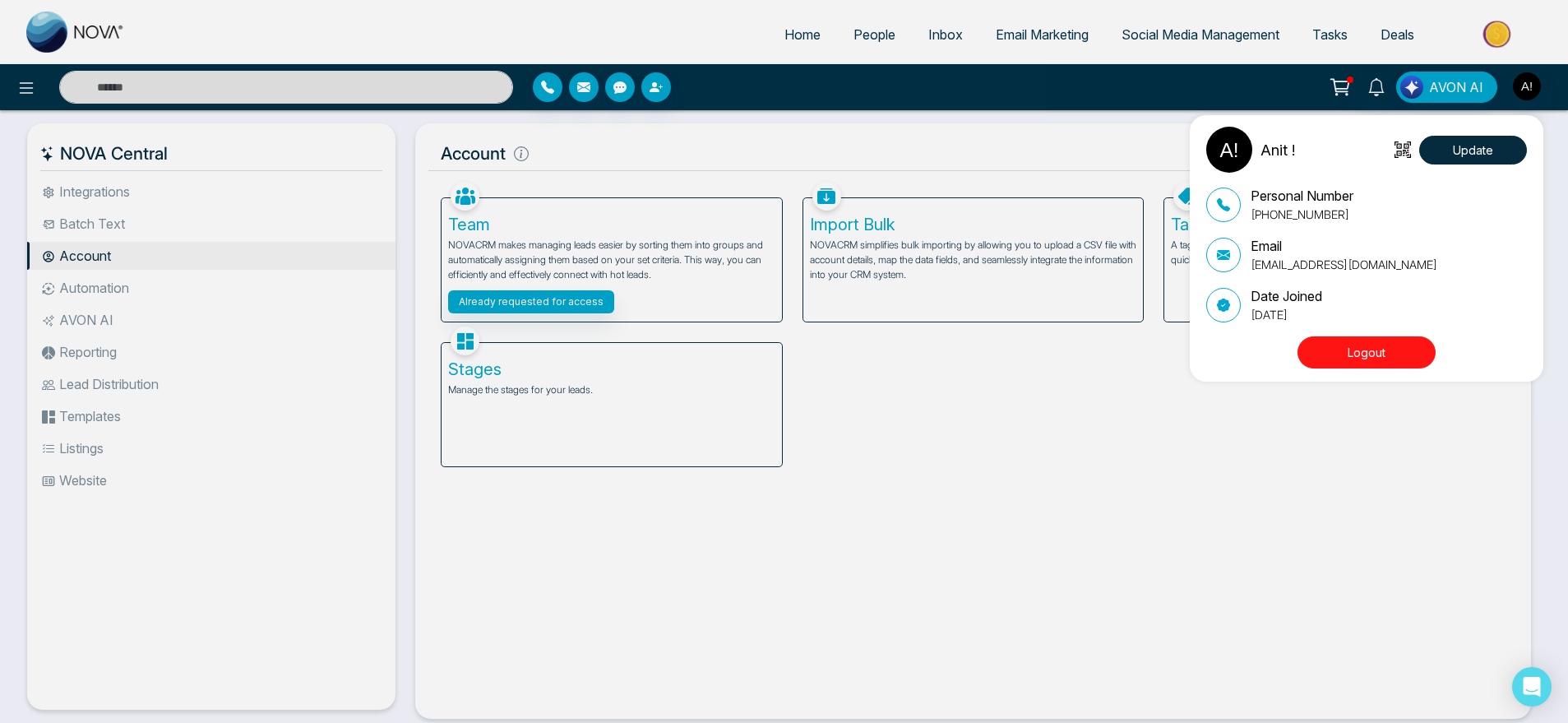
click at [1354, 363] on button "Logout" at bounding box center [1366, 353] width 138 height 32
click at [1400, 344] on button "Logout" at bounding box center [1366, 353] width 138 height 32
